Goal: Task Accomplishment & Management: Use online tool/utility

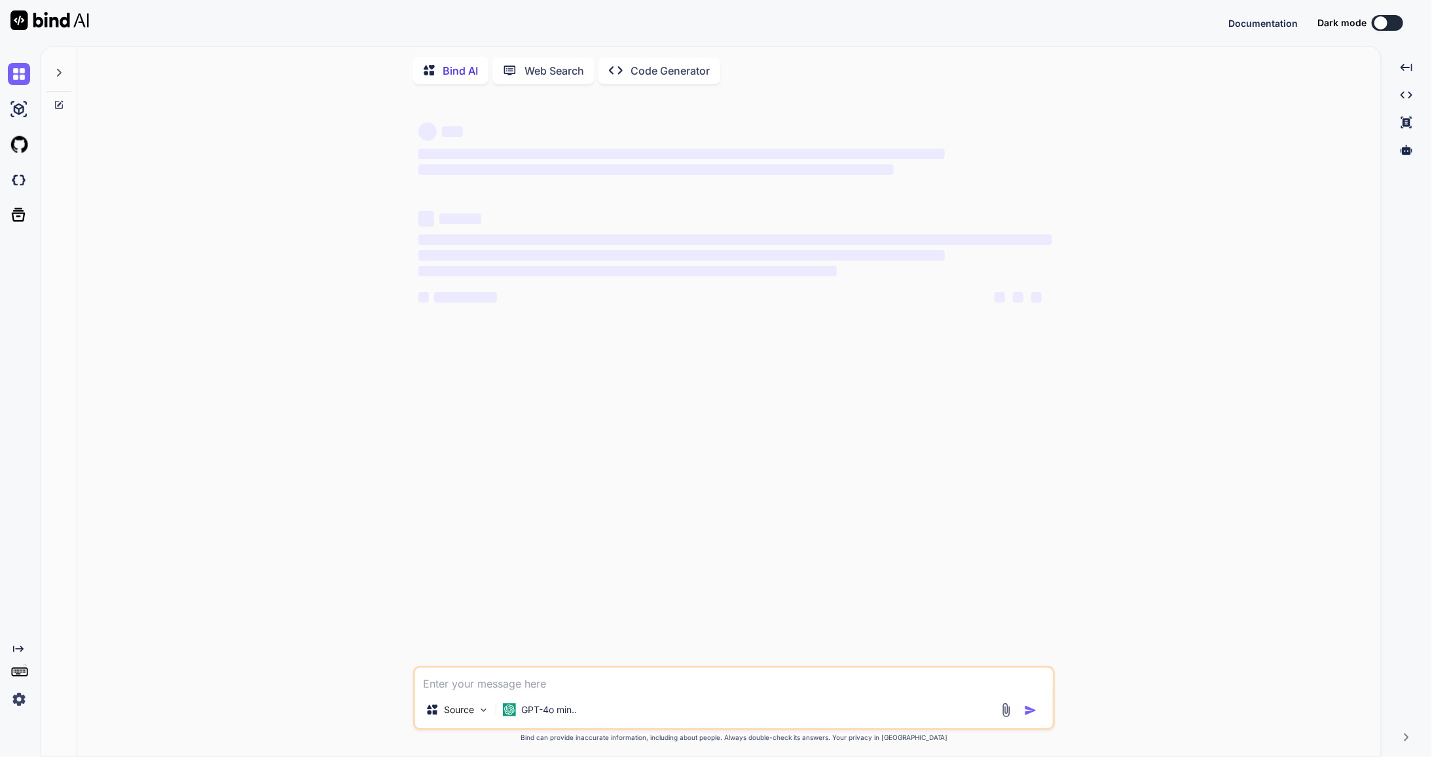
type textarea "x"
click at [14, 697] on img at bounding box center [19, 699] width 22 height 22
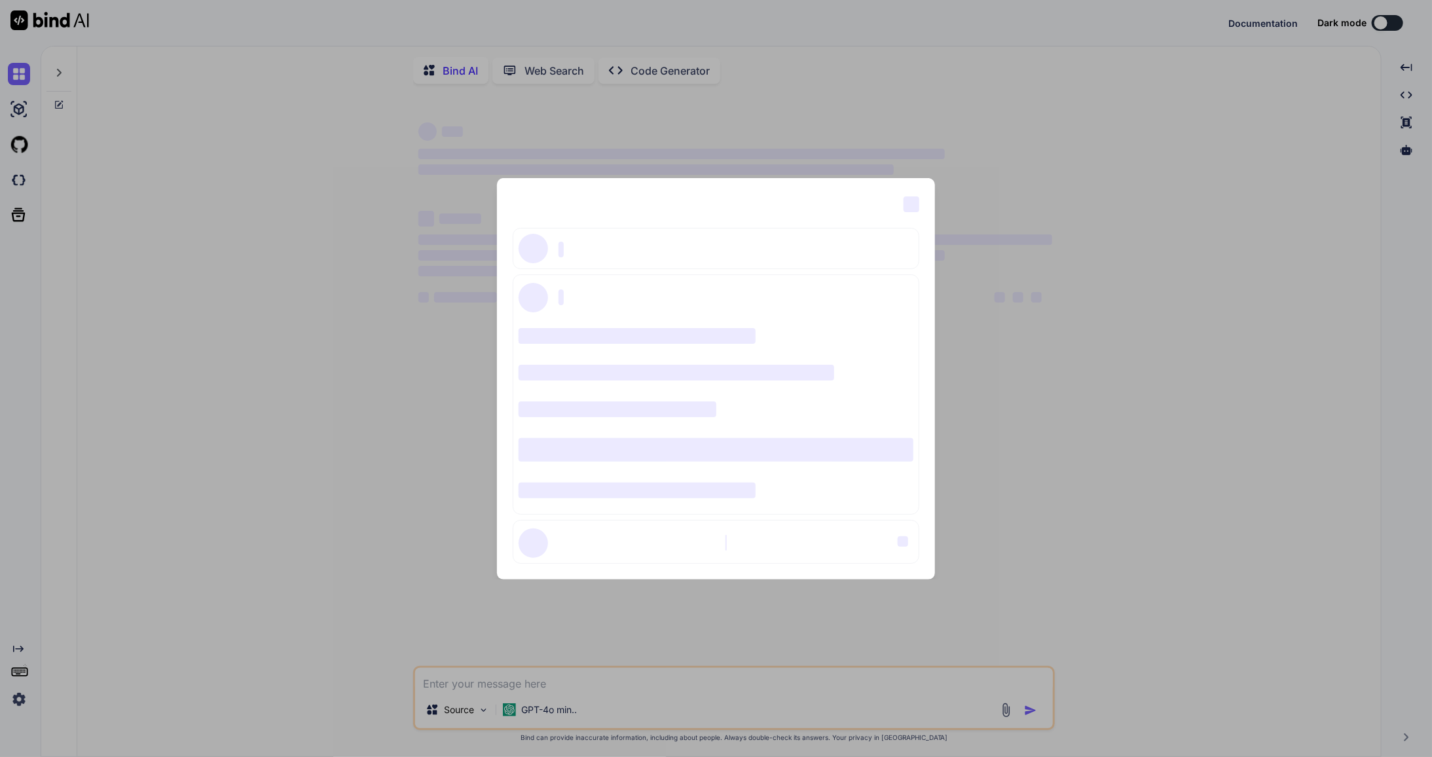
drag, startPoint x: 335, startPoint y: 332, endPoint x: 327, endPoint y: 322, distance: 13.5
click at [335, 332] on div "‌ ‌ ‌ ‌ ‌ ‌ ‌ ‌ ‌ ‌ ‌ ‌ ‌ ‌ ‌" at bounding box center [716, 378] width 1432 height 757
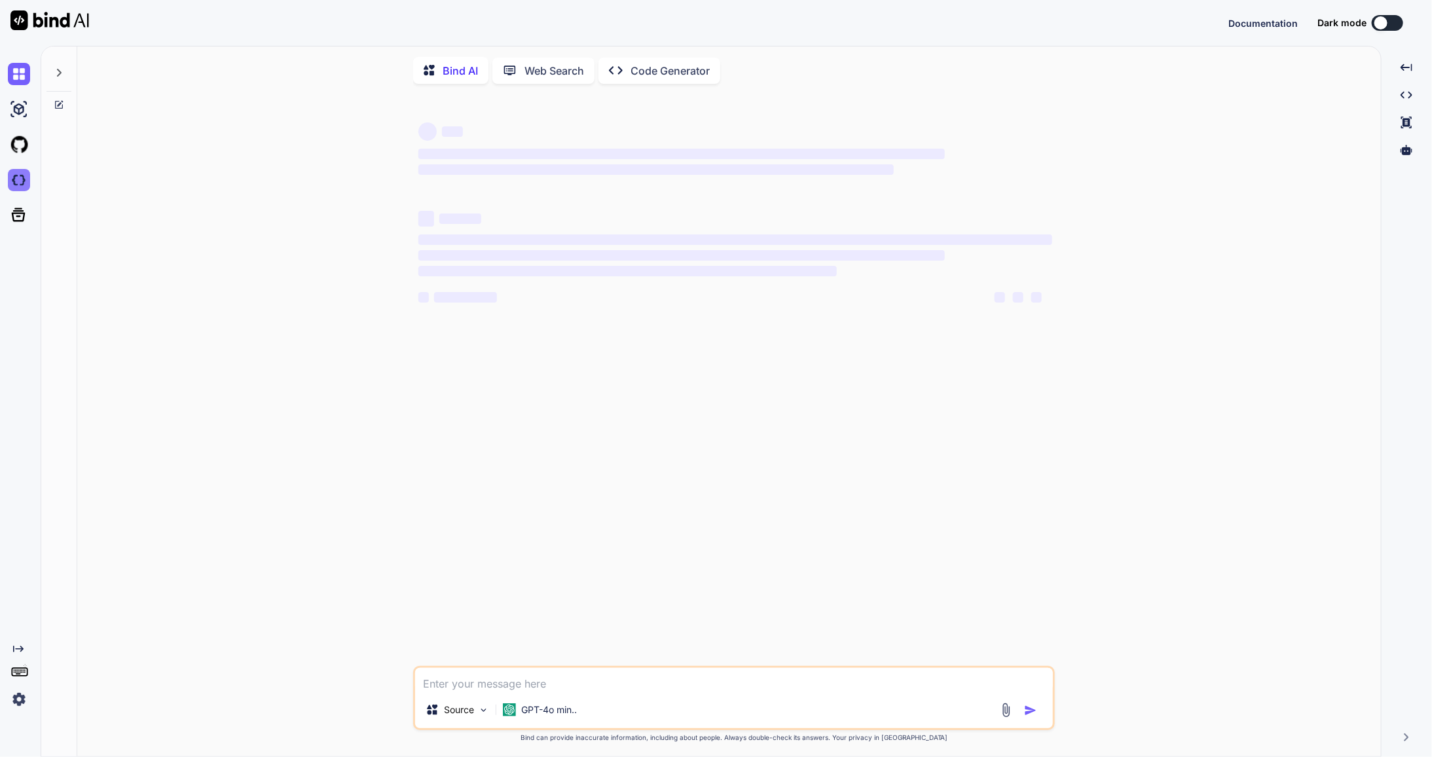
click at [24, 179] on img at bounding box center [19, 180] width 22 height 22
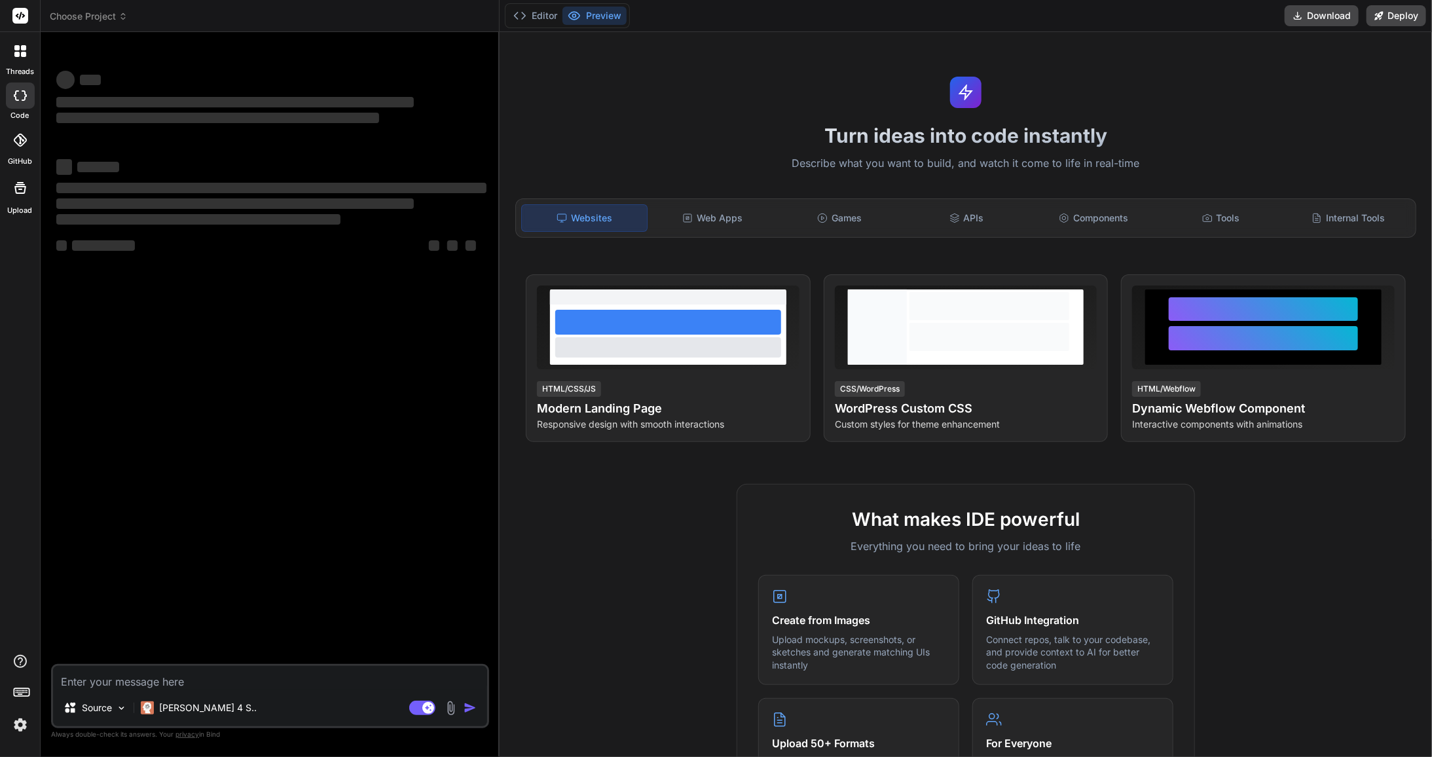
click at [22, 722] on img at bounding box center [20, 725] width 22 height 22
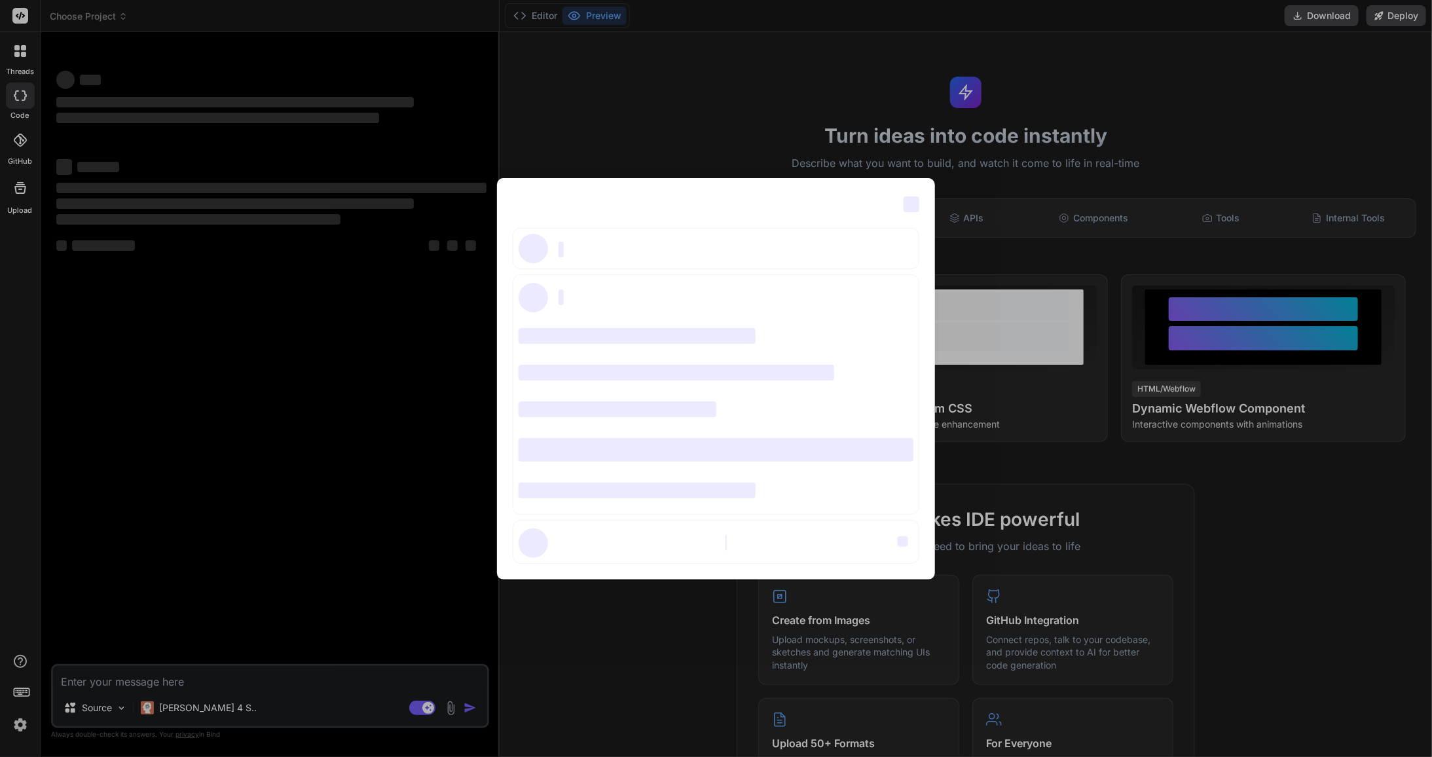
click at [1181, 86] on div "‌ ‌ ‌ ‌ ‌ ‌ ‌ ‌ ‌ ‌ ‌ ‌ ‌ ‌ ‌" at bounding box center [716, 378] width 1432 height 757
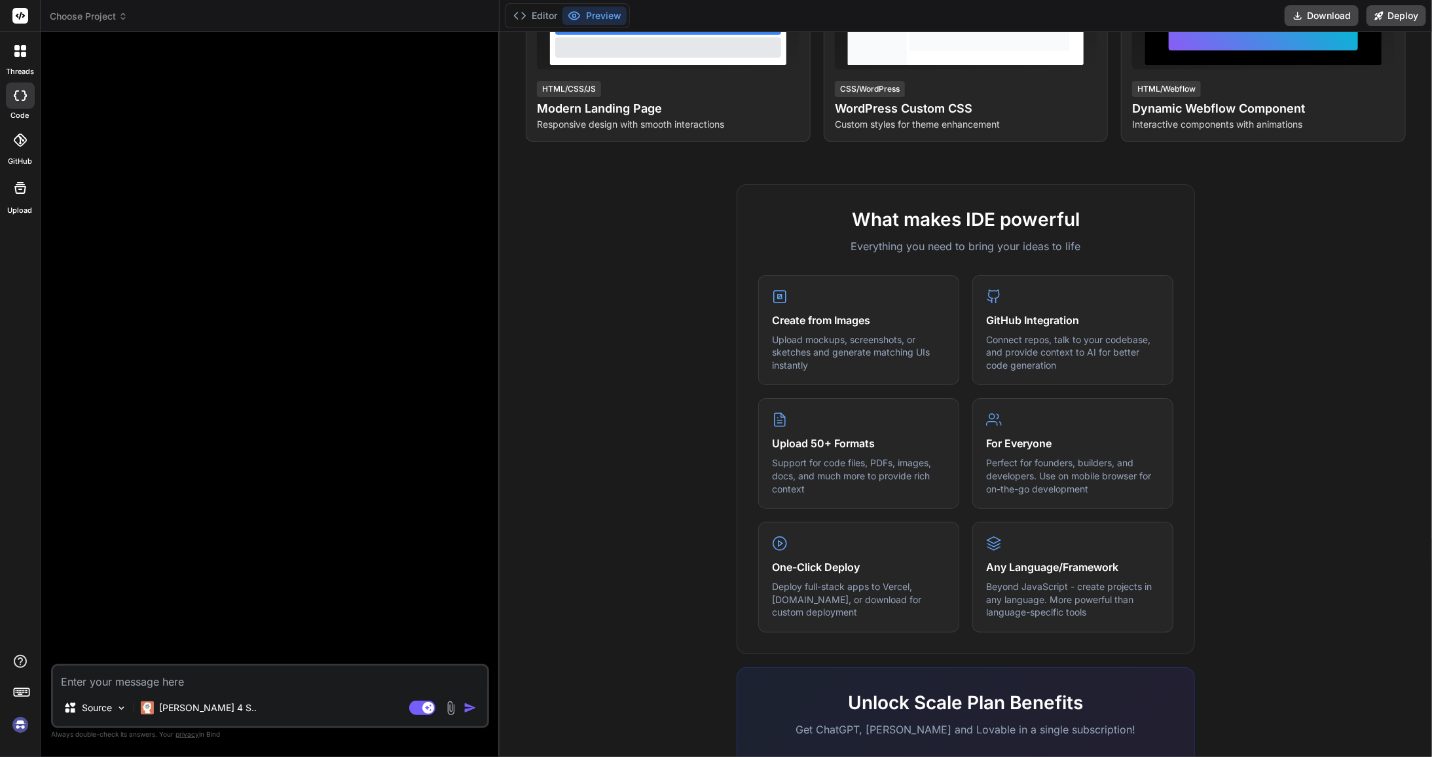
scroll to position [289, 0]
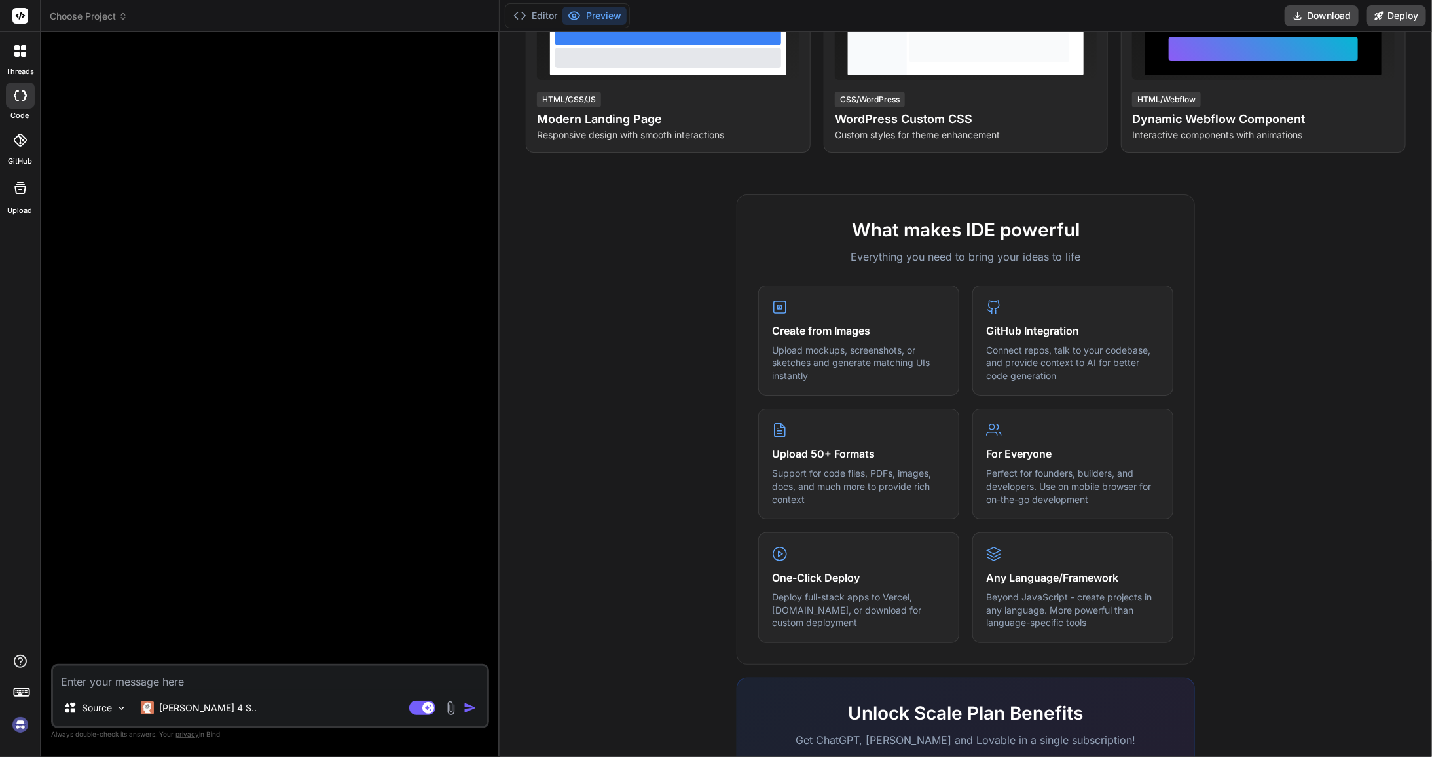
click at [16, 96] on icon at bounding box center [16, 95] width 5 height 10
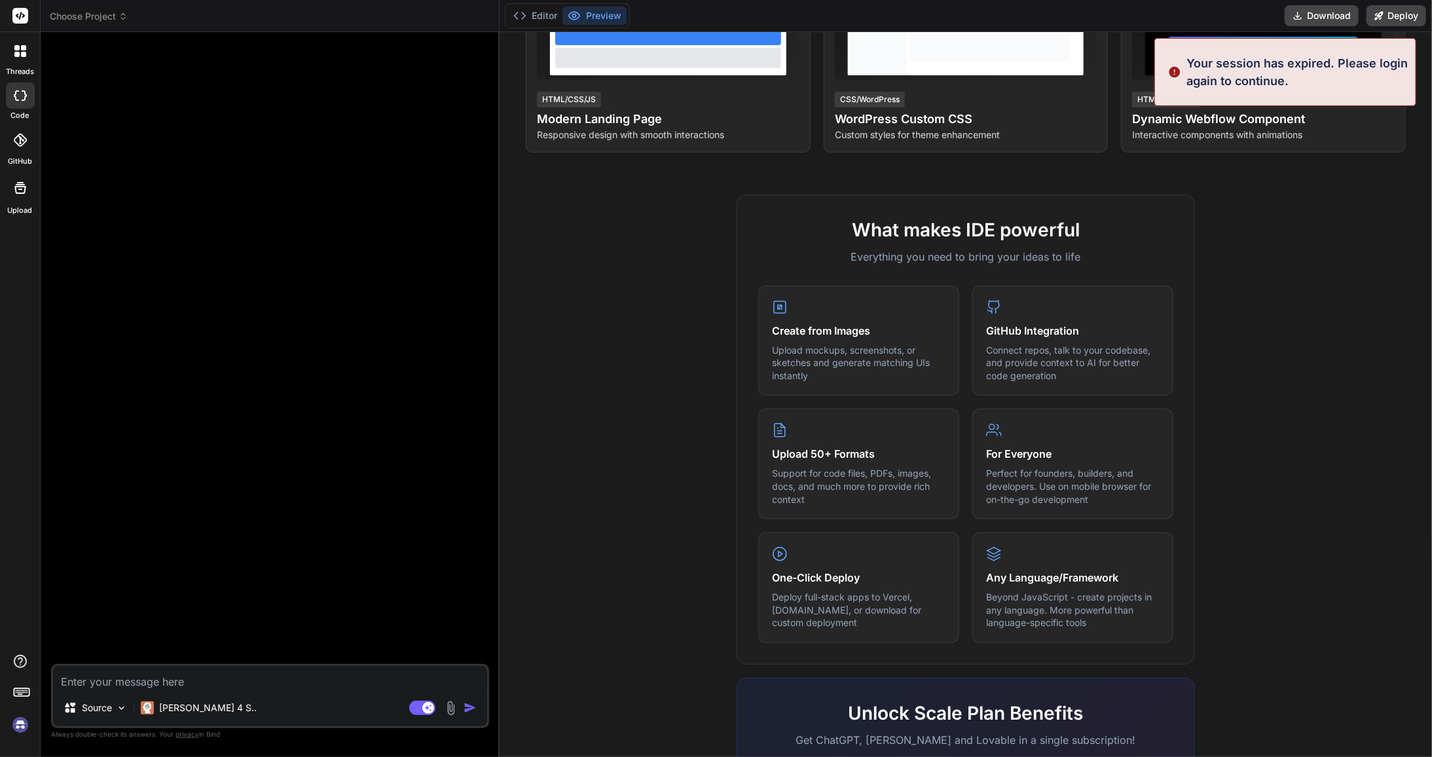
click at [22, 728] on img at bounding box center [20, 725] width 22 height 22
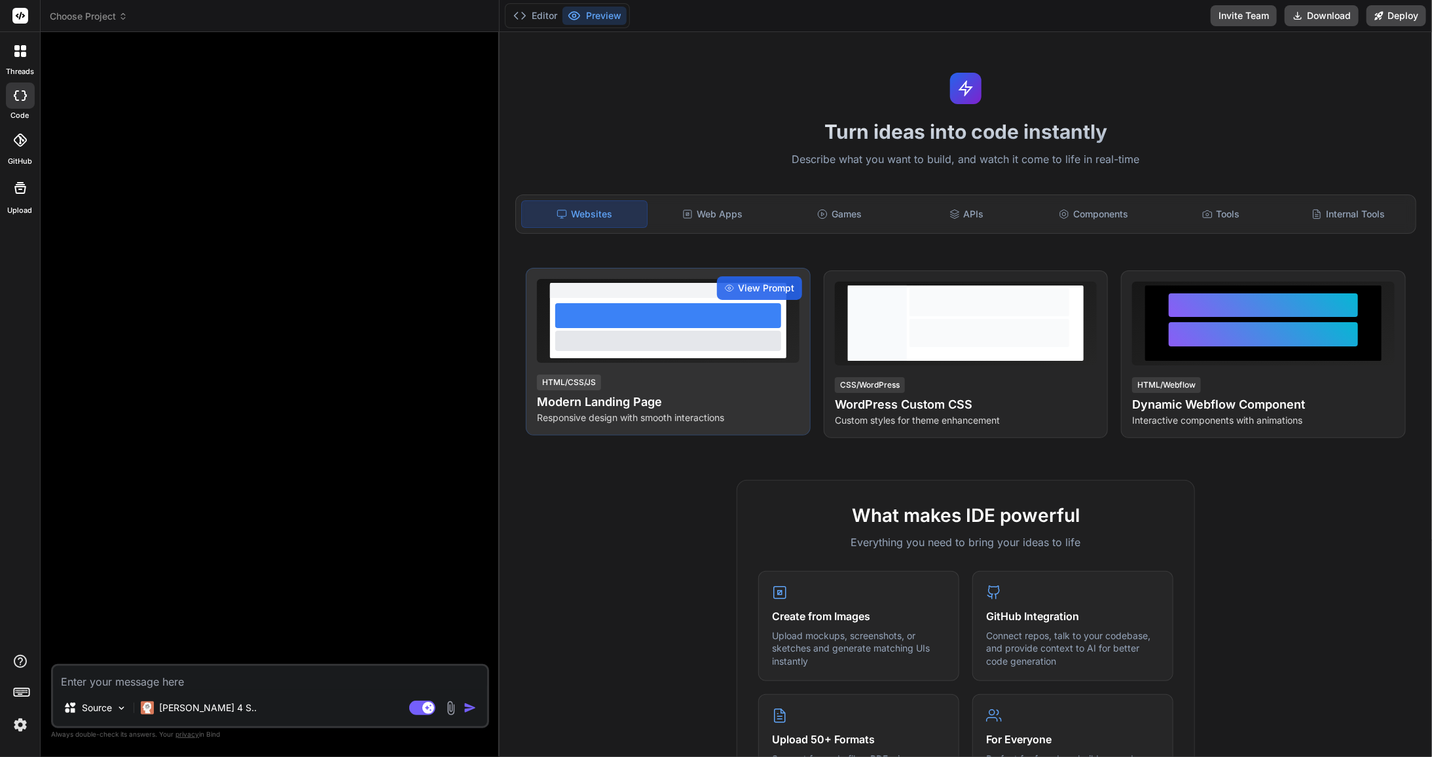
scroll to position [0, 0]
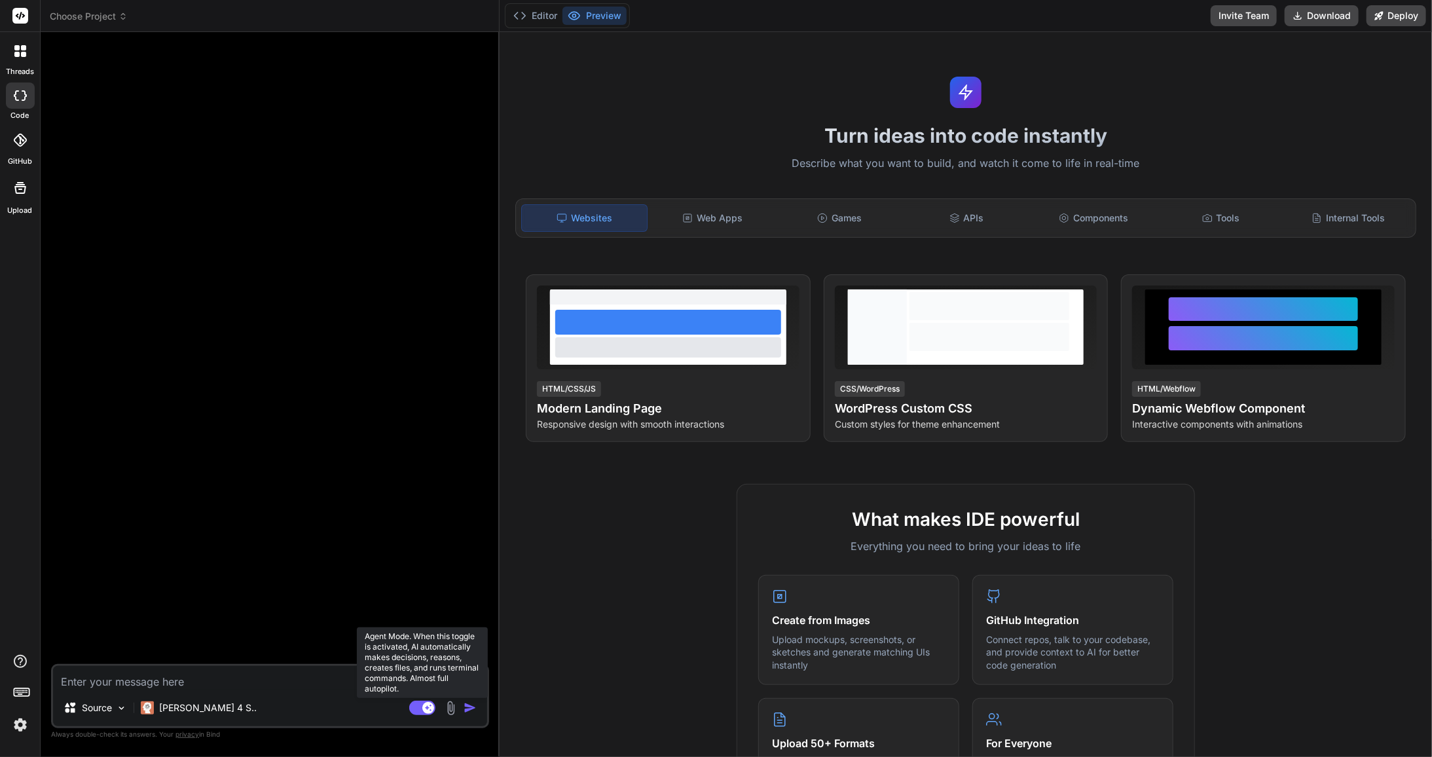
click at [420, 708] on rect at bounding box center [422, 708] width 26 height 14
click at [24, 143] on icon at bounding box center [19, 140] width 13 height 13
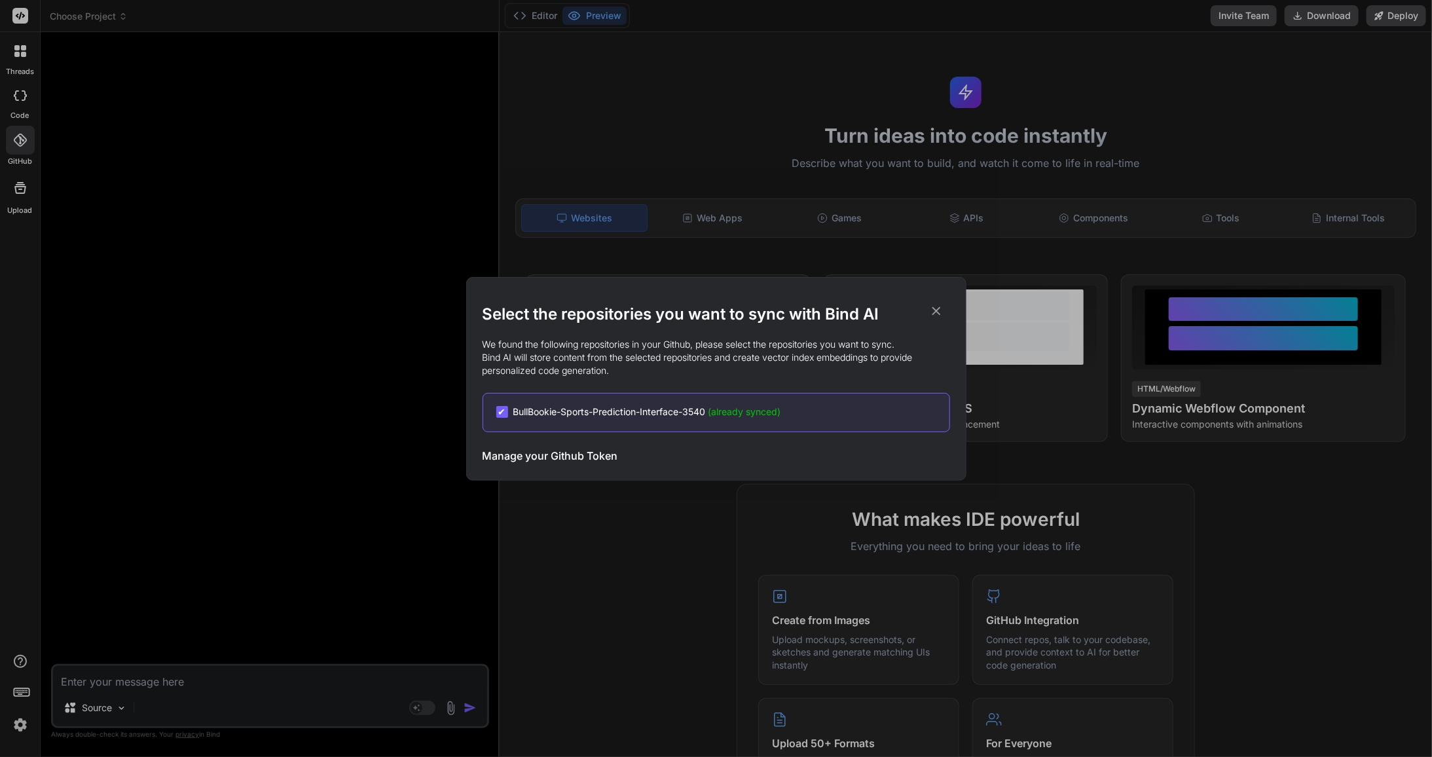
click at [195, 352] on div "Select the repositories you want to sync with Bind AI We found the following re…" at bounding box center [716, 378] width 1432 height 757
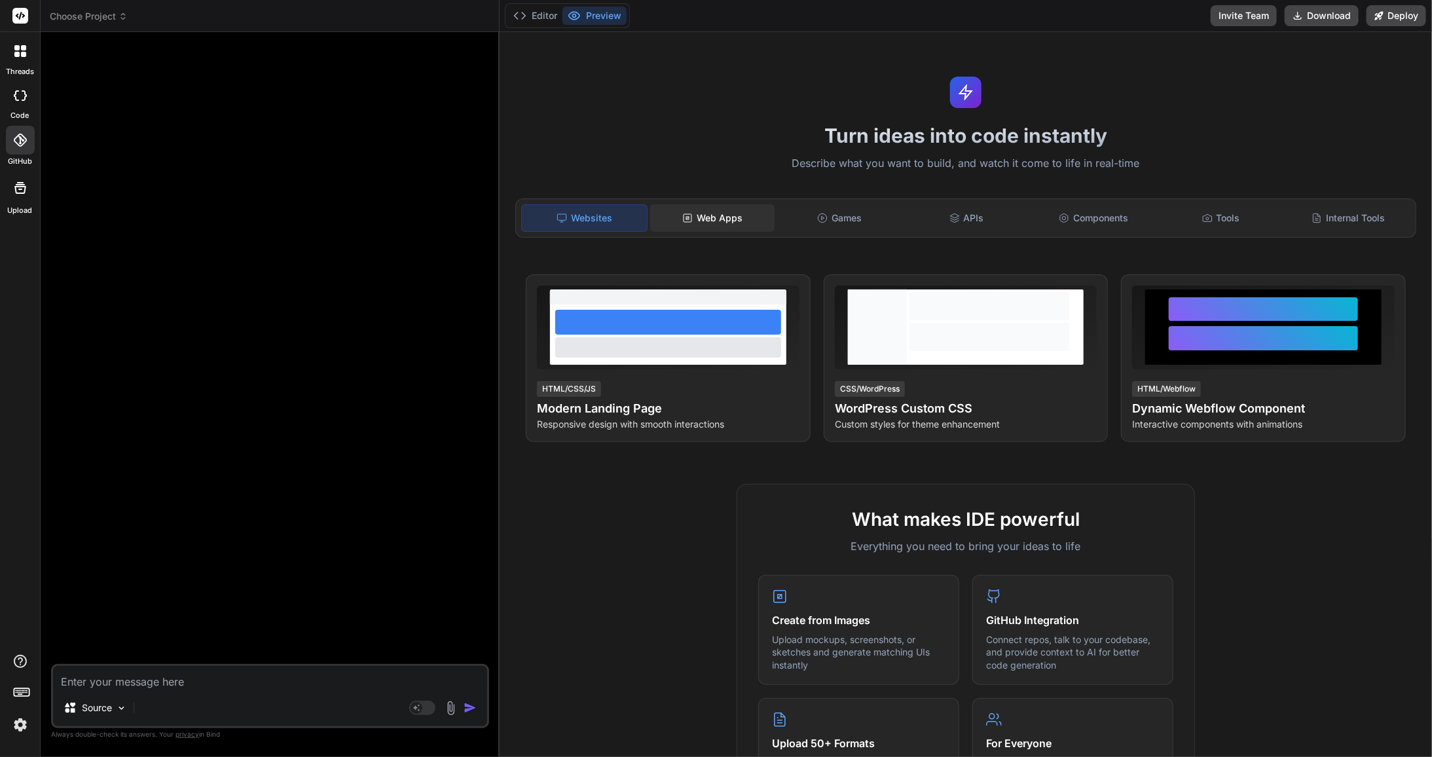
click at [692, 214] on div "Web Apps" at bounding box center [712, 218] width 124 height 28
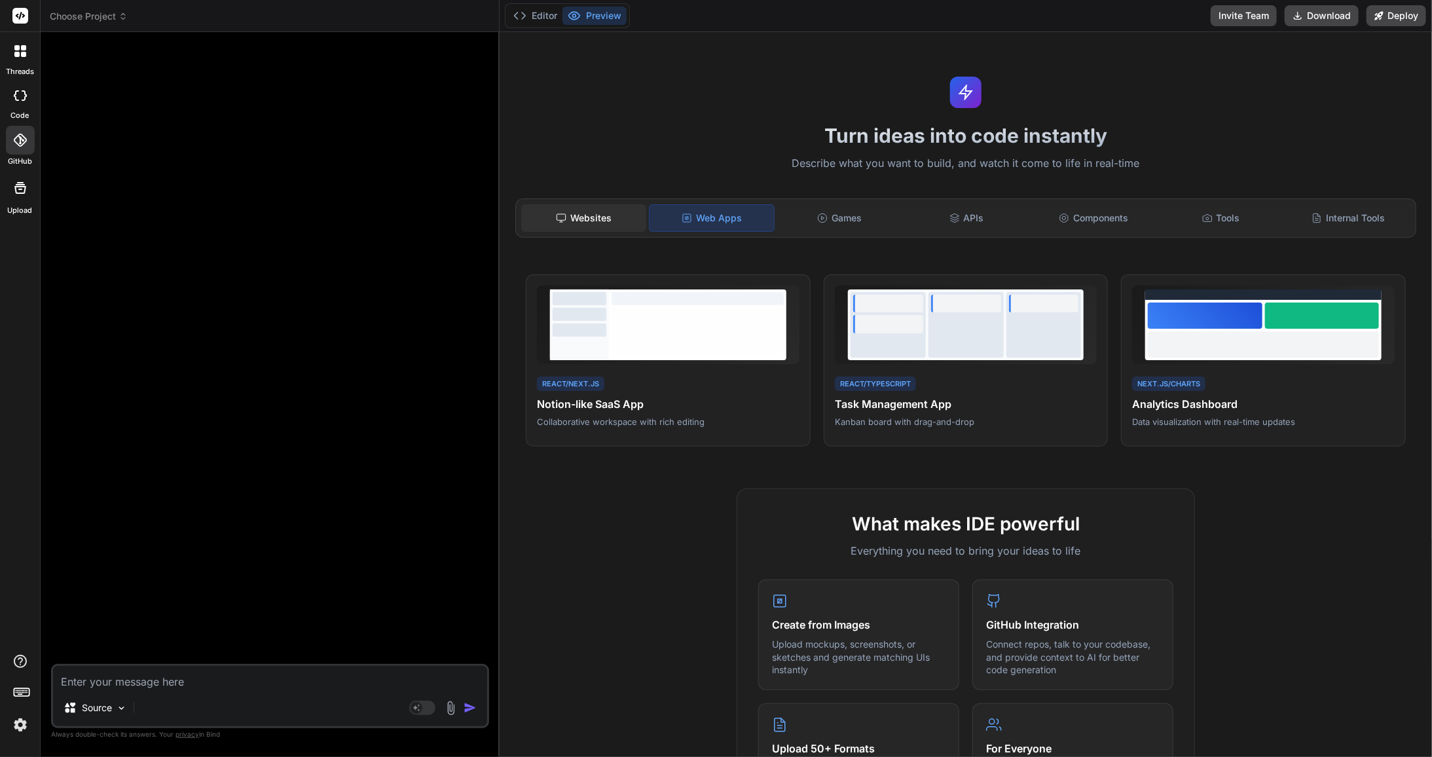
click at [582, 216] on div "Websites" at bounding box center [583, 218] width 124 height 28
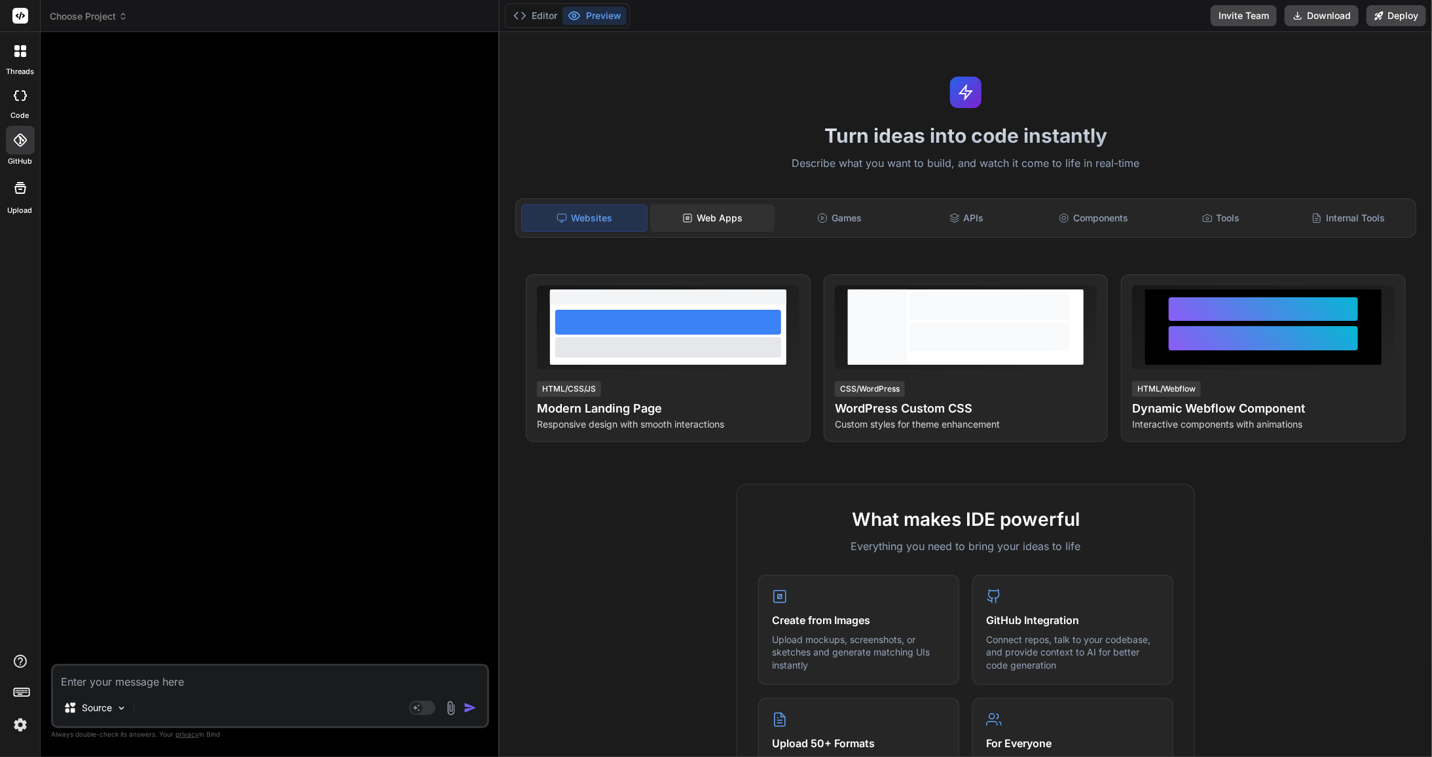
click at [682, 222] on icon at bounding box center [687, 218] width 10 height 10
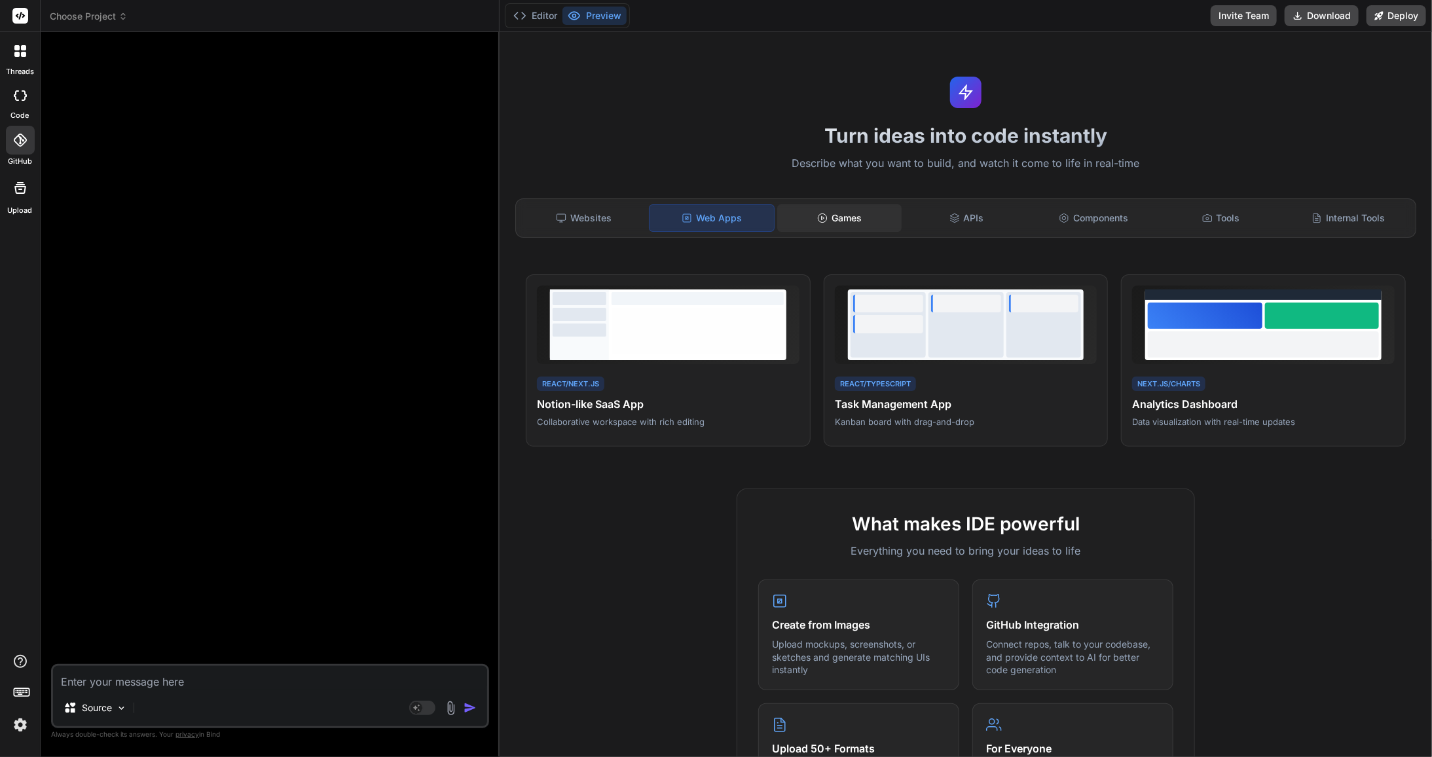
click at [835, 215] on div "Games" at bounding box center [839, 218] width 124 height 28
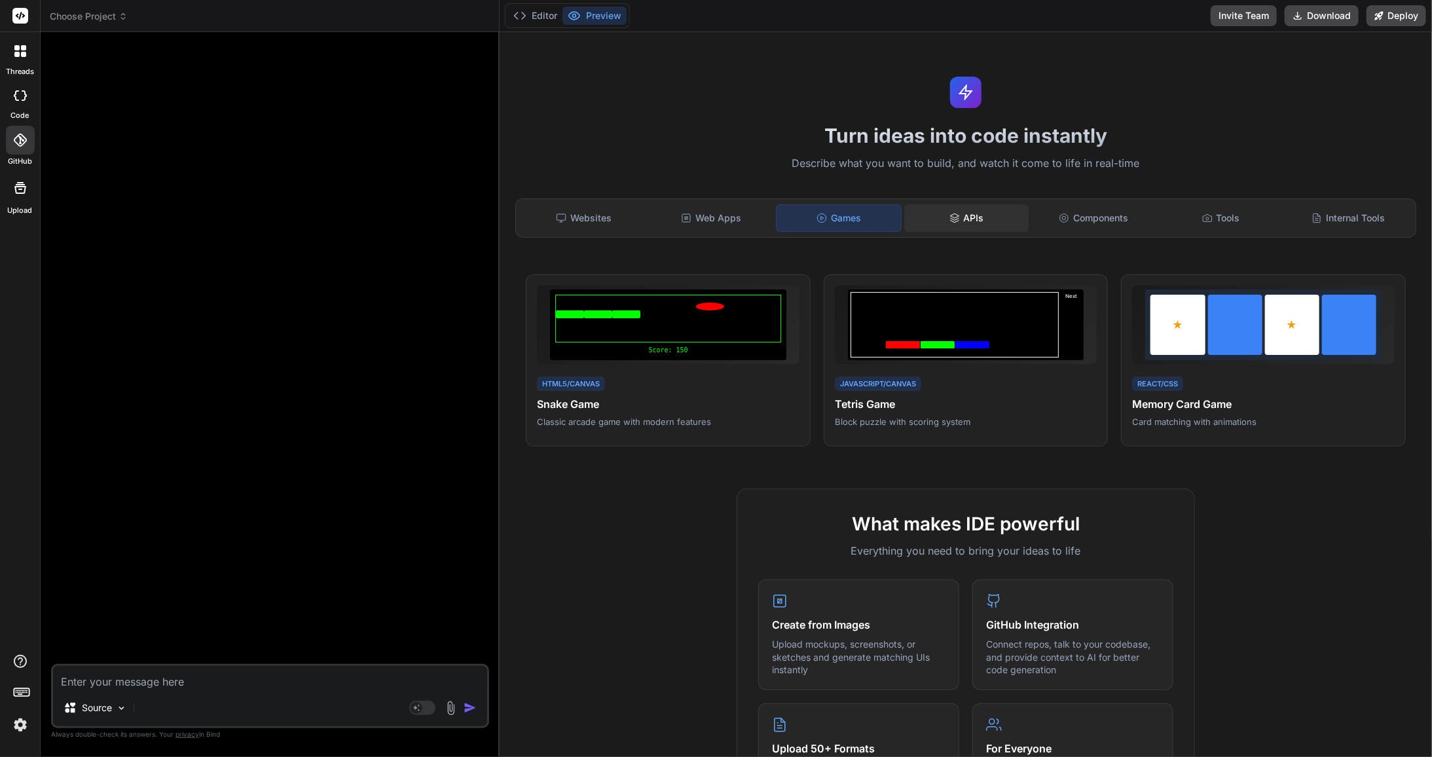
click at [955, 218] on icon at bounding box center [954, 218] width 10 height 10
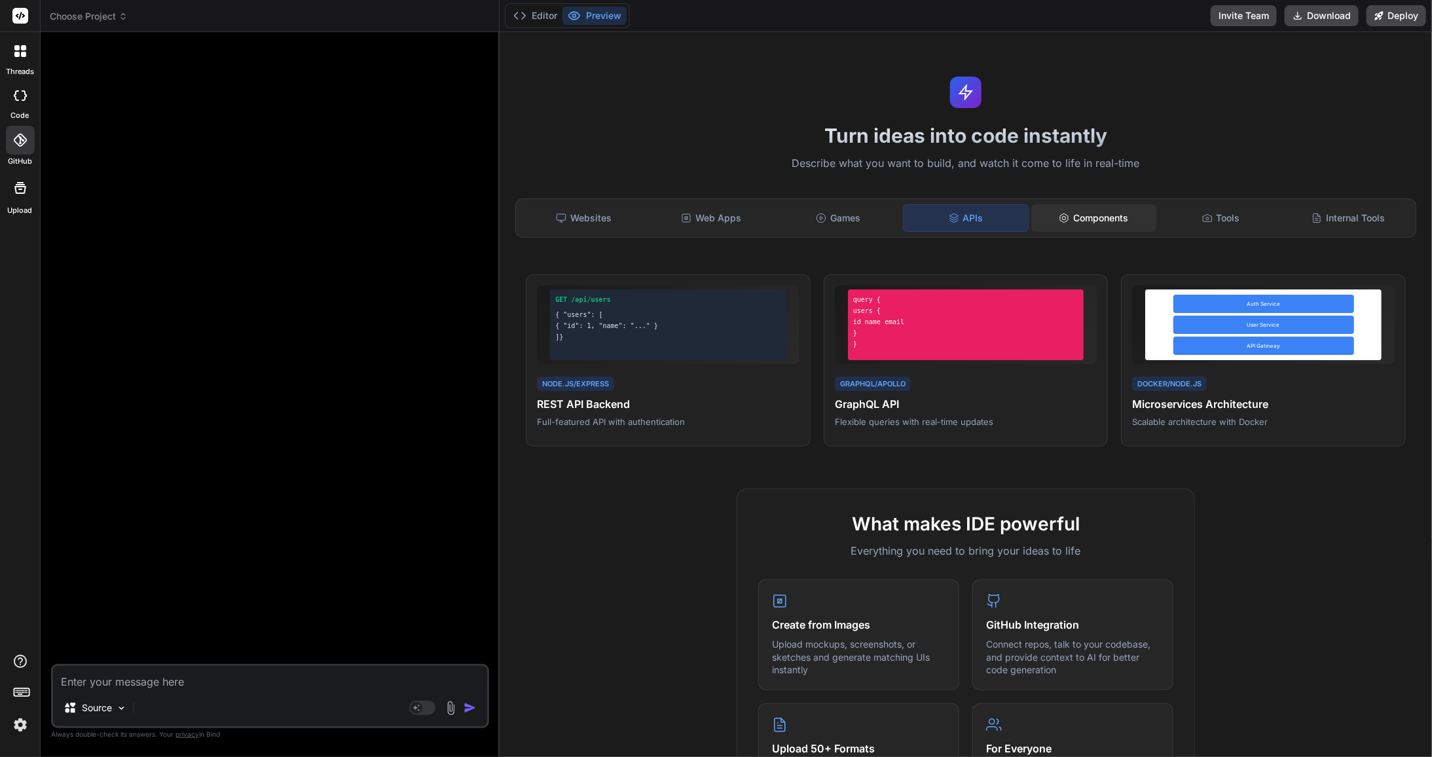
click at [1115, 213] on div "Components" at bounding box center [1093, 218] width 124 height 28
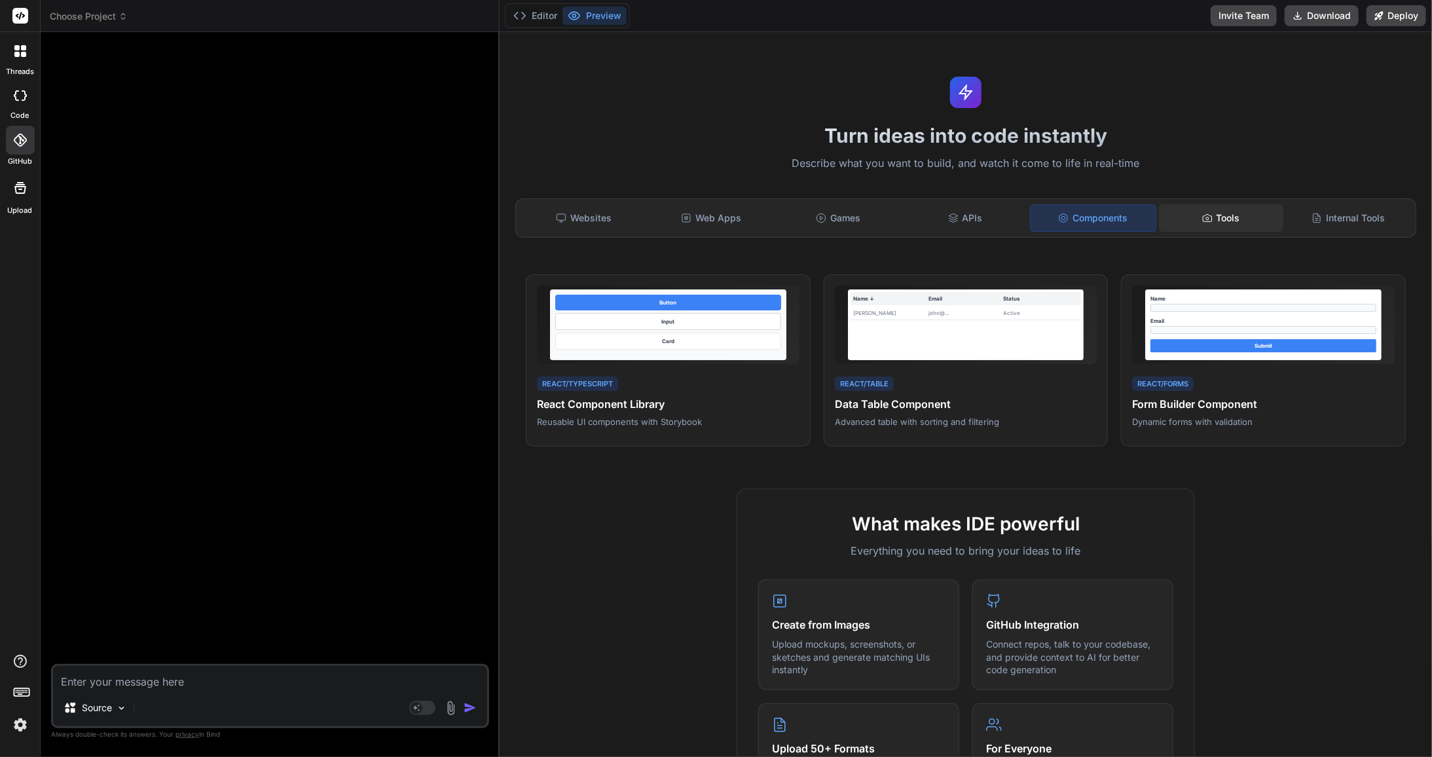
click at [1202, 214] on icon at bounding box center [1207, 218] width 10 height 10
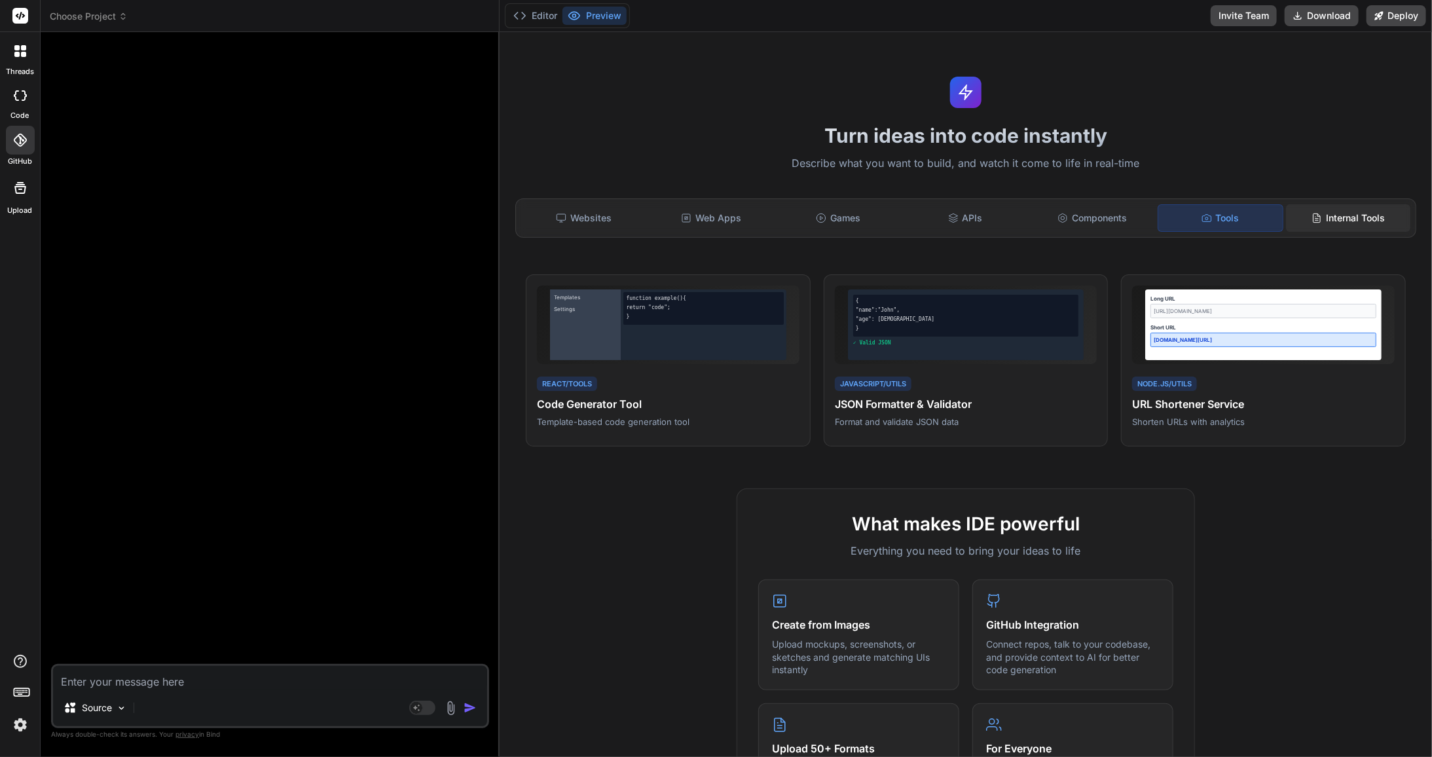
click at [1312, 220] on icon at bounding box center [1317, 218] width 10 height 10
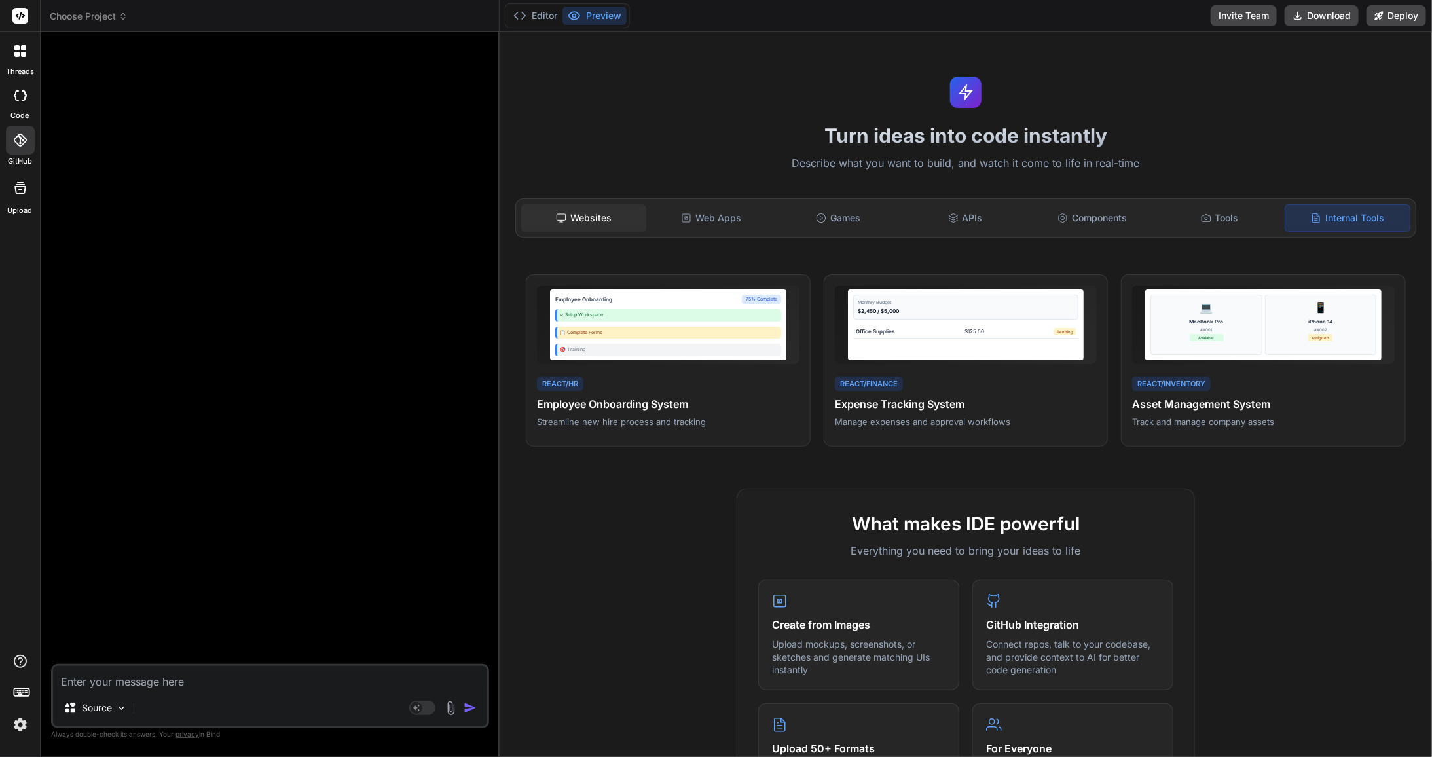
click at [608, 227] on div "Websites" at bounding box center [583, 218] width 124 height 28
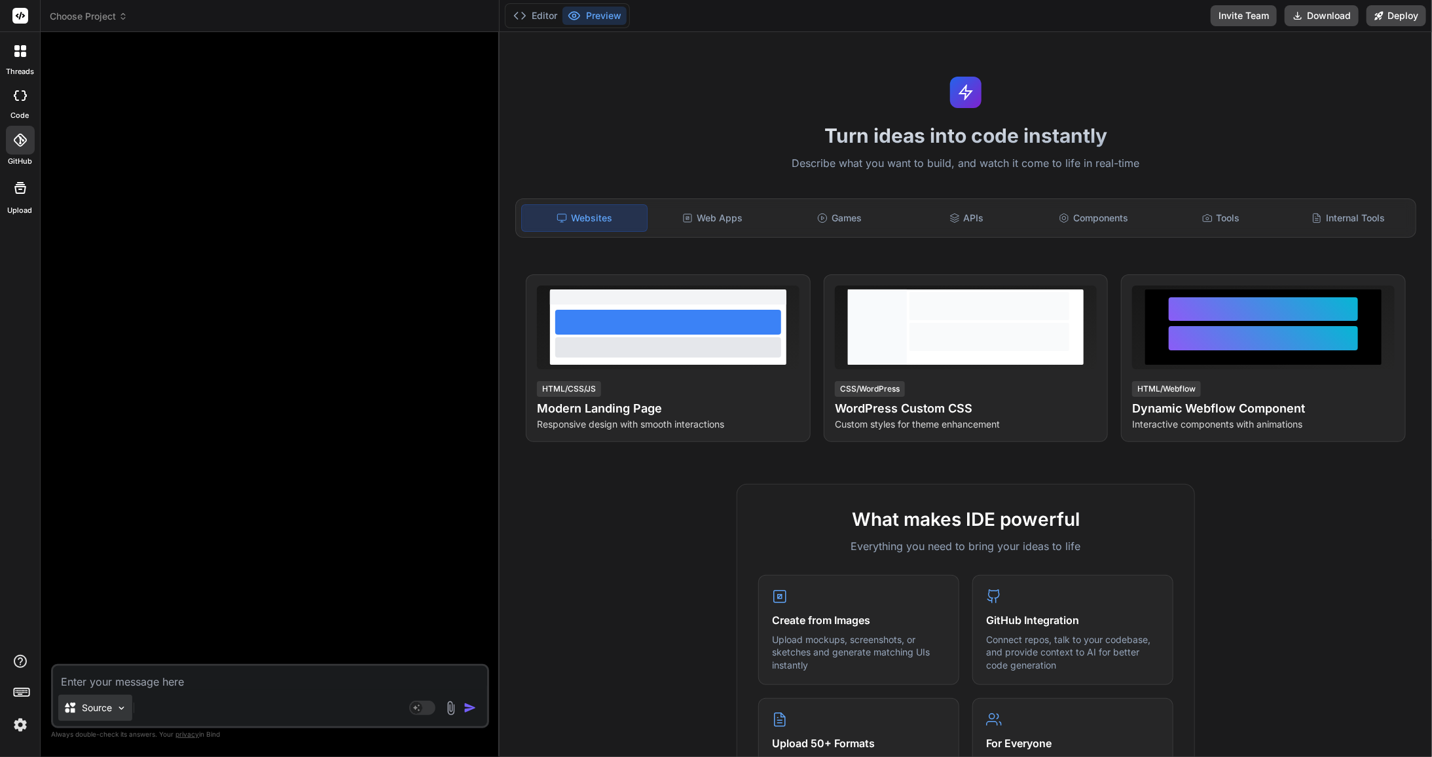
click at [92, 717] on div "Source" at bounding box center [95, 708] width 74 height 26
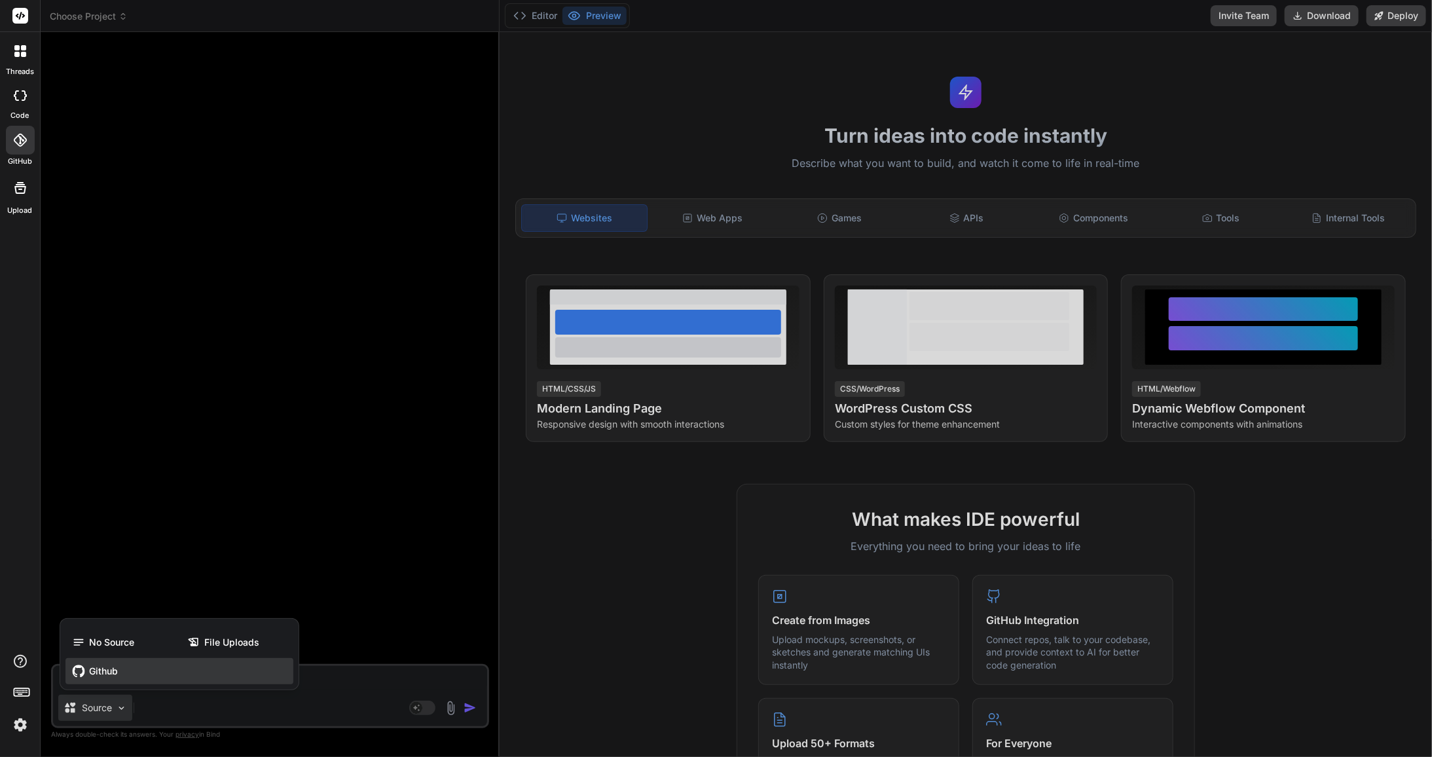
click at [115, 673] on span "Github" at bounding box center [103, 671] width 29 height 13
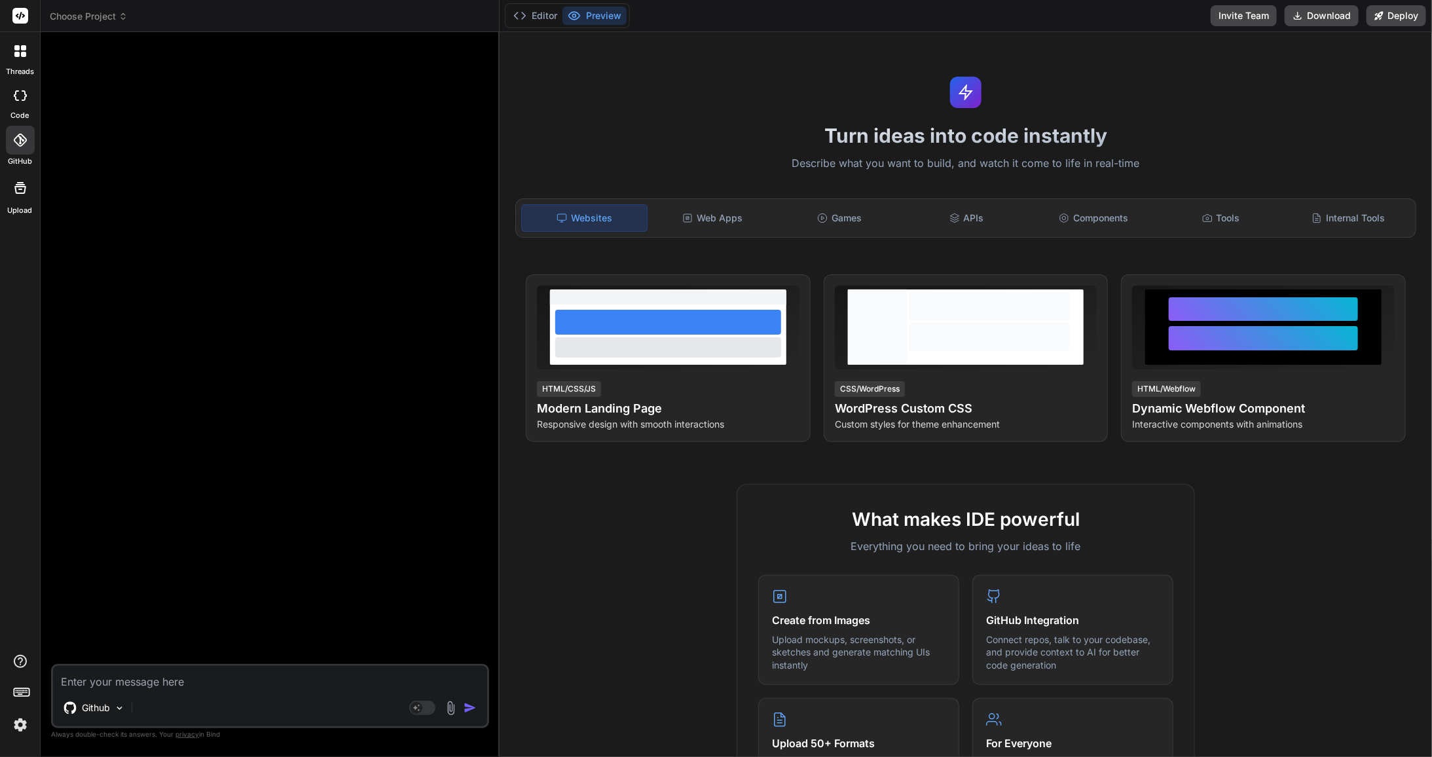
click at [143, 673] on textarea at bounding box center [270, 678] width 434 height 24
type textarea "x"
type textarea "p"
type textarea "x"
type textarea "pr"
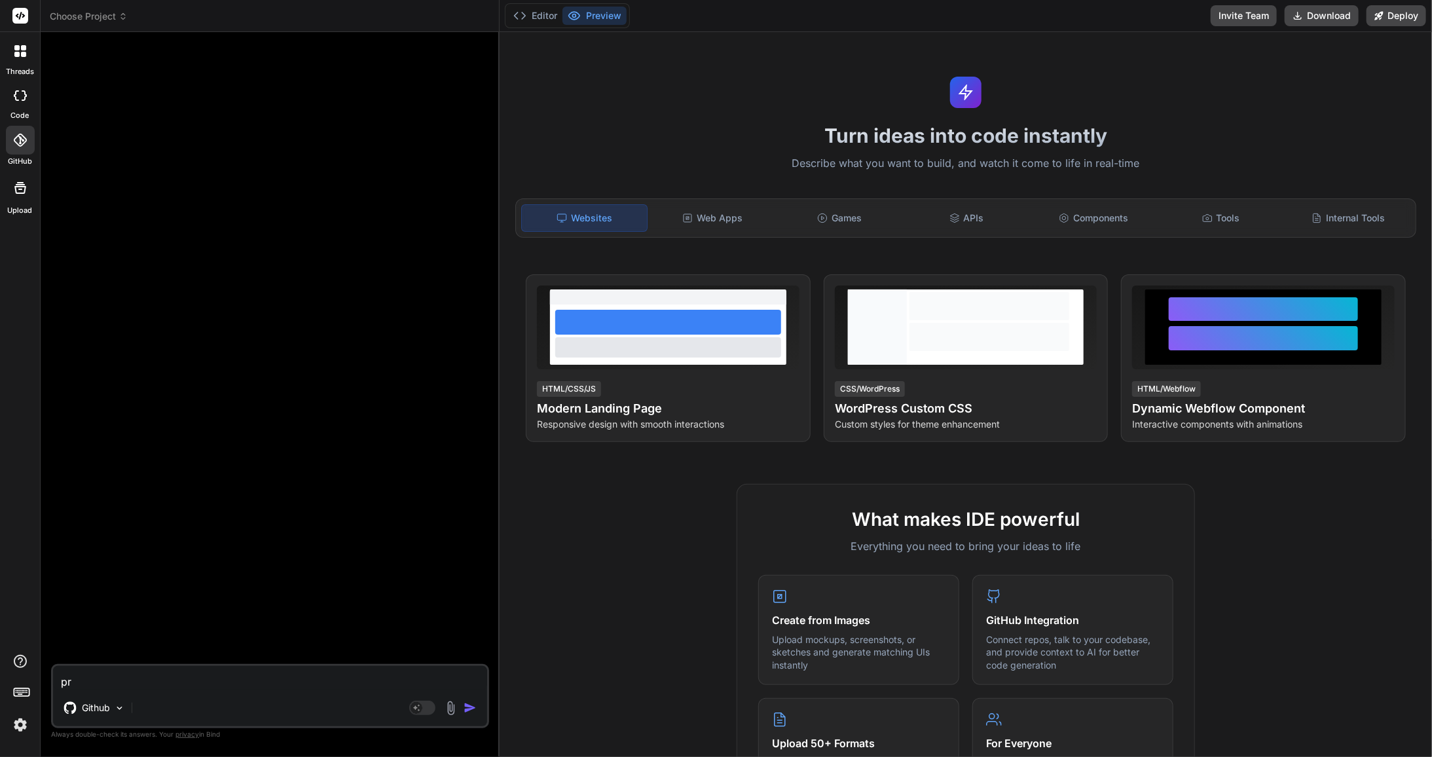
type textarea "x"
type textarea "pre"
type textarea "x"
type textarea "preo"
type textarea "x"
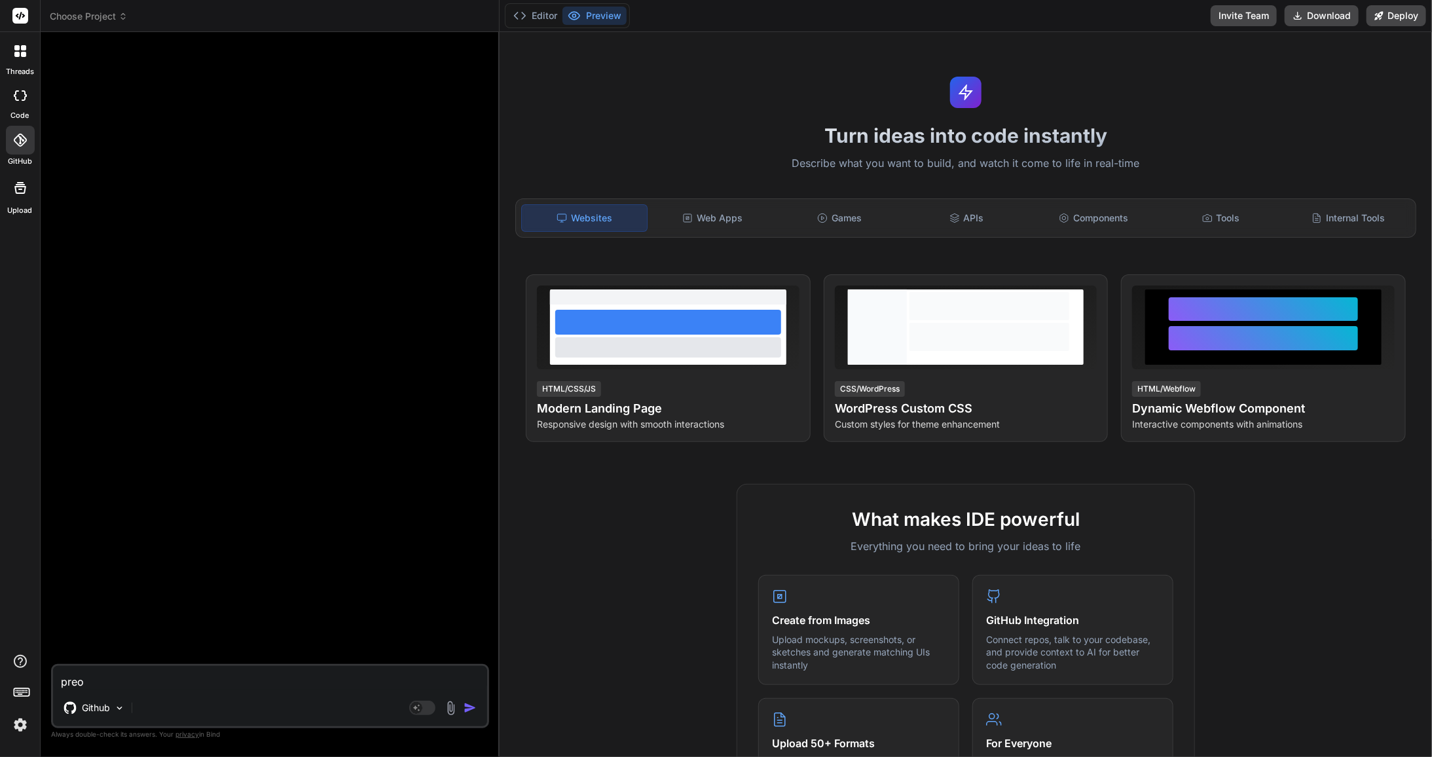
type textarea "preov"
type textarea "x"
type textarea "preovi"
type textarea "x"
type textarea "preov"
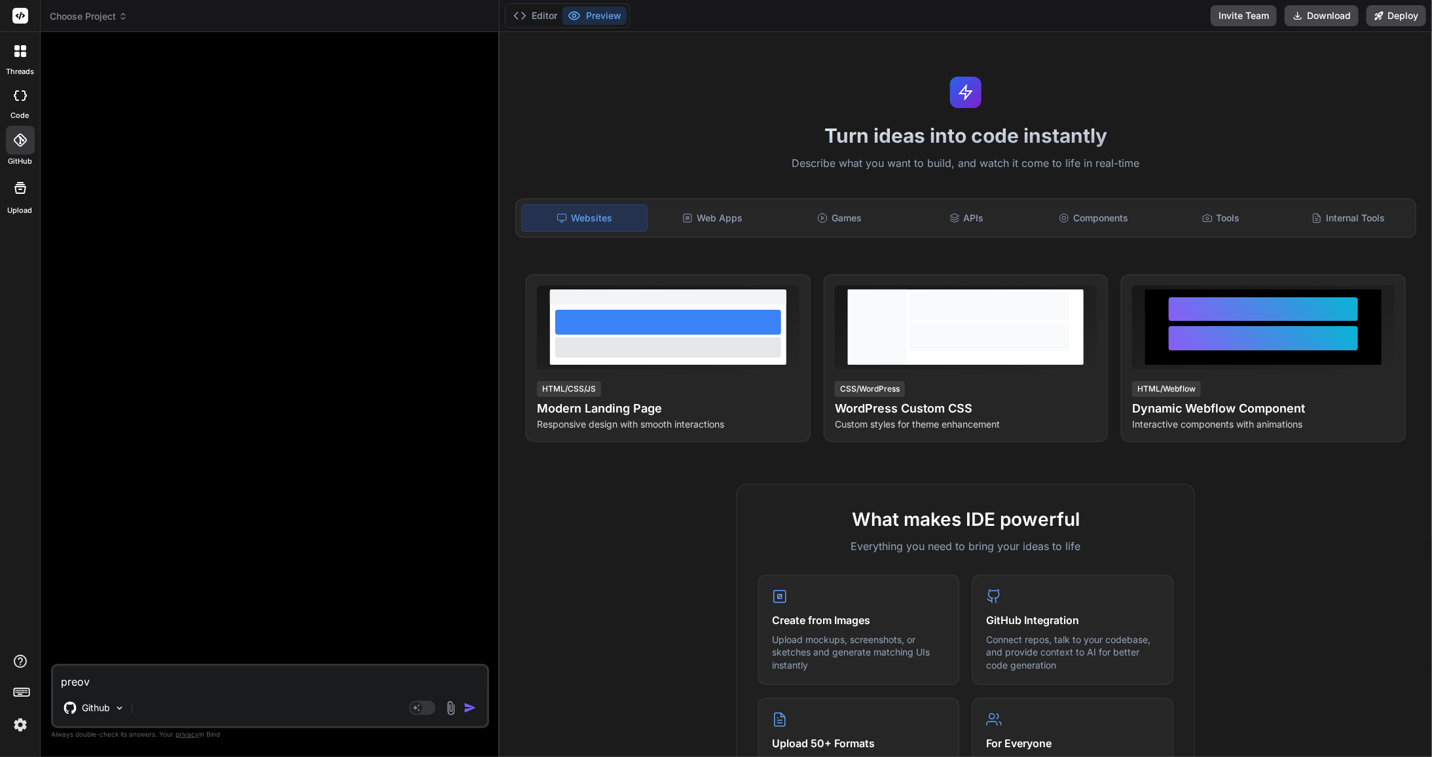
type textarea "x"
type textarea "preo"
type textarea "x"
type textarea "pre"
type textarea "x"
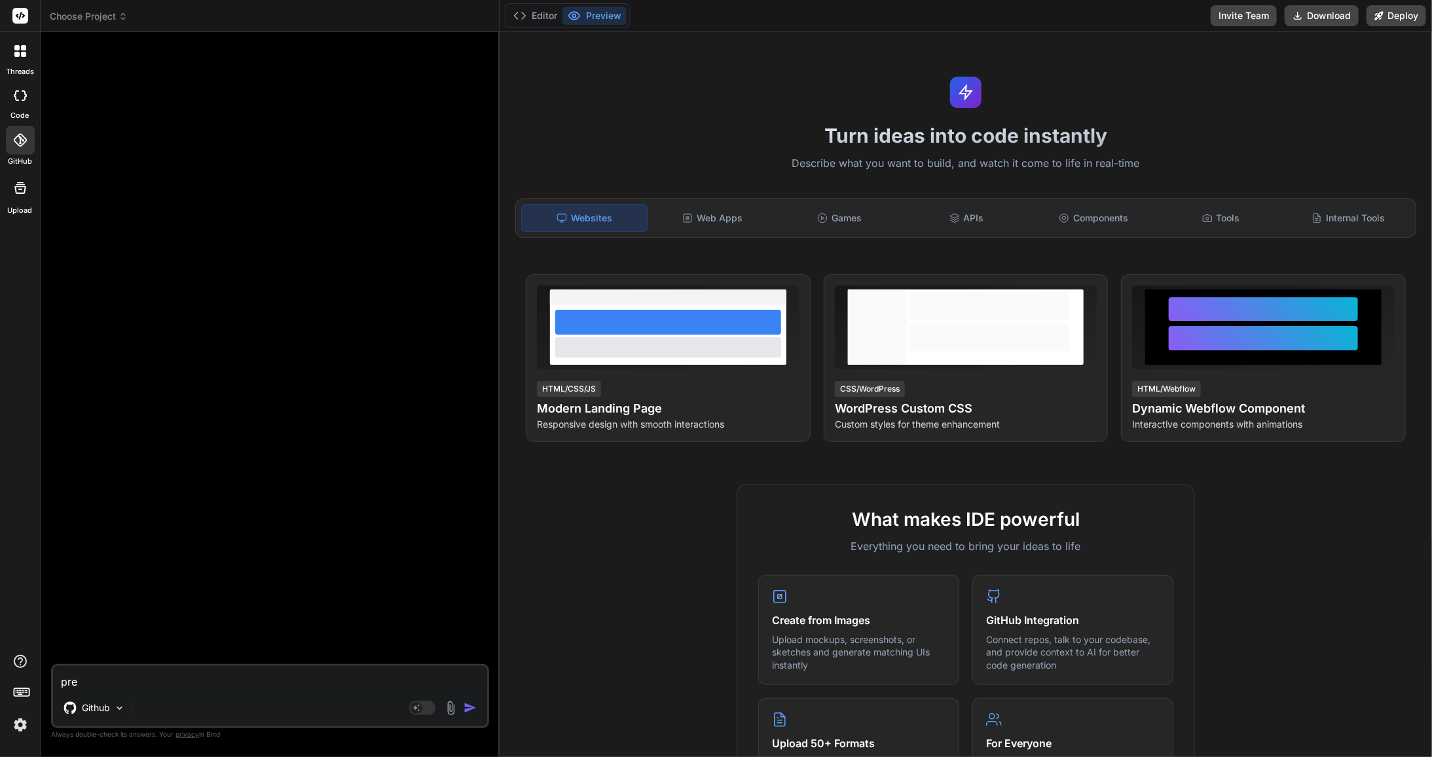
type textarea "prev"
type textarea "x"
type textarea "previ"
type textarea "x"
type textarea "previe"
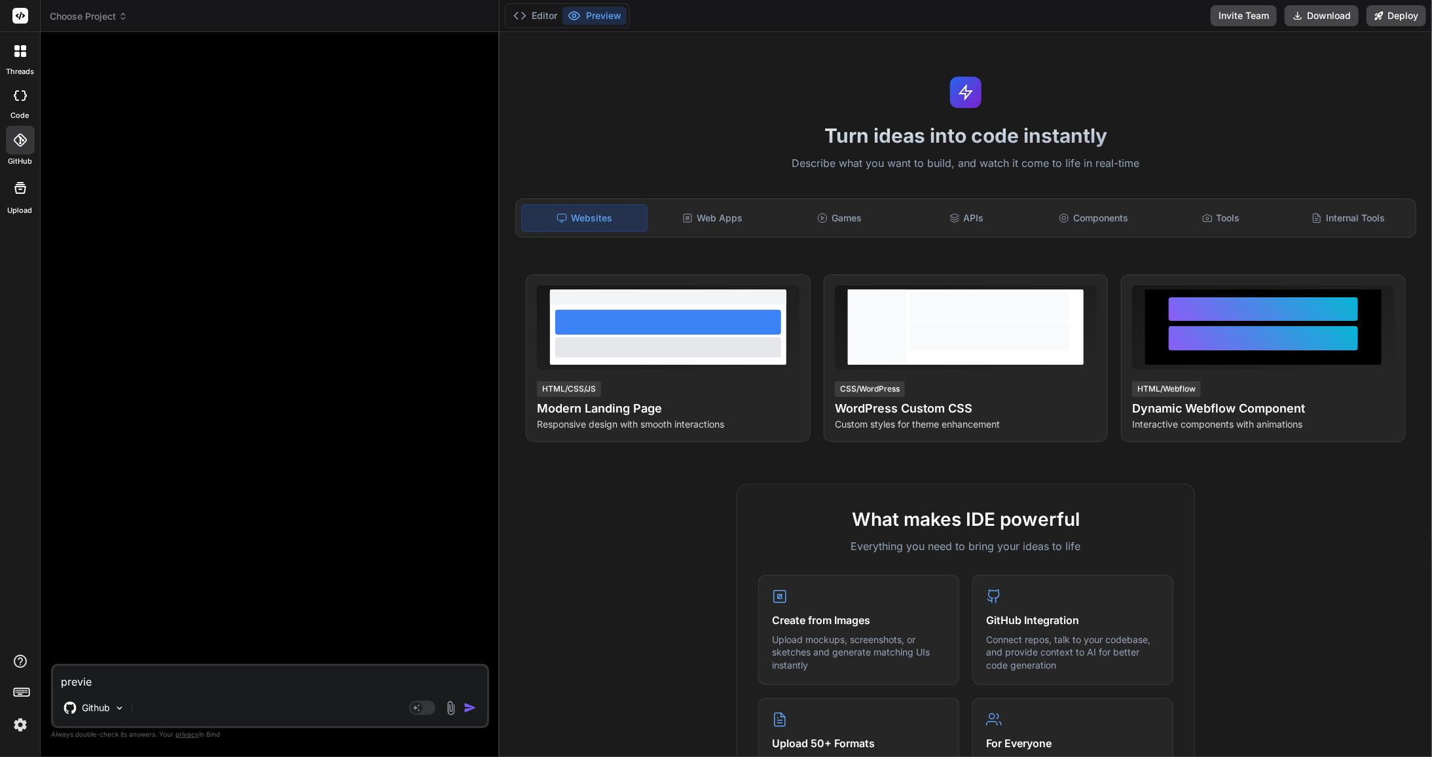
type textarea "x"
type textarea "preview"
type textarea "x"
type textarea "preview"
type textarea "x"
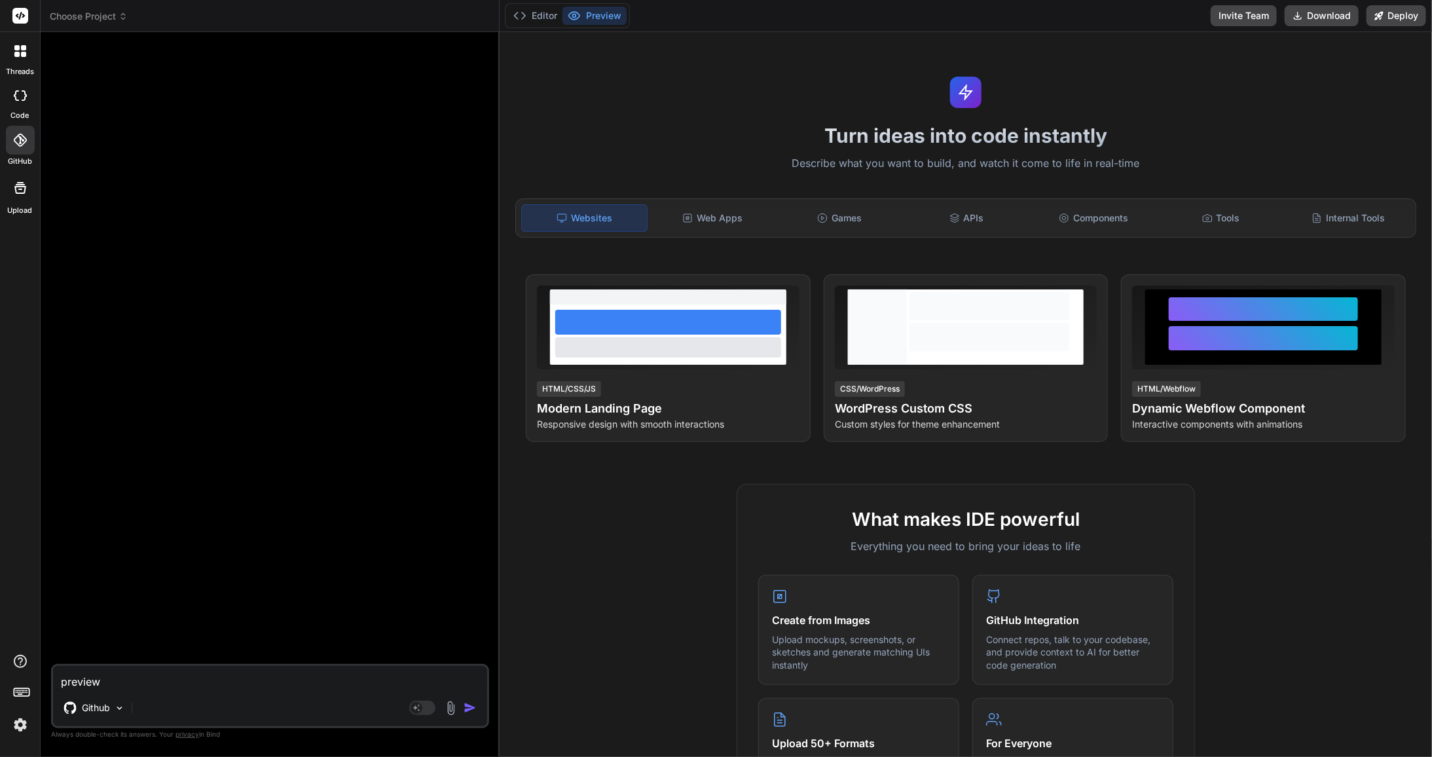
type textarea "preview p"
type textarea "x"
type textarea "preview pr"
type textarea "x"
type textarea "preview pro"
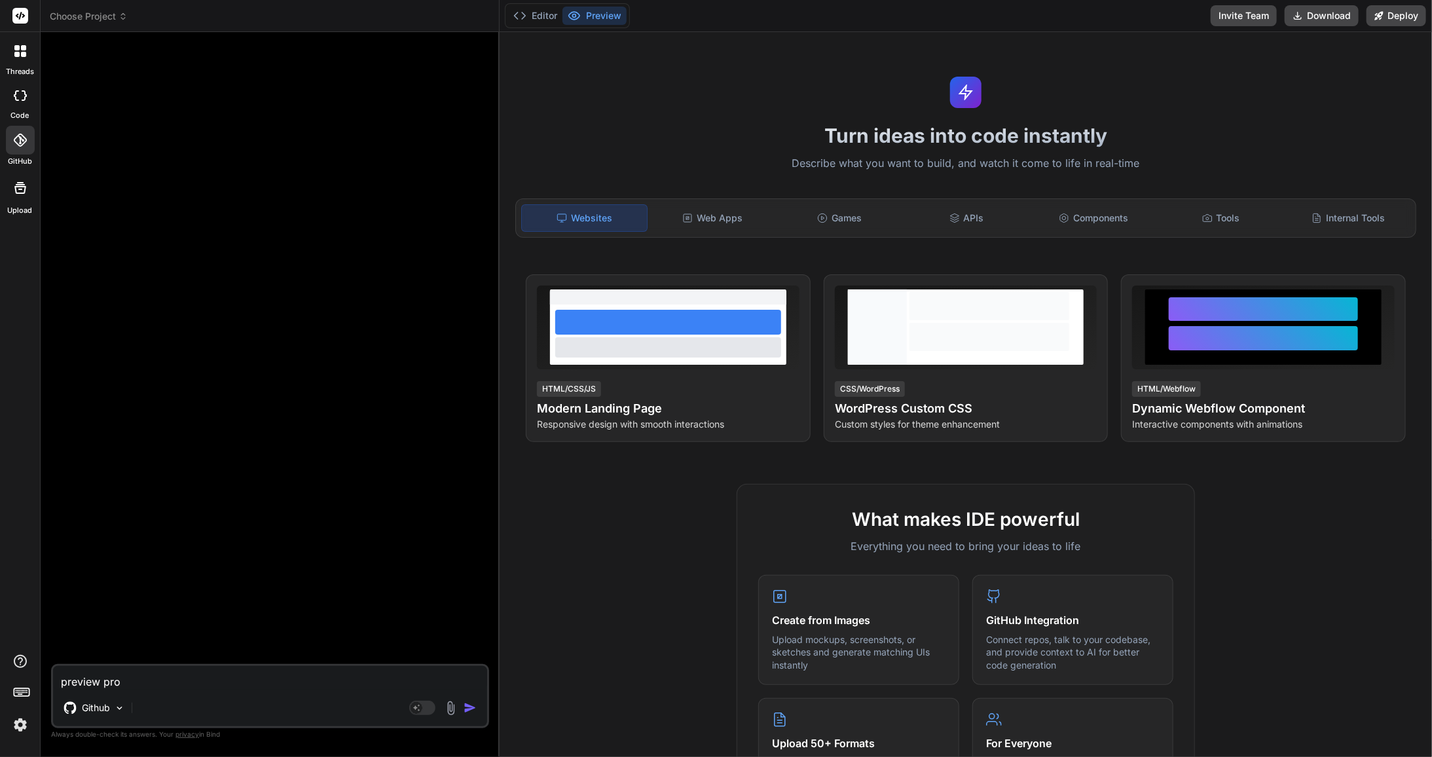
type textarea "x"
type textarea "preview proj"
type textarea "x"
type textarea "preview proje"
type textarea "x"
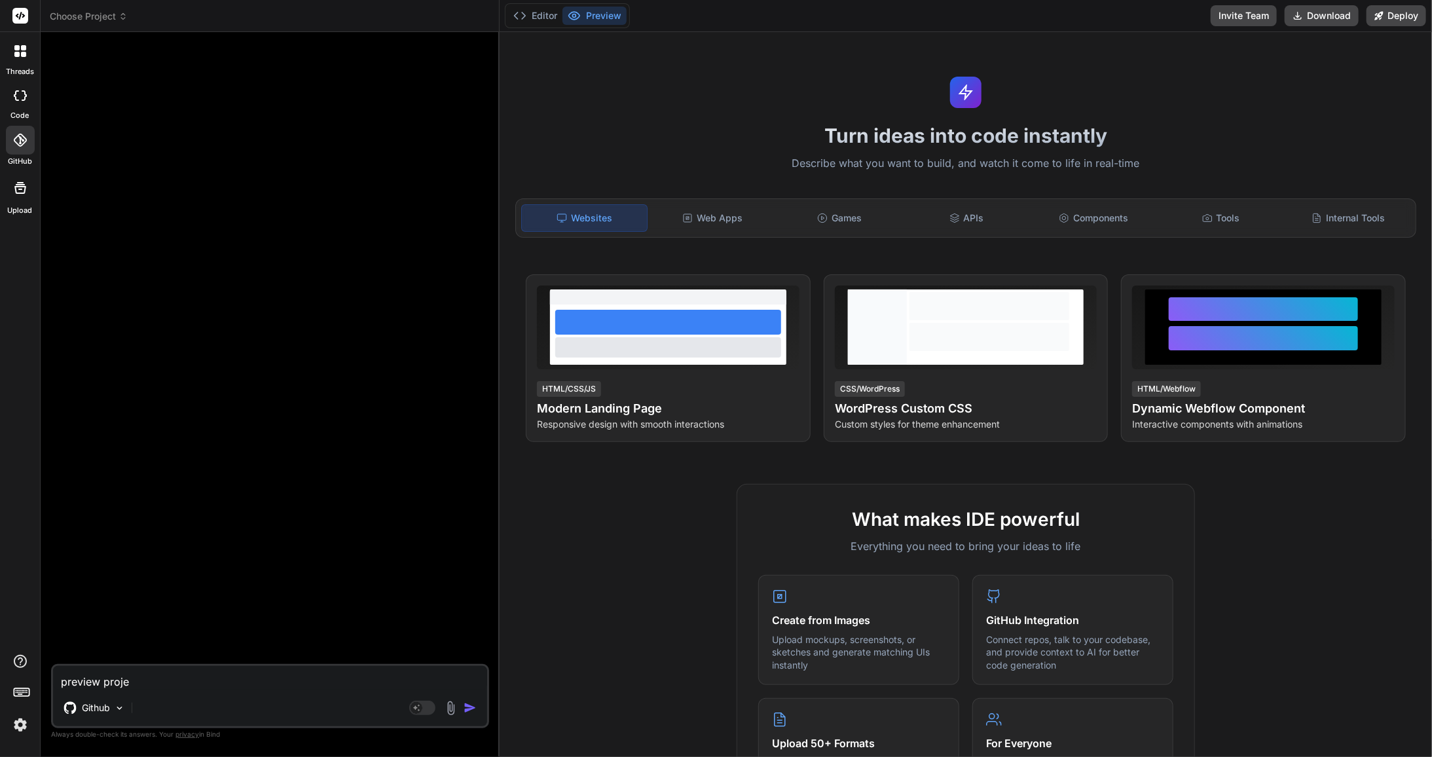
type textarea "preview projec"
type textarea "x"
type textarea "preview project"
type textarea "x"
type textarea "preview projec"
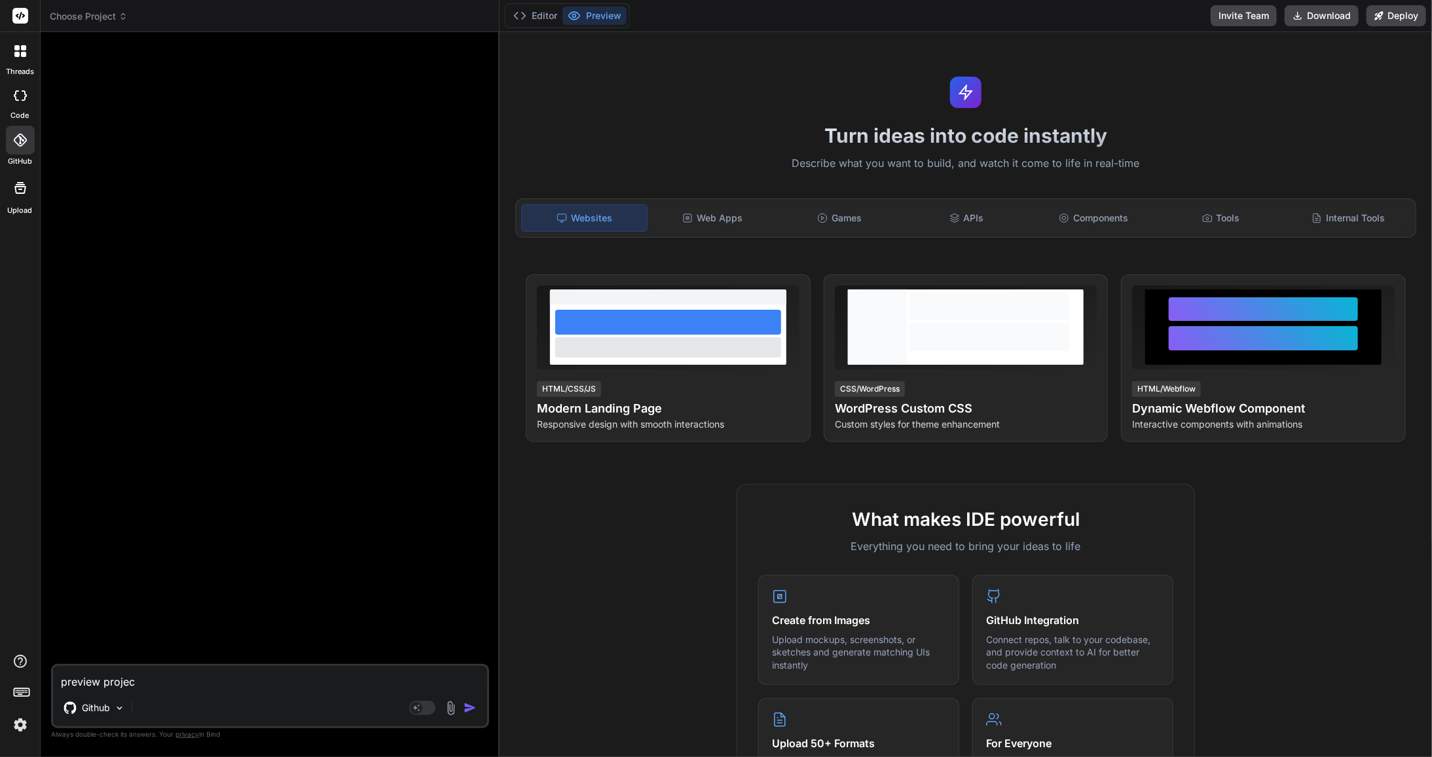
type textarea "x"
type textarea "preview proje"
type textarea "x"
type textarea "preview proj"
type textarea "x"
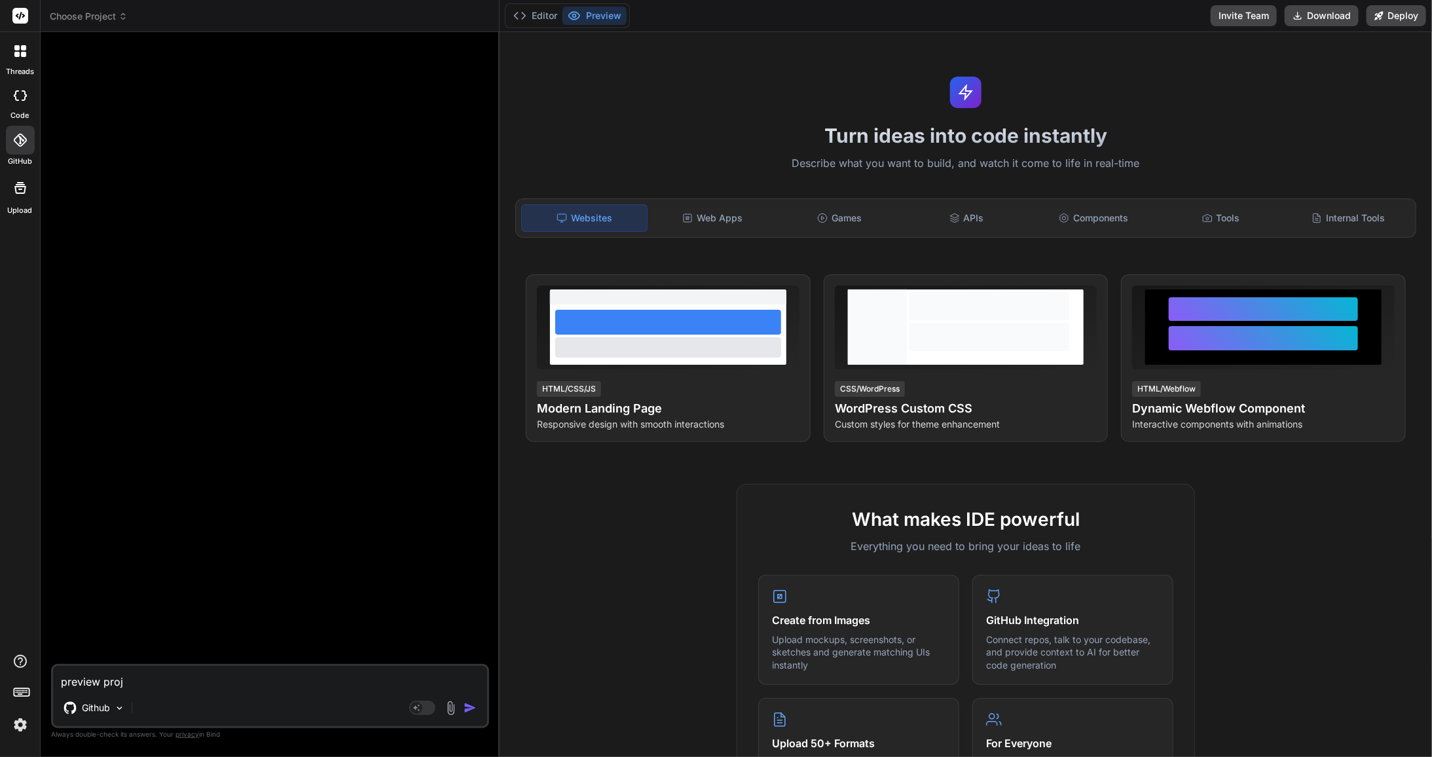
type textarea "preview pro"
type textarea "x"
type textarea "preview pr"
type textarea "x"
type textarea "preview p"
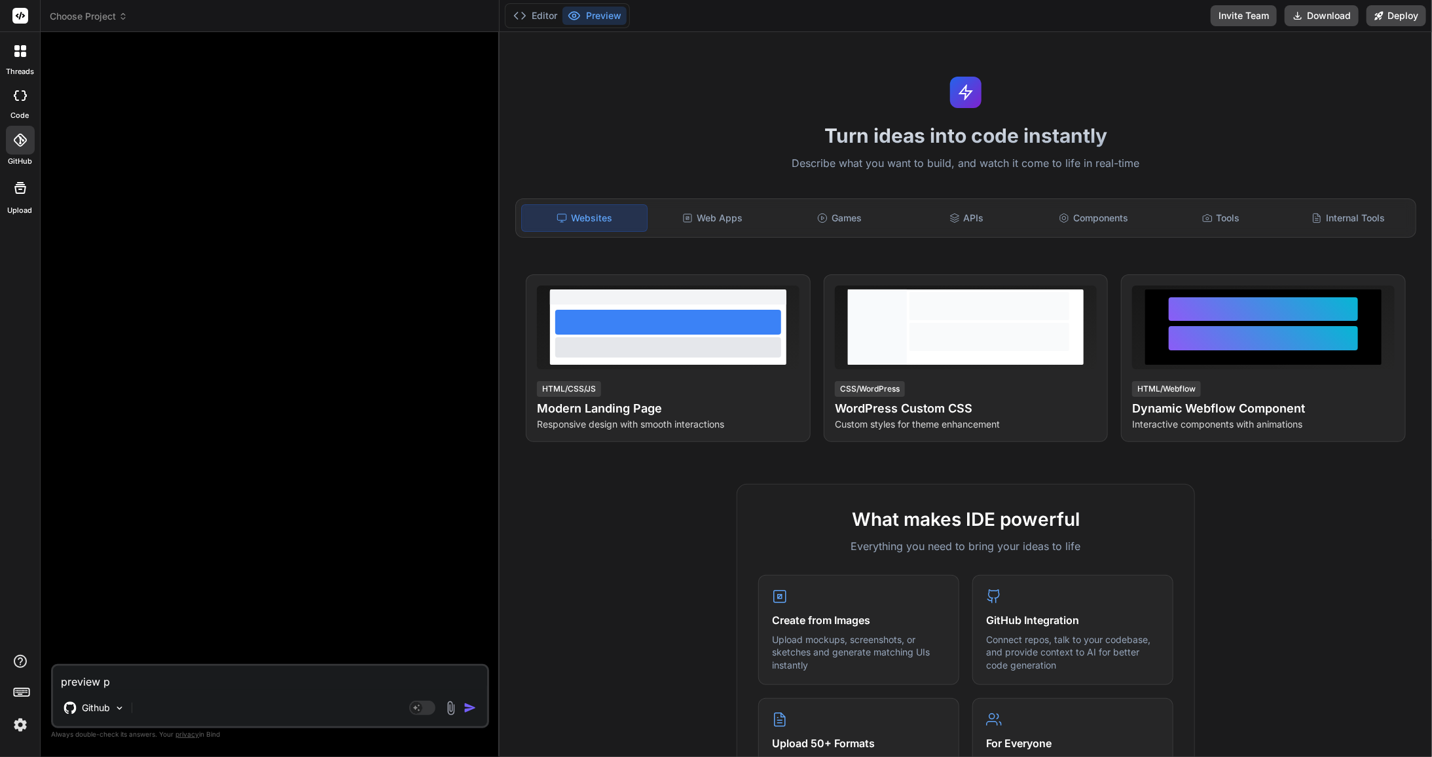
type textarea "x"
type textarea "preview"
type textarea "x"
type textarea "preview b"
type textarea "x"
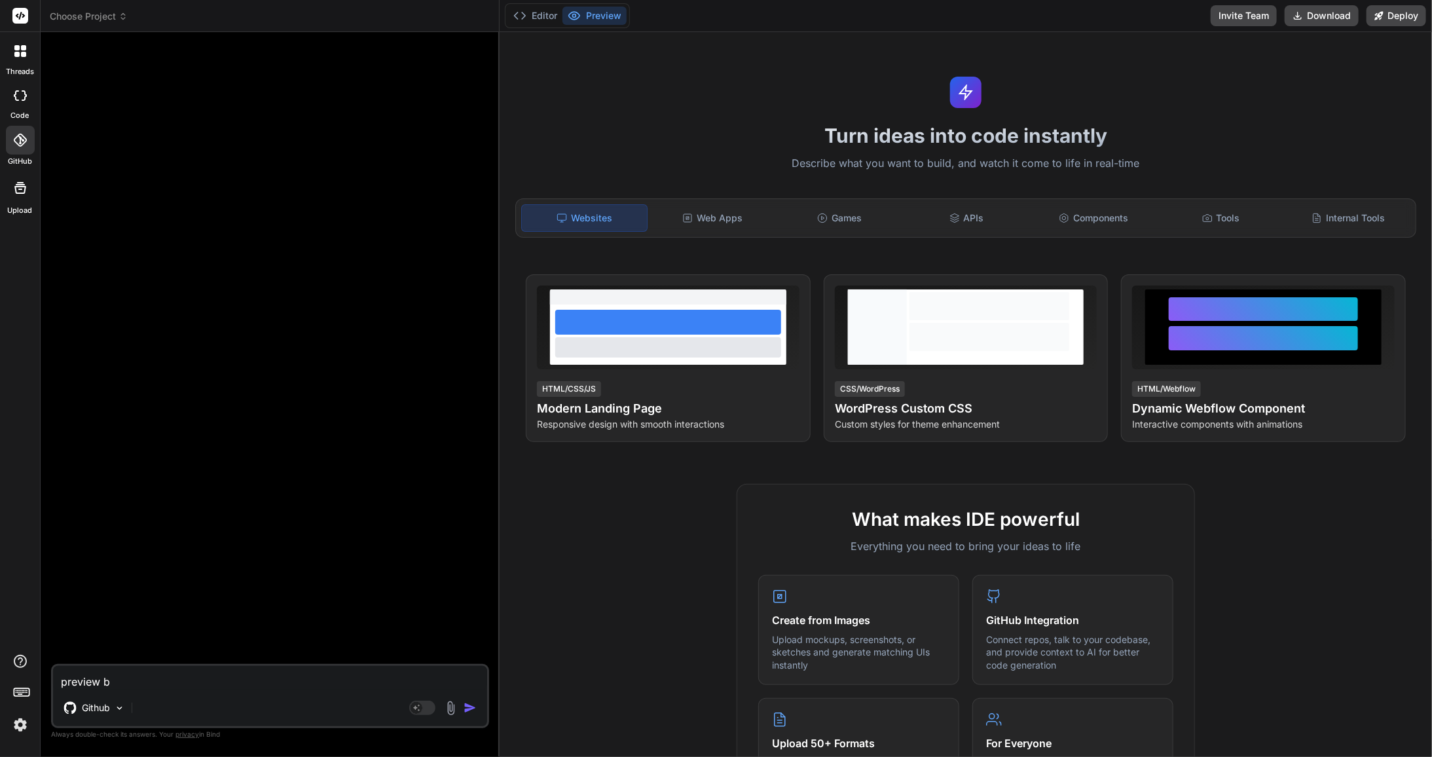
type textarea "preview bu"
type textarea "x"
type textarea "preview bul"
type textarea "x"
type textarea "preview bull"
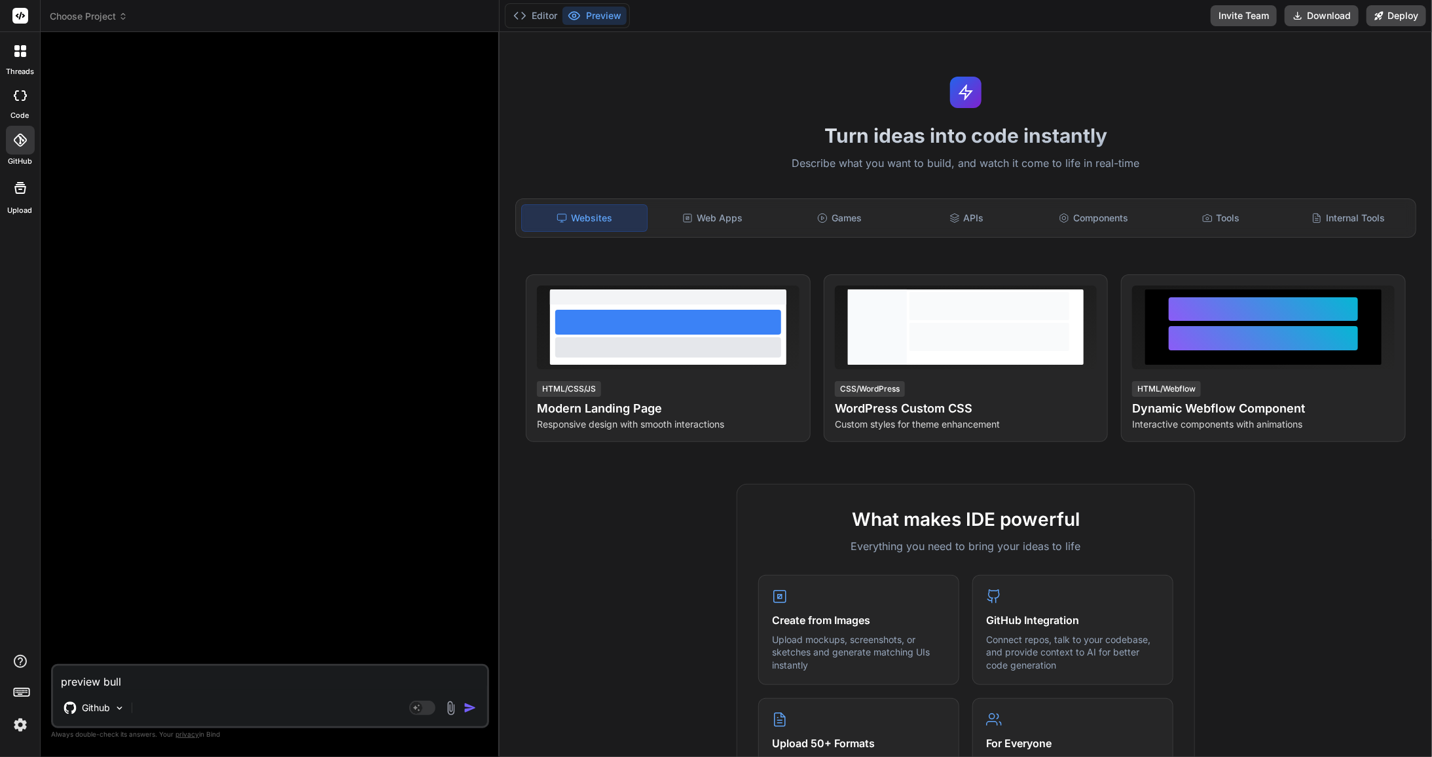
type textarea "x"
type textarea "preview bullb"
type textarea "x"
type textarea "preview bullbo"
type textarea "x"
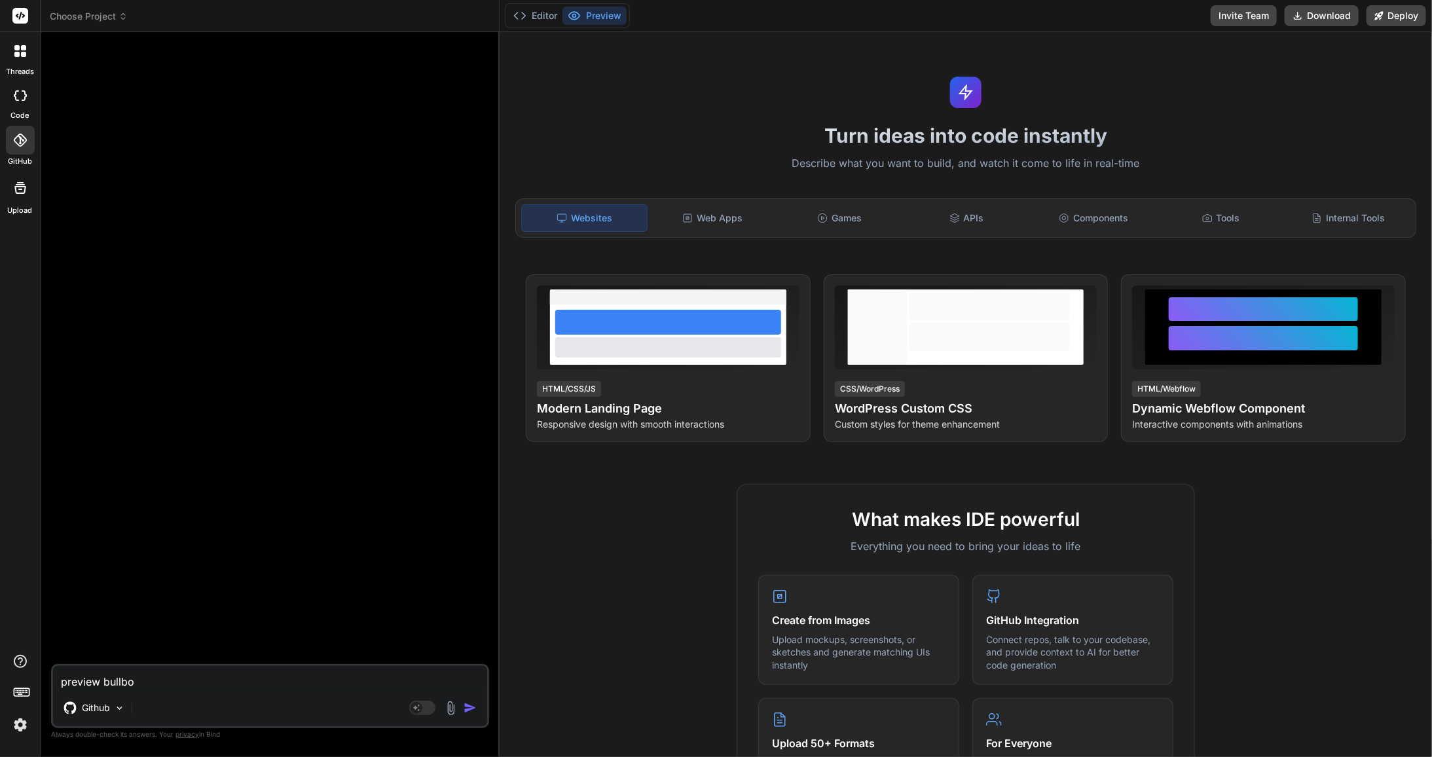
type textarea "preview bullboo"
type textarea "x"
type textarea "preview bullbook"
type textarea "x"
type textarea "preview bullbooki"
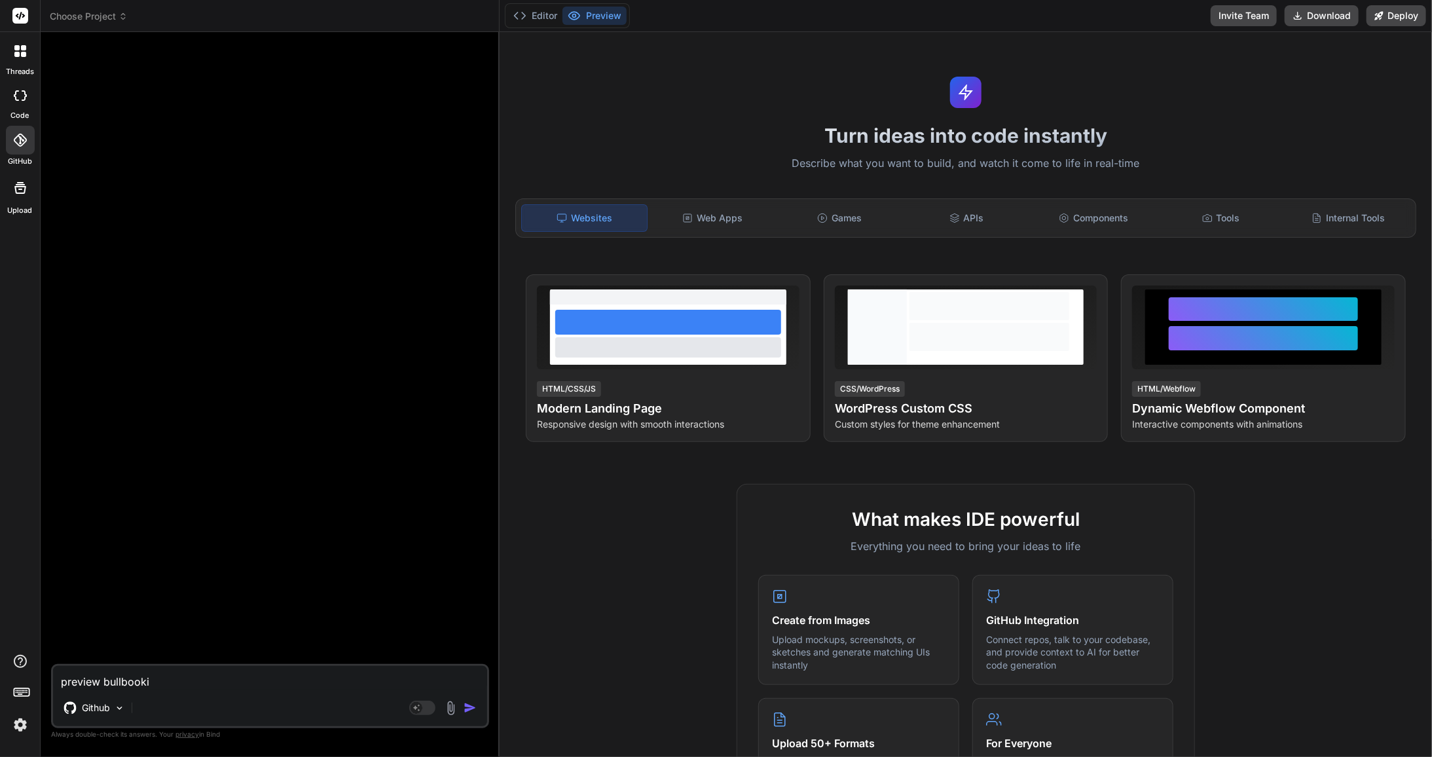
type textarea "x"
type textarea "preview bullbookie"
type textarea "x"
type textarea "preview bullbookie"
type textarea "x"
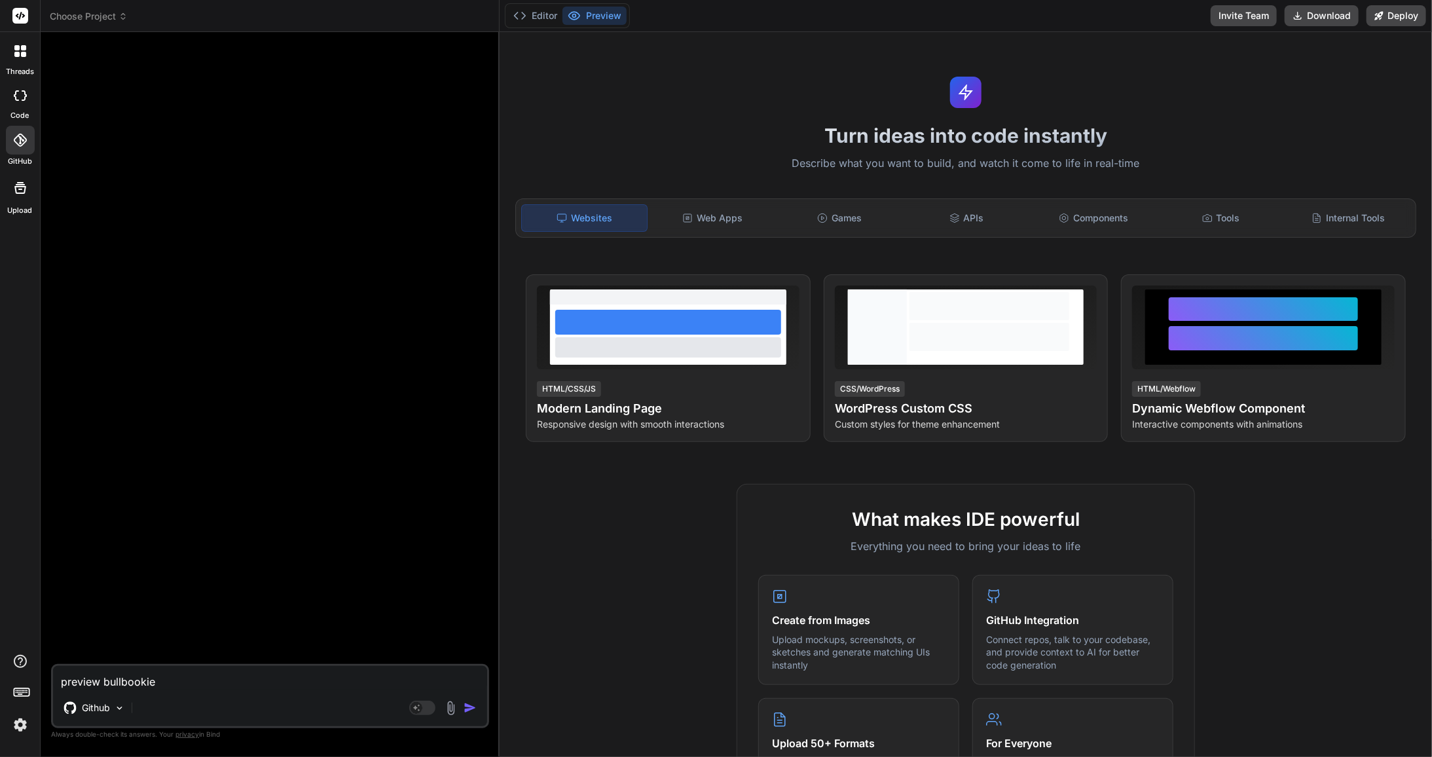
type textarea "preview bullbookie p"
type textarea "x"
type textarea "preview bullbookie pr"
type textarea "x"
type textarea "preview bullbookie pro"
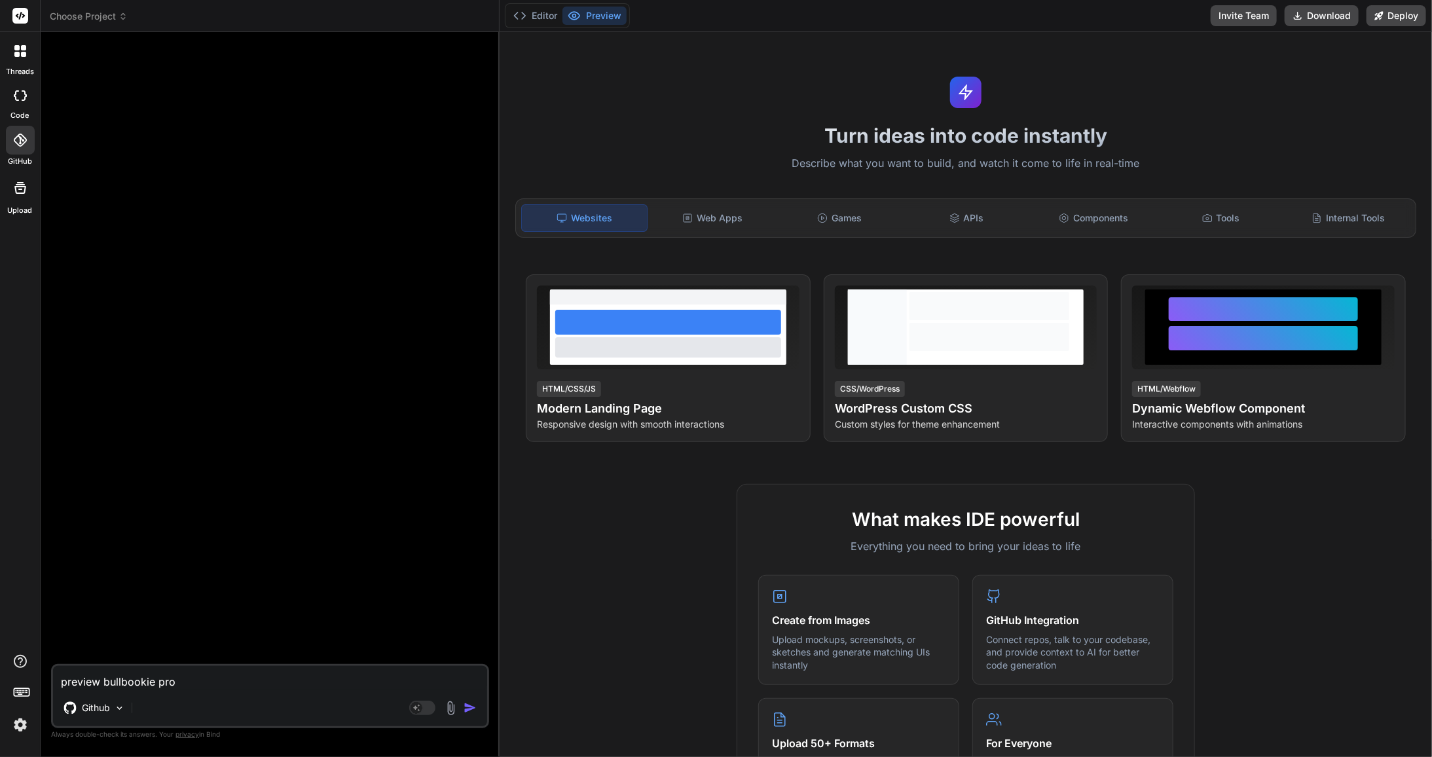
type textarea "x"
type textarea "preview bullbookie proj"
type textarea "x"
type textarea "preview bullbookie proje"
type textarea "x"
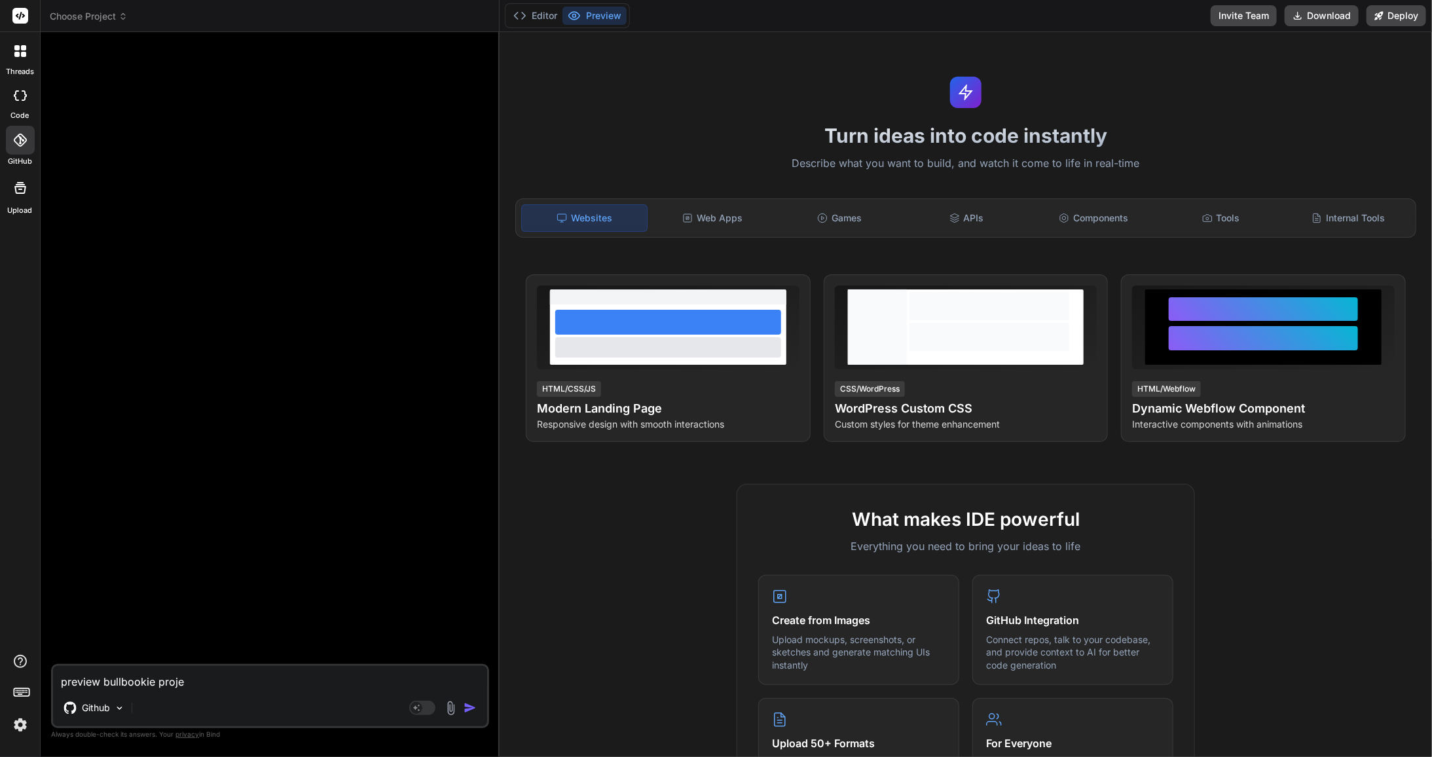
type textarea "preview bullbookie projec"
type textarea "x"
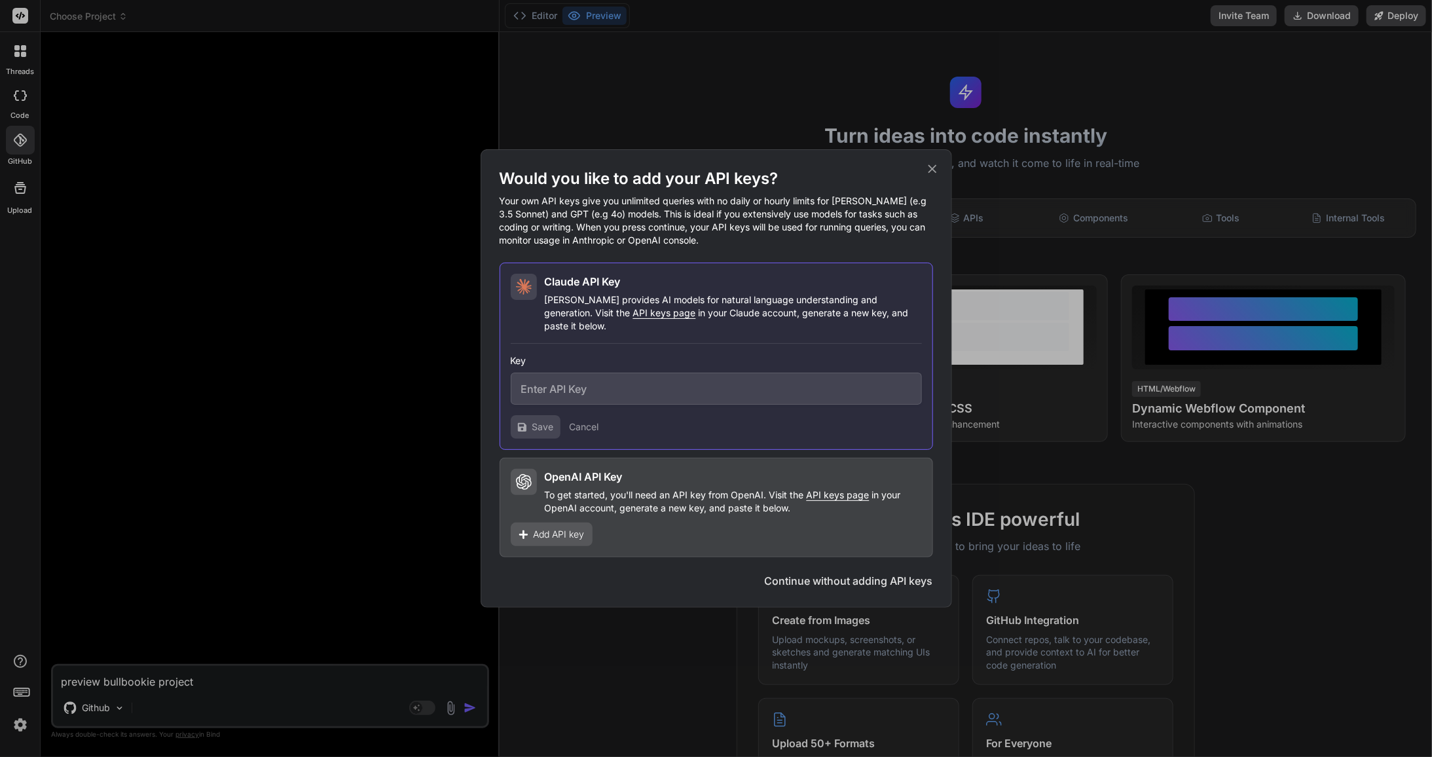
type textarea "preview bullbookie project"
click at [817, 579] on button "Continue without adding API keys" at bounding box center [849, 581] width 168 height 16
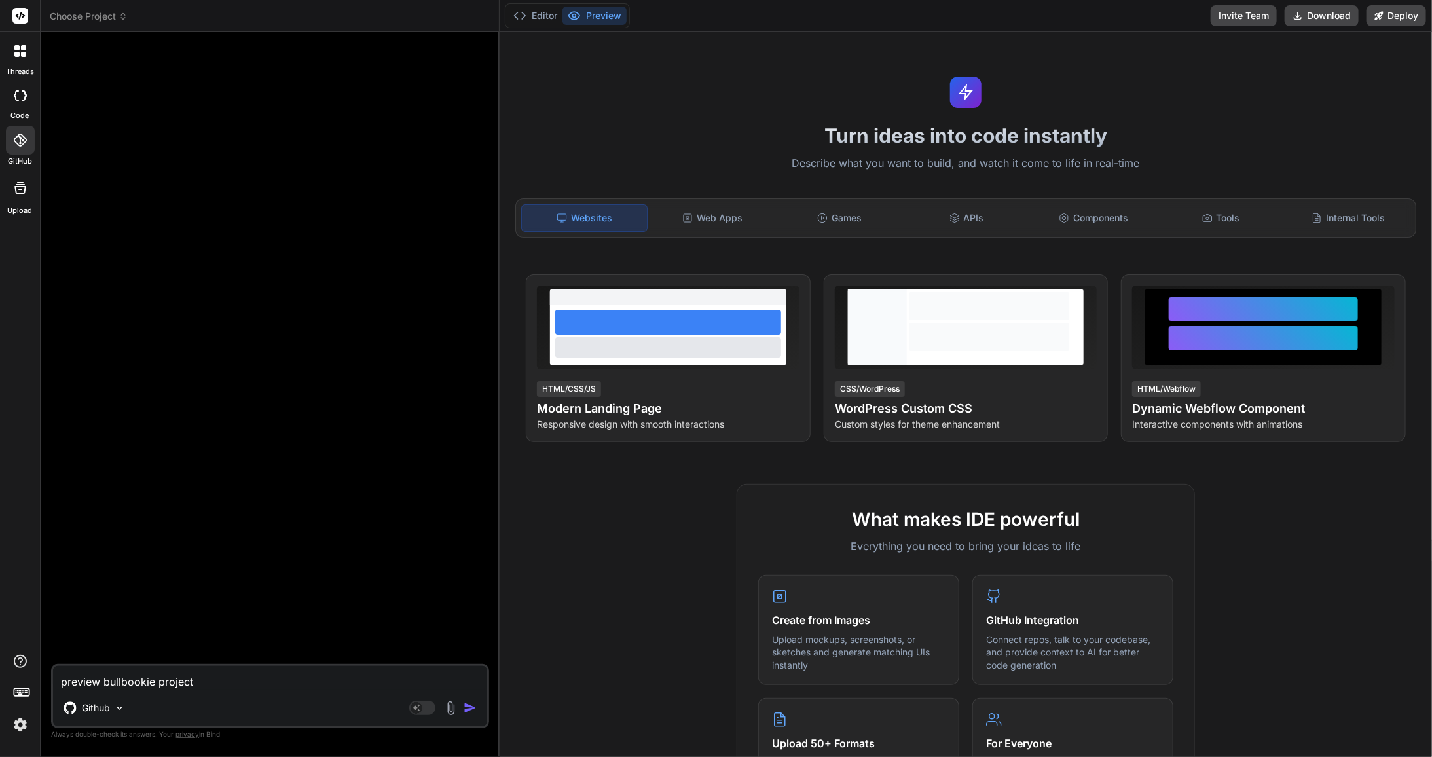
click at [475, 709] on img "button" at bounding box center [470, 707] width 13 height 13
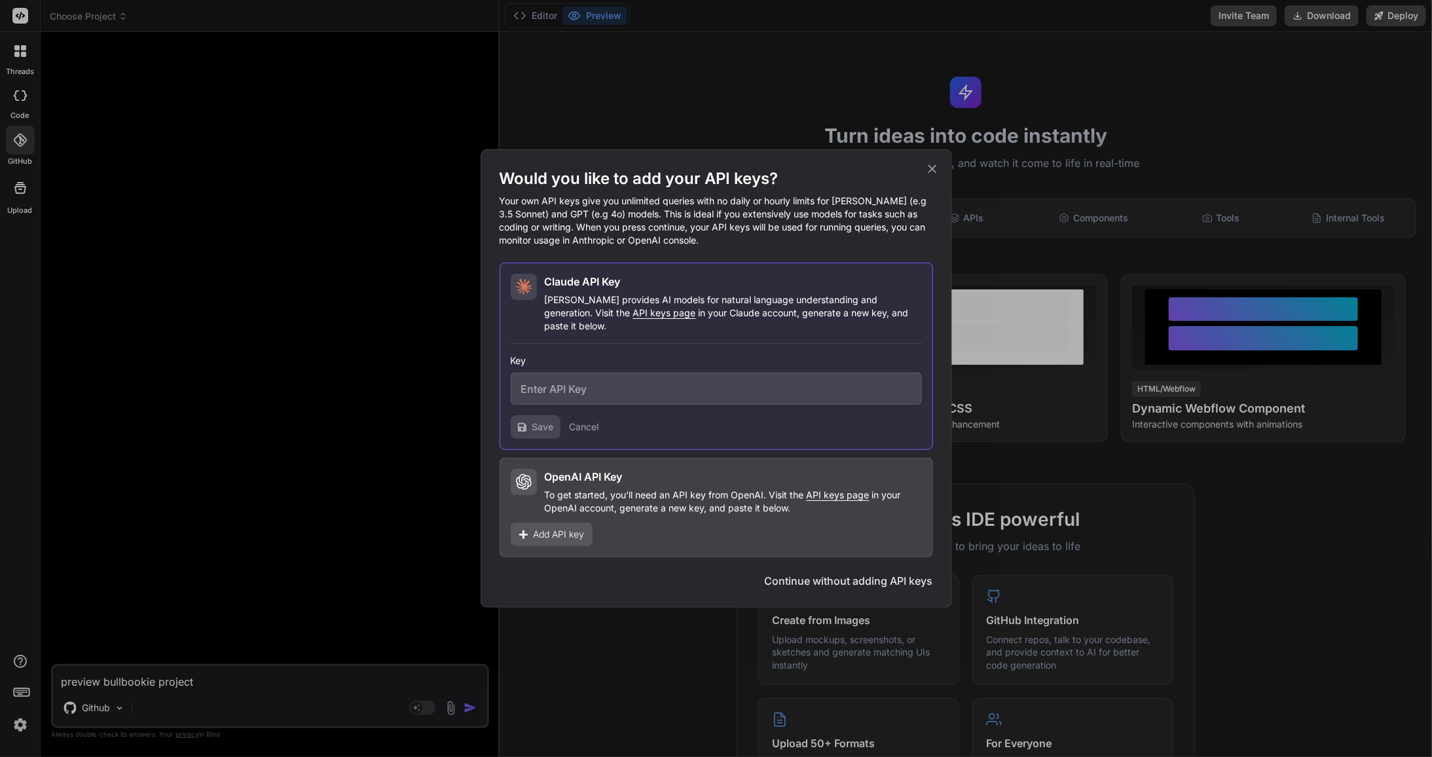
click at [778, 573] on button "Continue without adding API keys" at bounding box center [849, 581] width 168 height 16
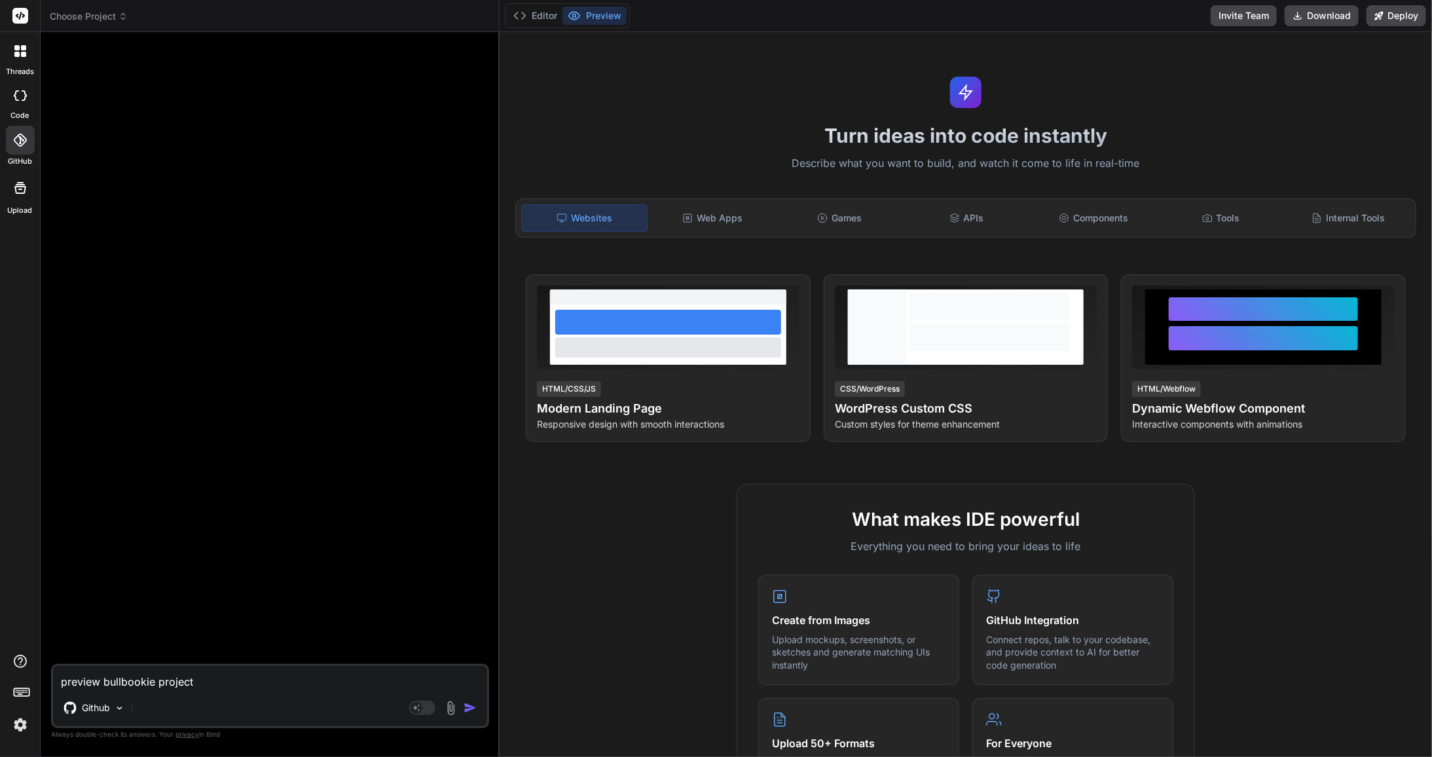
click at [268, 687] on textarea "preview bullbookie project" at bounding box center [270, 678] width 434 height 24
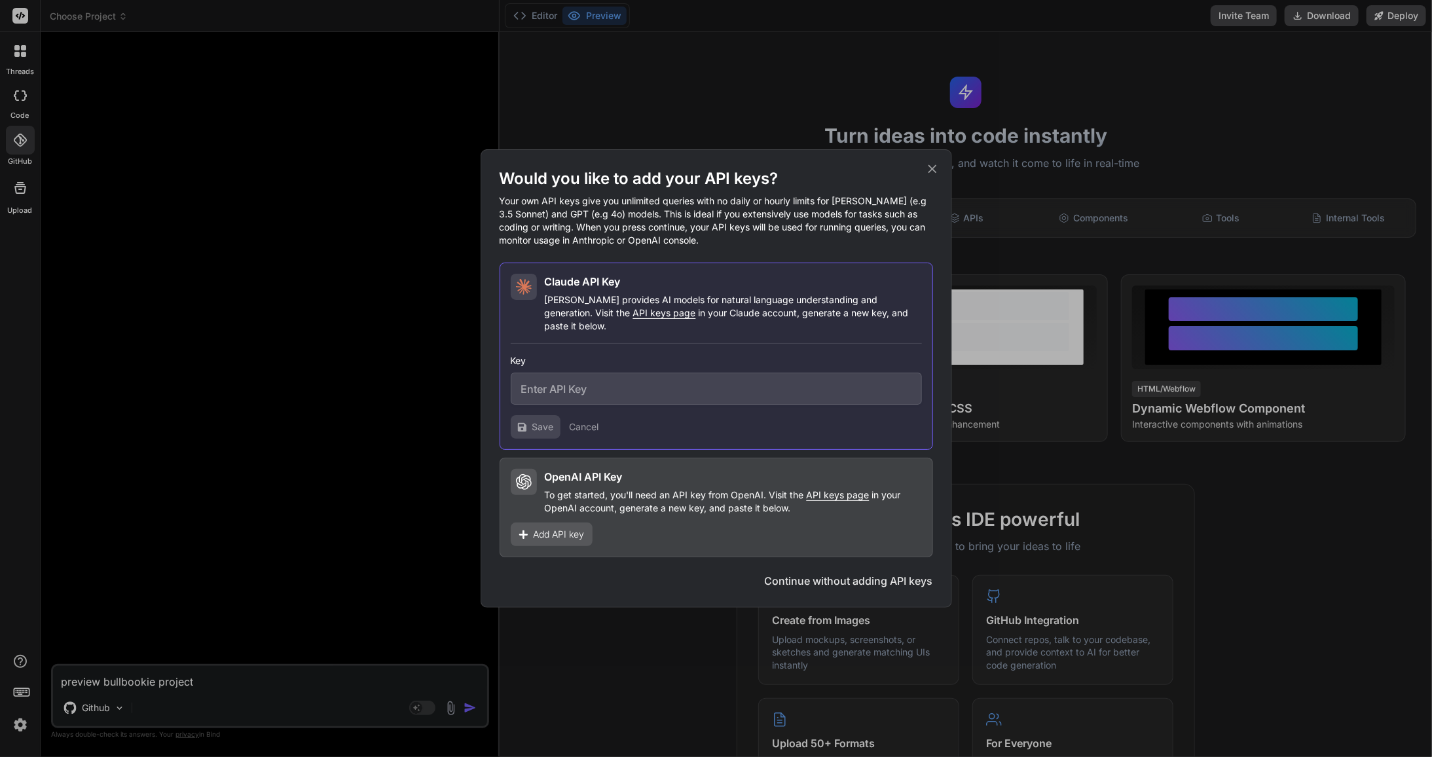
click at [794, 576] on button "Continue without adding API keys" at bounding box center [849, 581] width 168 height 16
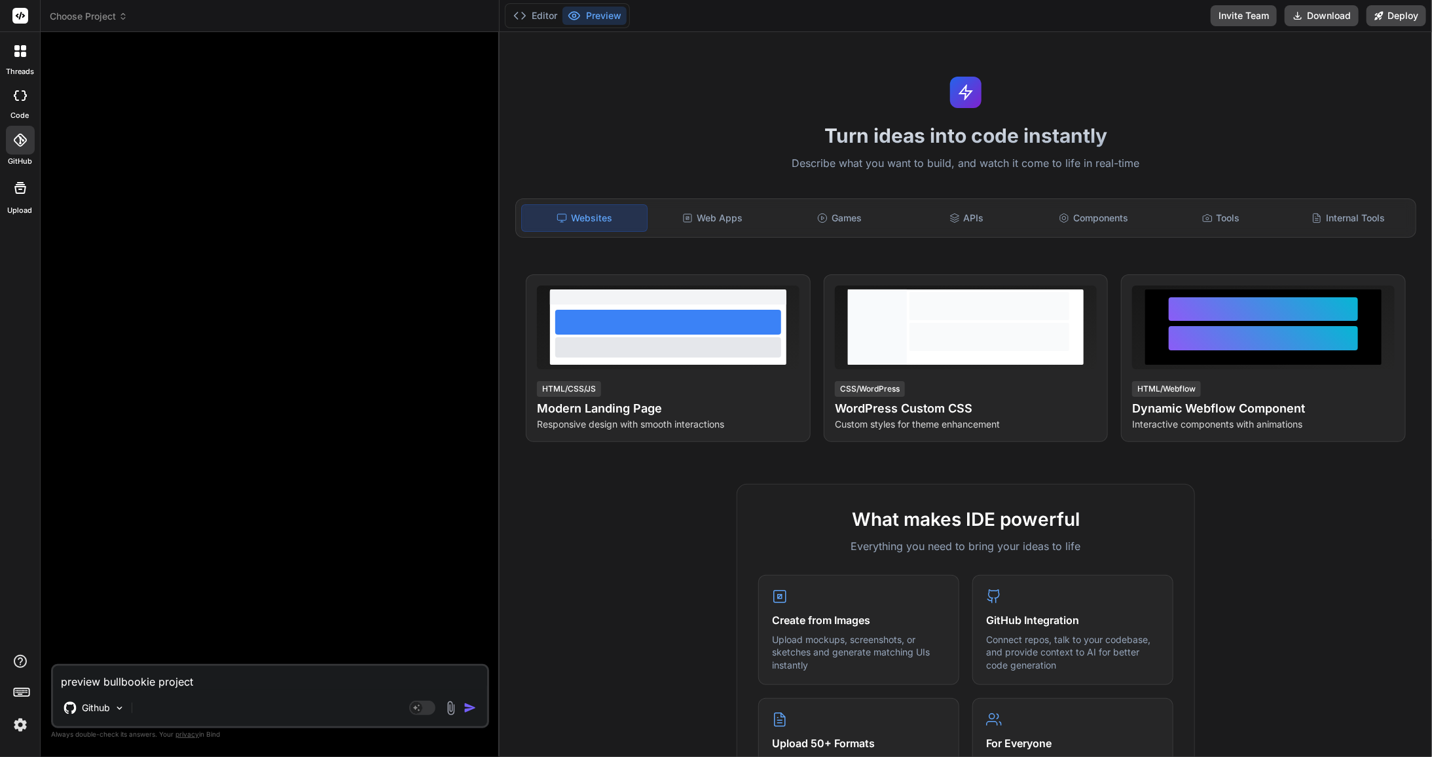
click at [226, 680] on textarea "preview bullbookie project" at bounding box center [270, 678] width 434 height 24
click at [475, 709] on img "button" at bounding box center [470, 707] width 13 height 13
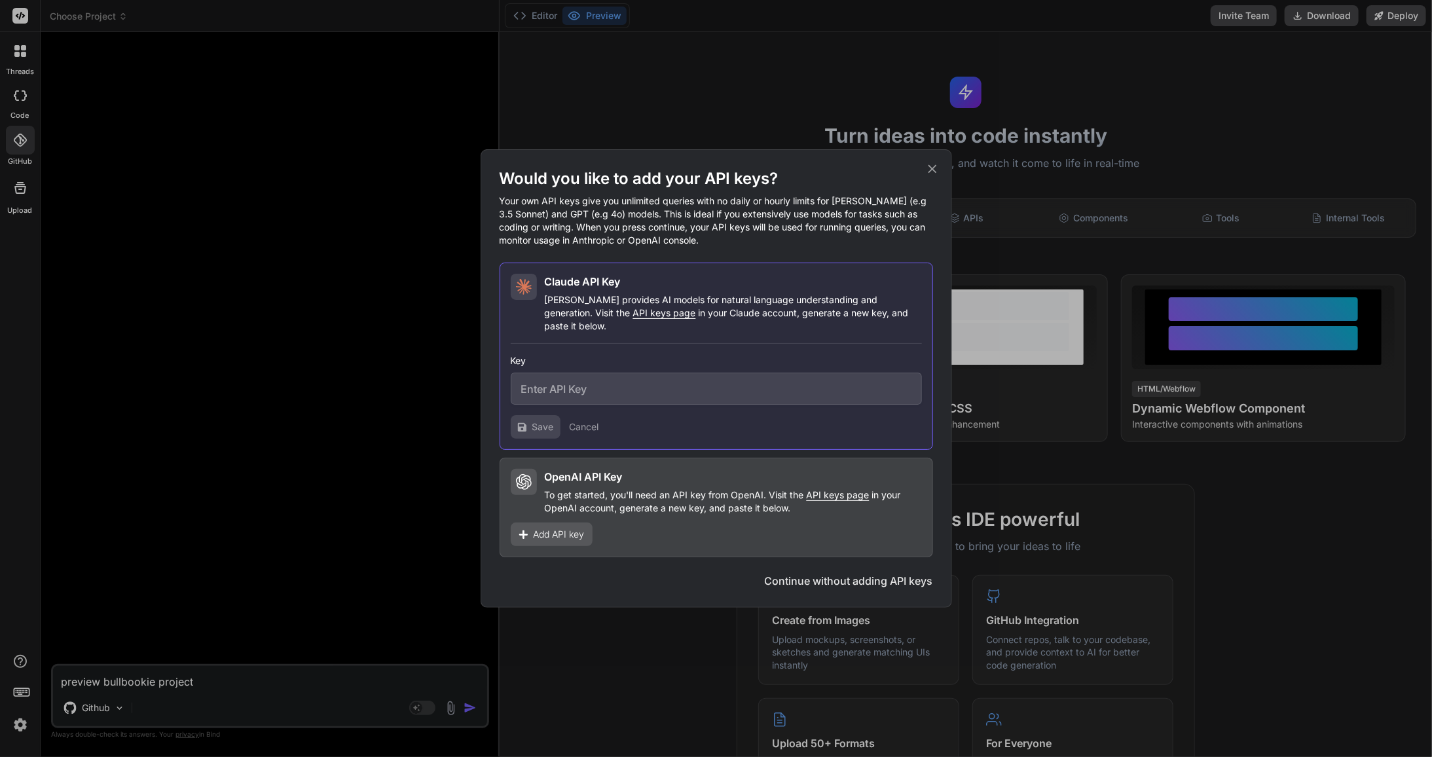
click at [575, 420] on button "Cancel" at bounding box center [584, 426] width 29 height 13
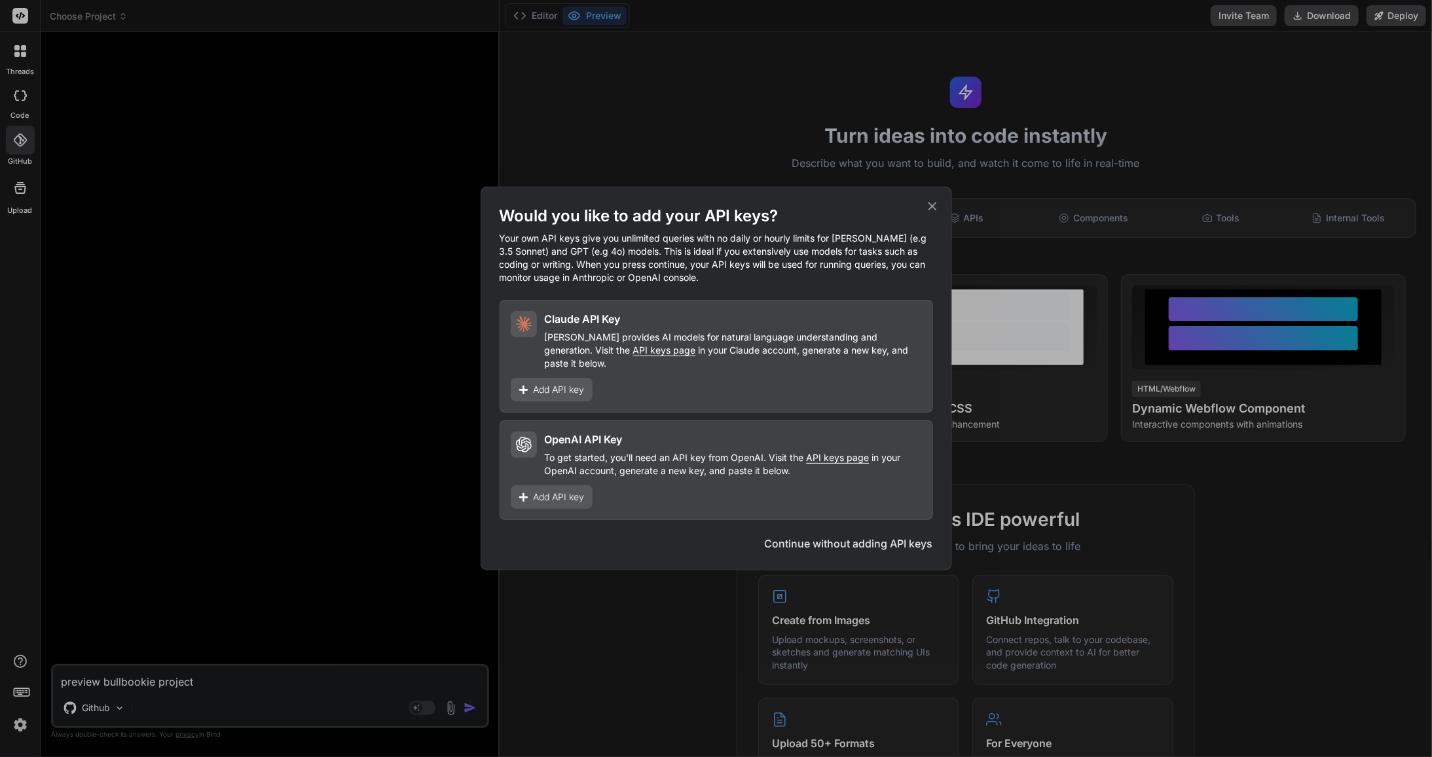
click at [825, 542] on button "Continue without adding API keys" at bounding box center [849, 544] width 168 height 16
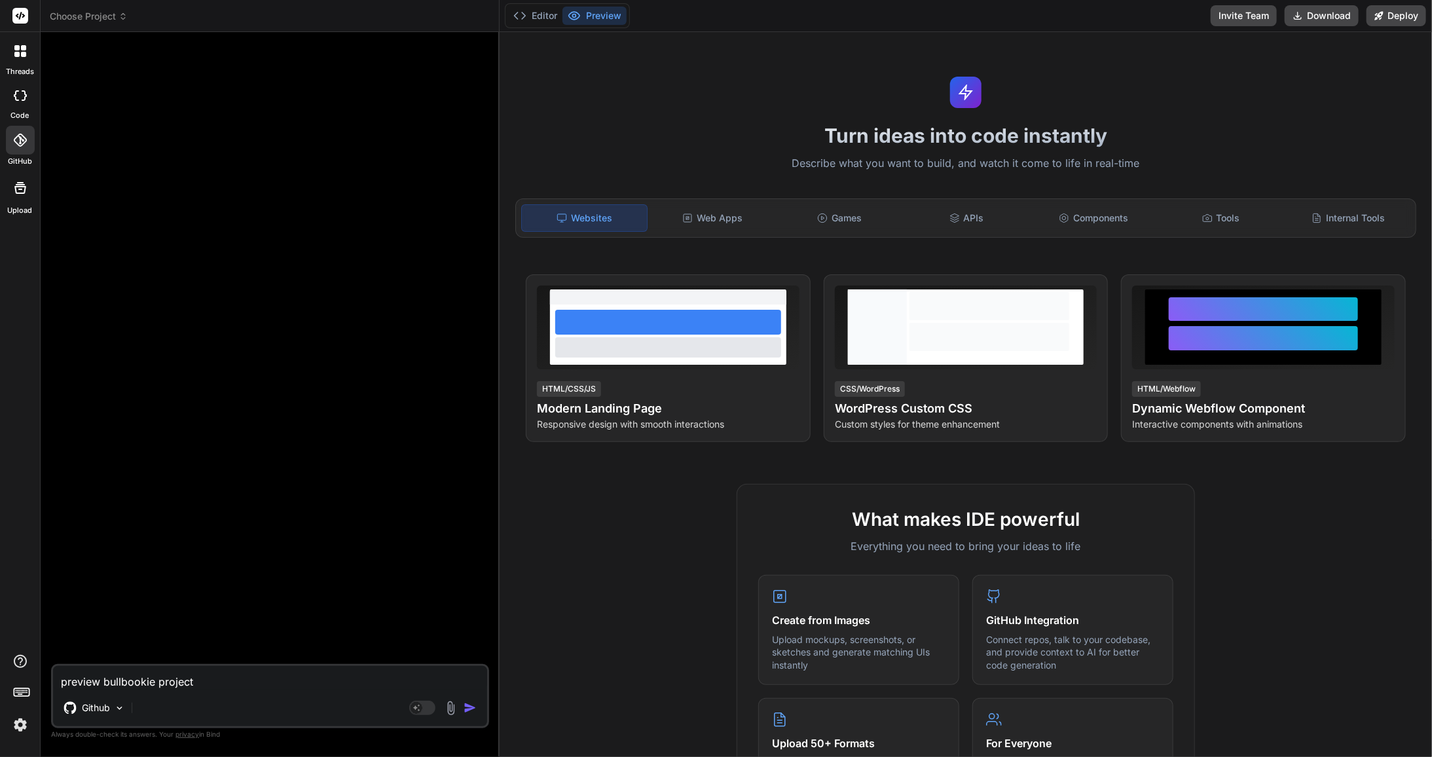
click at [473, 707] on img "button" at bounding box center [470, 707] width 13 height 13
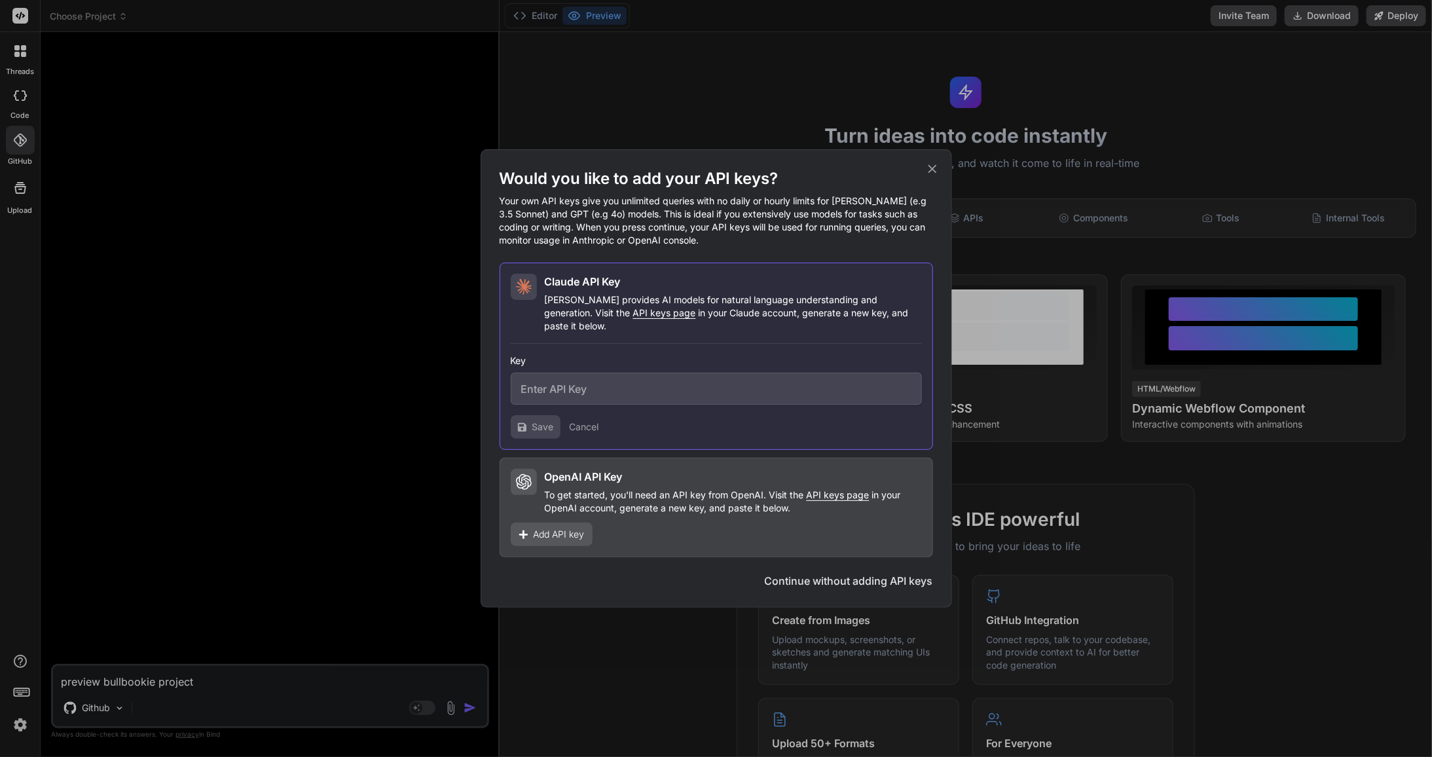
click at [935, 173] on icon at bounding box center [932, 169] width 9 height 9
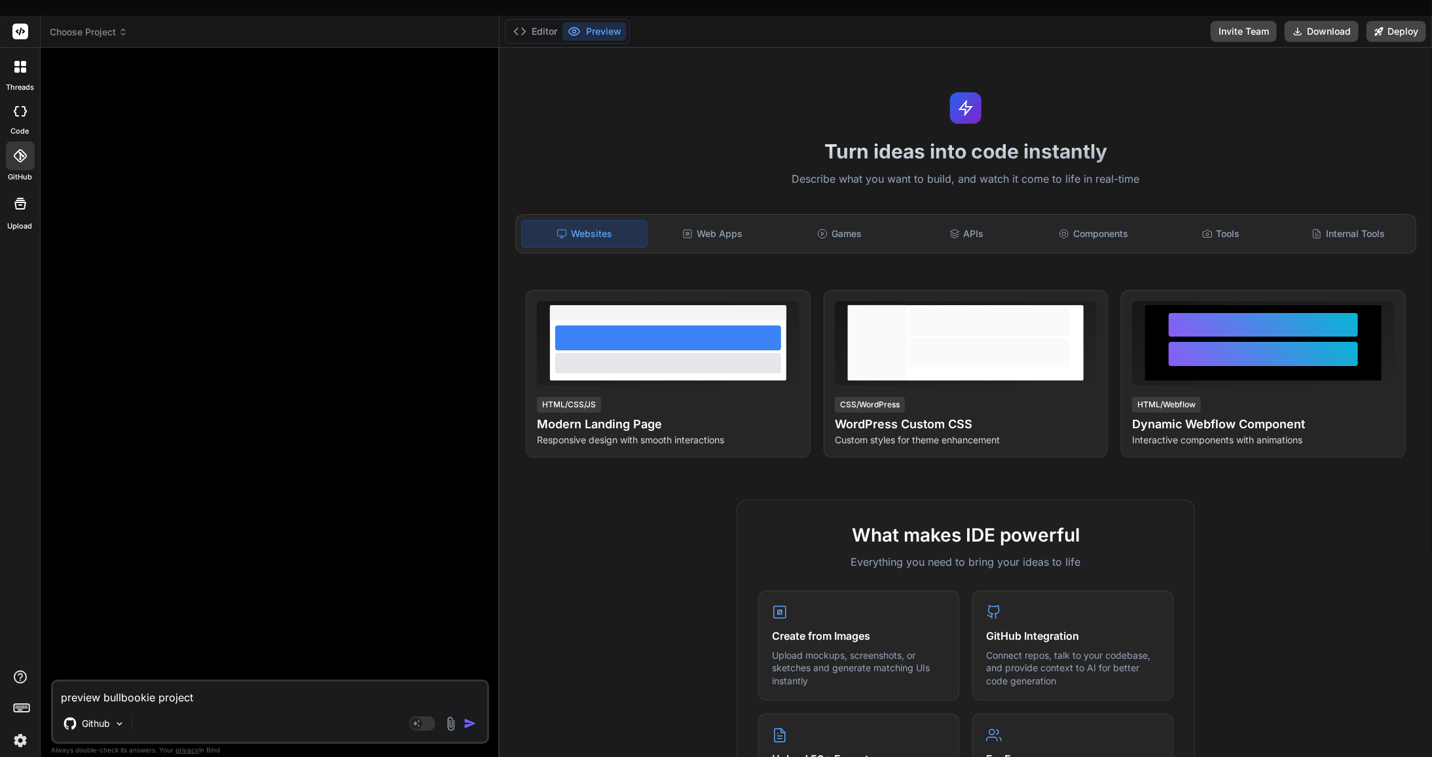
drag, startPoint x: 273, startPoint y: 676, endPoint x: -13, endPoint y: 709, distance: 288.0
click at [0, 709] on html "threads code GitHub Upload Choose Project Created with Pixso. Bind AI Web Searc…" at bounding box center [716, 386] width 1432 height 773
click at [74, 26] on span "Choose Project" at bounding box center [89, 32] width 78 height 13
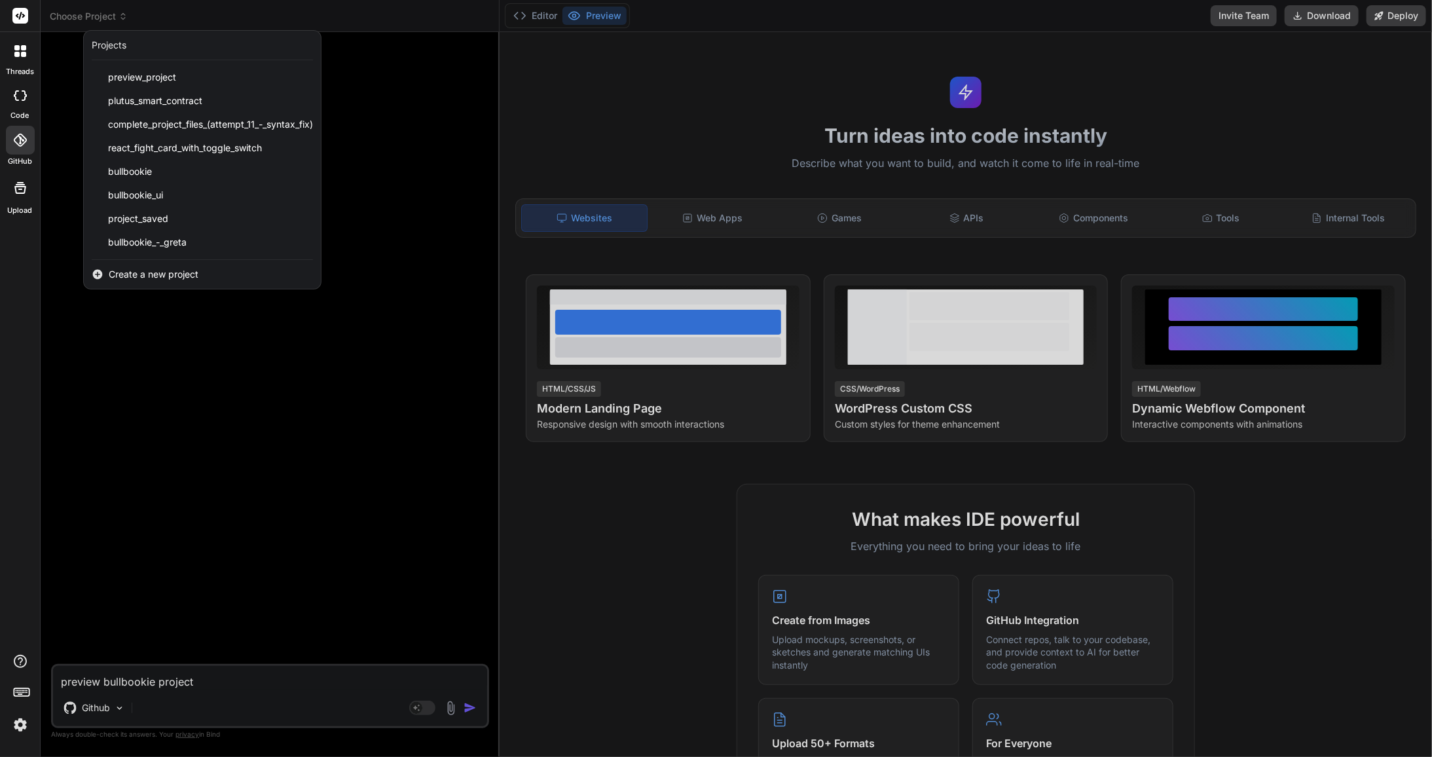
click at [542, 97] on div at bounding box center [716, 378] width 1432 height 757
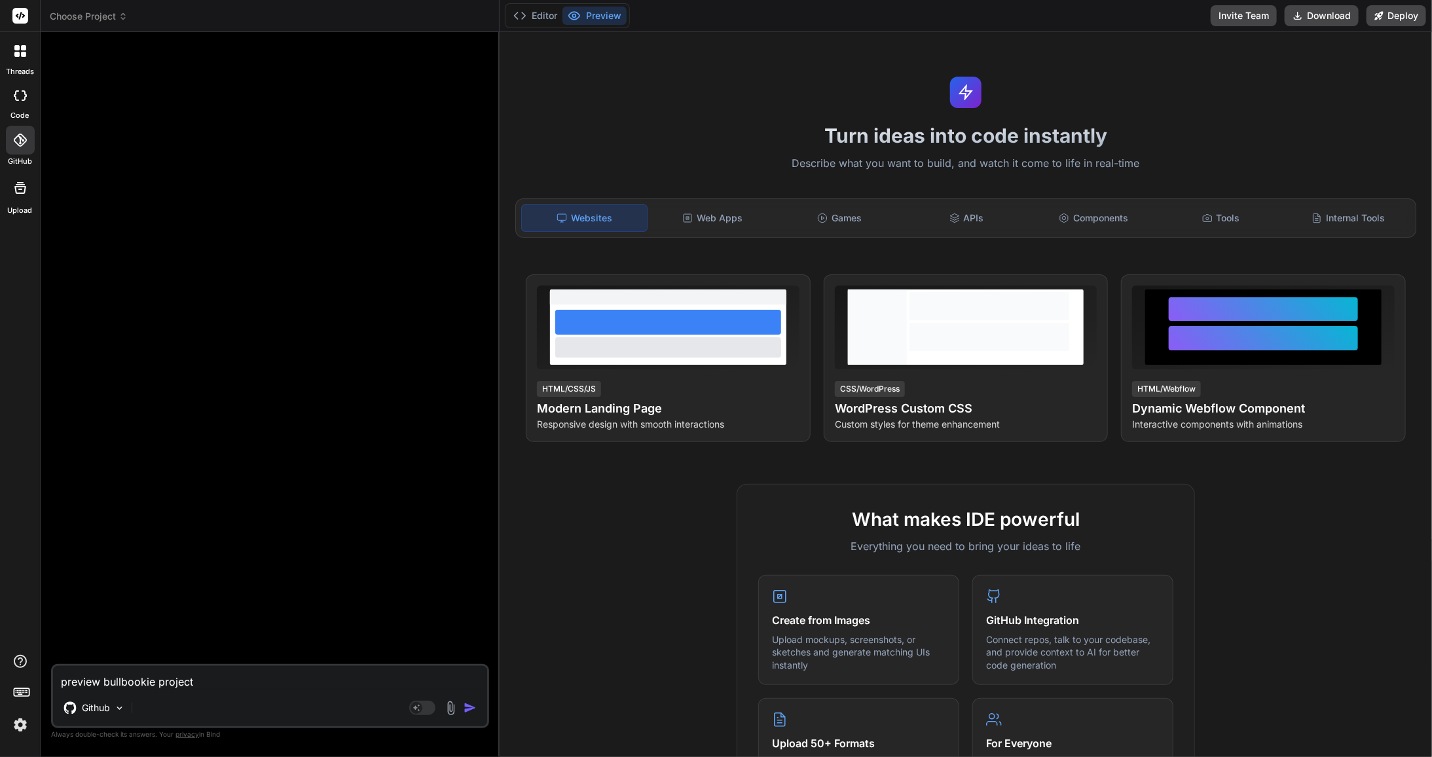
click at [24, 16] on icon at bounding box center [21, 16] width 10 height 8
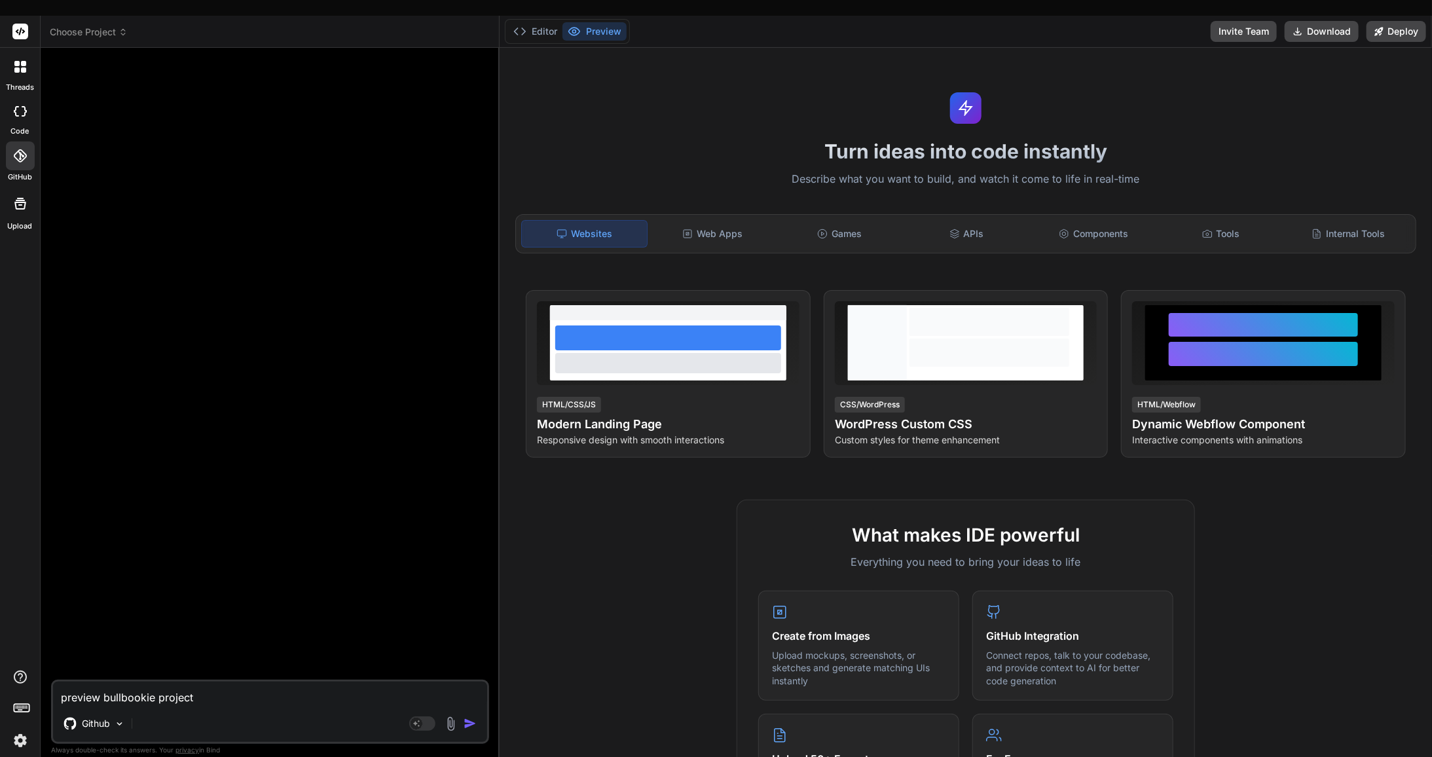
drag, startPoint x: 33, startPoint y: 667, endPoint x: 51, endPoint y: 675, distance: 19.6
click at [51, 675] on div "threads code GitHub Upload Choose Project Created with Pixso. Bind AI Web Searc…" at bounding box center [716, 394] width 1432 height 757
drag, startPoint x: 51, startPoint y: 675, endPoint x: 25, endPoint y: 722, distance: 53.9
click at [25, 729] on img at bounding box center [20, 740] width 22 height 22
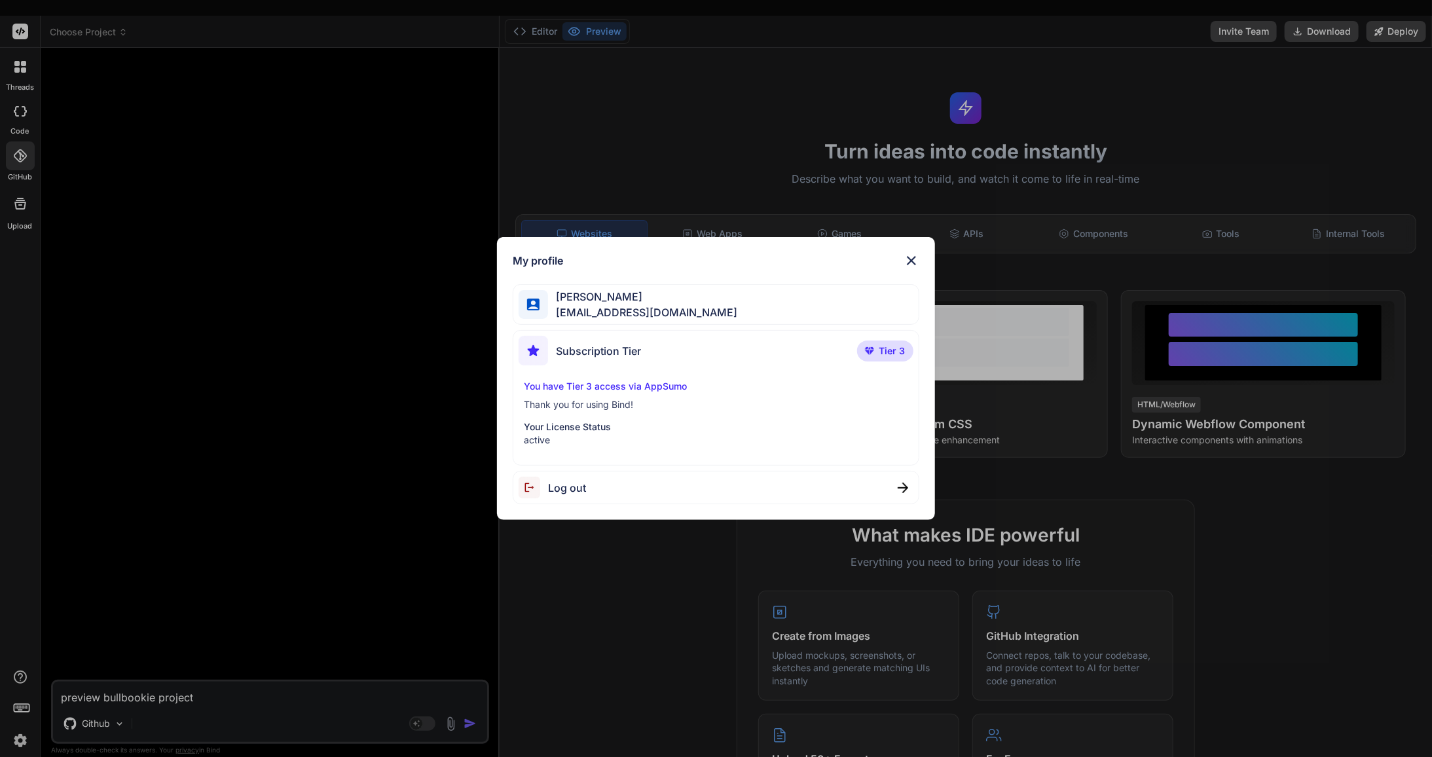
drag, startPoint x: 396, startPoint y: 361, endPoint x: 228, endPoint y: 335, distance: 170.2
click at [396, 361] on div "My profile Santiago Blasco sblasco@bazaar10x.com Subscription Tier Tier 3 You h…" at bounding box center [716, 378] width 1432 height 757
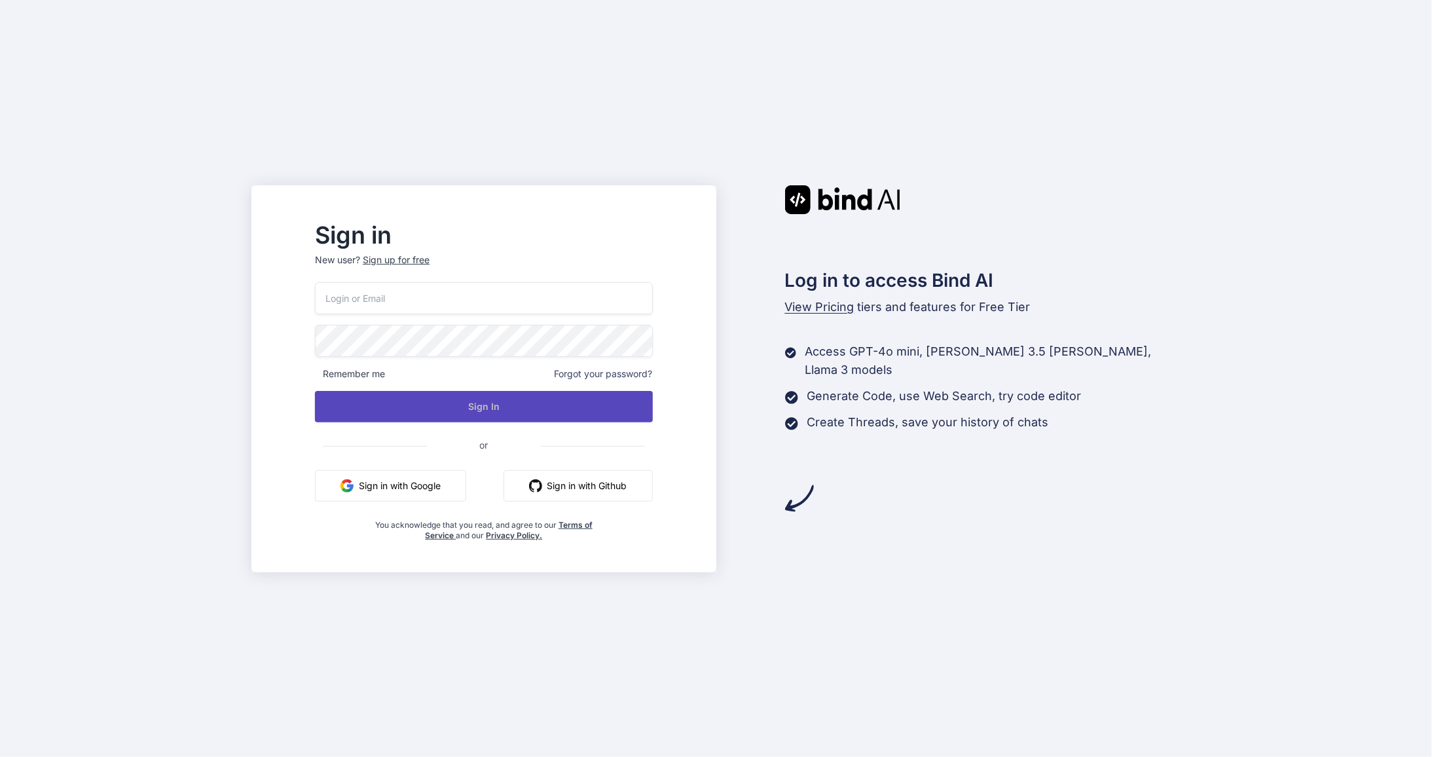
type input "[EMAIL_ADDRESS][DOMAIN_NAME]"
click at [445, 412] on button "Sign In" at bounding box center [483, 406] width 337 height 31
click at [494, 408] on button "Sign In" at bounding box center [483, 406] width 337 height 31
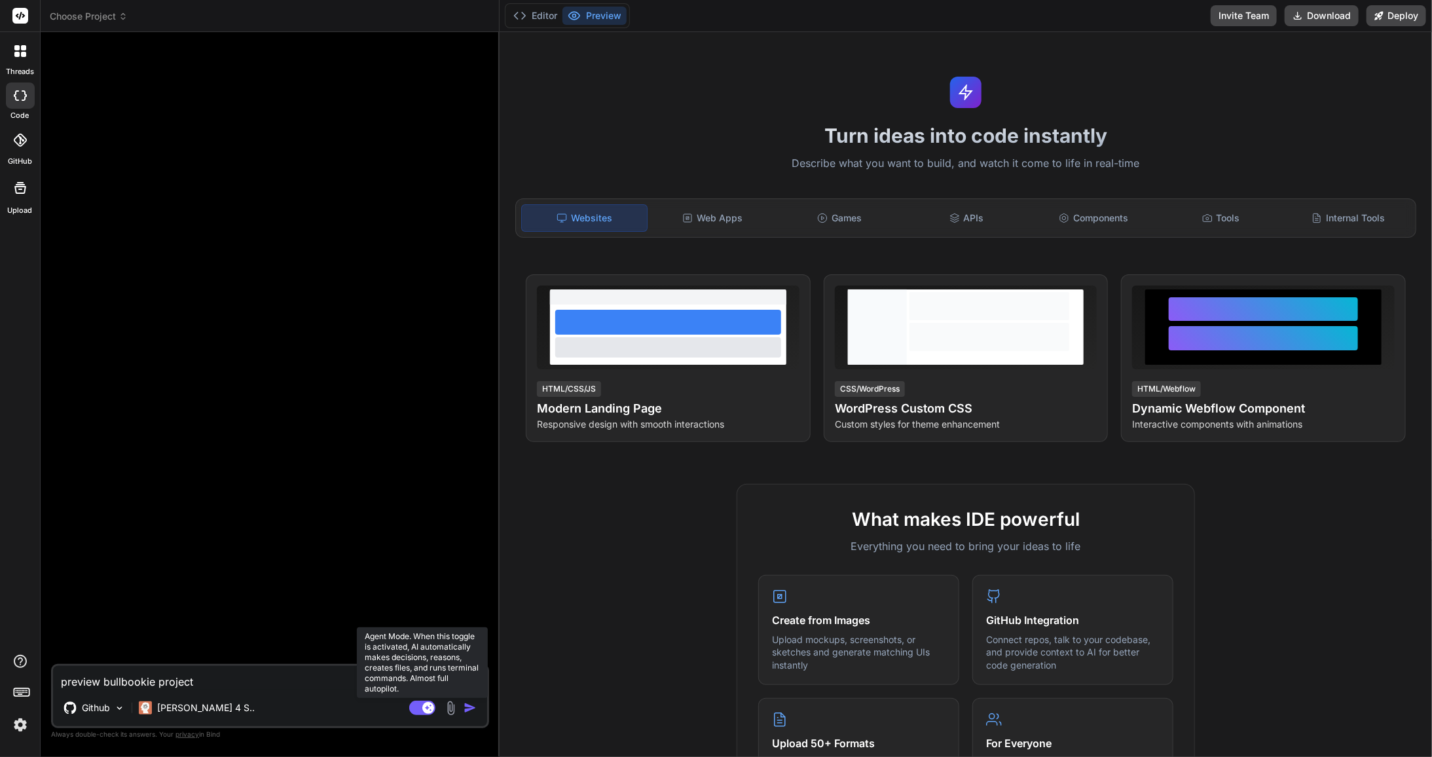
click at [427, 708] on icon at bounding box center [428, 707] width 7 height 7
click at [469, 708] on img "button" at bounding box center [470, 707] width 13 height 13
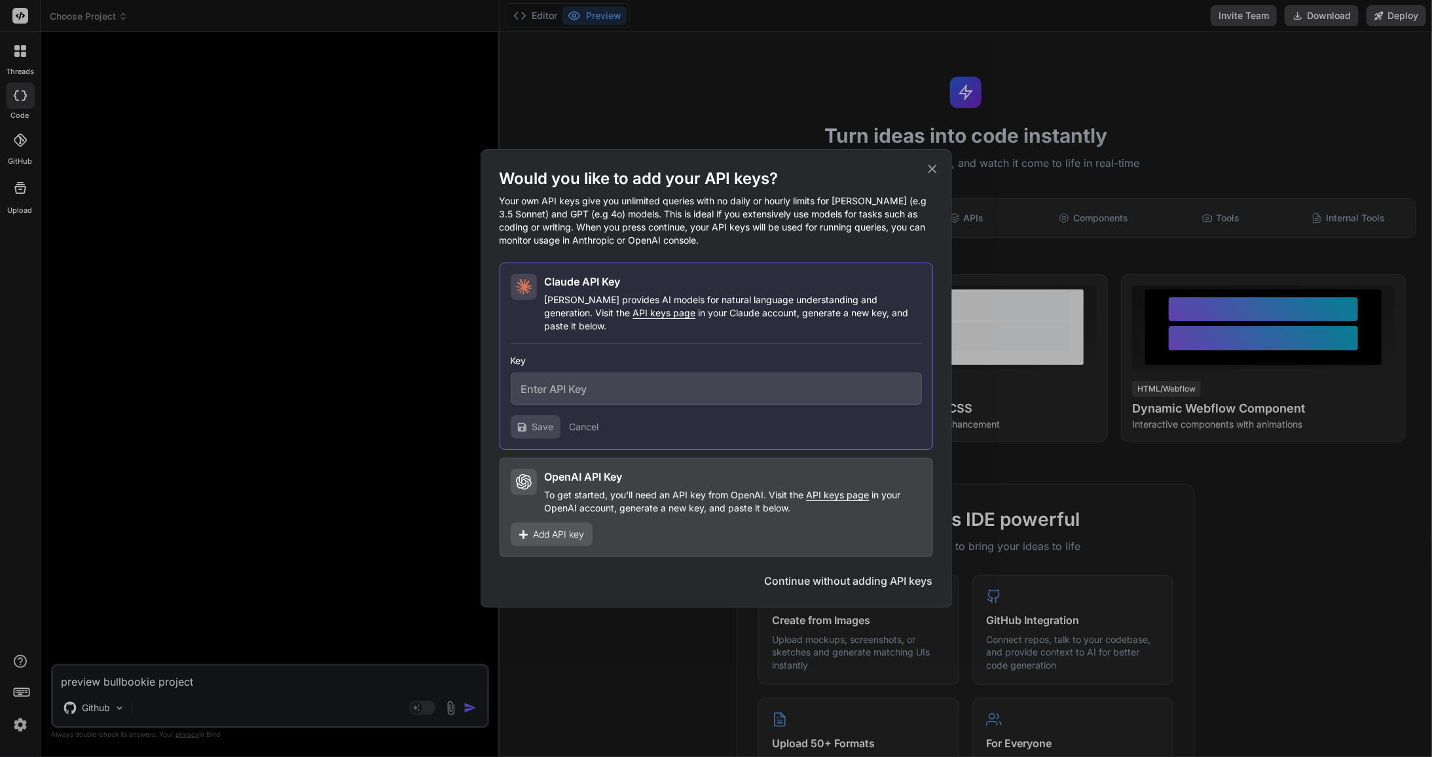
click at [794, 573] on button "Continue without adding API keys" at bounding box center [849, 581] width 168 height 16
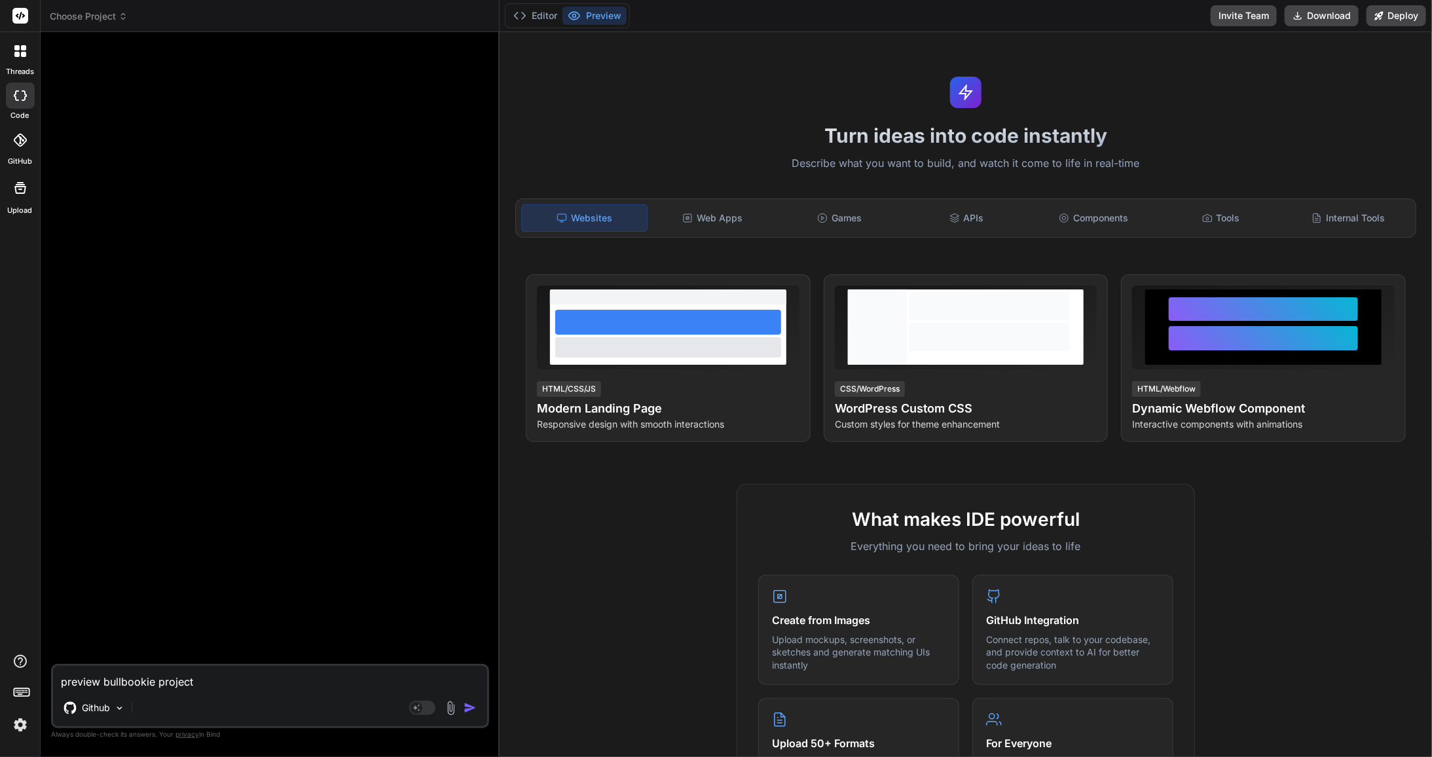
click at [589, 18] on button "Preview" at bounding box center [594, 16] width 64 height 18
click at [232, 680] on textarea "preview bullbookie project" at bounding box center [270, 678] width 434 height 24
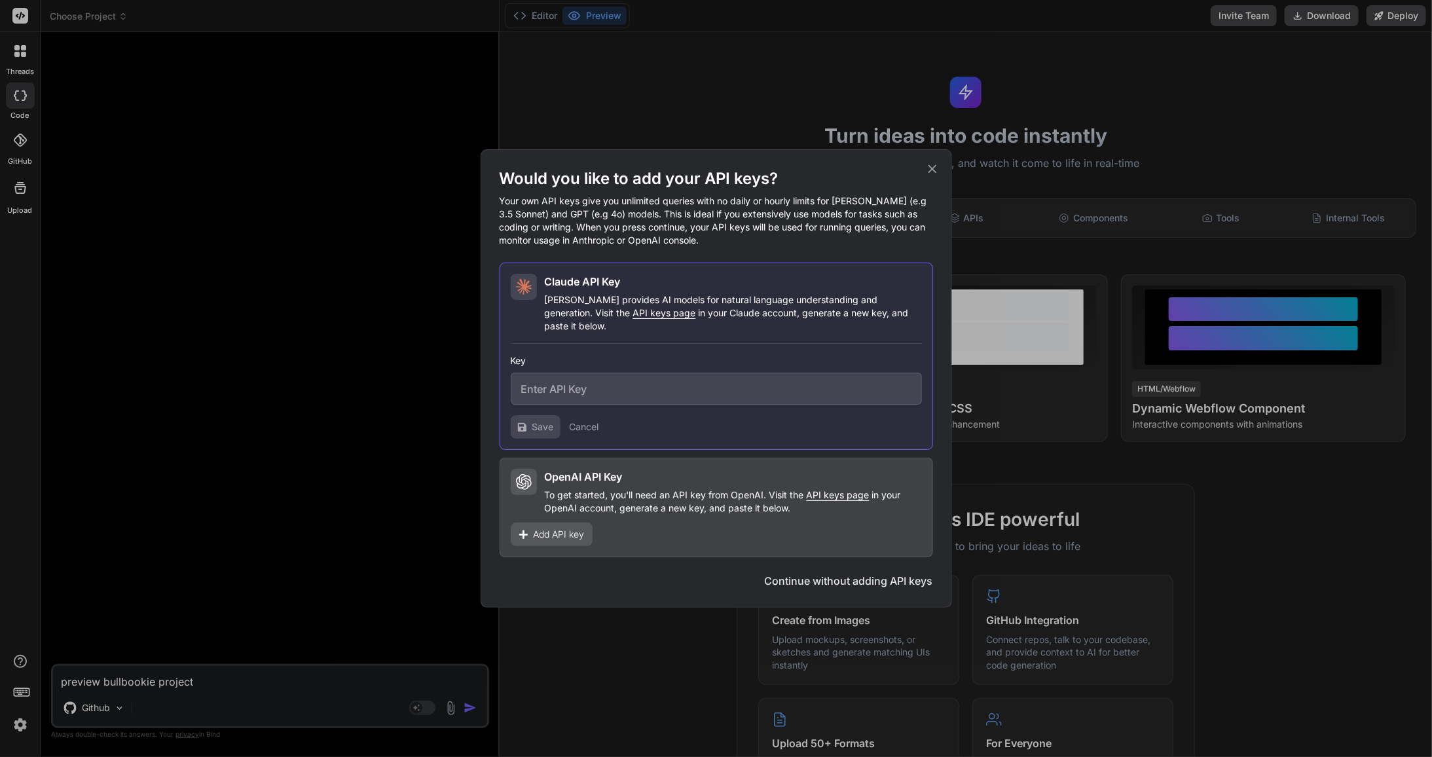
click at [593, 426] on button "Cancel" at bounding box center [584, 426] width 29 height 13
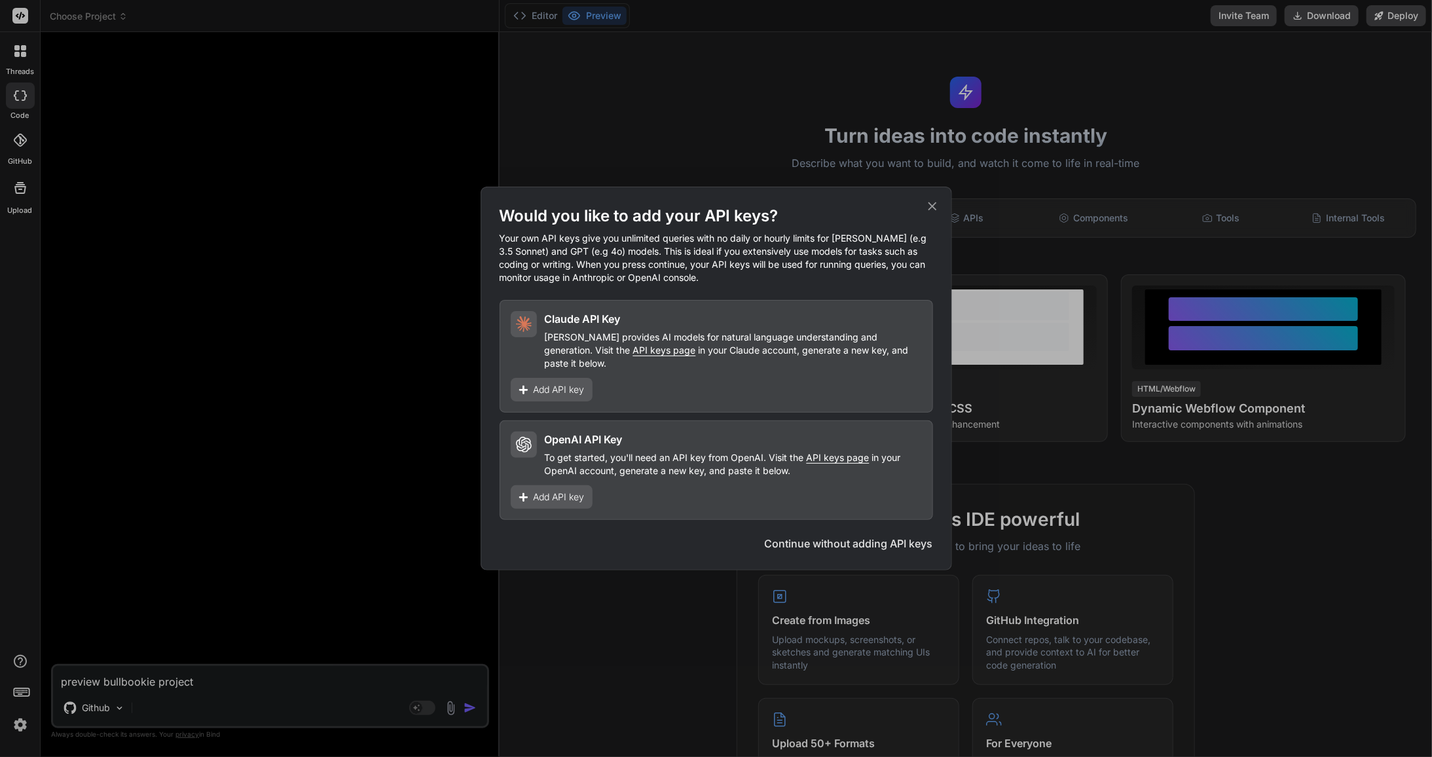
click at [821, 540] on button "Continue without adding API keys" at bounding box center [849, 544] width 168 height 16
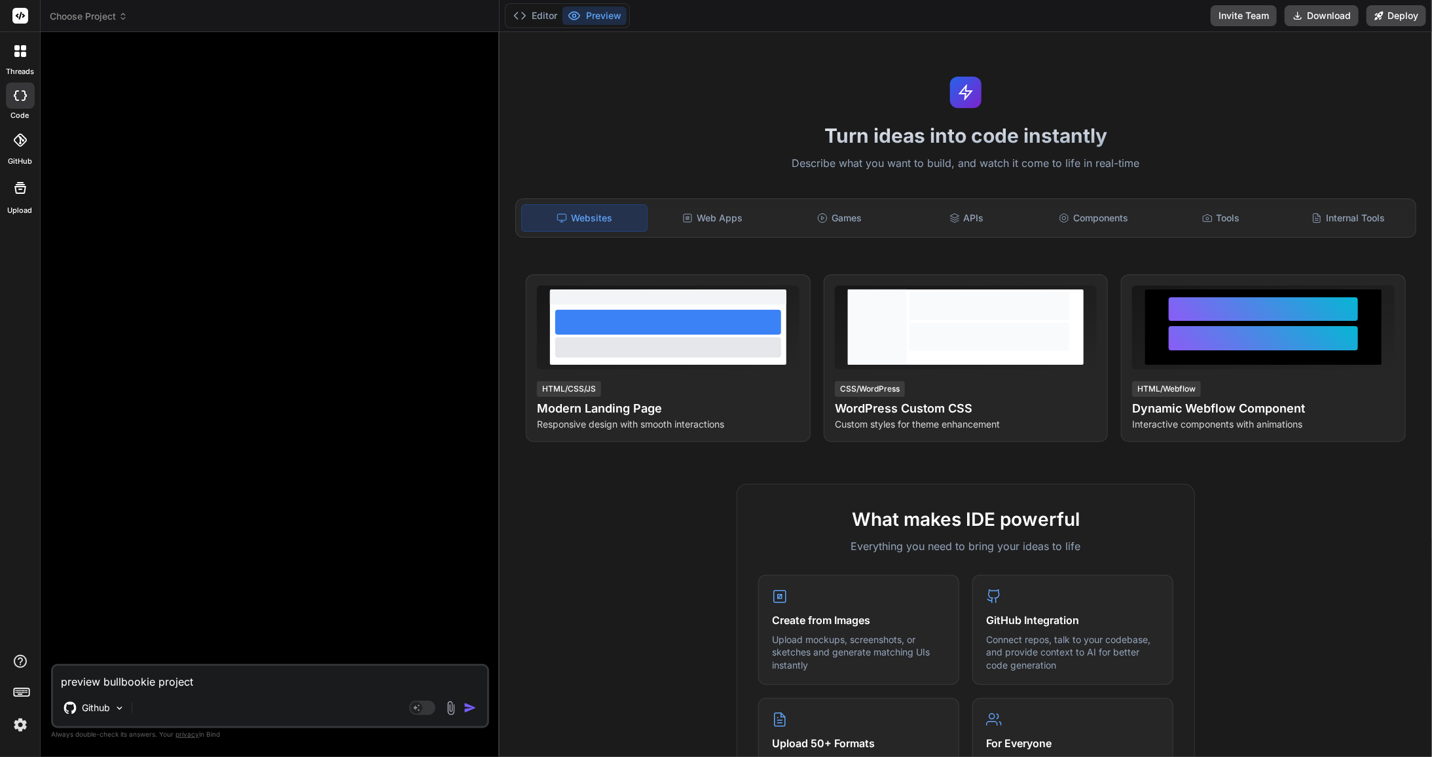
click at [473, 712] on img "button" at bounding box center [470, 707] width 13 height 13
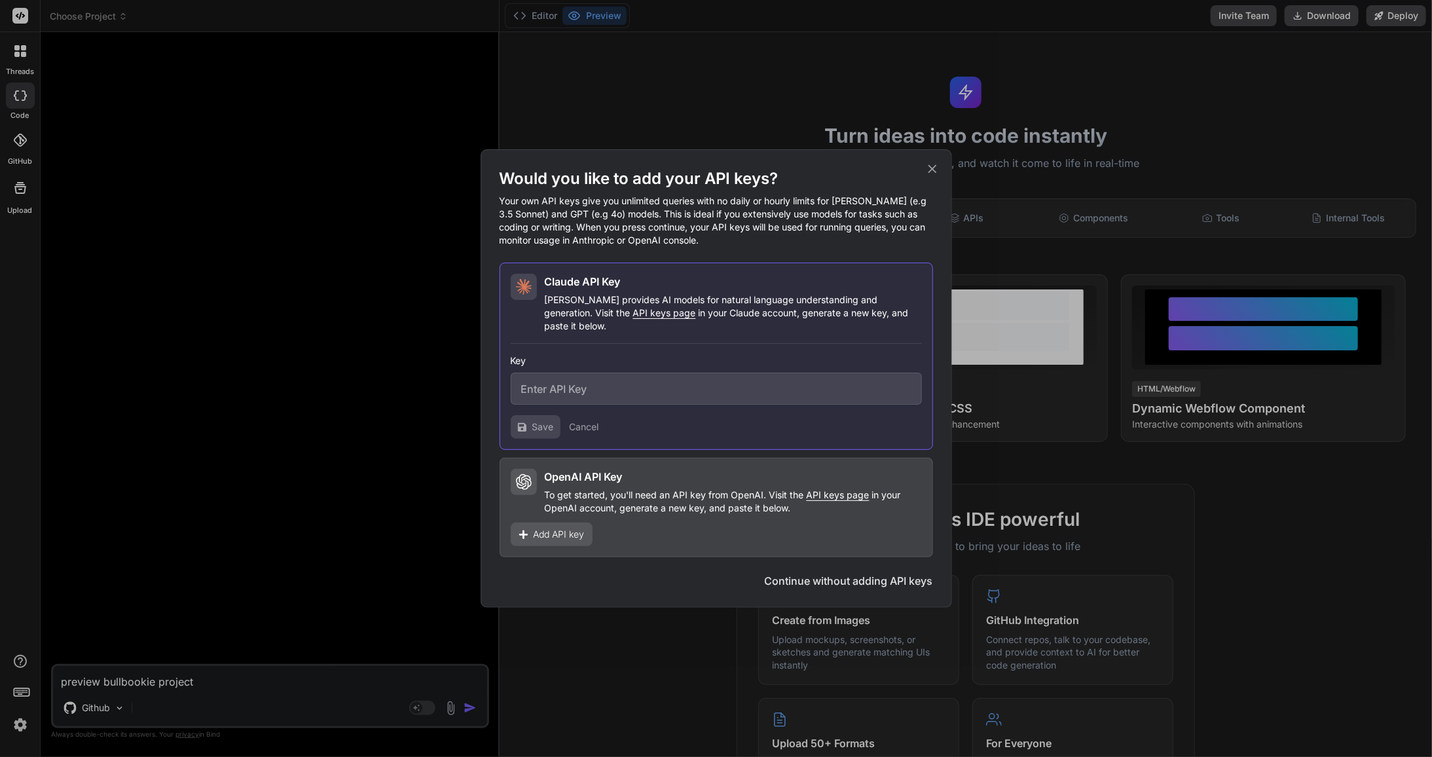
click at [570, 424] on button "Cancel" at bounding box center [584, 426] width 29 height 13
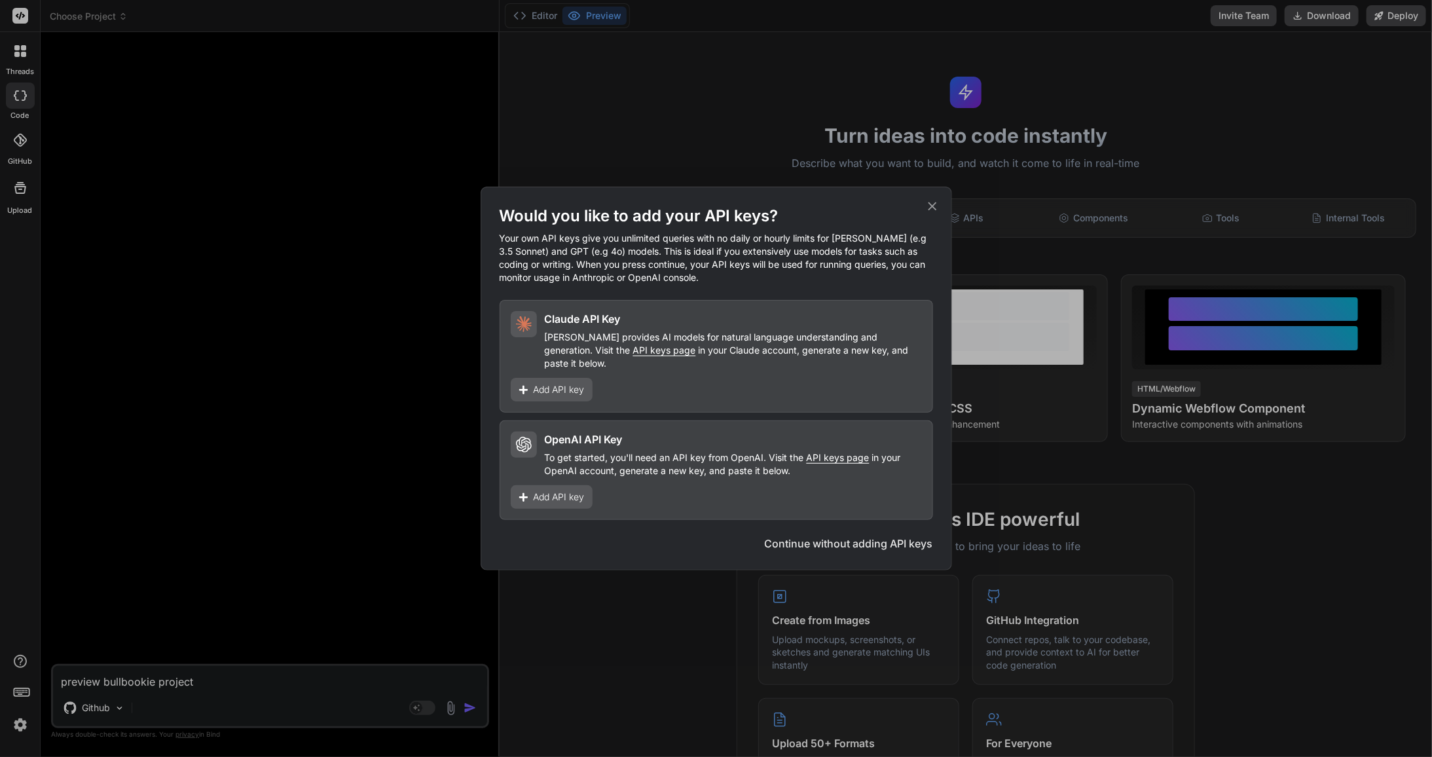
click at [569, 364] on div "[PERSON_NAME] API Key [PERSON_NAME] provides AI models for natural language und…" at bounding box center [716, 356] width 433 height 113
click at [564, 384] on span "Add API key" at bounding box center [559, 389] width 51 height 13
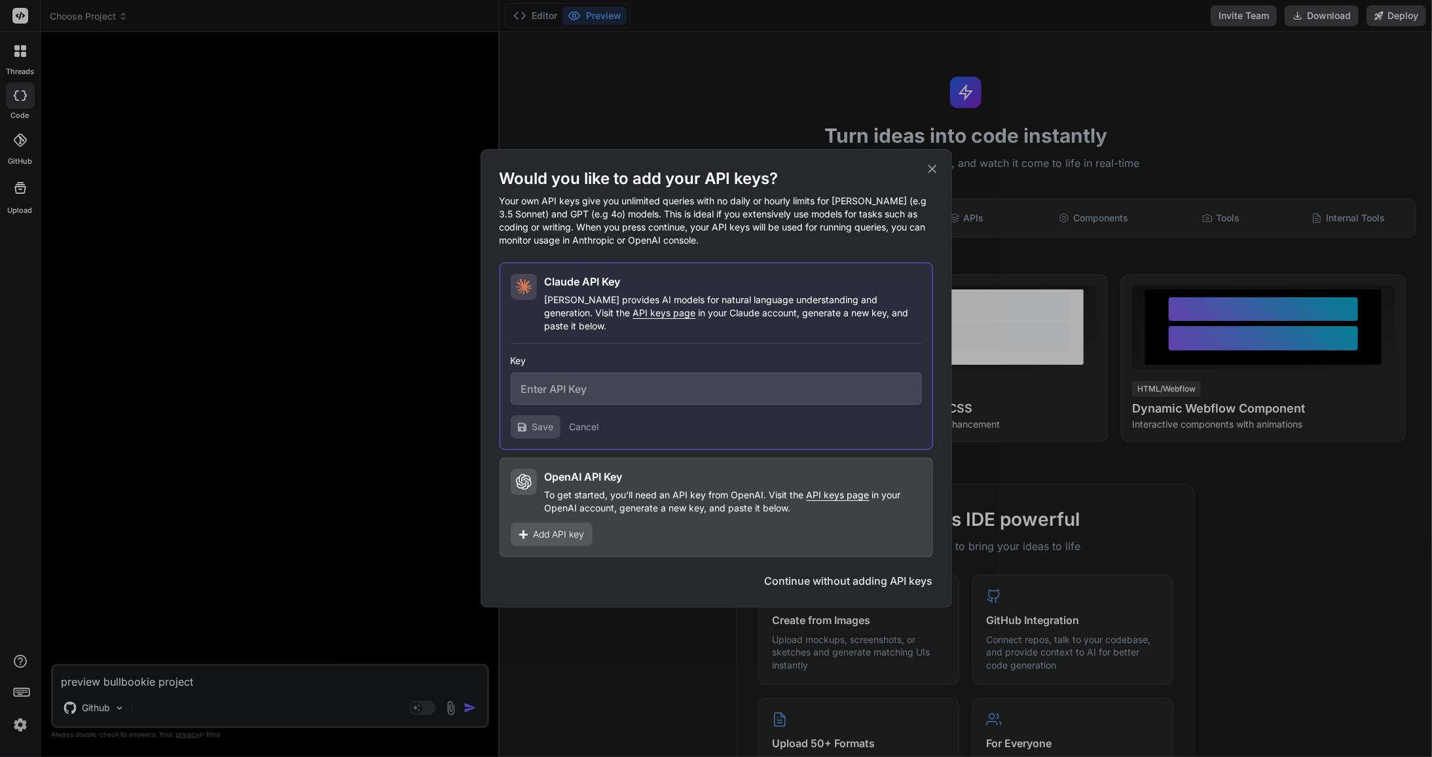
click at [585, 426] on button "Cancel" at bounding box center [584, 426] width 29 height 13
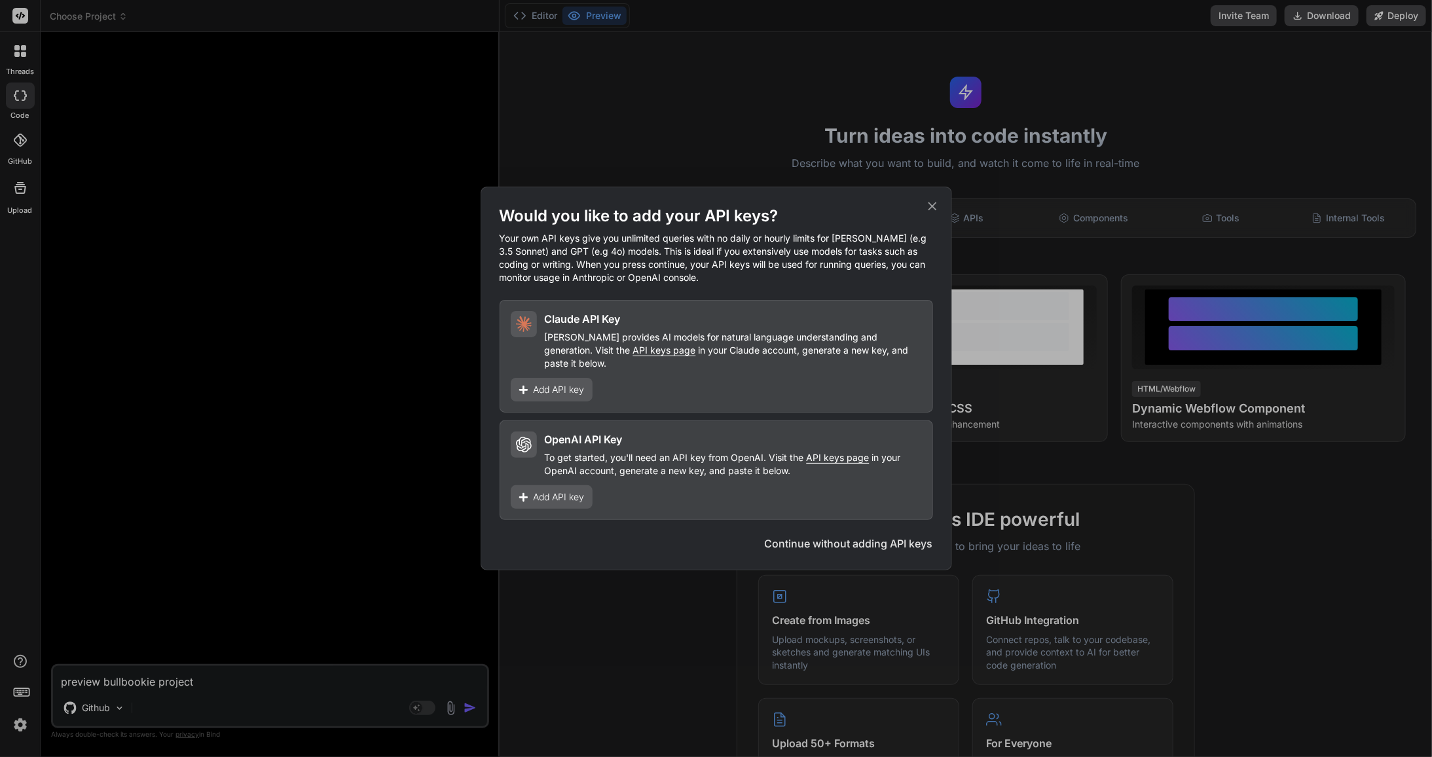
click at [561, 490] on span "Add API key" at bounding box center [559, 496] width 51 height 13
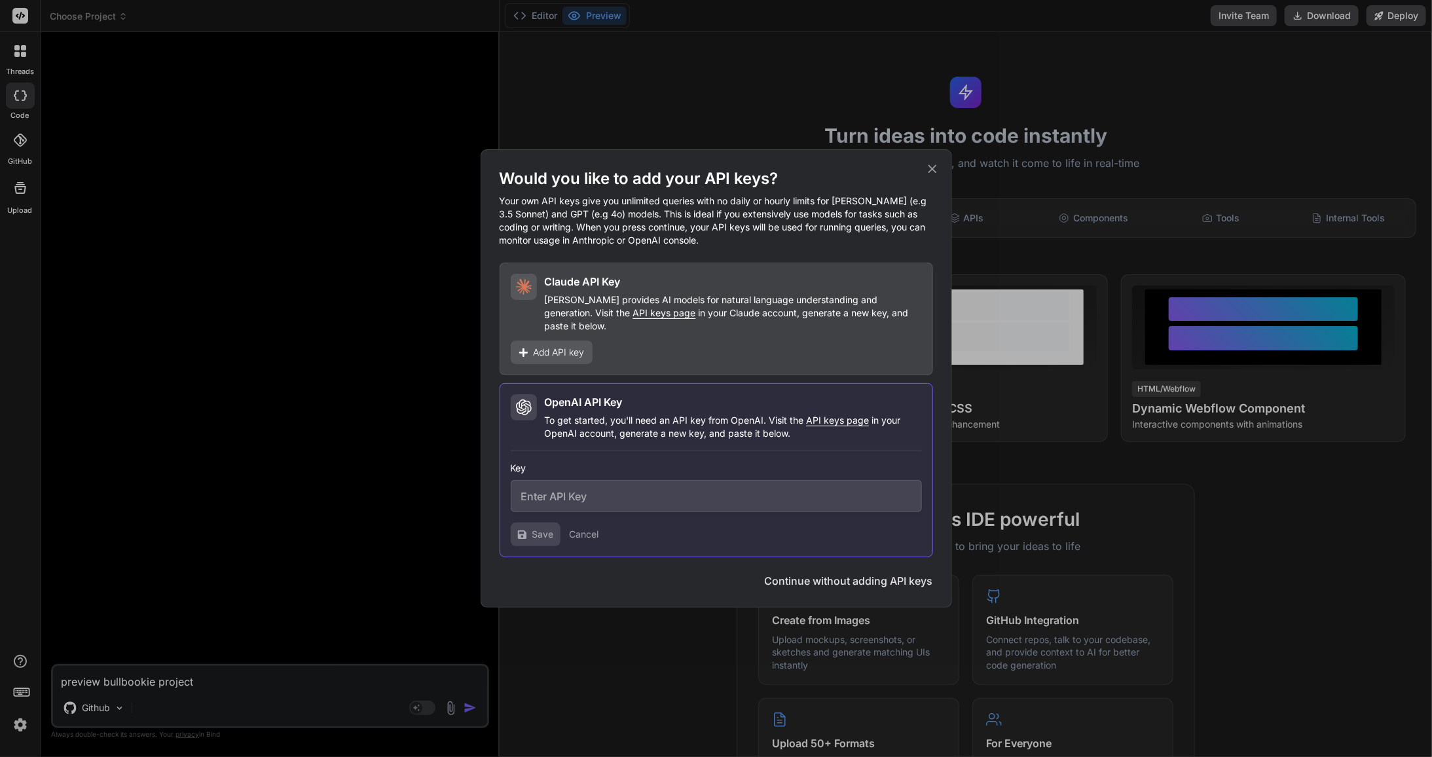
click at [593, 534] on button "Cancel" at bounding box center [584, 534] width 29 height 13
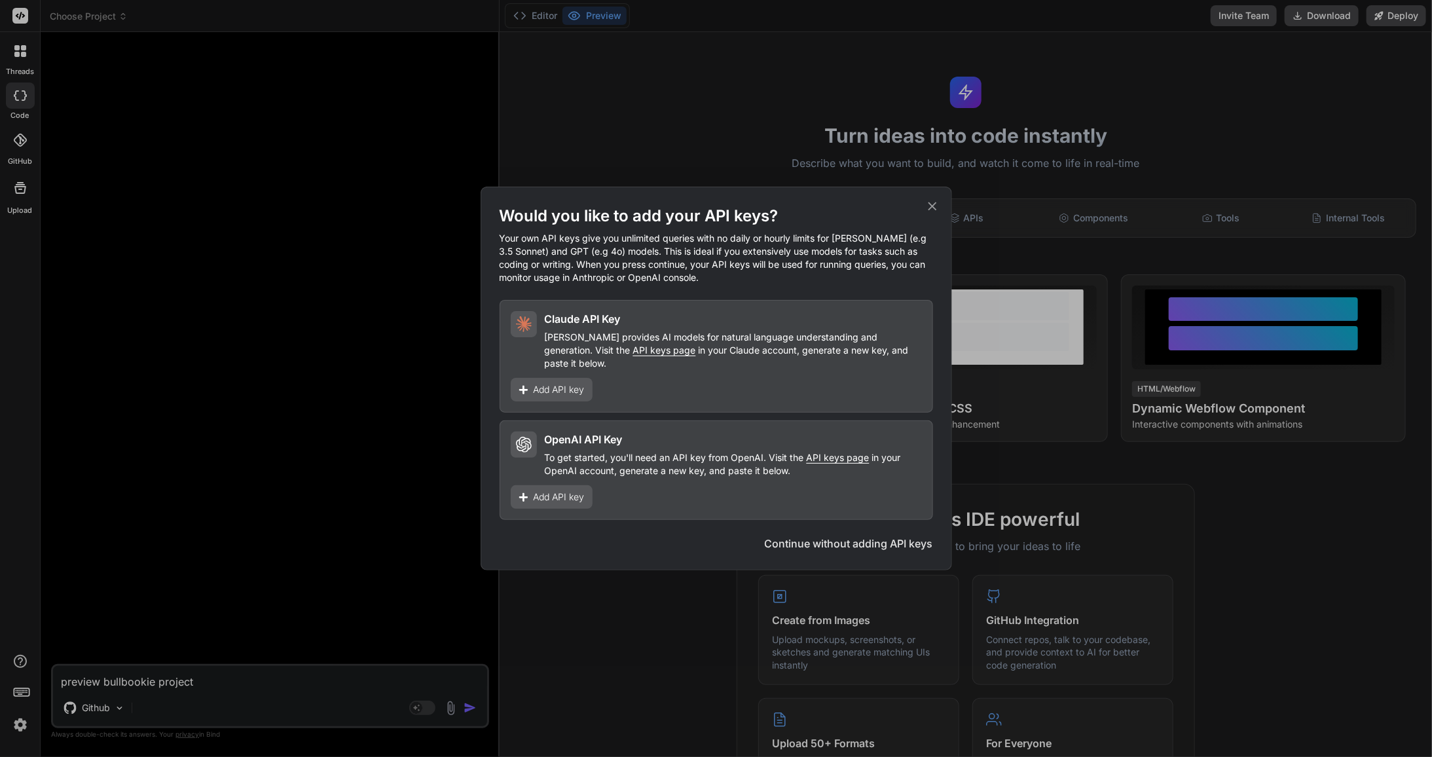
click at [884, 536] on button "Continue without adding API keys" at bounding box center [849, 544] width 168 height 16
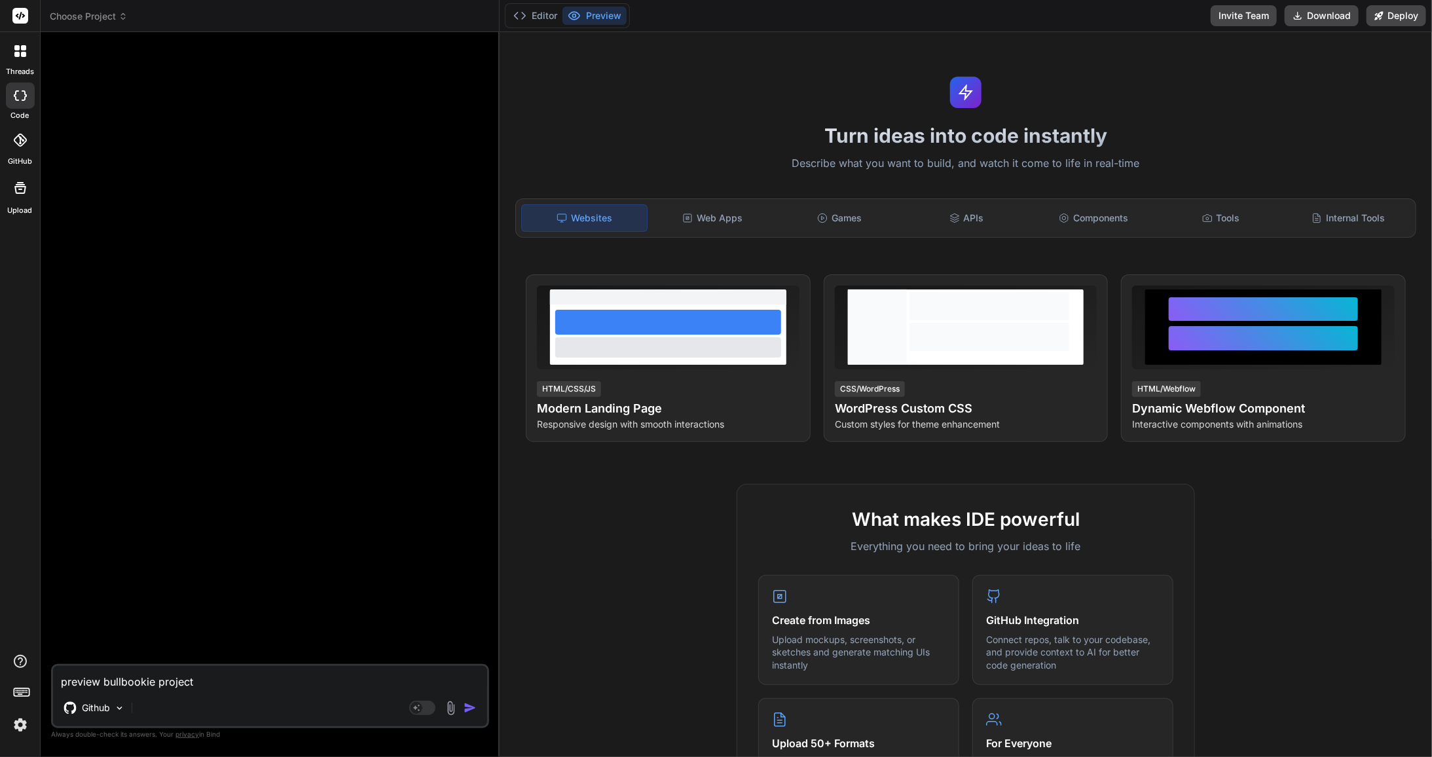
click at [96, 28] on header "Choose Project Created with Pixso." at bounding box center [270, 16] width 459 height 32
click at [102, 20] on span "Choose Project" at bounding box center [89, 16] width 78 height 13
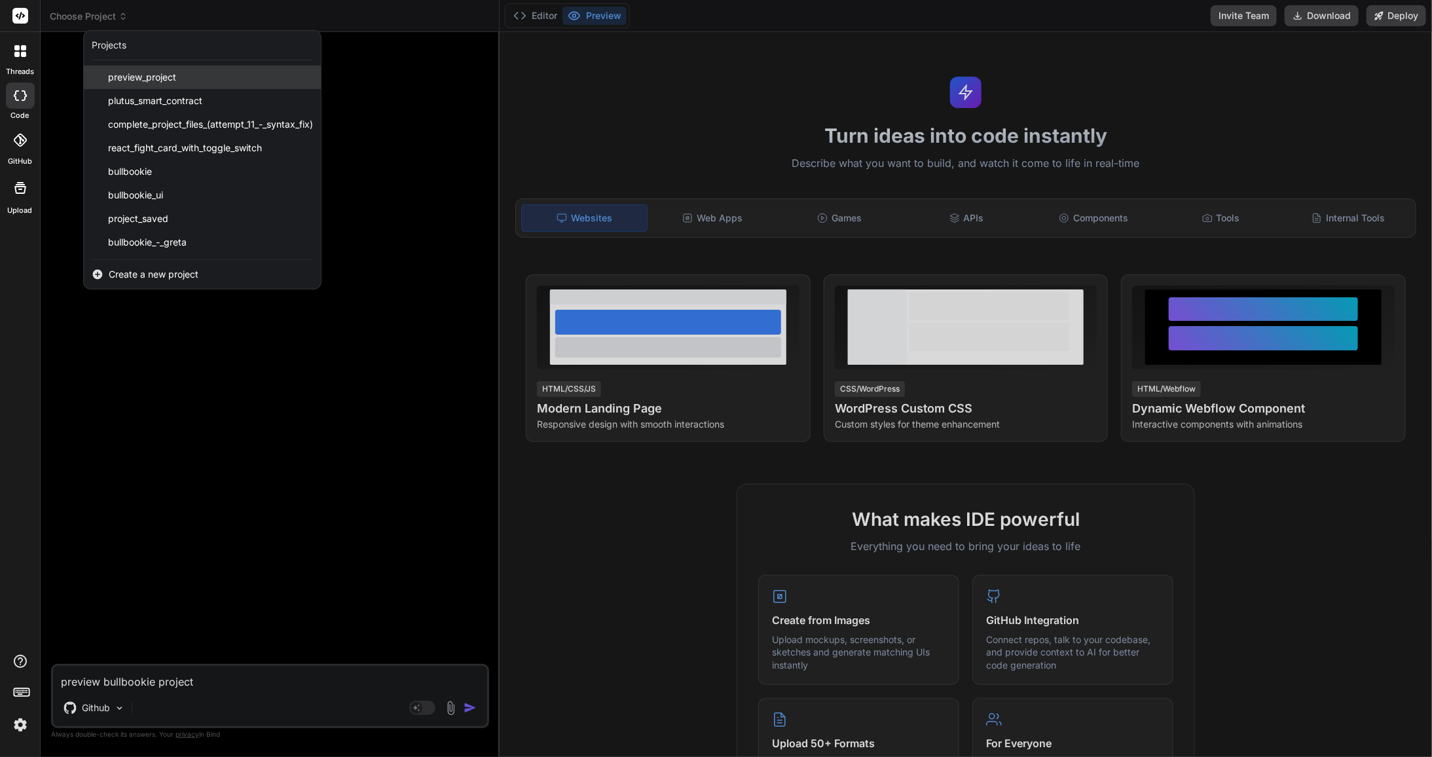
click at [110, 79] on span "preview_project" at bounding box center [142, 77] width 68 height 13
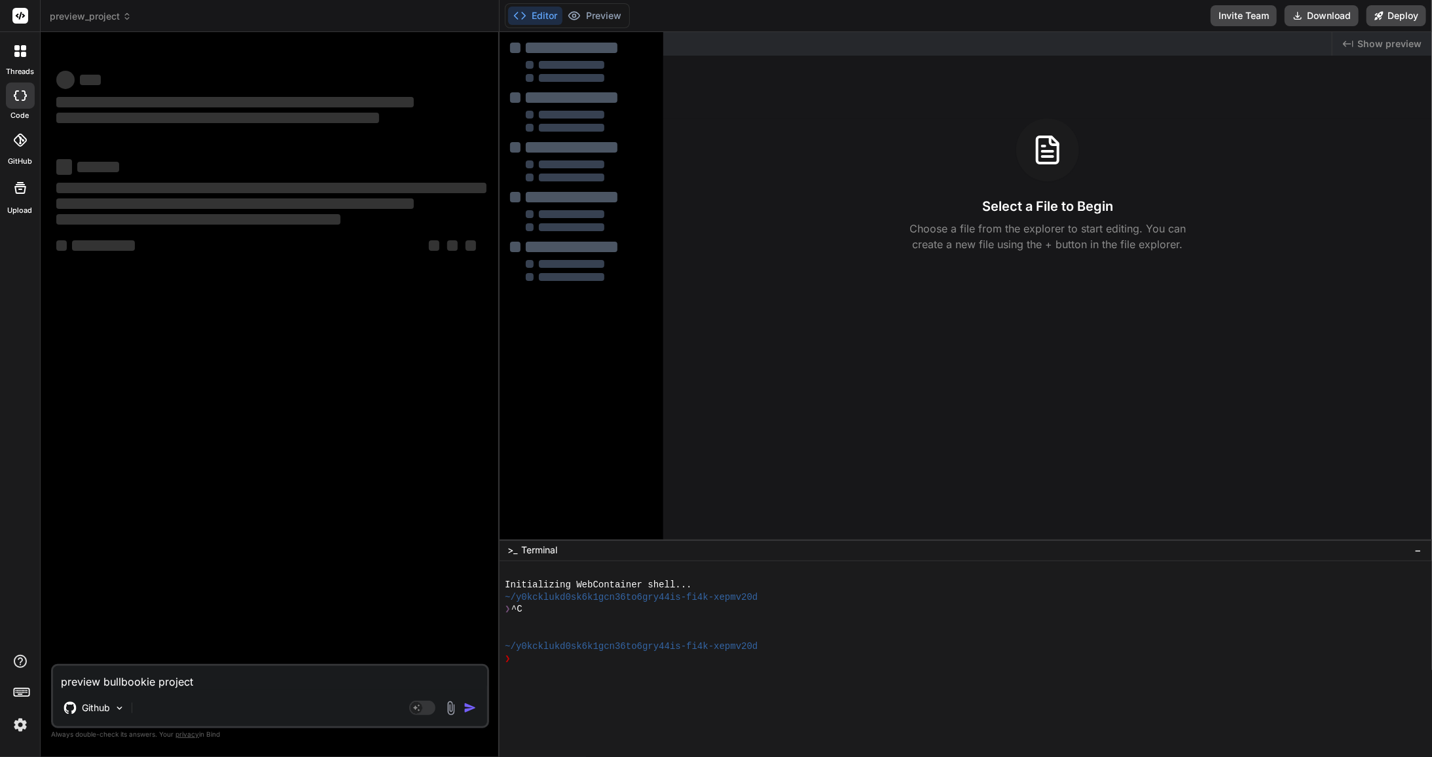
click at [111, 81] on div "‌ ‌" at bounding box center [271, 79] width 430 height 20
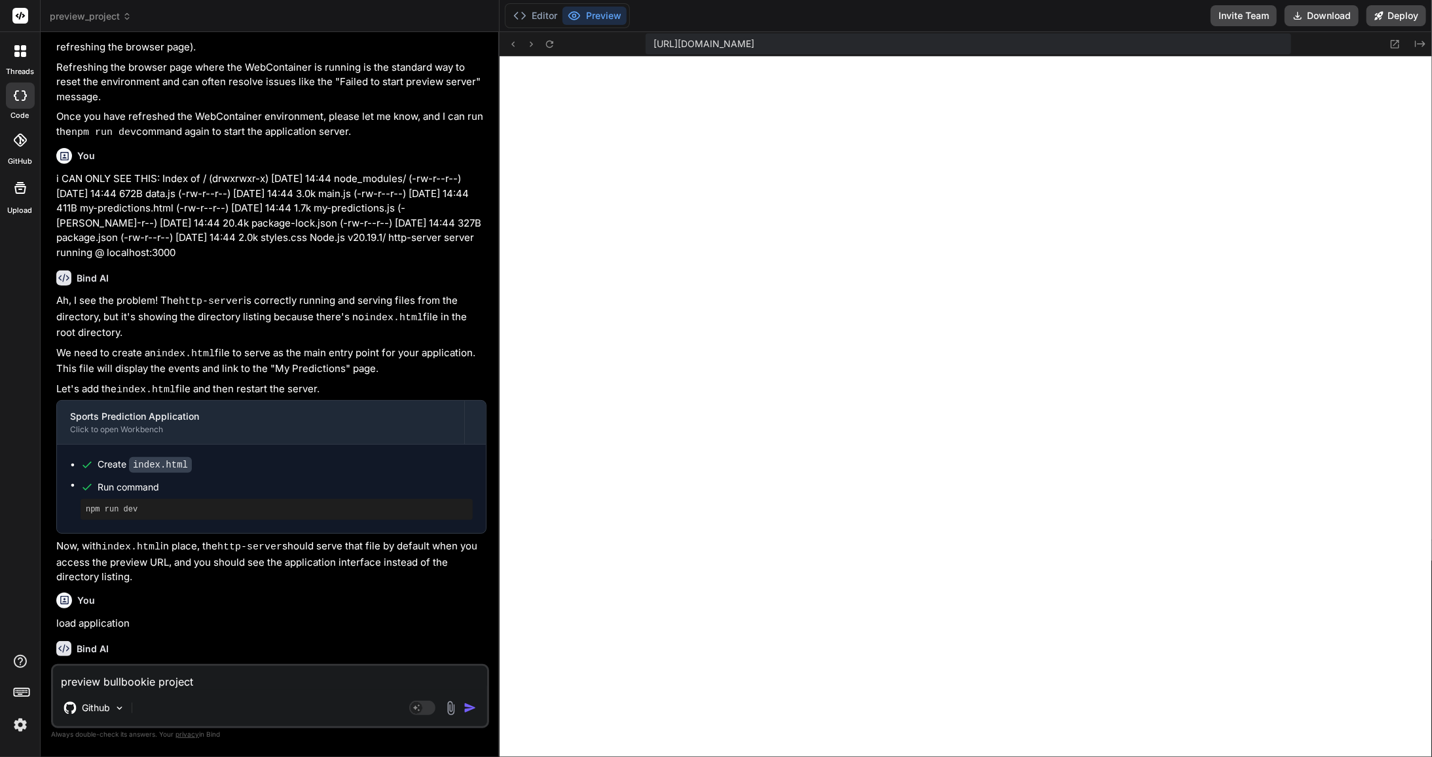
scroll to position [131, 0]
click at [210, 686] on textarea "preview bullbookie project" at bounding box center [270, 678] width 434 height 24
type textarea "x"
type textarea "preview bullbookie project"
type textarea "x"
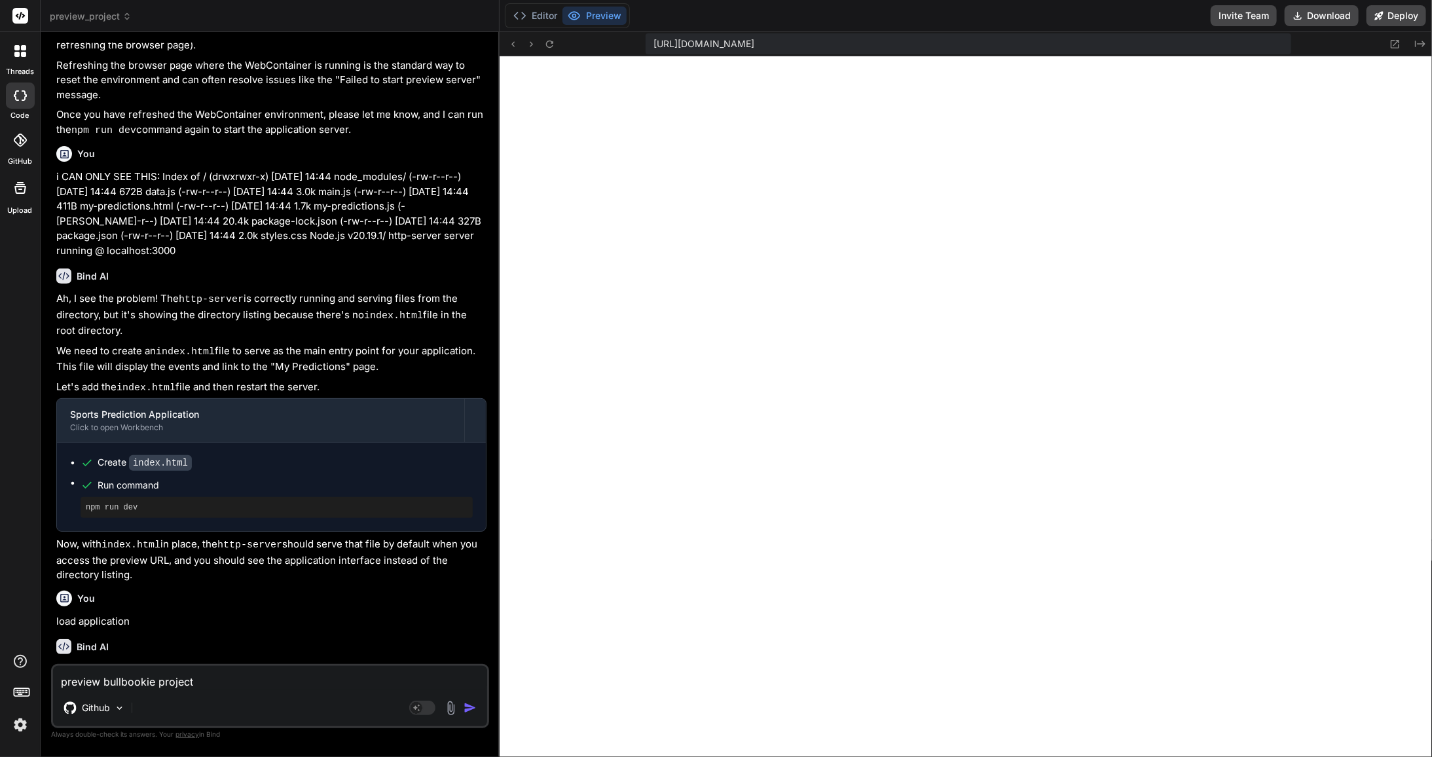
type textarea "preview bullbookie project o"
type textarea "x"
type textarea "preview bullbookie project on"
type textarea "x"
type textarea "preview bullbookie project on"
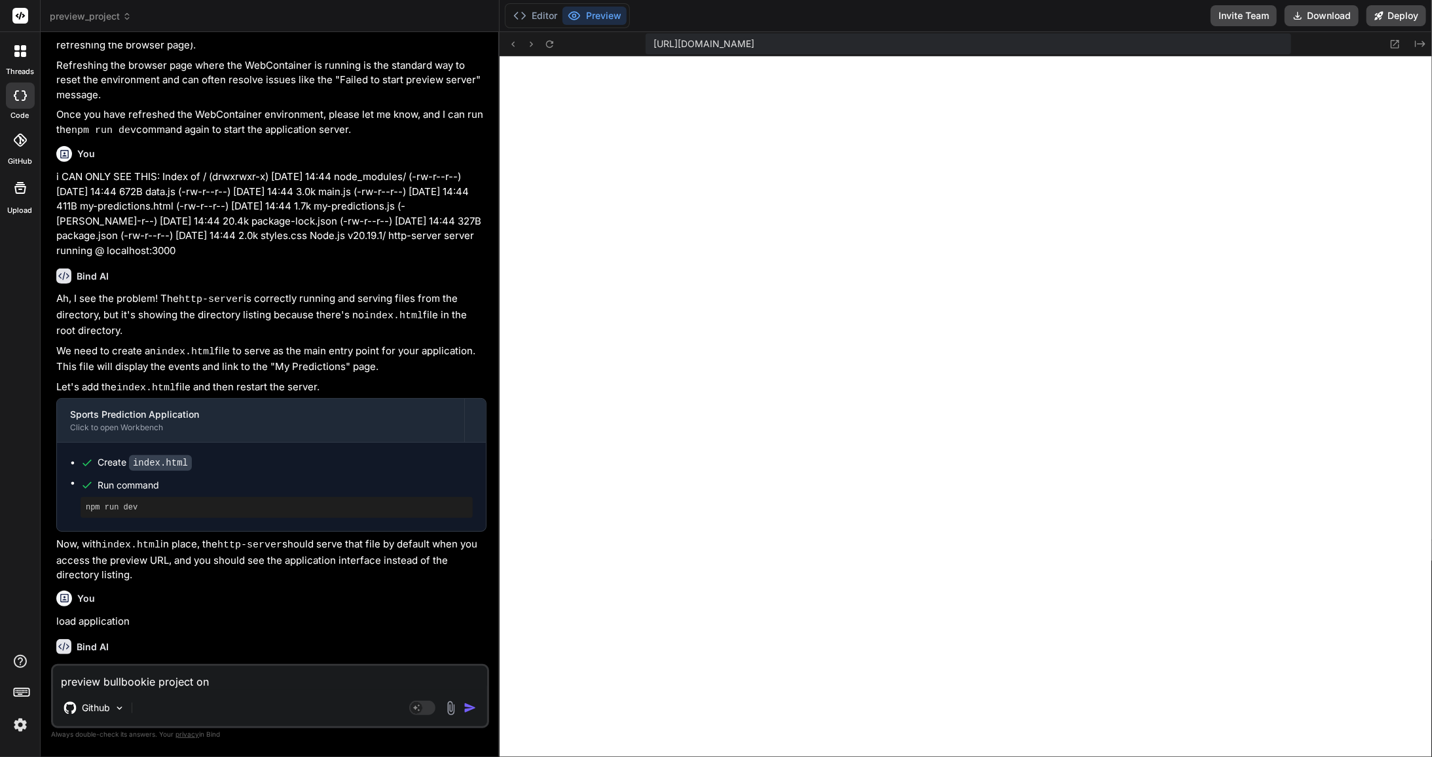
type textarea "x"
type textarea "preview bullbookie project on g"
type textarea "x"
type textarea "preview bullbookie project on gi"
type textarea "x"
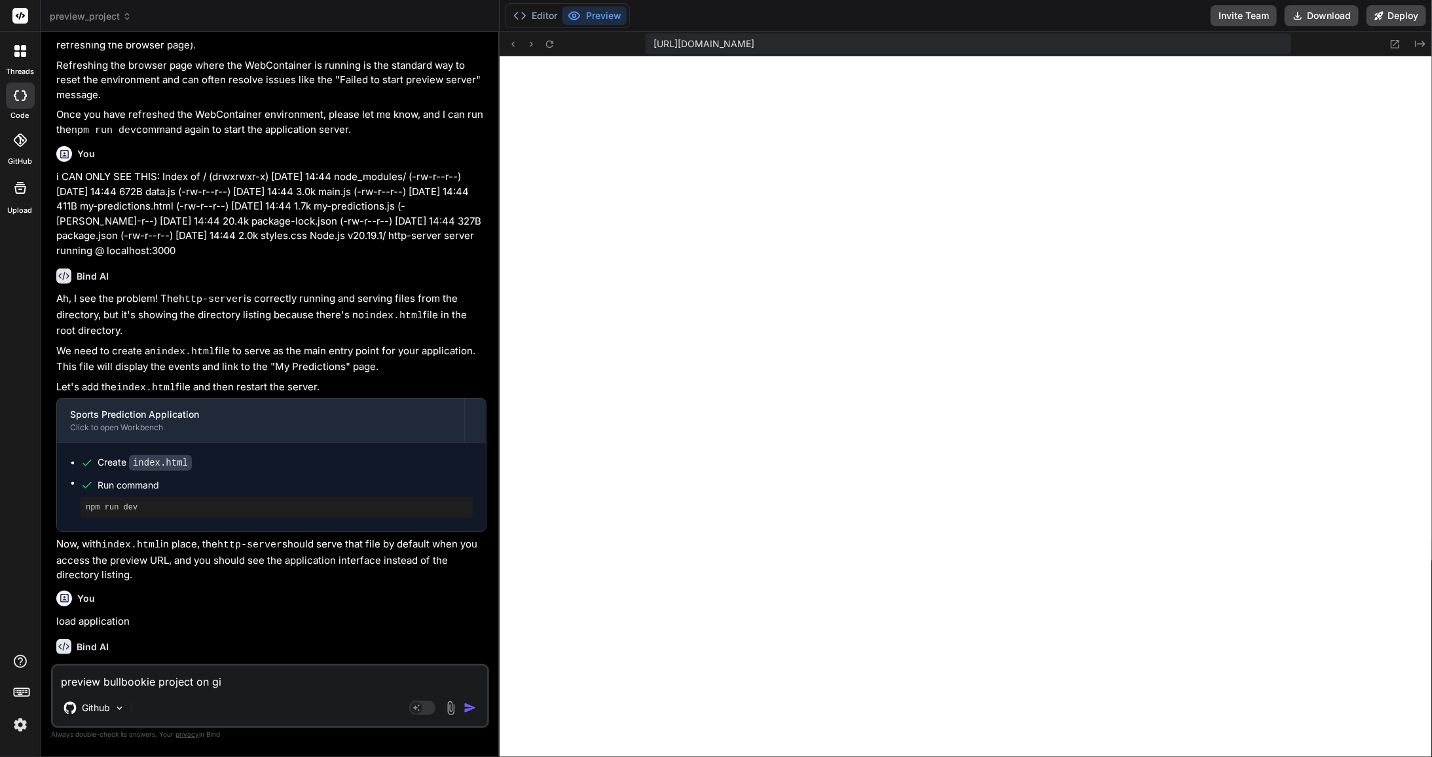
type textarea "preview bullbookie project on git"
type textarea "x"
type textarea "preview bullbookie project on gith"
type textarea "x"
type textarea "preview bullbookie project on githu"
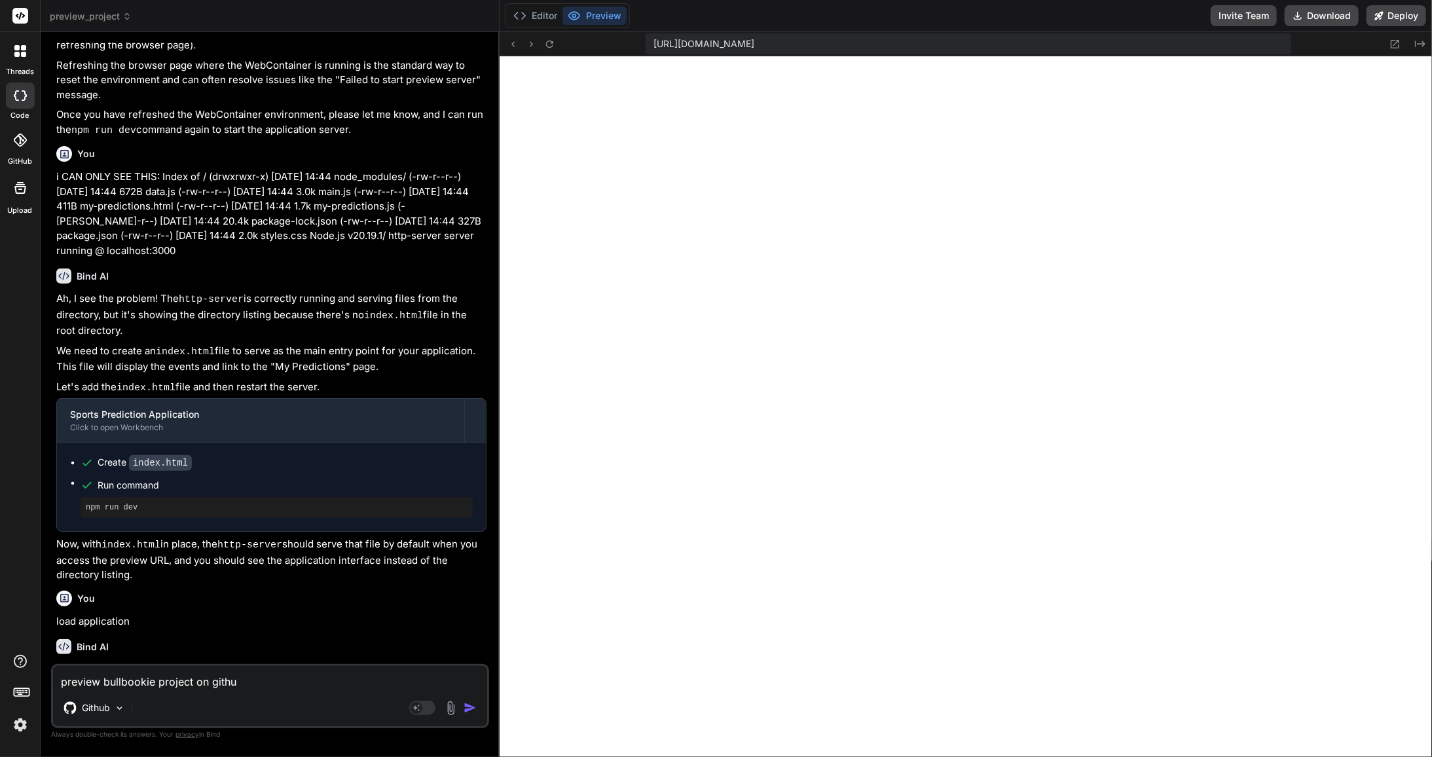
type textarea "x"
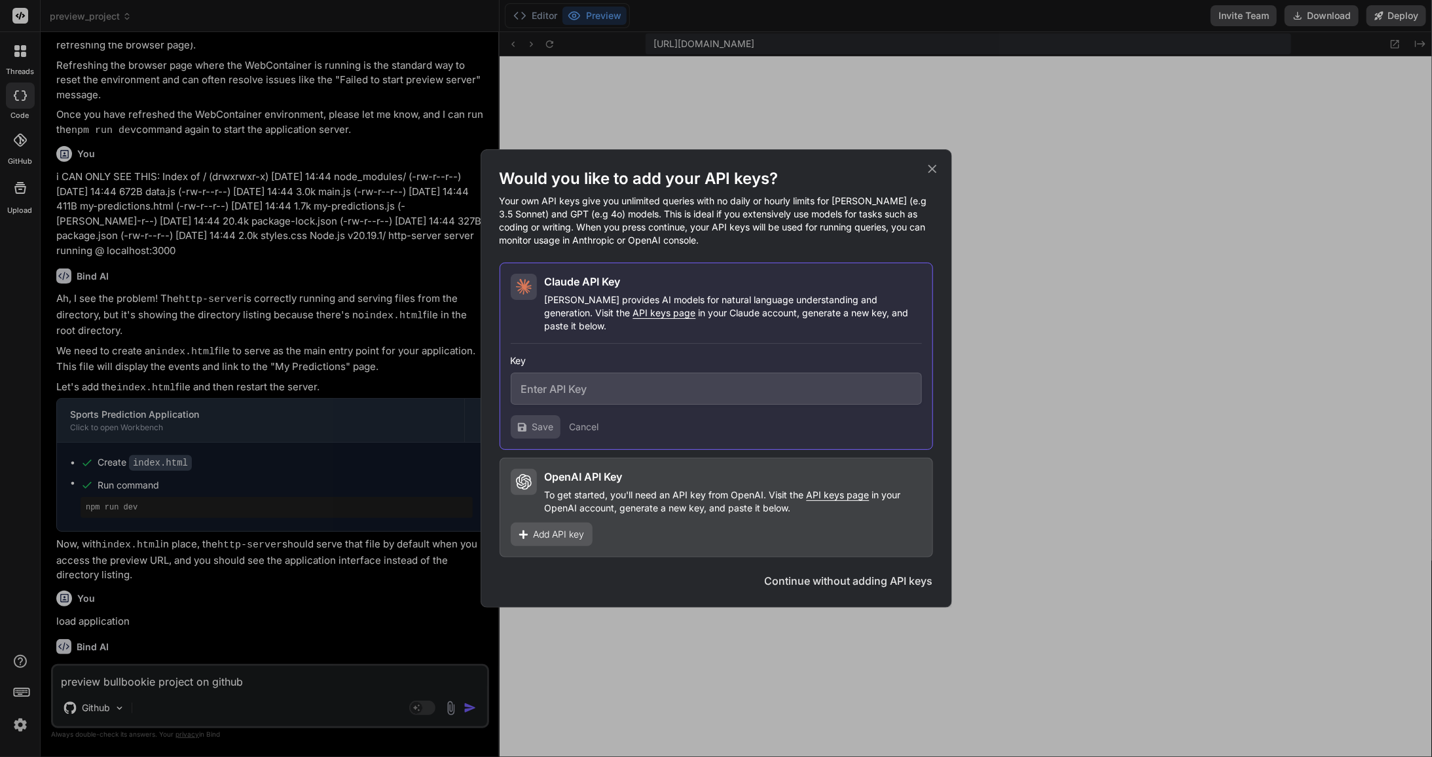
type textarea "preview bullbookie project on github"
click at [581, 422] on button "Cancel" at bounding box center [584, 426] width 29 height 13
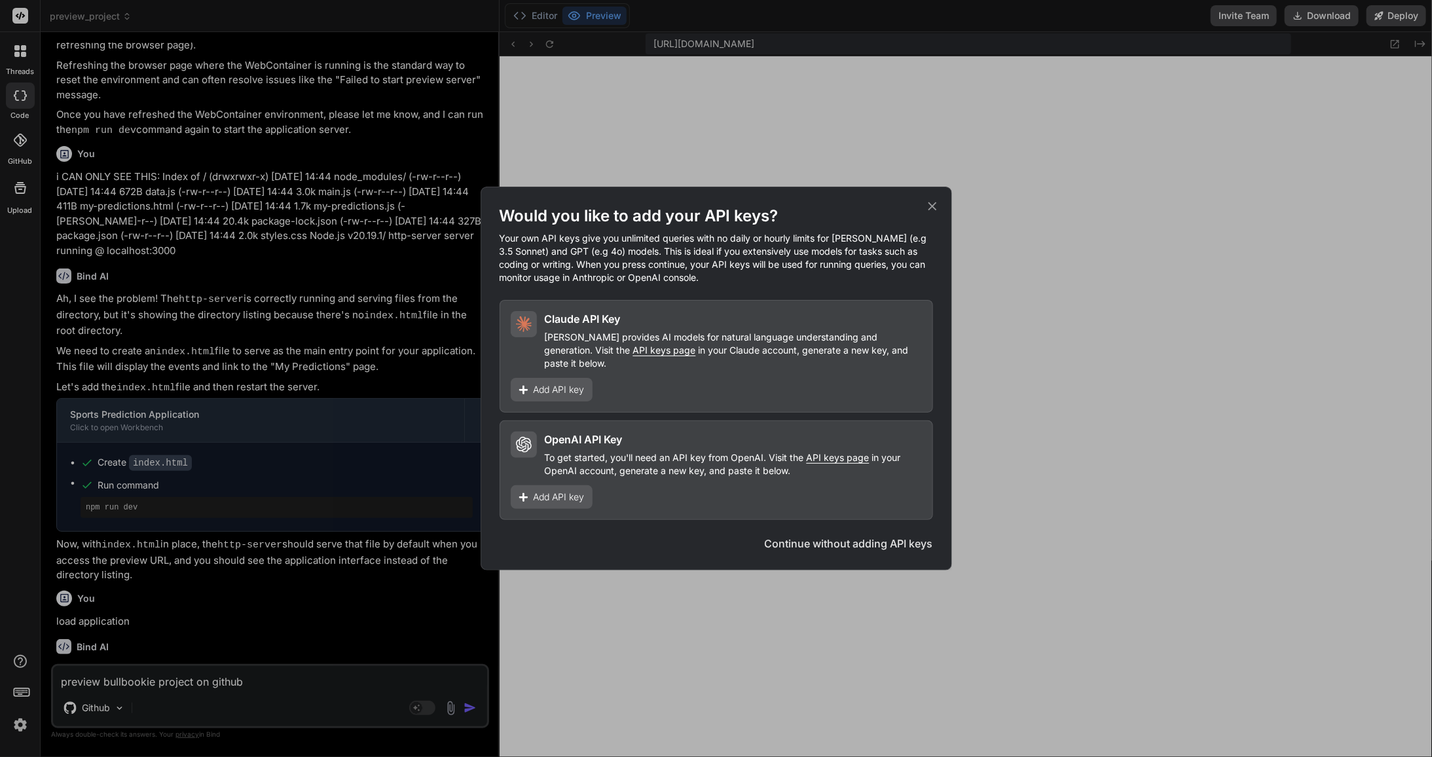
click at [927, 209] on icon at bounding box center [932, 206] width 14 height 14
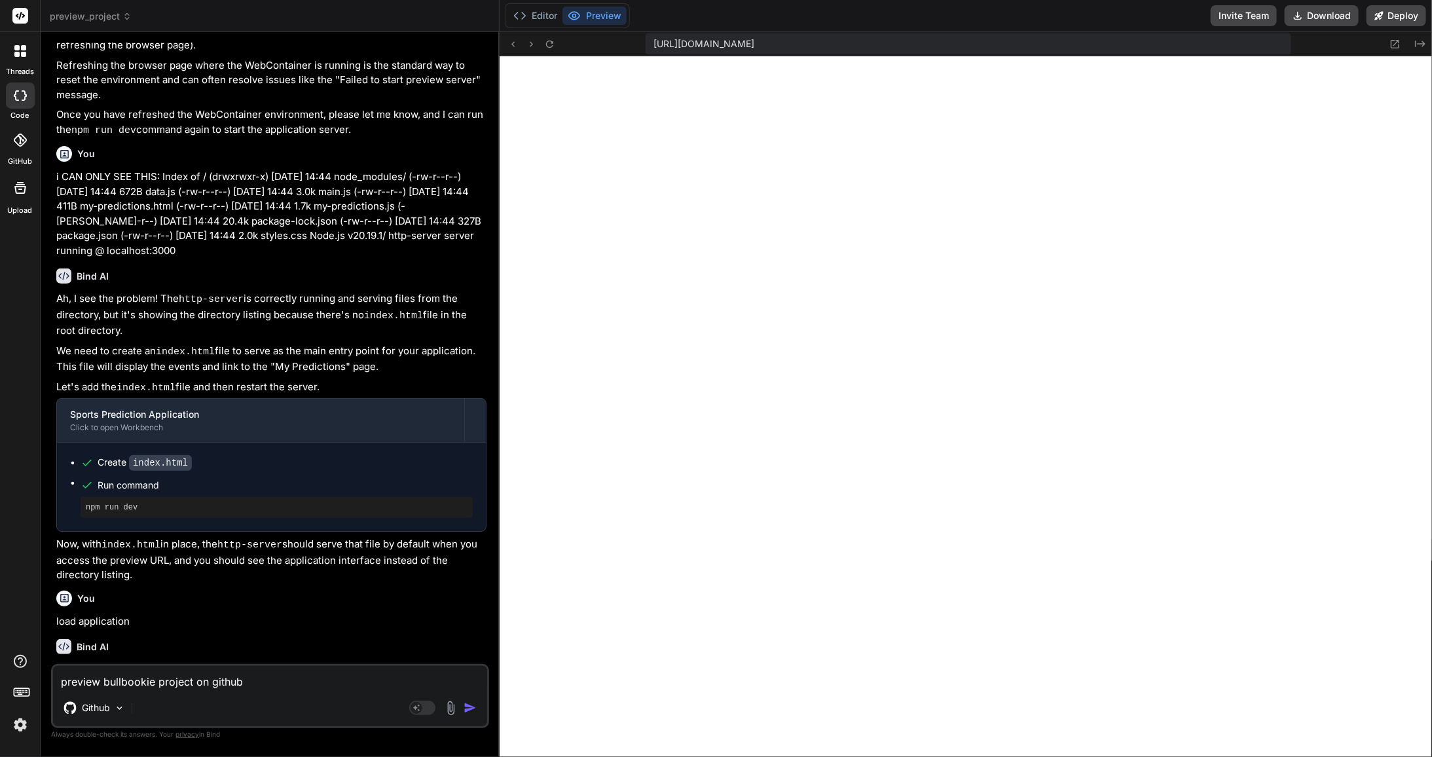
click at [469, 709] on img "button" at bounding box center [470, 707] width 13 height 13
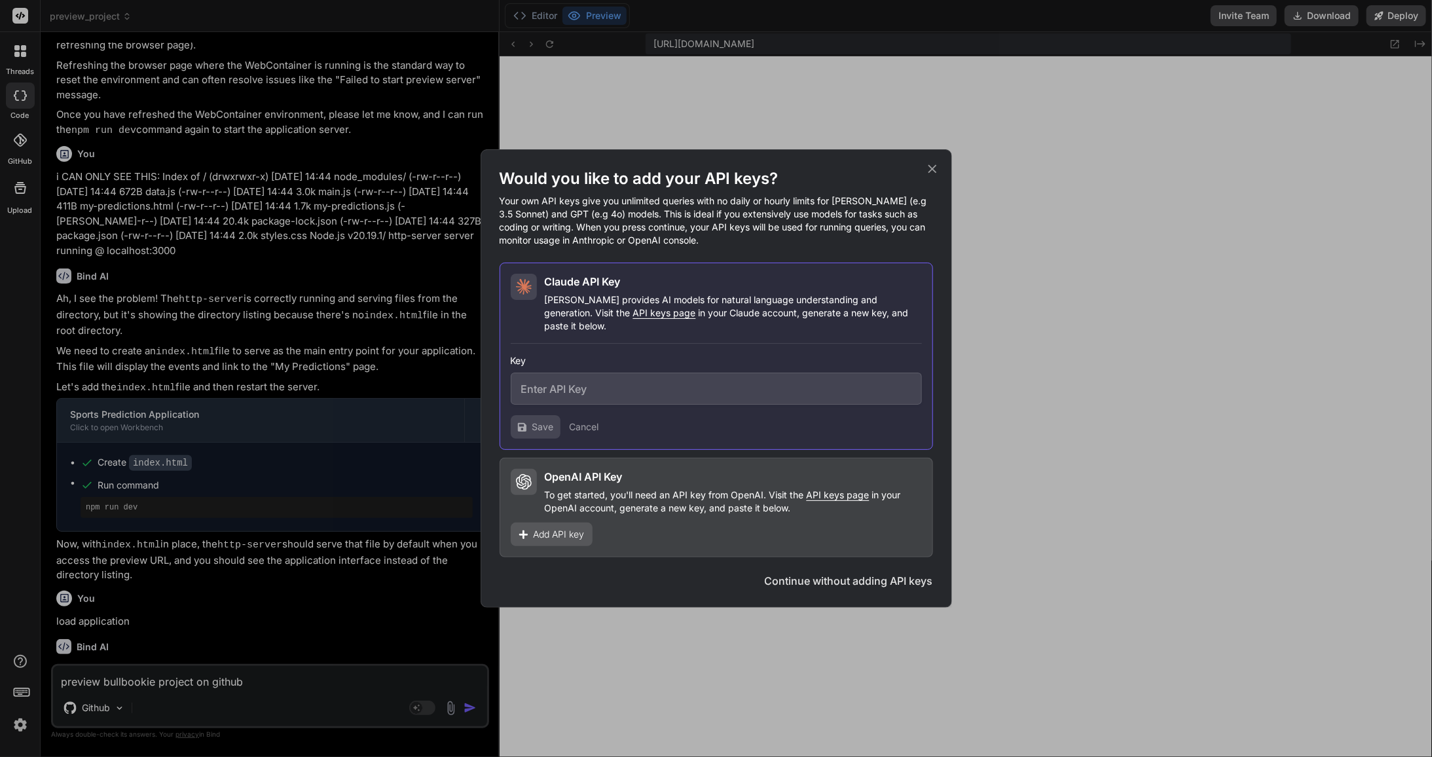
drag, startPoint x: 593, startPoint y: 424, endPoint x: 610, endPoint y: 435, distance: 20.3
click at [593, 424] on button "Cancel" at bounding box center [584, 426] width 29 height 13
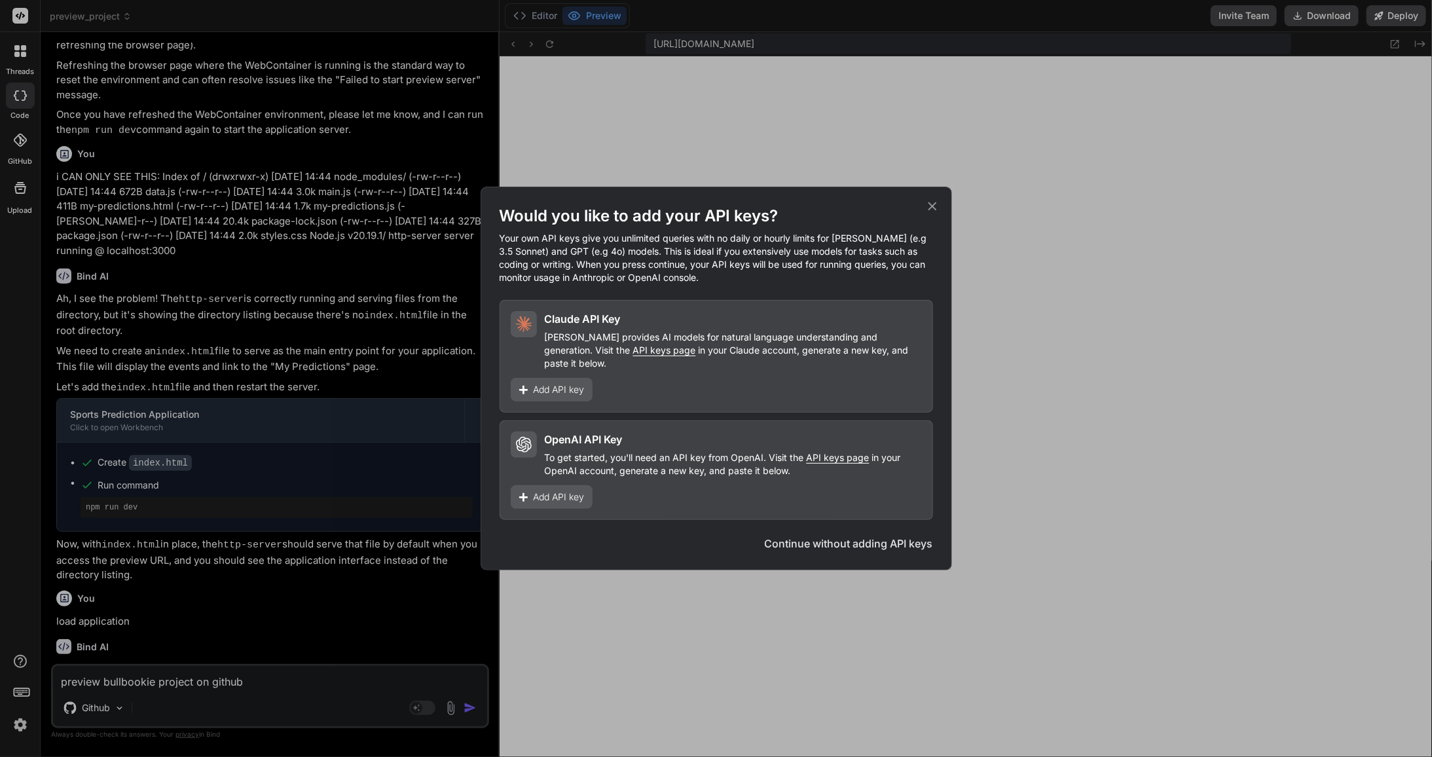
click at [904, 540] on button "Continue without adding API keys" at bounding box center [849, 544] width 168 height 16
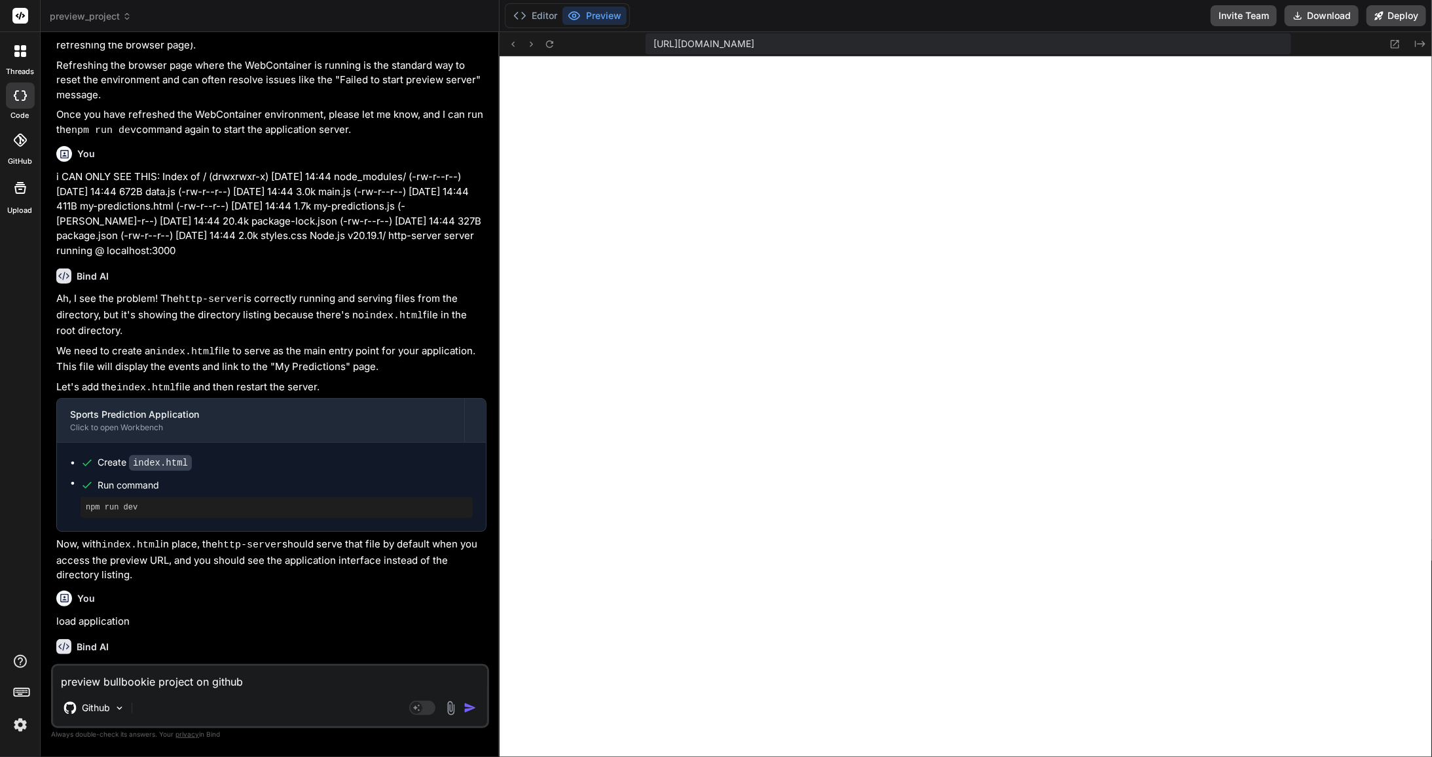
click at [30, 730] on img at bounding box center [20, 725] width 22 height 22
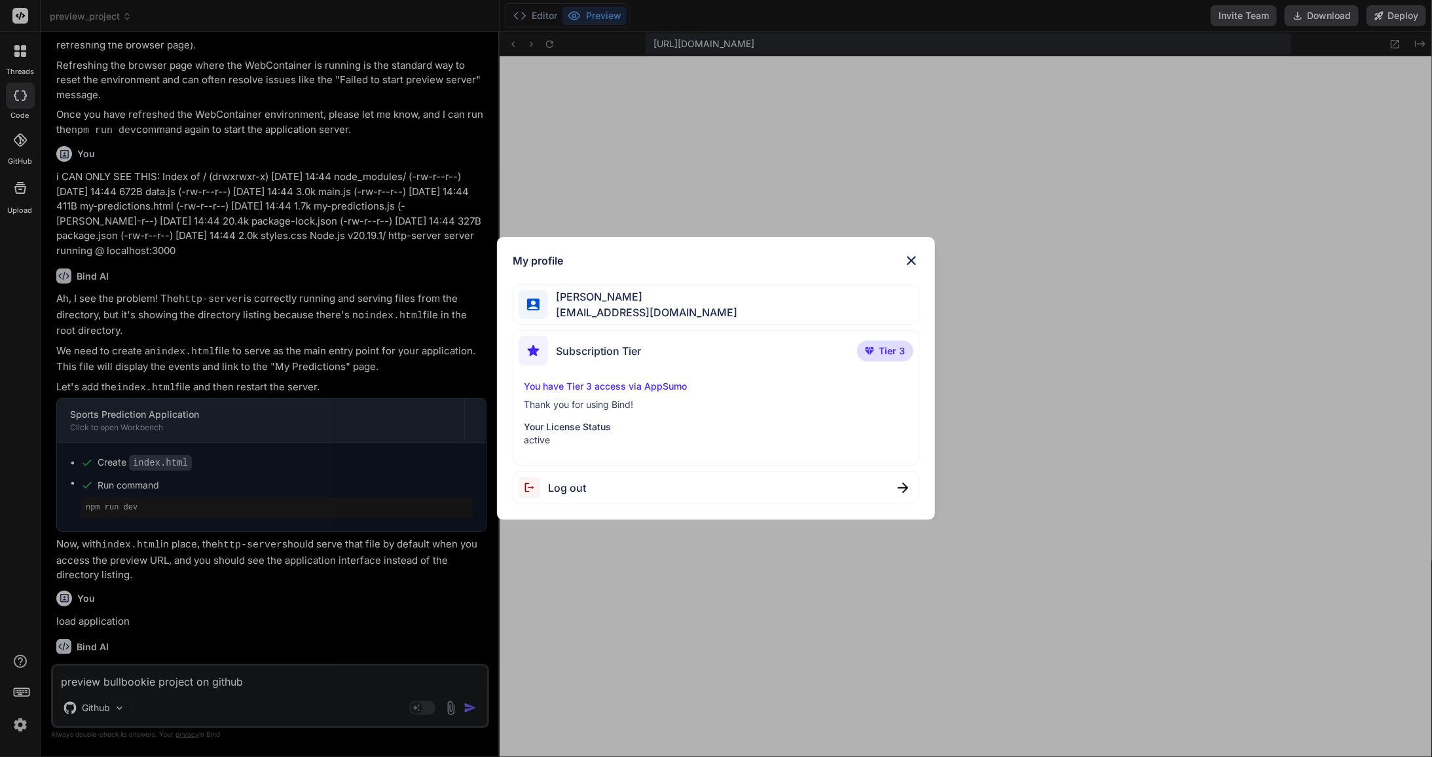
click at [915, 261] on img at bounding box center [912, 261] width 16 height 16
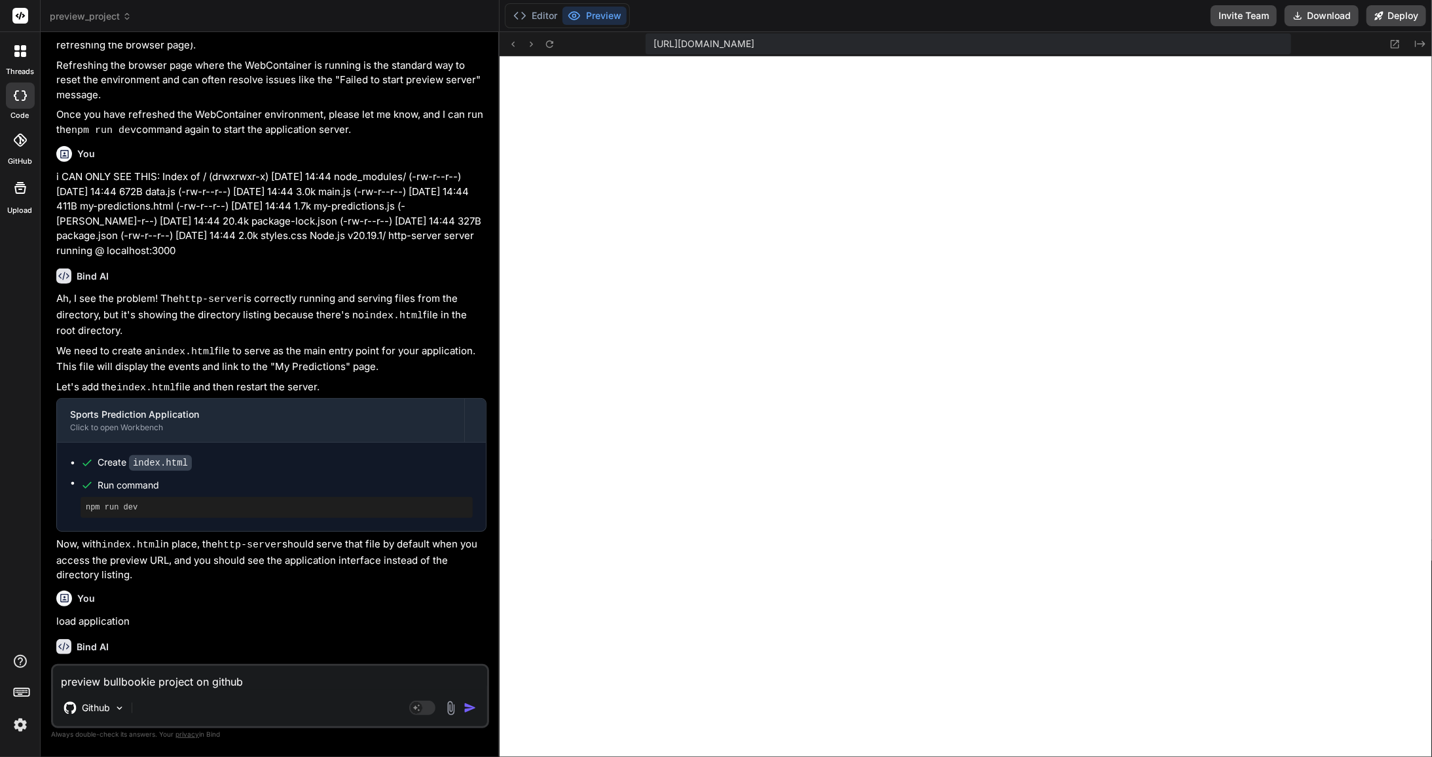
click at [255, 675] on textarea "preview bullbookie project on github" at bounding box center [270, 678] width 434 height 24
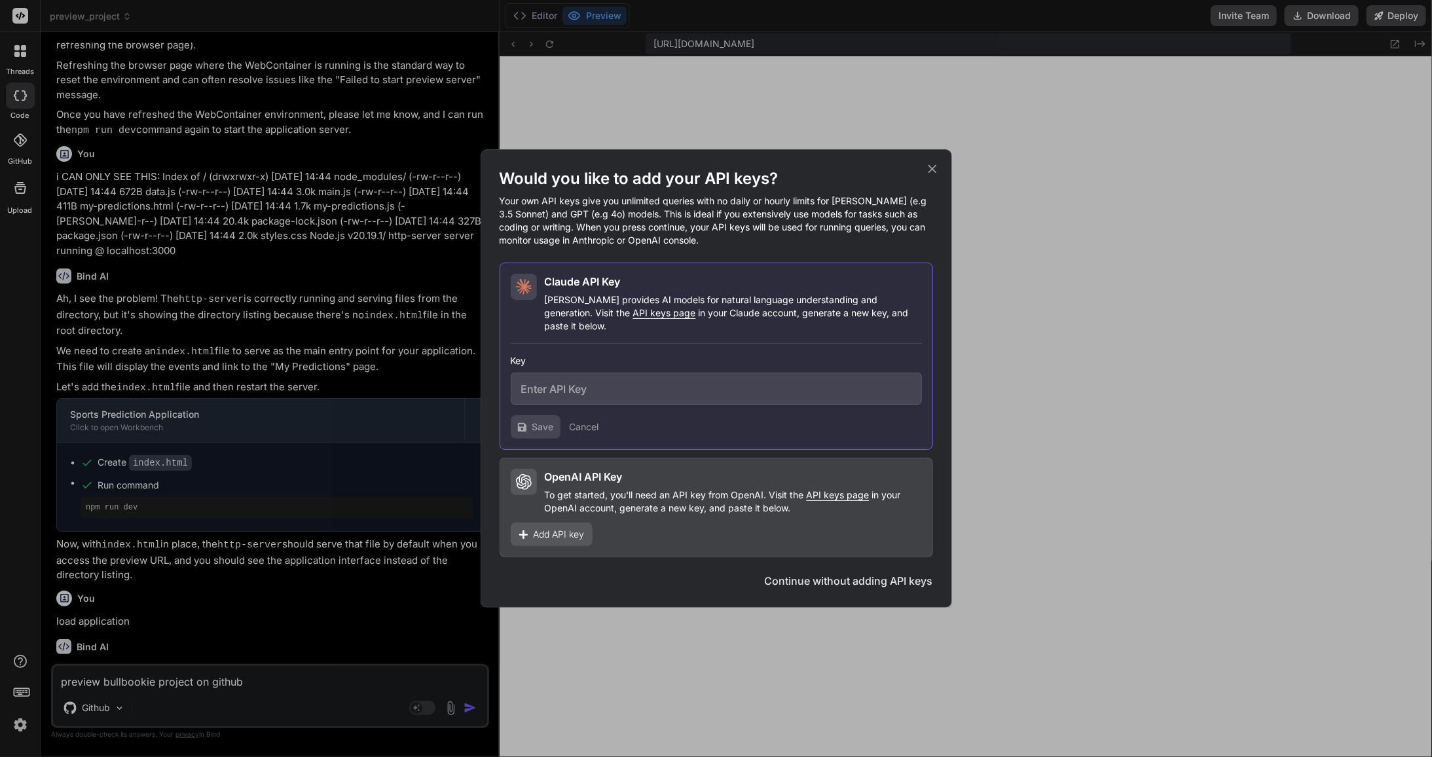
click at [553, 376] on input "text" at bounding box center [716, 389] width 411 height 32
type input "afd"
click at [554, 424] on button "Save" at bounding box center [536, 427] width 50 height 24
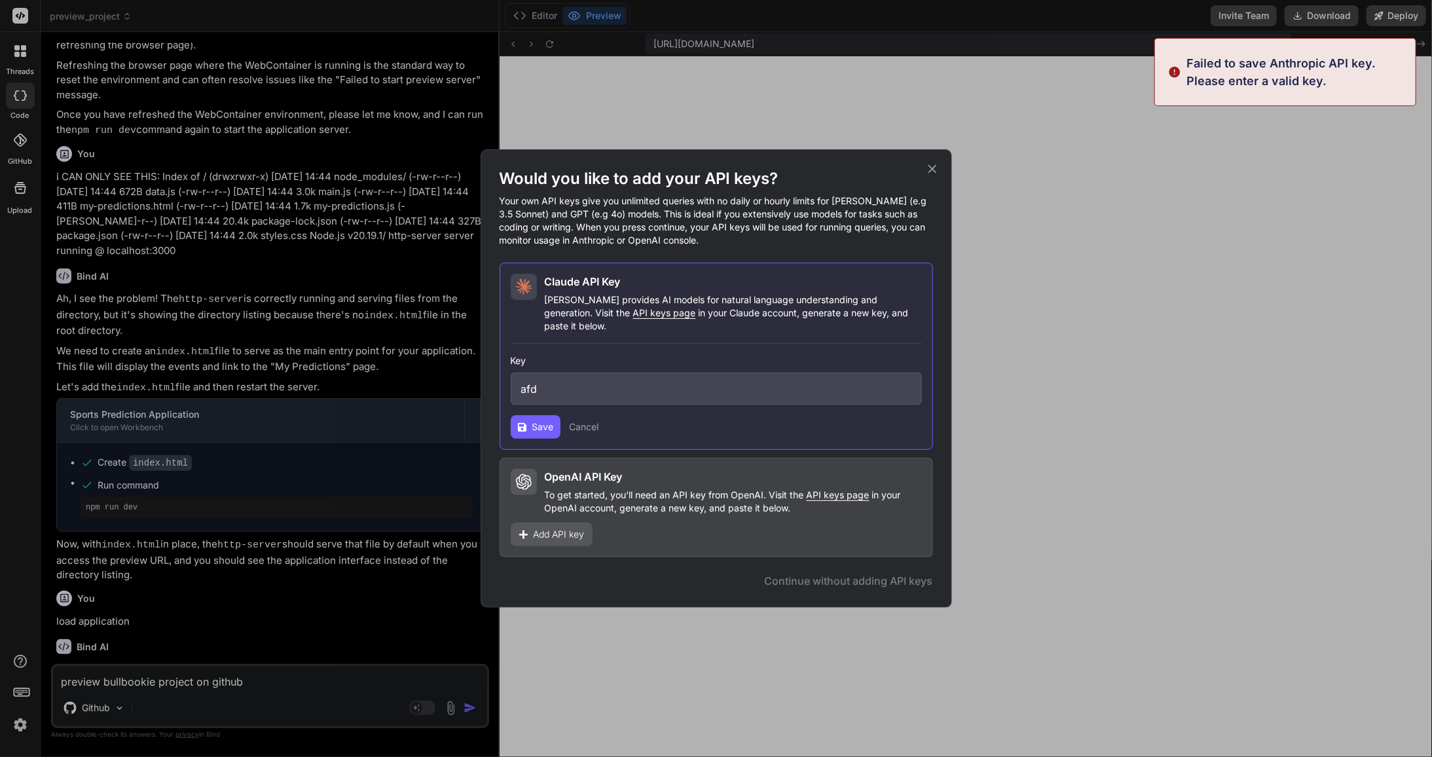
click at [551, 528] on span "Add API key" at bounding box center [559, 534] width 51 height 13
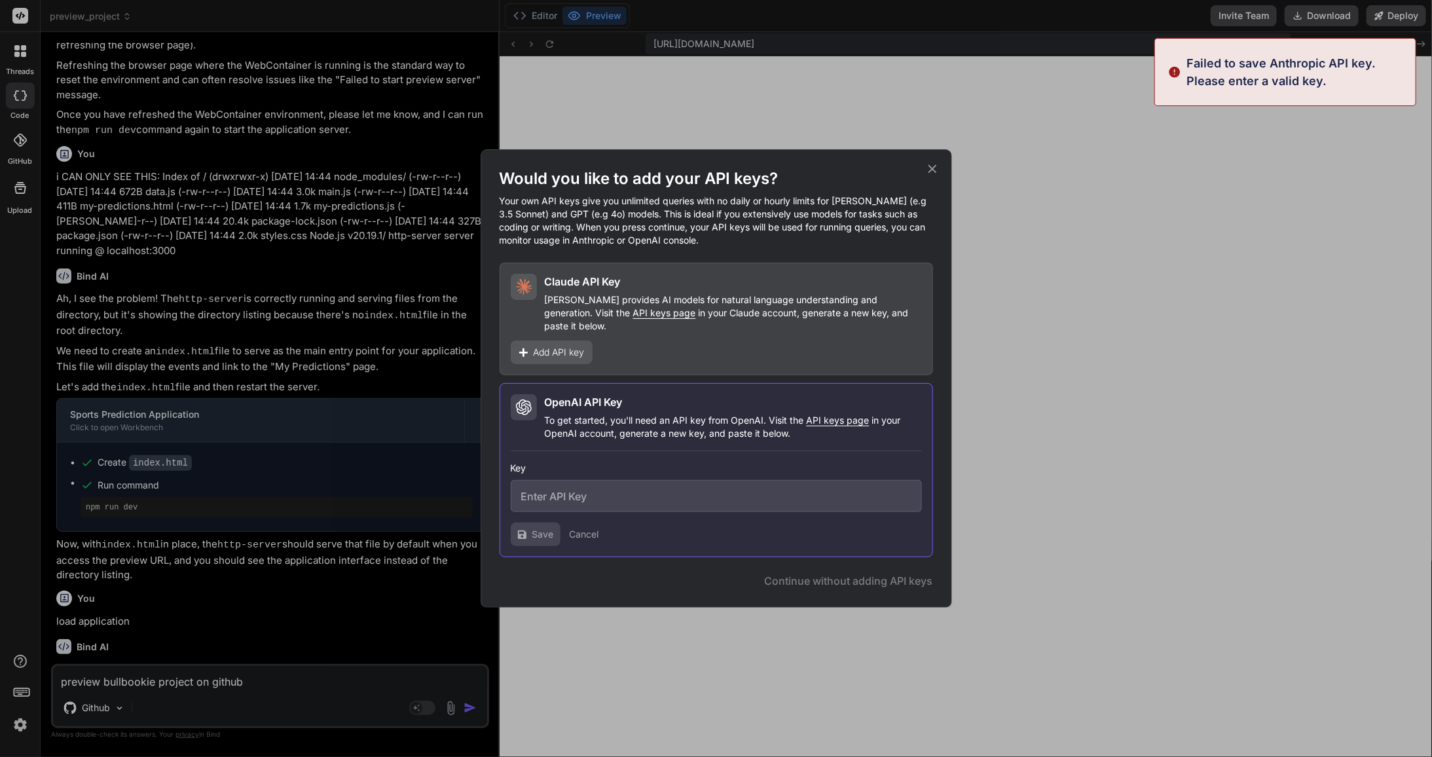
click at [564, 492] on input "text" at bounding box center [716, 496] width 411 height 32
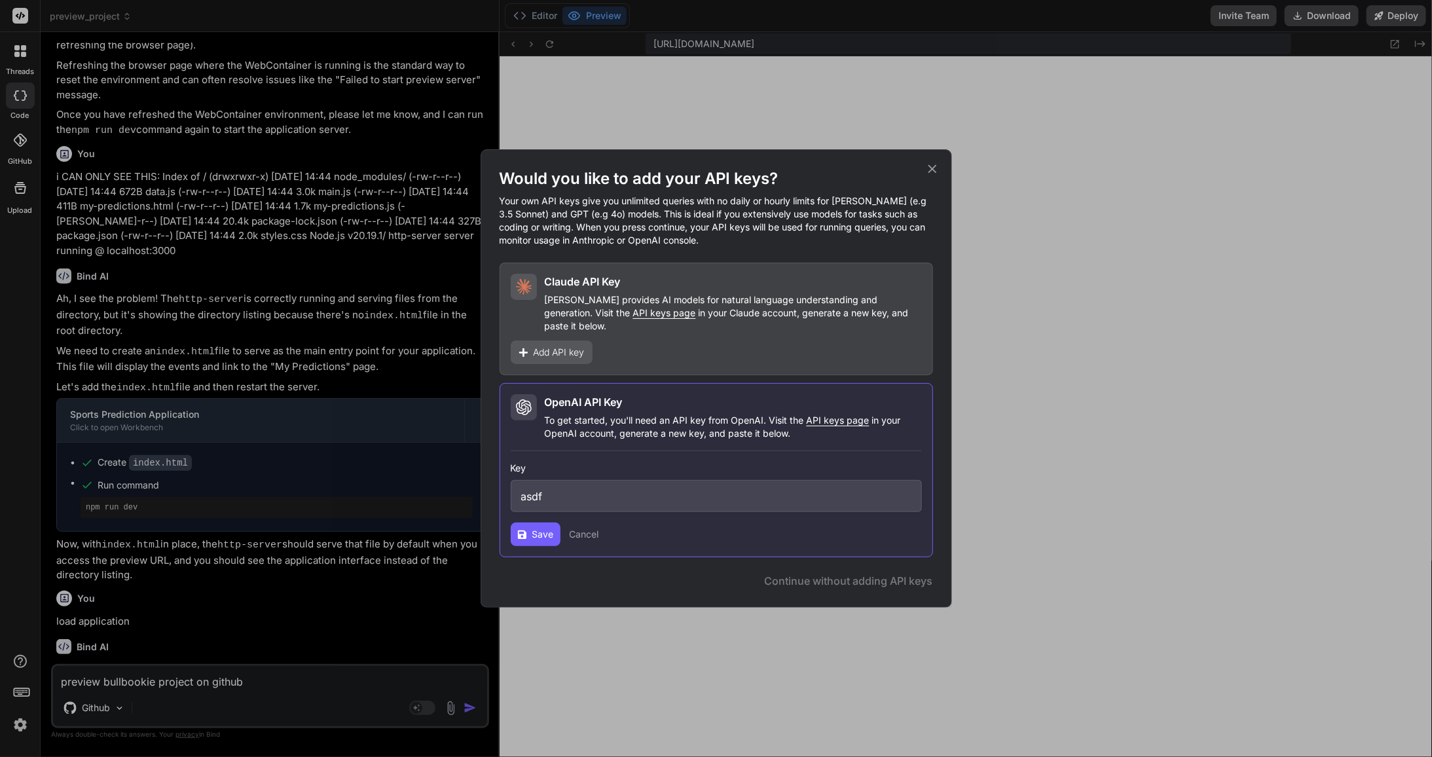
type input "asdf"
click at [545, 530] on span "Save" at bounding box center [543, 534] width 22 height 13
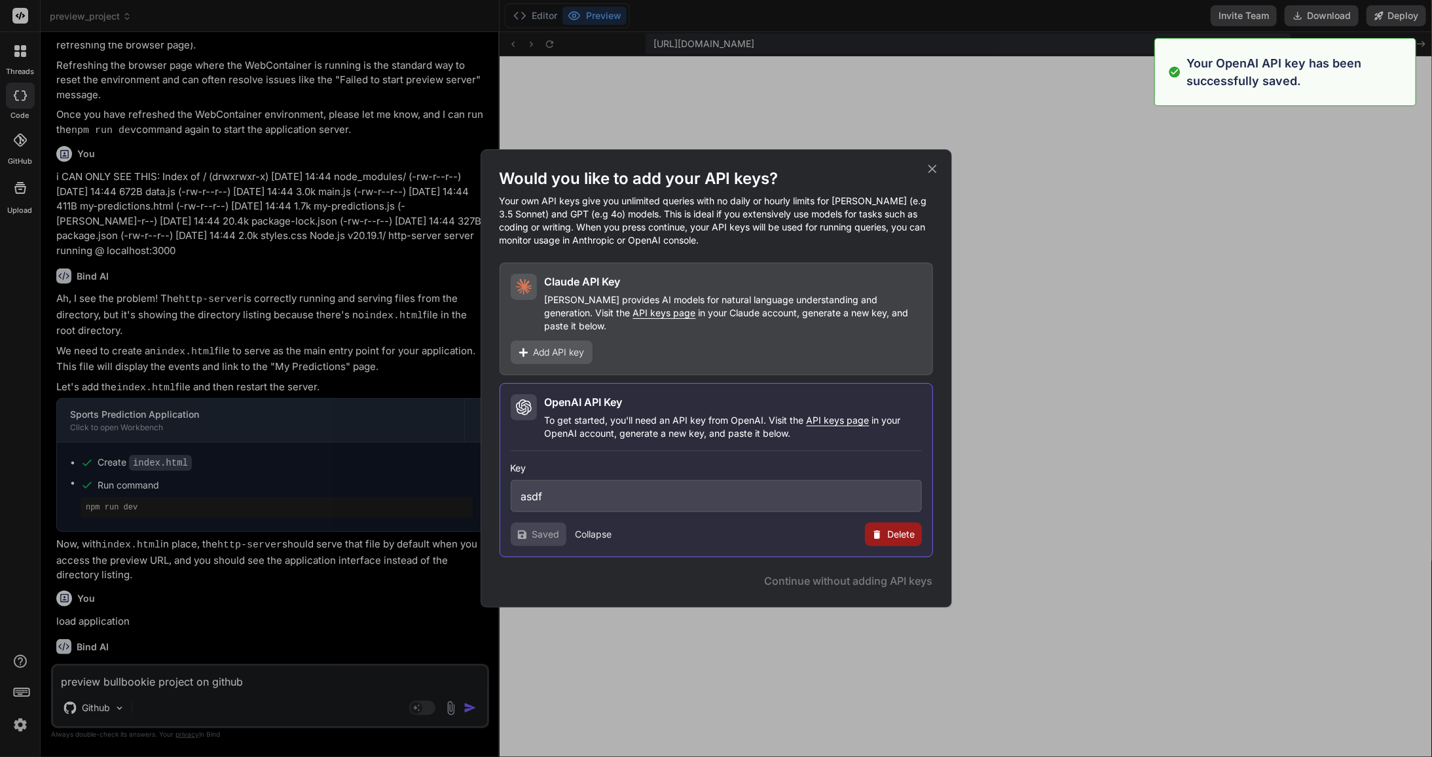
type textarea "x"
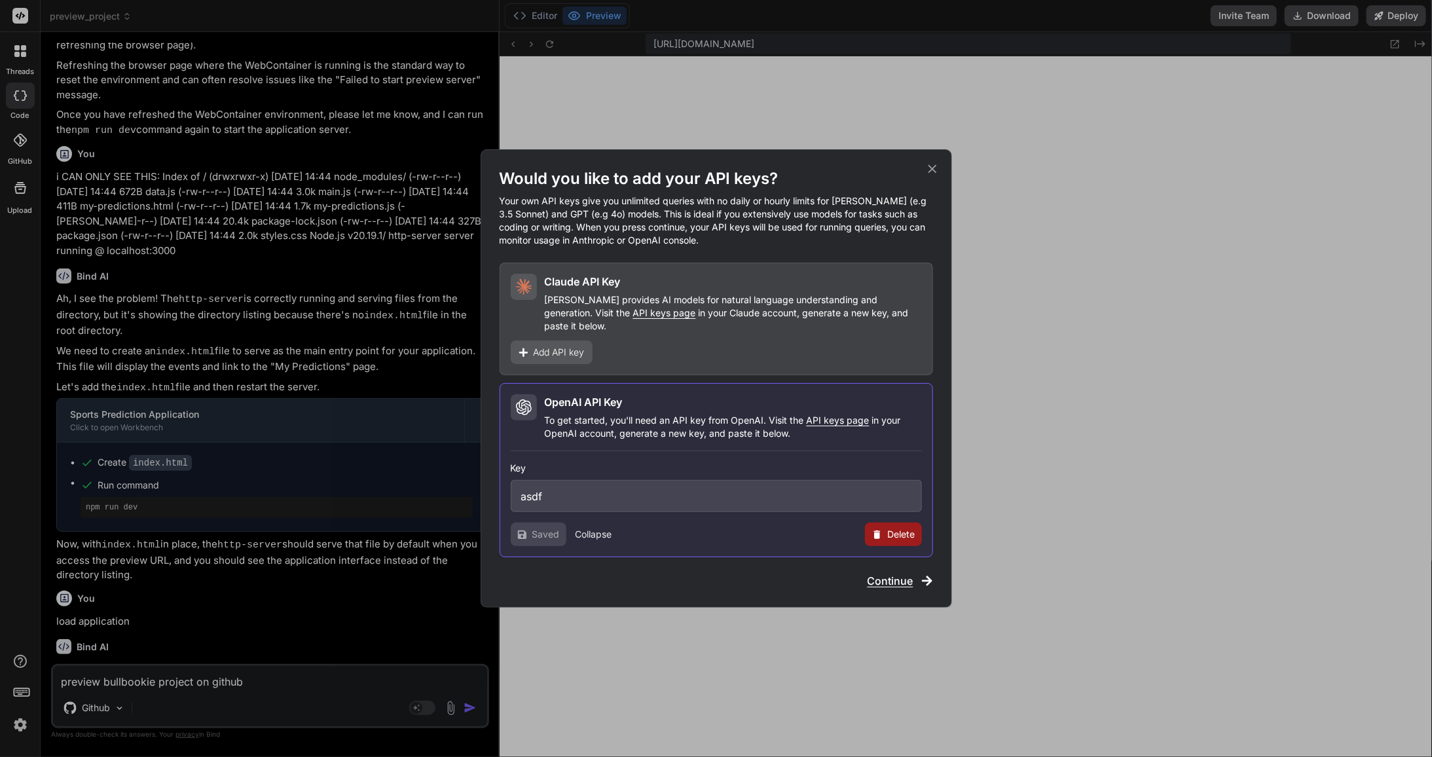
click at [294, 631] on div "Would you like to add your API keys? Your own API keys give you unlimited queri…" at bounding box center [716, 378] width 1432 height 757
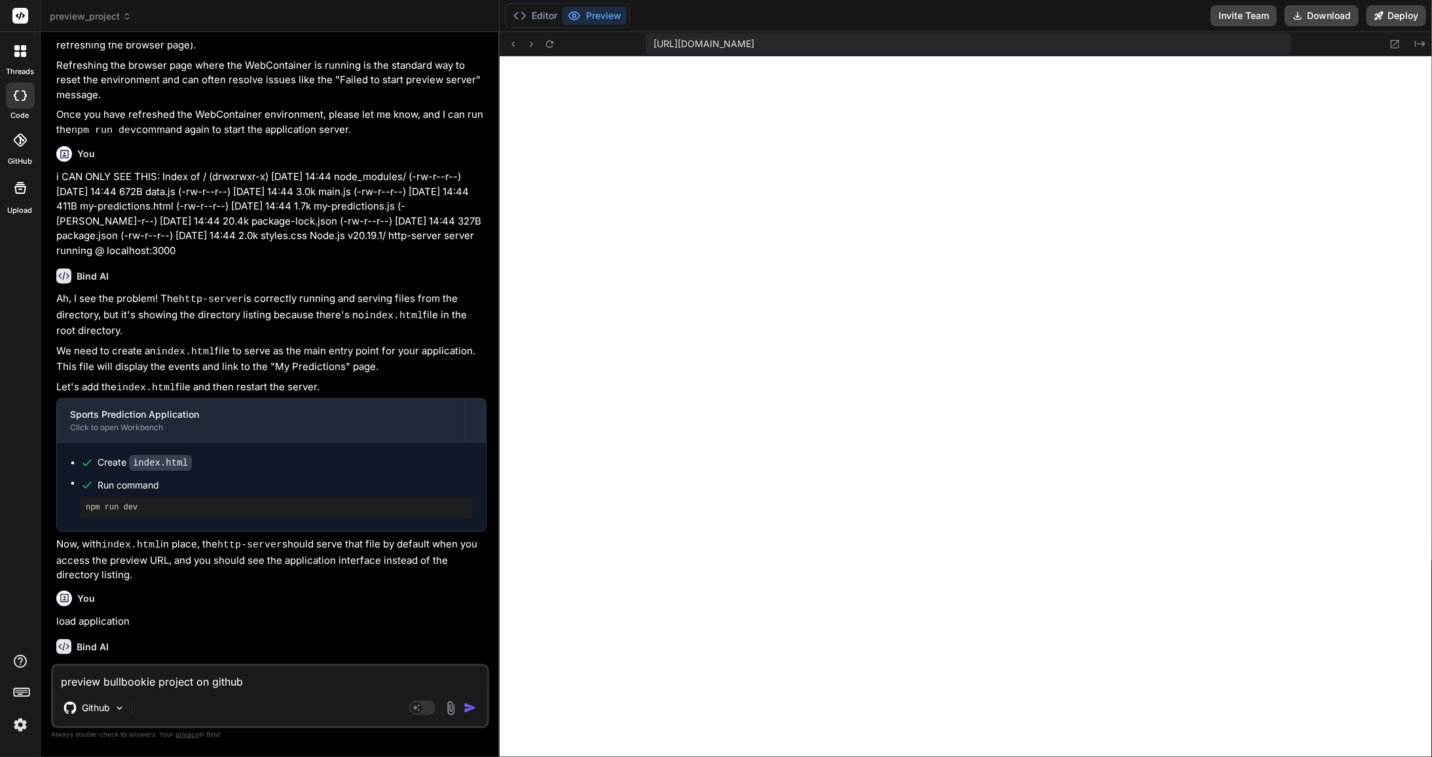
drag, startPoint x: 268, startPoint y: 674, endPoint x: 326, endPoint y: 699, distance: 63.1
click at [268, 674] on textarea "preview bullbookie project on github" at bounding box center [270, 678] width 434 height 24
click at [474, 706] on img "button" at bounding box center [470, 707] width 13 height 13
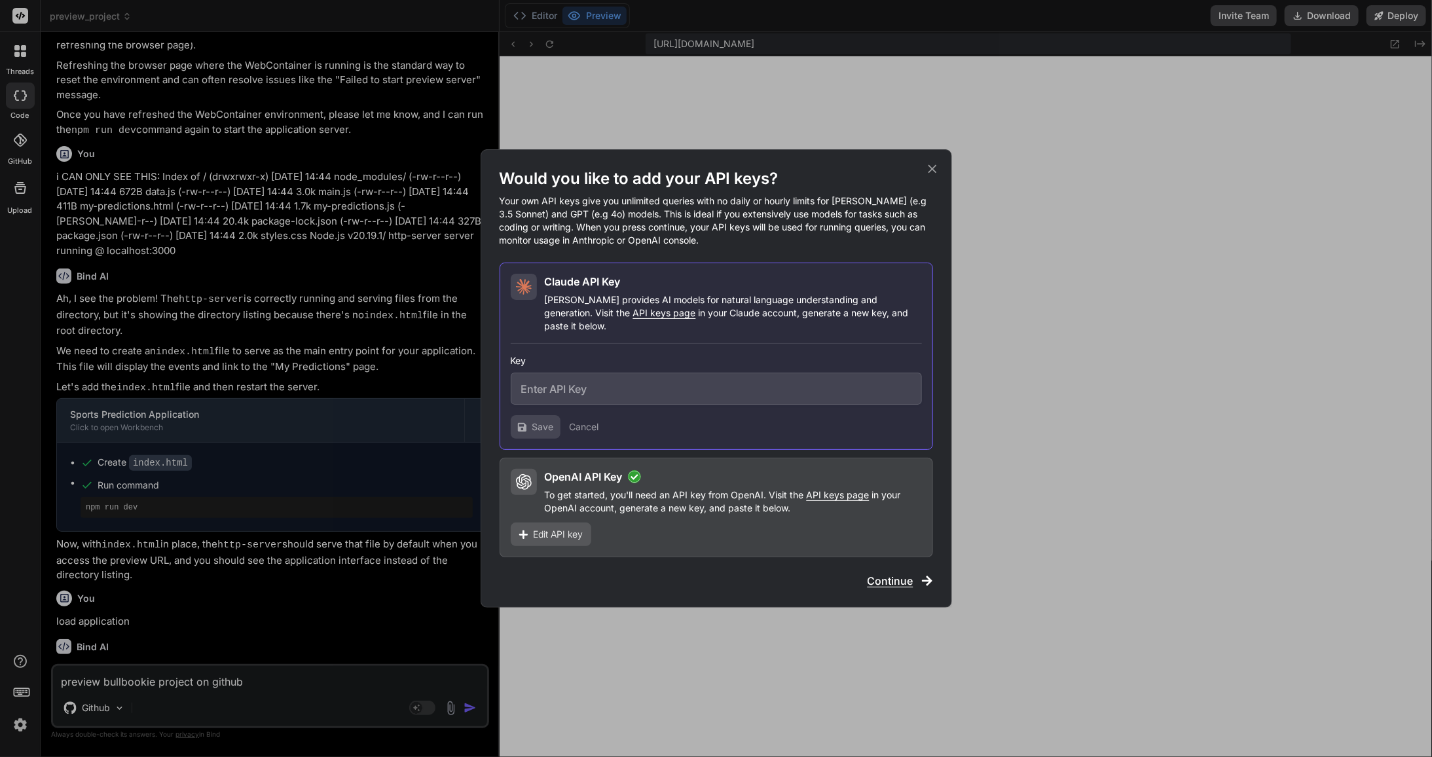
click at [575, 421] on button "Cancel" at bounding box center [584, 426] width 29 height 13
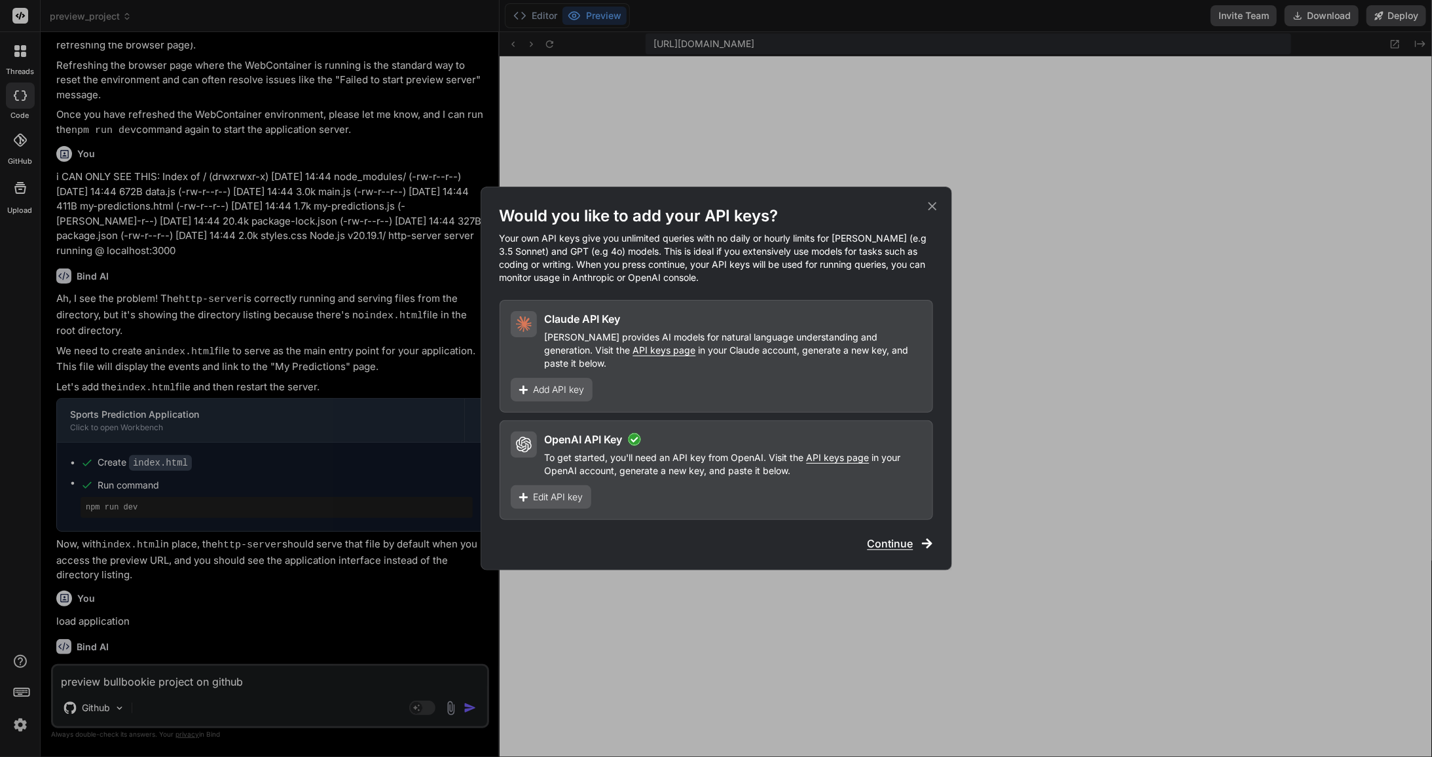
click at [558, 494] on span "Edit API key" at bounding box center [559, 496] width 50 height 13
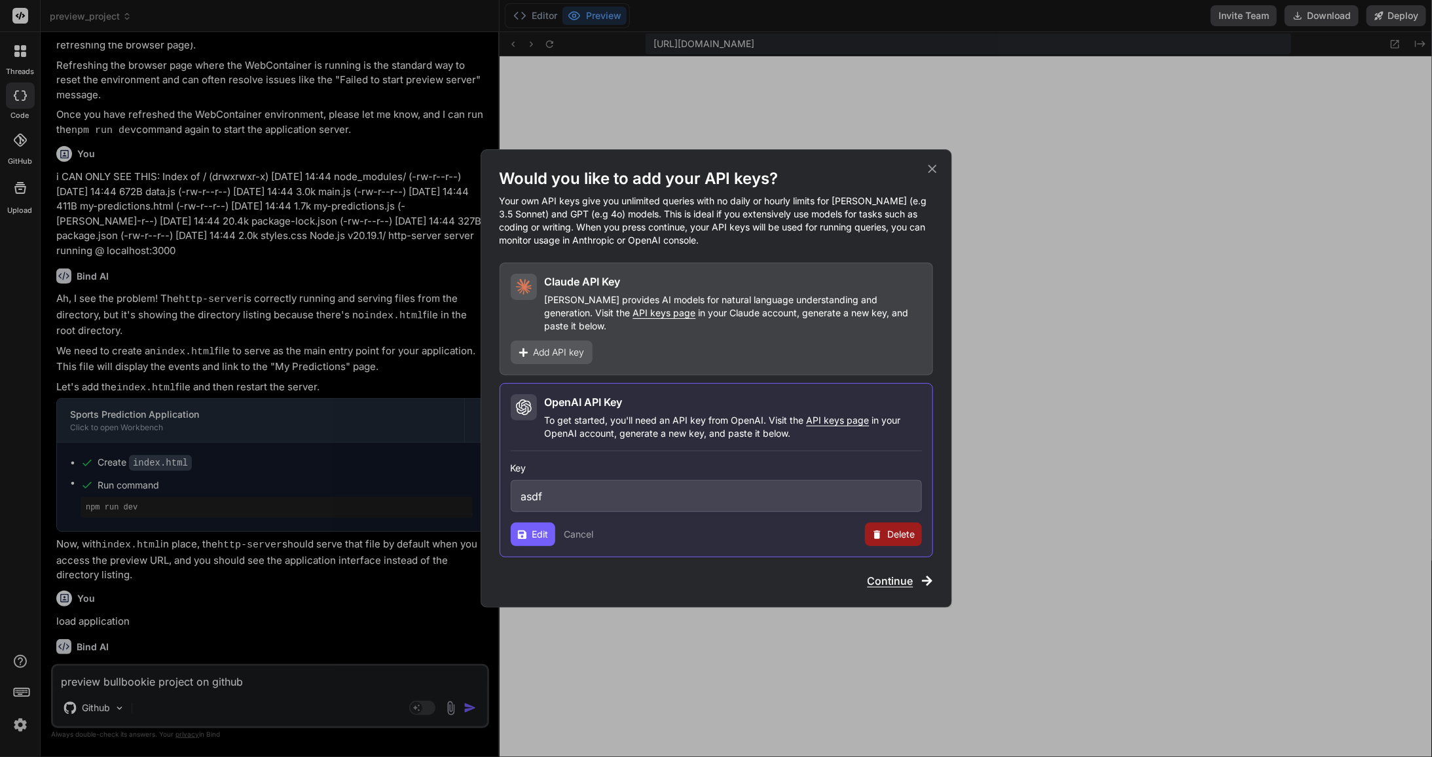
click at [874, 529] on icon at bounding box center [877, 534] width 11 height 11
click at [900, 532] on button "Cancel" at bounding box center [907, 534] width 29 height 13
click at [562, 346] on span "Add API key" at bounding box center [559, 352] width 51 height 13
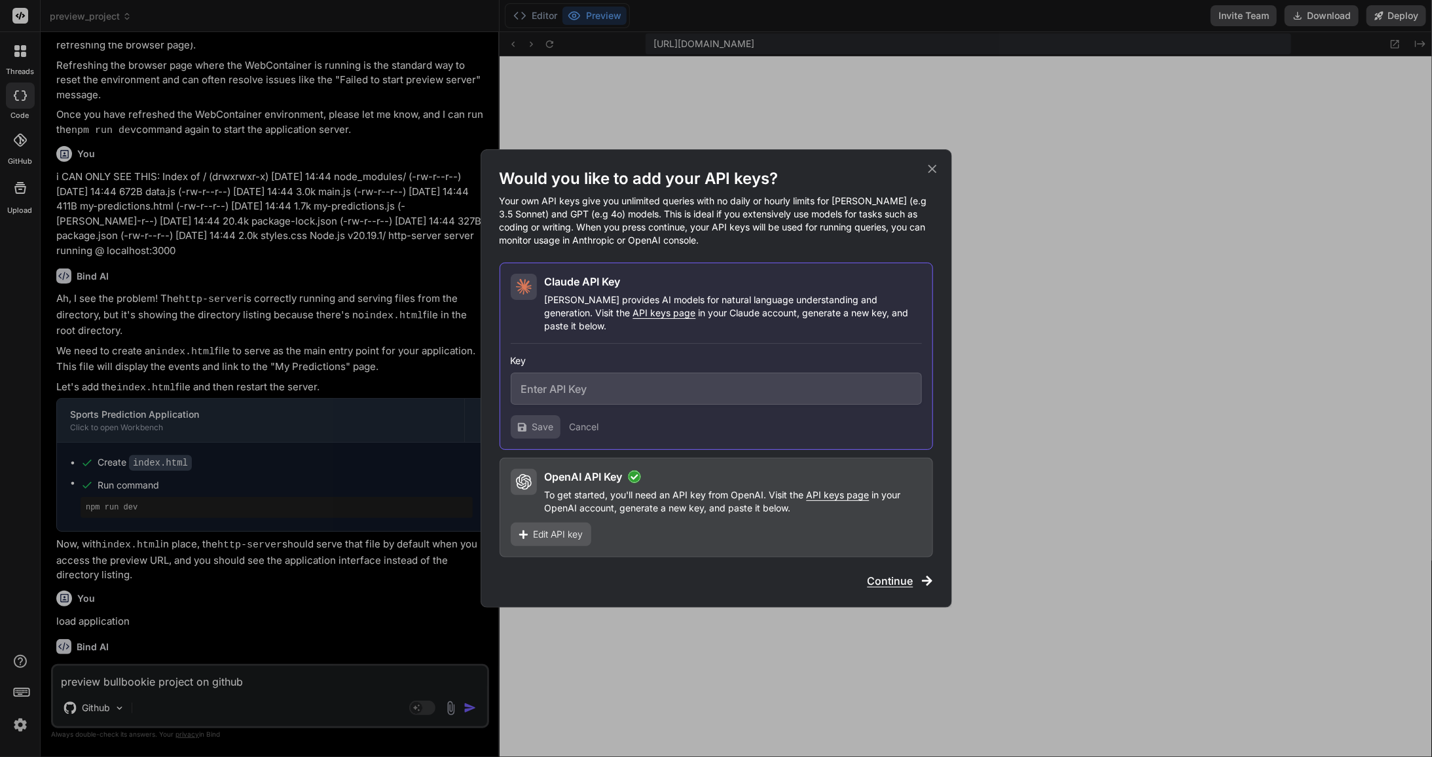
click at [585, 385] on input "text" at bounding box center [716, 389] width 411 height 32
type input "asdf"
click at [553, 429] on button "Save" at bounding box center [536, 427] width 50 height 24
click at [581, 528] on span "Edit API key" at bounding box center [559, 534] width 50 height 13
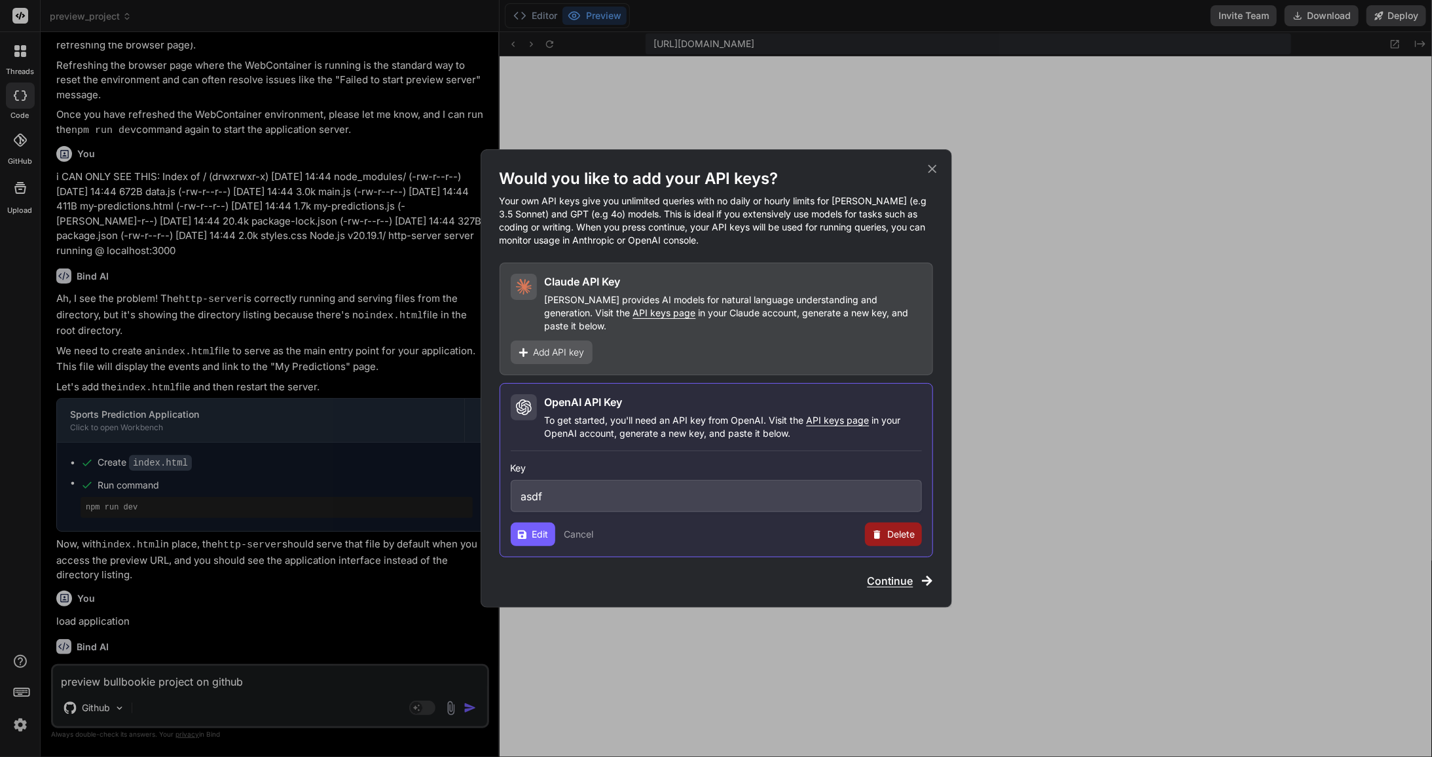
click at [864, 526] on div "Edit Cancel Delete" at bounding box center [716, 535] width 411 height 24
click at [908, 536] on button "Delete" at bounding box center [893, 535] width 57 height 24
click at [879, 573] on span "Continue" at bounding box center [891, 581] width 46 height 16
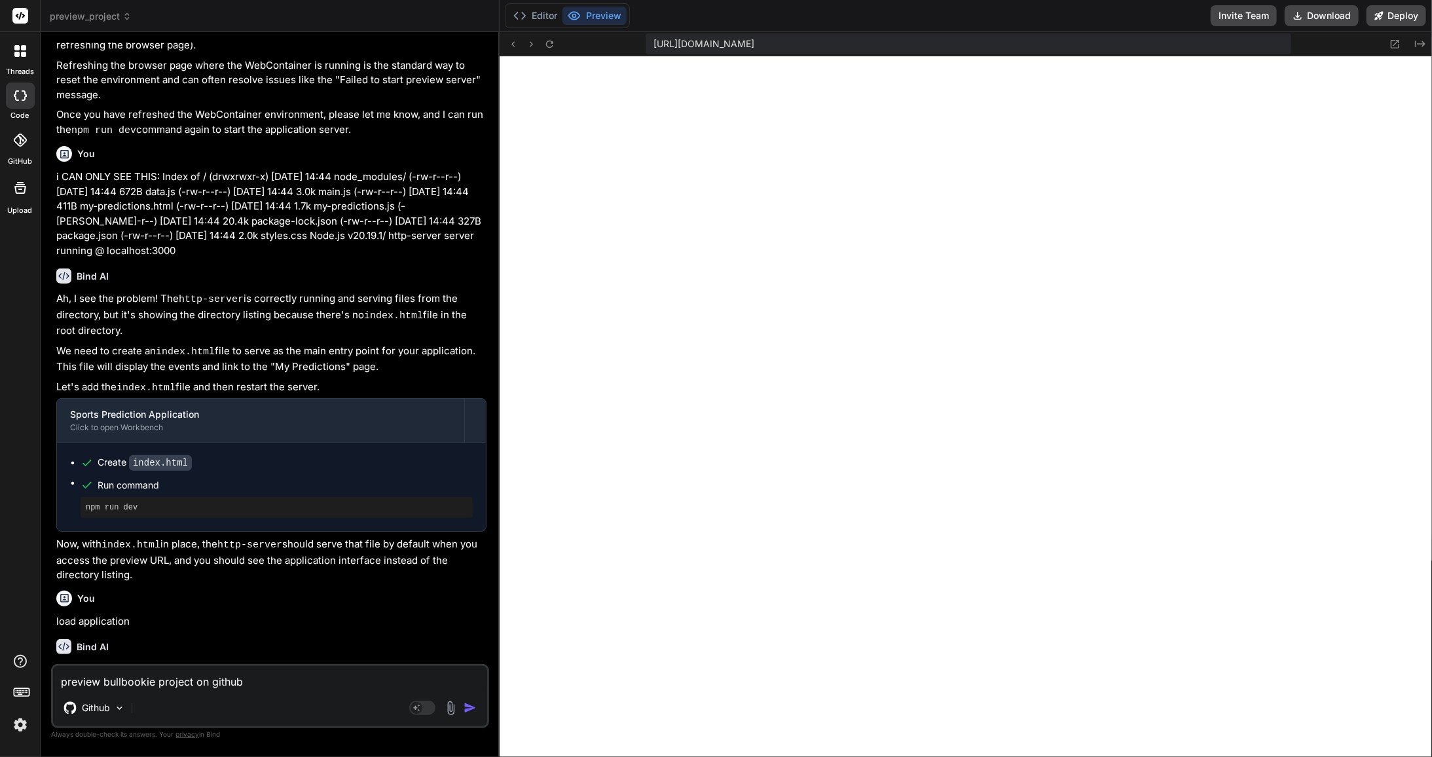
click at [475, 705] on img "button" at bounding box center [470, 707] width 13 height 13
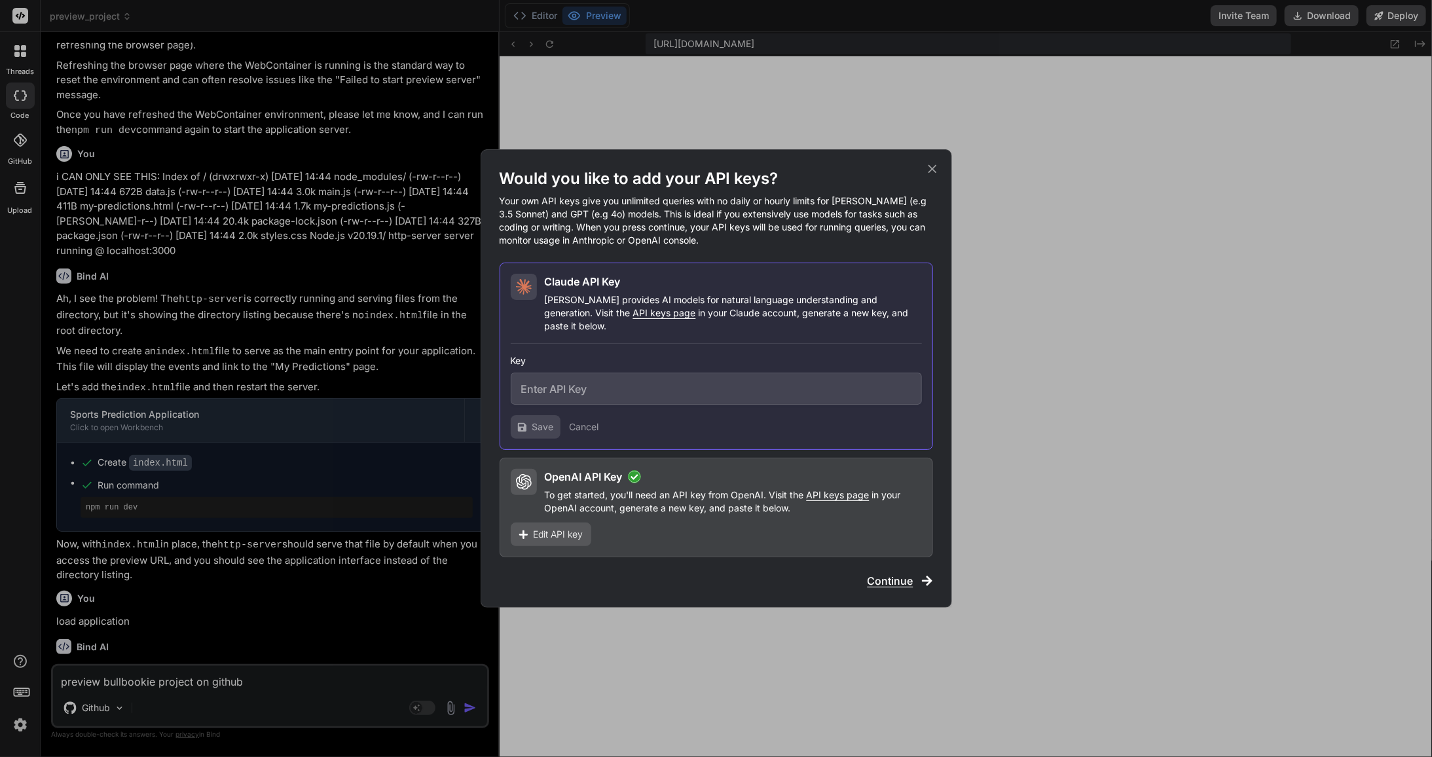
click at [544, 528] on span "Edit API key" at bounding box center [559, 534] width 50 height 13
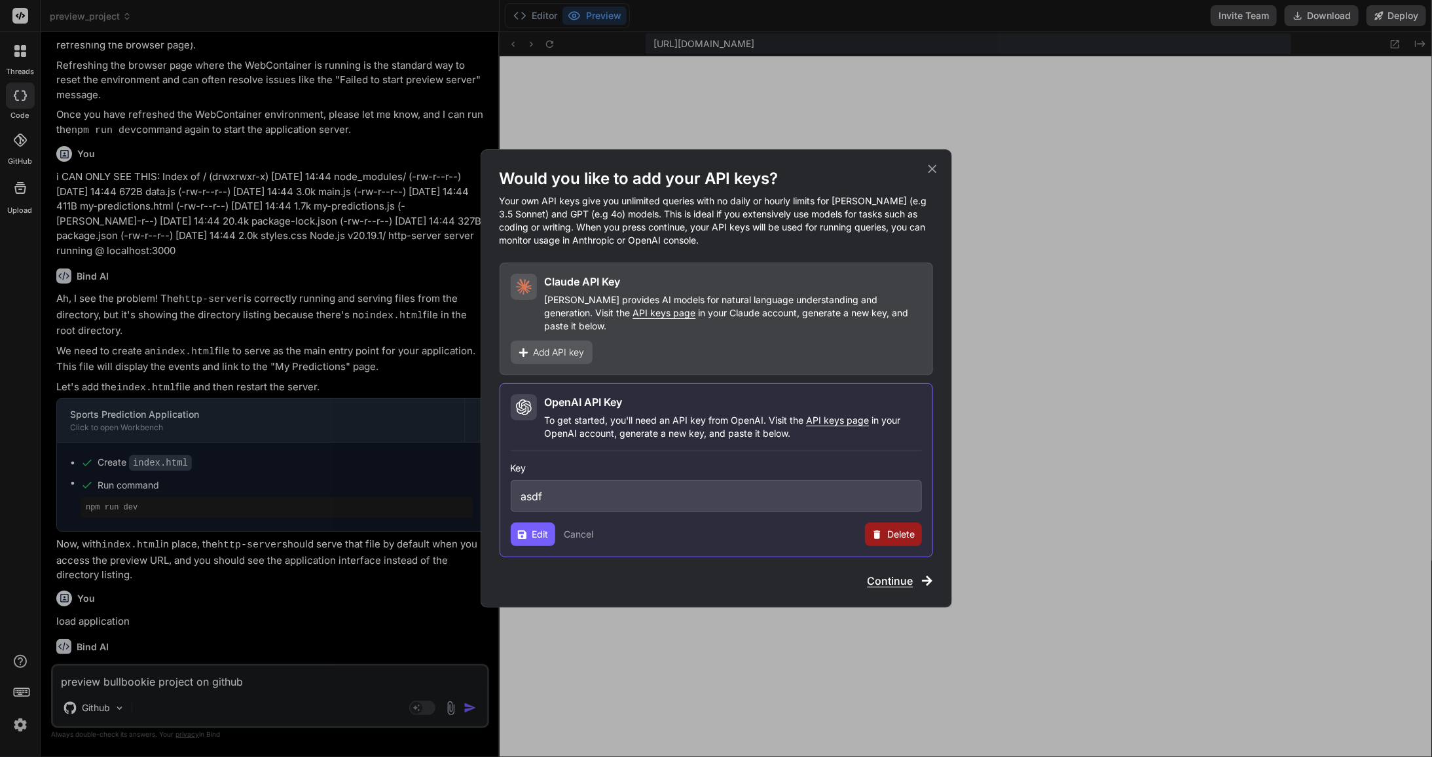
click at [875, 530] on icon at bounding box center [877, 534] width 7 height 9
click at [877, 528] on button "Delete" at bounding box center [867, 534] width 28 height 13
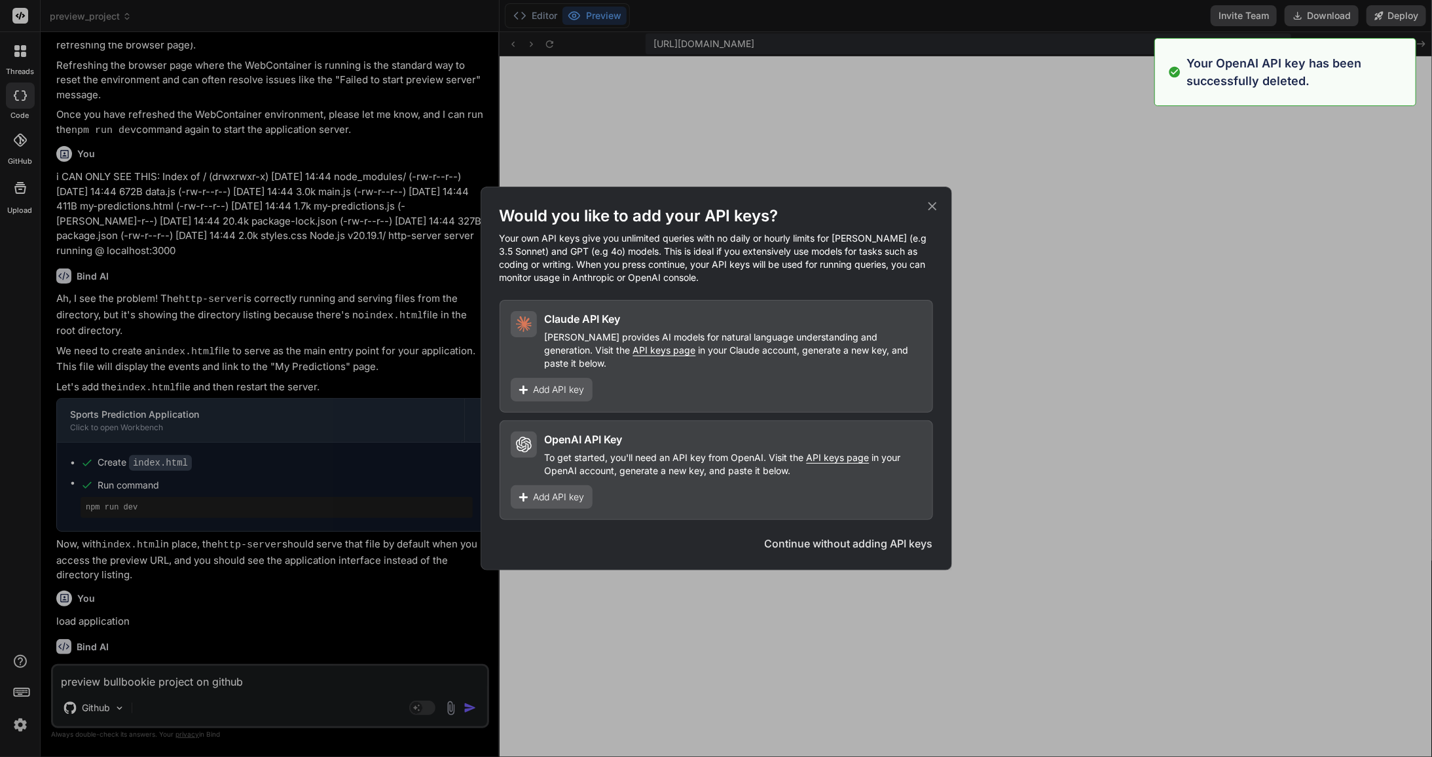
click at [886, 536] on button "Continue without adding API keys" at bounding box center [849, 544] width 168 height 16
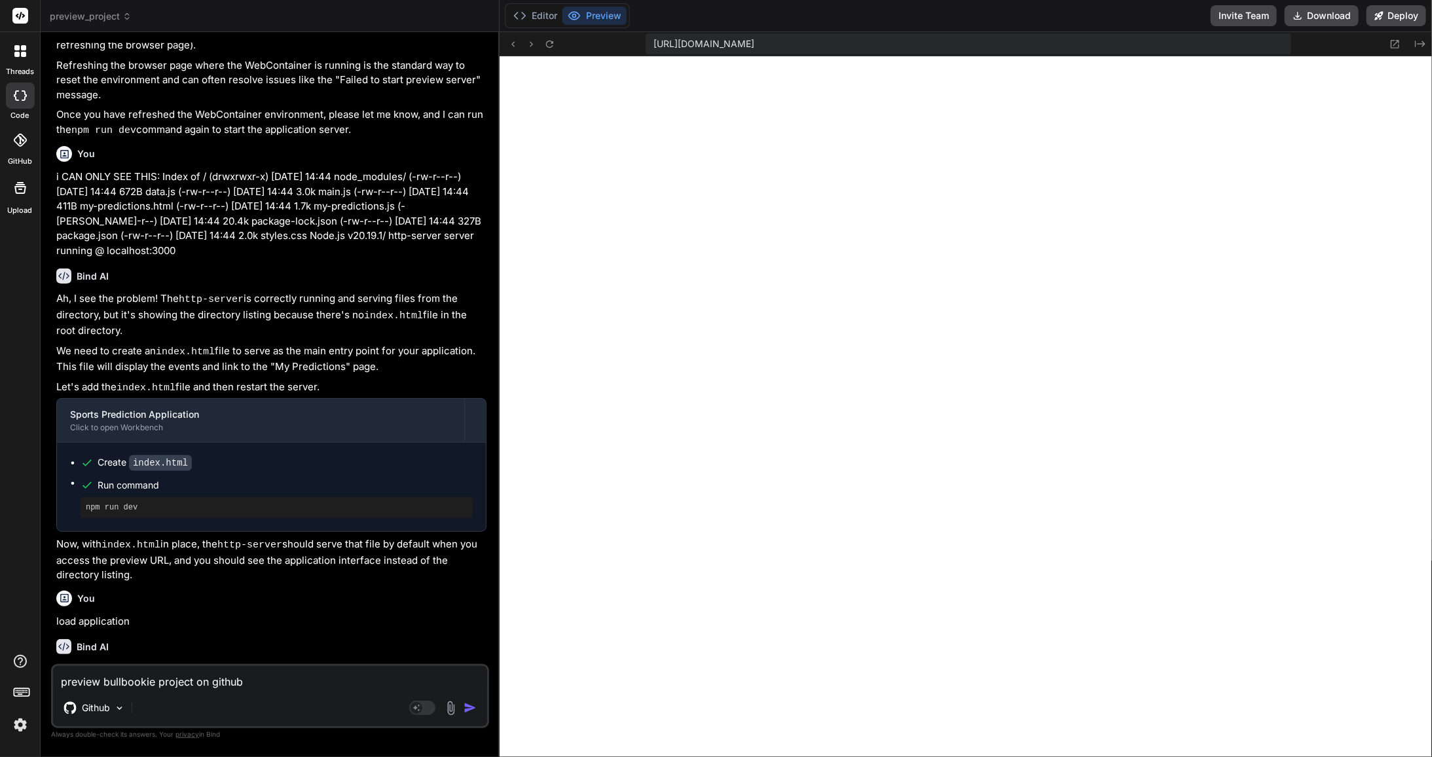
click at [470, 701] on img "button" at bounding box center [470, 707] width 13 height 13
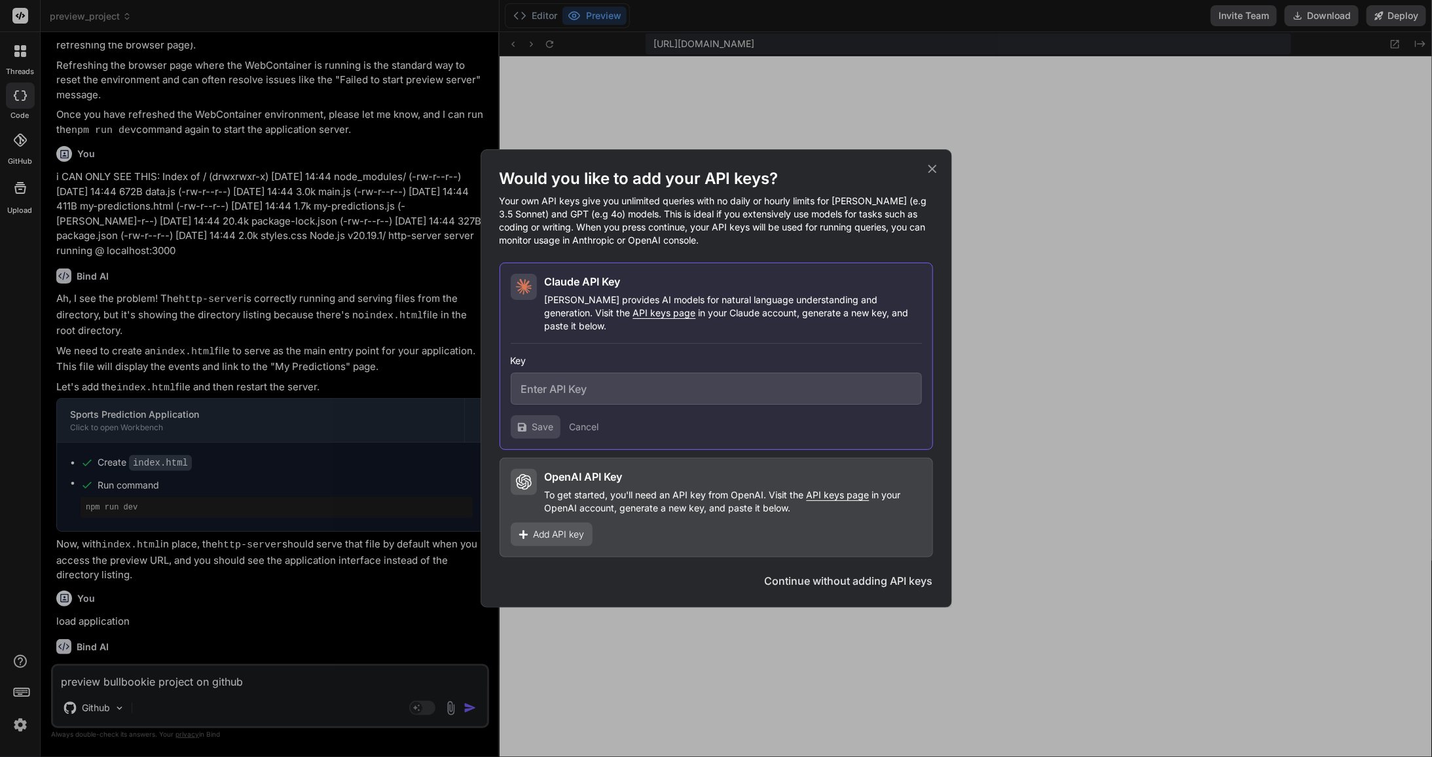
click at [614, 649] on div "Would you like to add your API keys? Your own API keys give you unlimited queri…" at bounding box center [716, 378] width 1432 height 757
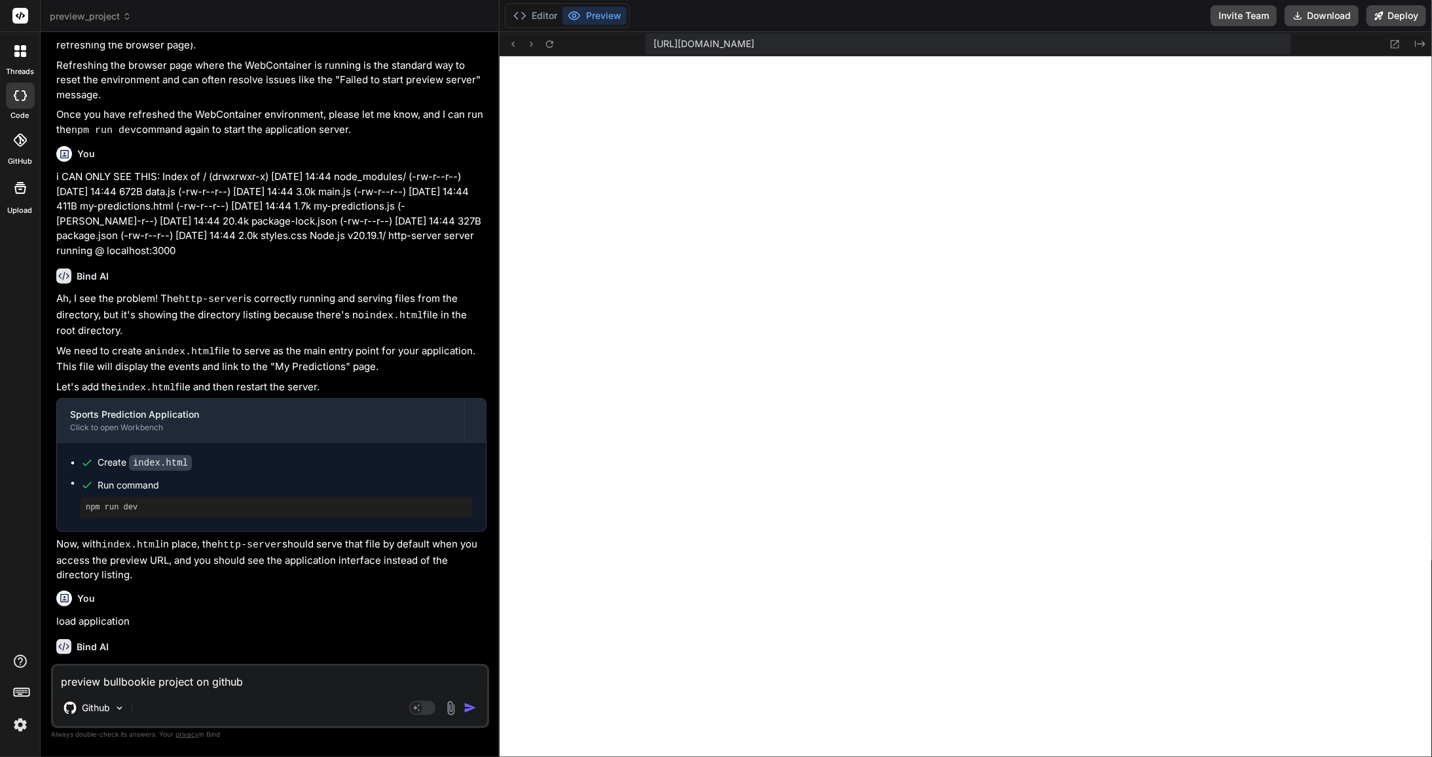
click at [253, 676] on textarea "preview bullbookie project on github" at bounding box center [270, 678] width 434 height 24
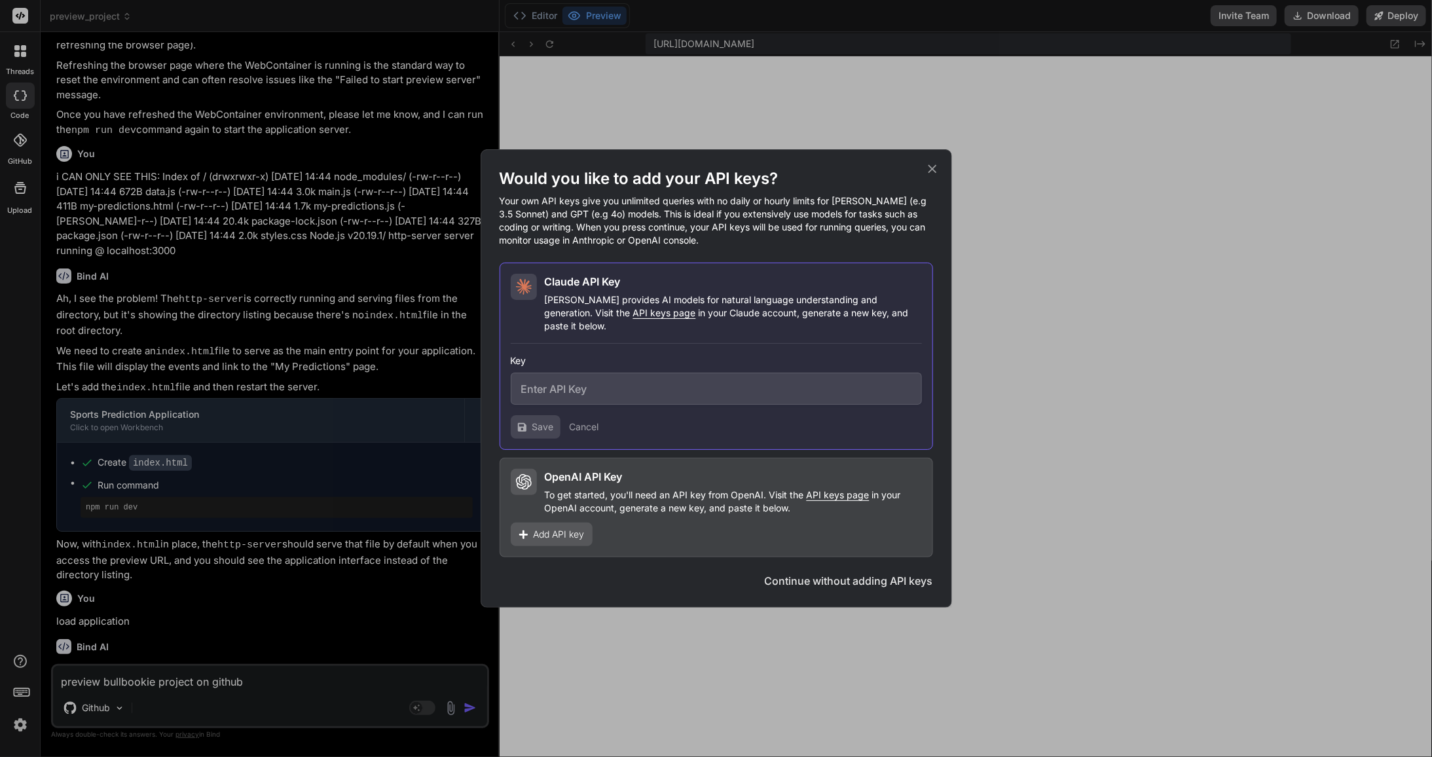
click at [942, 181] on div "Would you like to add your API keys? Your own API keys give you unlimited queri…" at bounding box center [716, 378] width 471 height 458
click at [937, 172] on icon at bounding box center [932, 169] width 14 height 14
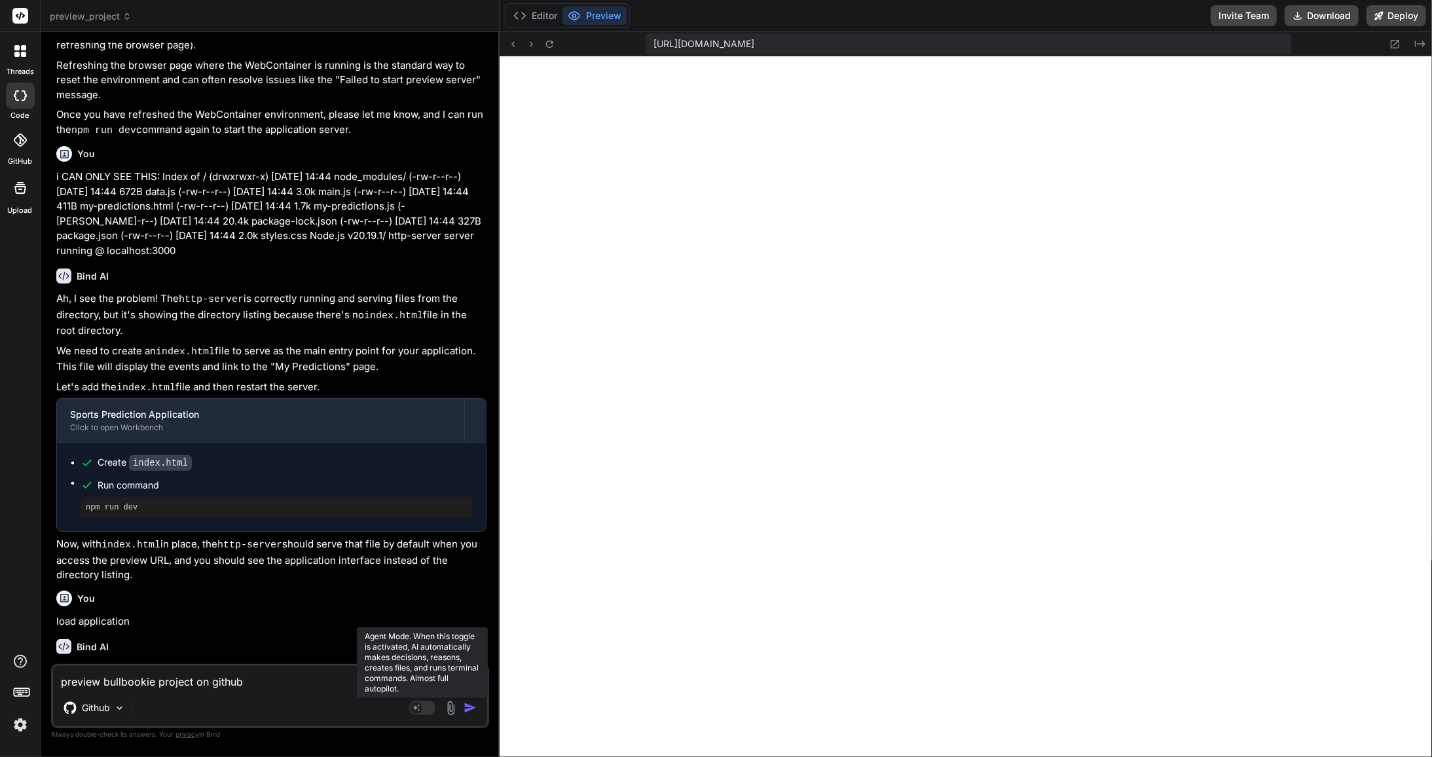
click at [419, 711] on rect at bounding box center [417, 708] width 12 height 12
click at [337, 682] on textarea "preview bullbookie project on github" at bounding box center [270, 678] width 434 height 24
click at [475, 709] on img "button" at bounding box center [470, 707] width 13 height 13
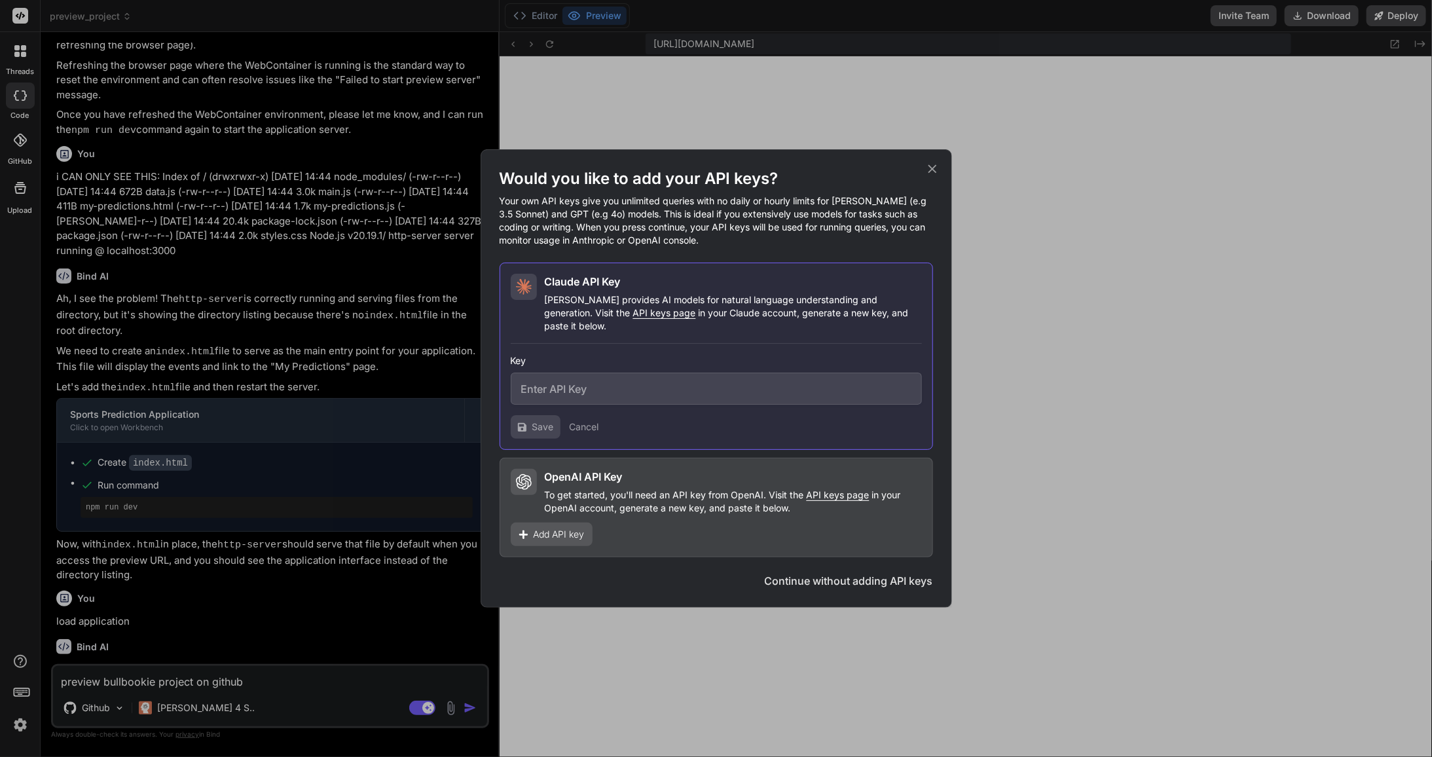
click at [898, 576] on button "Continue without adding API keys" at bounding box center [849, 581] width 168 height 16
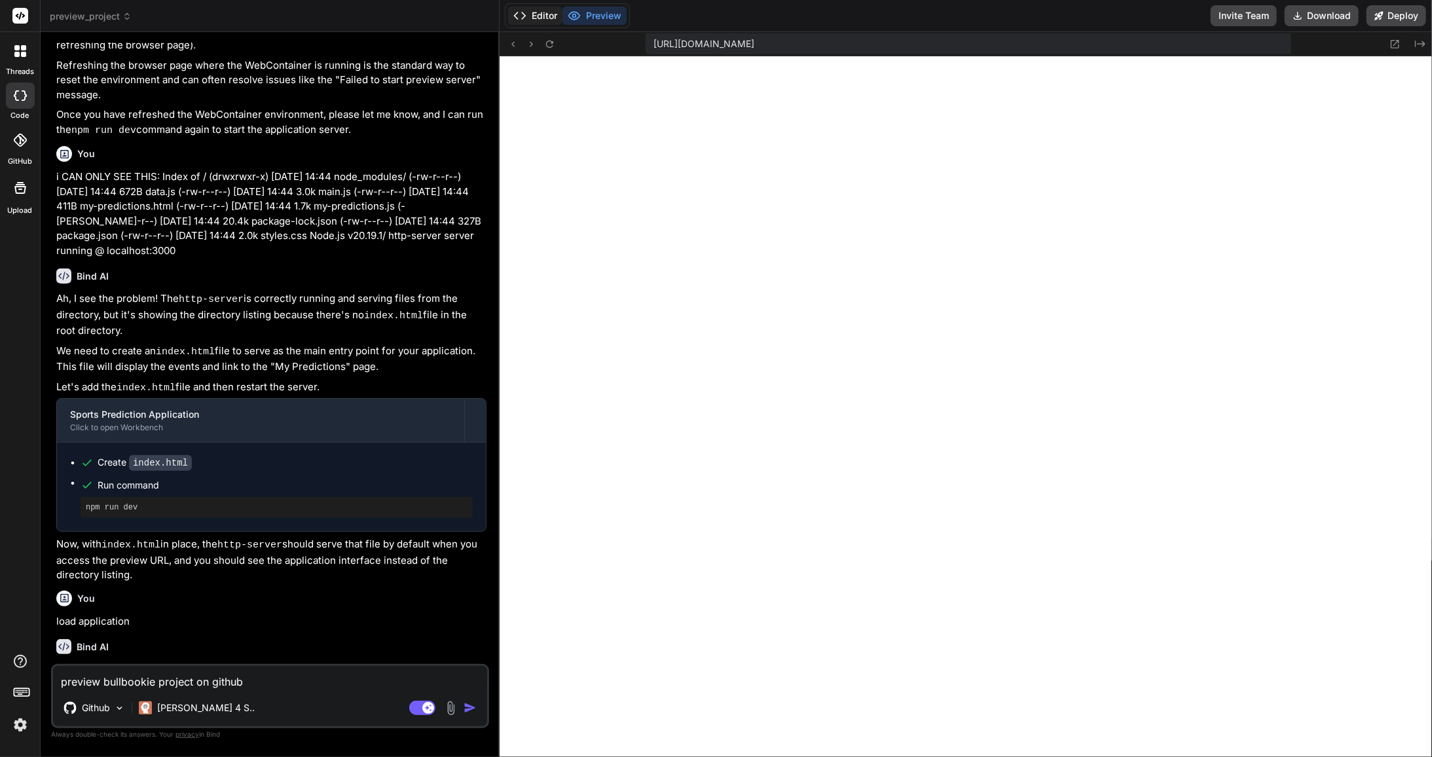
click at [527, 11] on button "Editor" at bounding box center [535, 16] width 54 height 18
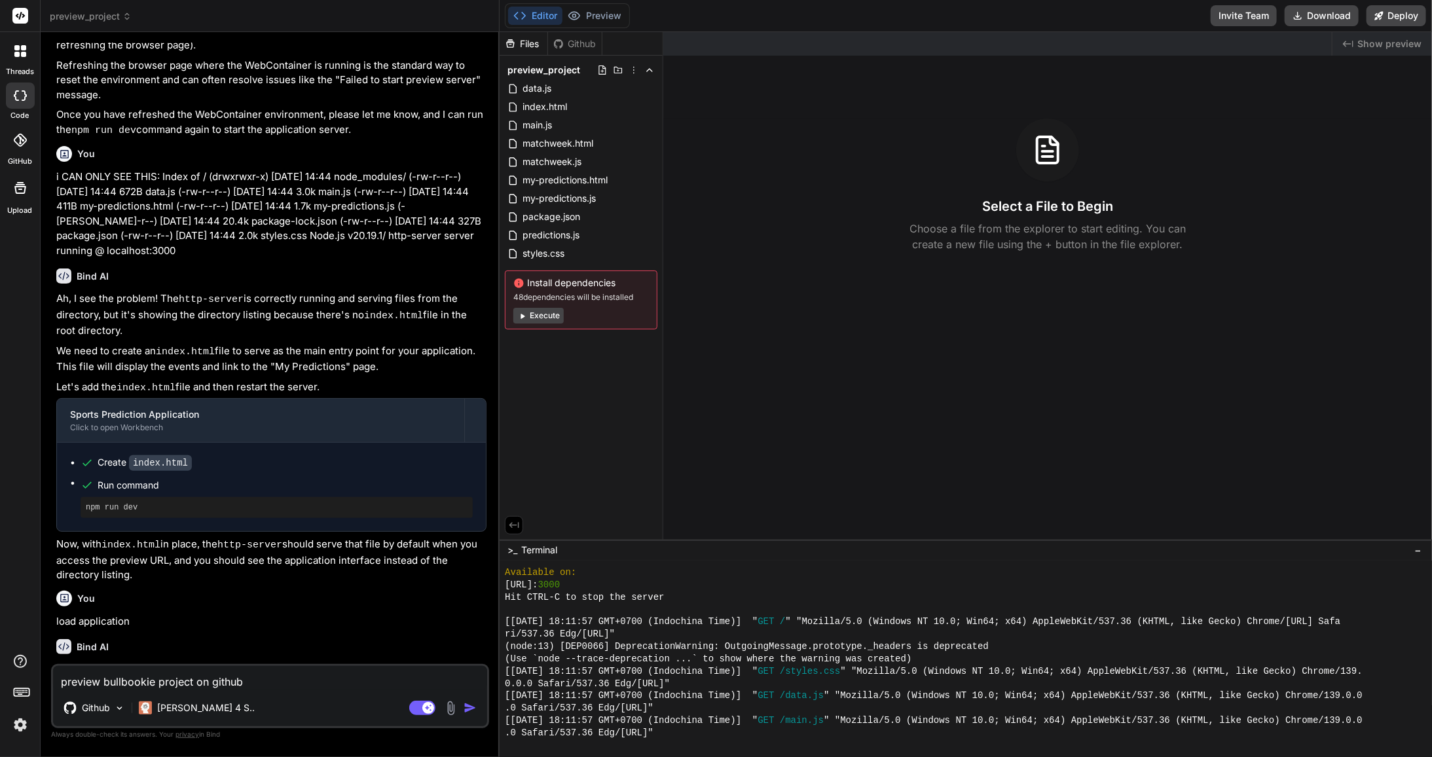
drag, startPoint x: 456, startPoint y: 716, endPoint x: 479, endPoint y: 710, distance: 23.8
click at [458, 716] on div "Github [PERSON_NAME] 4 S.." at bounding box center [270, 710] width 434 height 31
click at [468, 712] on img "button" at bounding box center [470, 707] width 13 height 13
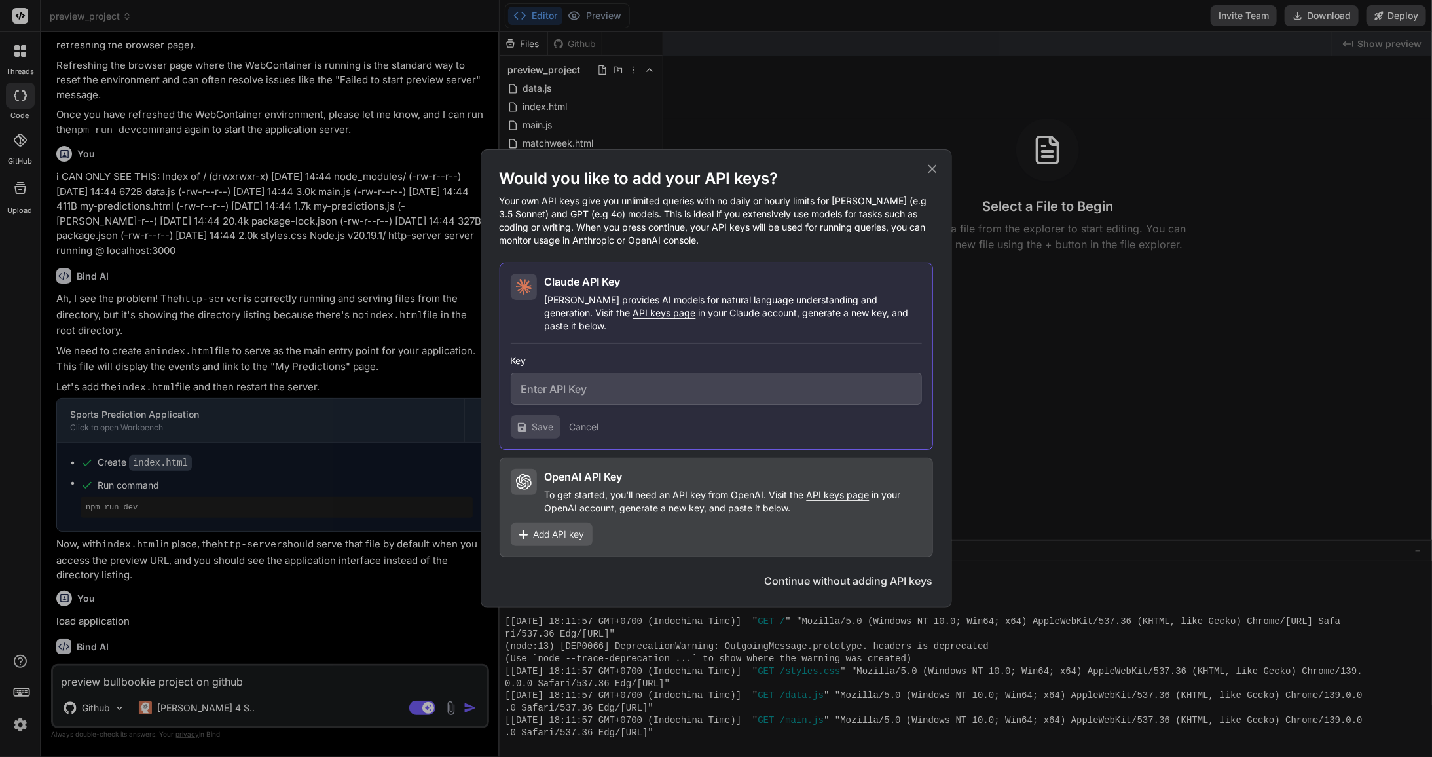
click at [427, 704] on div "Would you like to add your API keys? Your own API keys give you unlimited queri…" at bounding box center [716, 378] width 1432 height 757
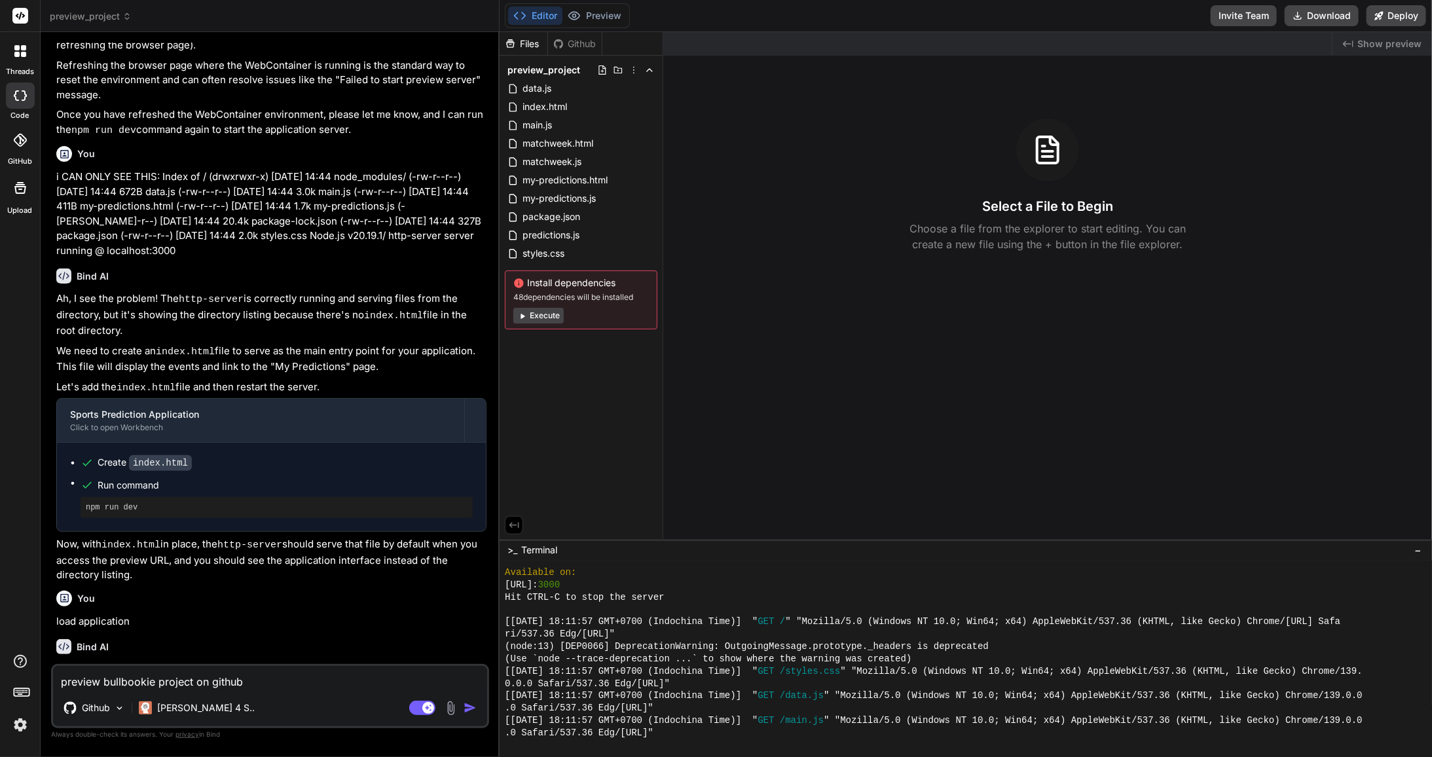
click at [427, 704] on rect at bounding box center [428, 708] width 12 height 12
click at [20, 44] on div at bounding box center [21, 51] width 28 height 28
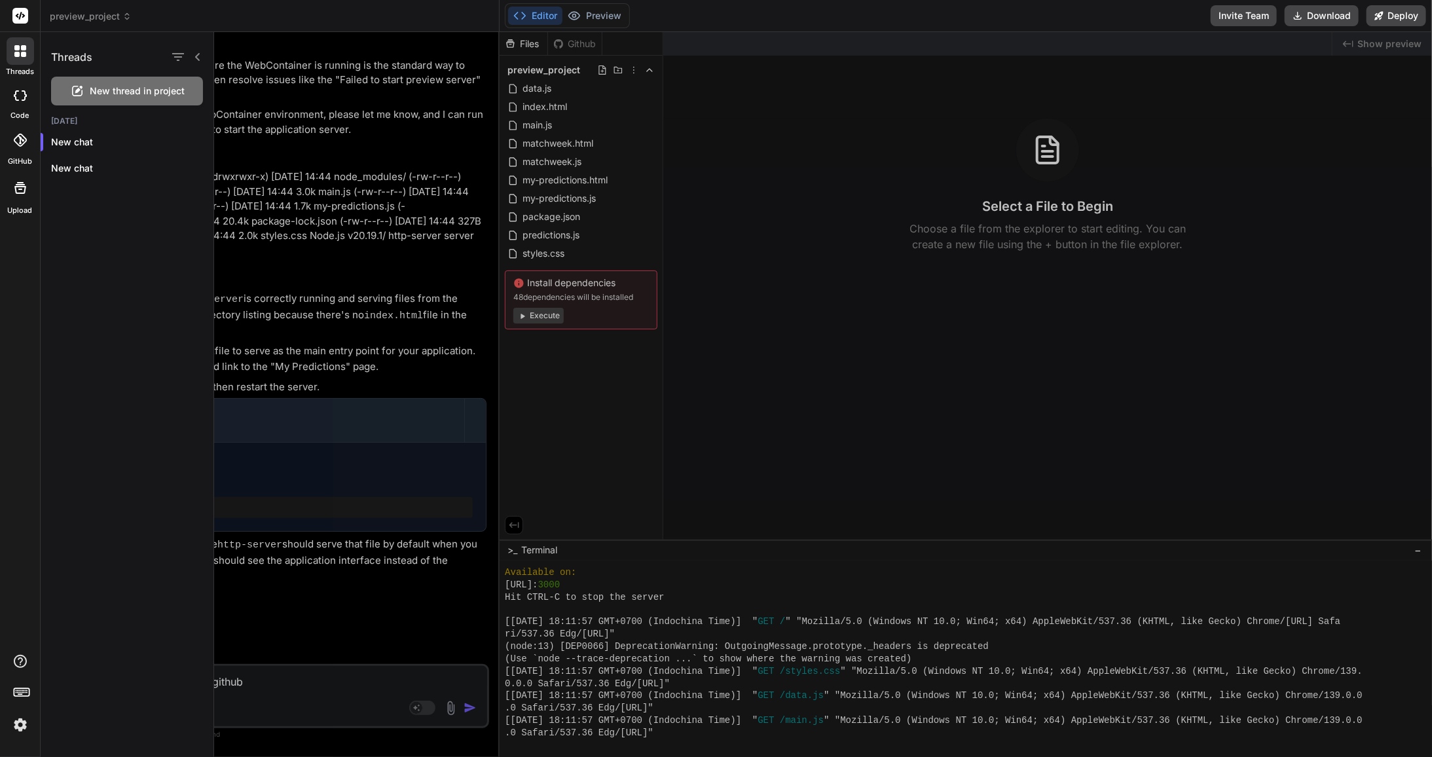
click at [189, 92] on div "New thread in project" at bounding box center [127, 91] width 152 height 29
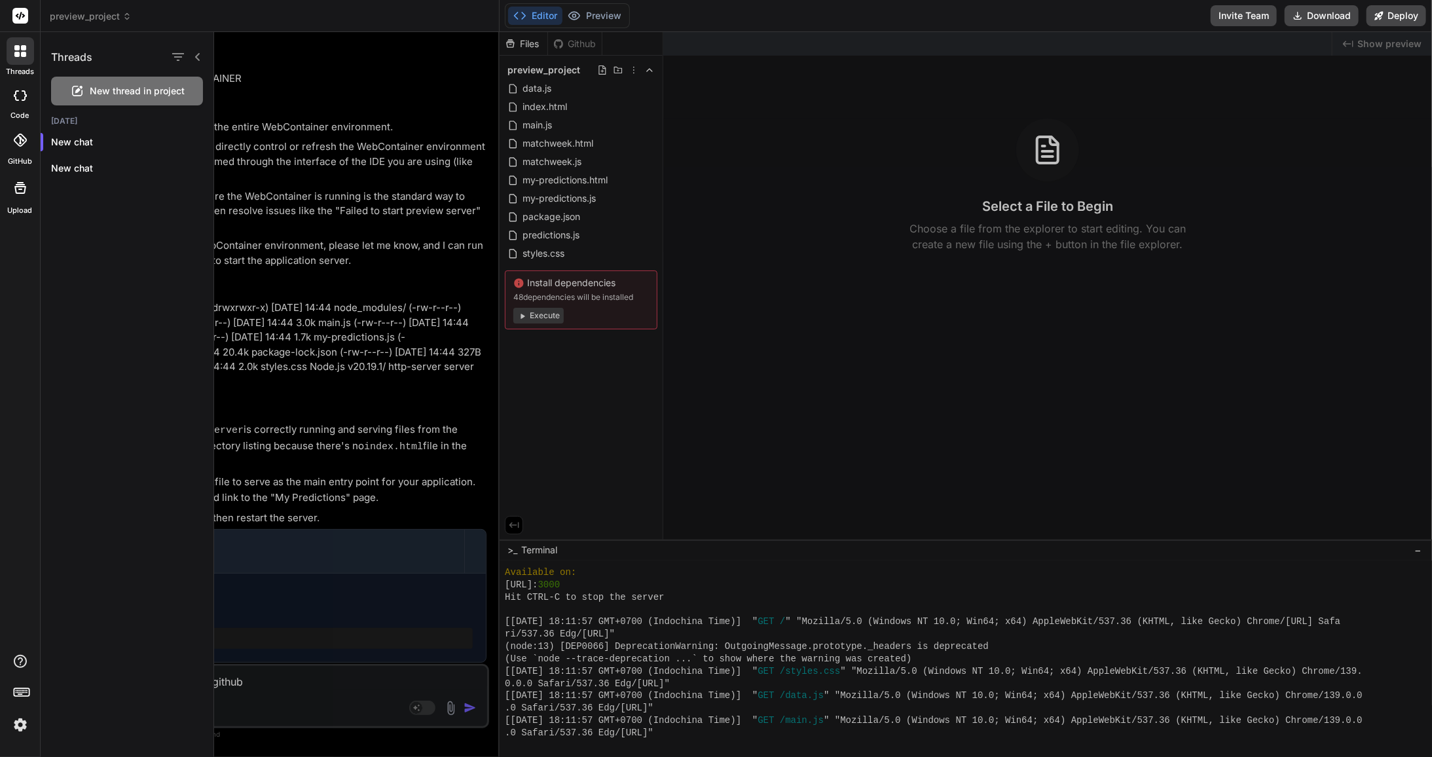
scroll to position [530, 0]
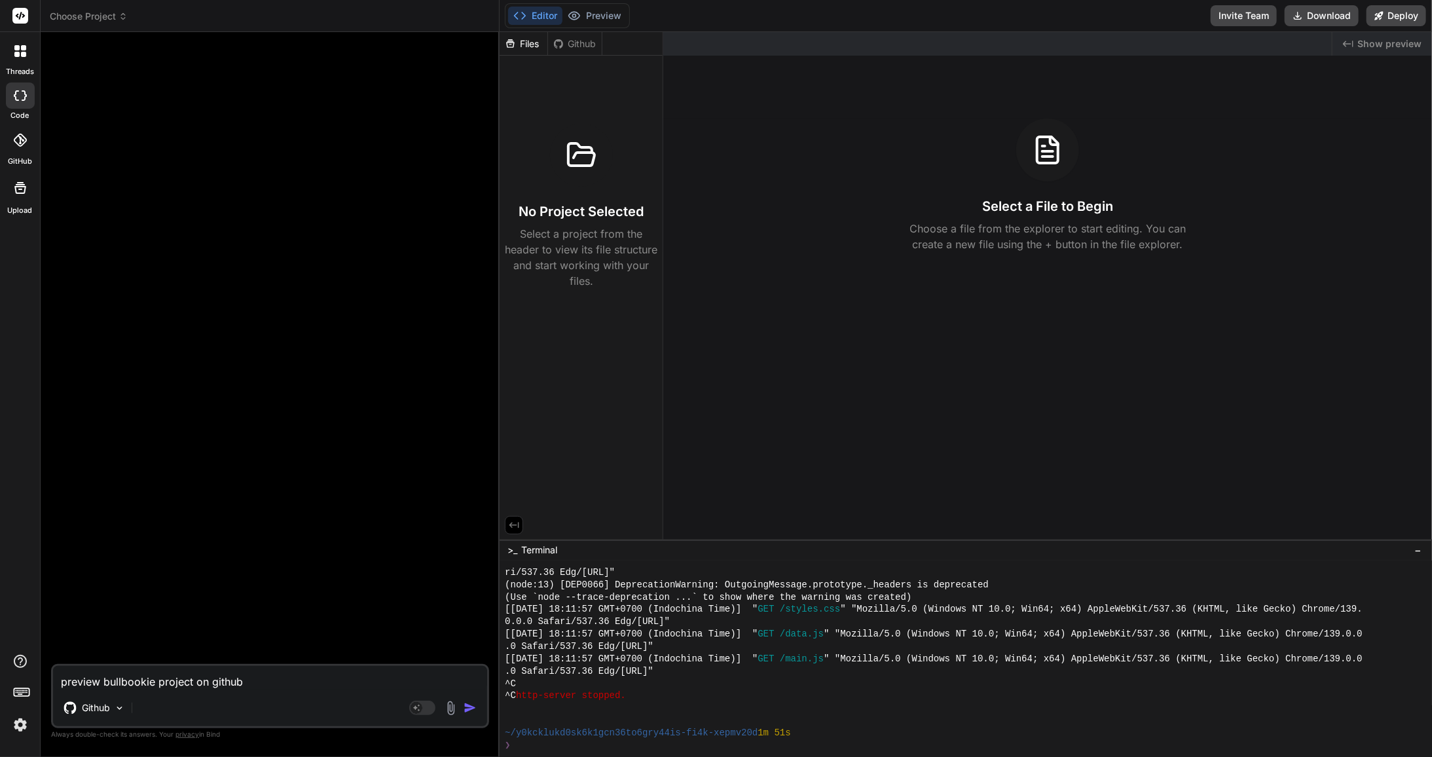
click at [312, 683] on textarea "preview bullbookie project on github" at bounding box center [270, 678] width 434 height 24
click at [476, 706] on img "button" at bounding box center [470, 707] width 13 height 13
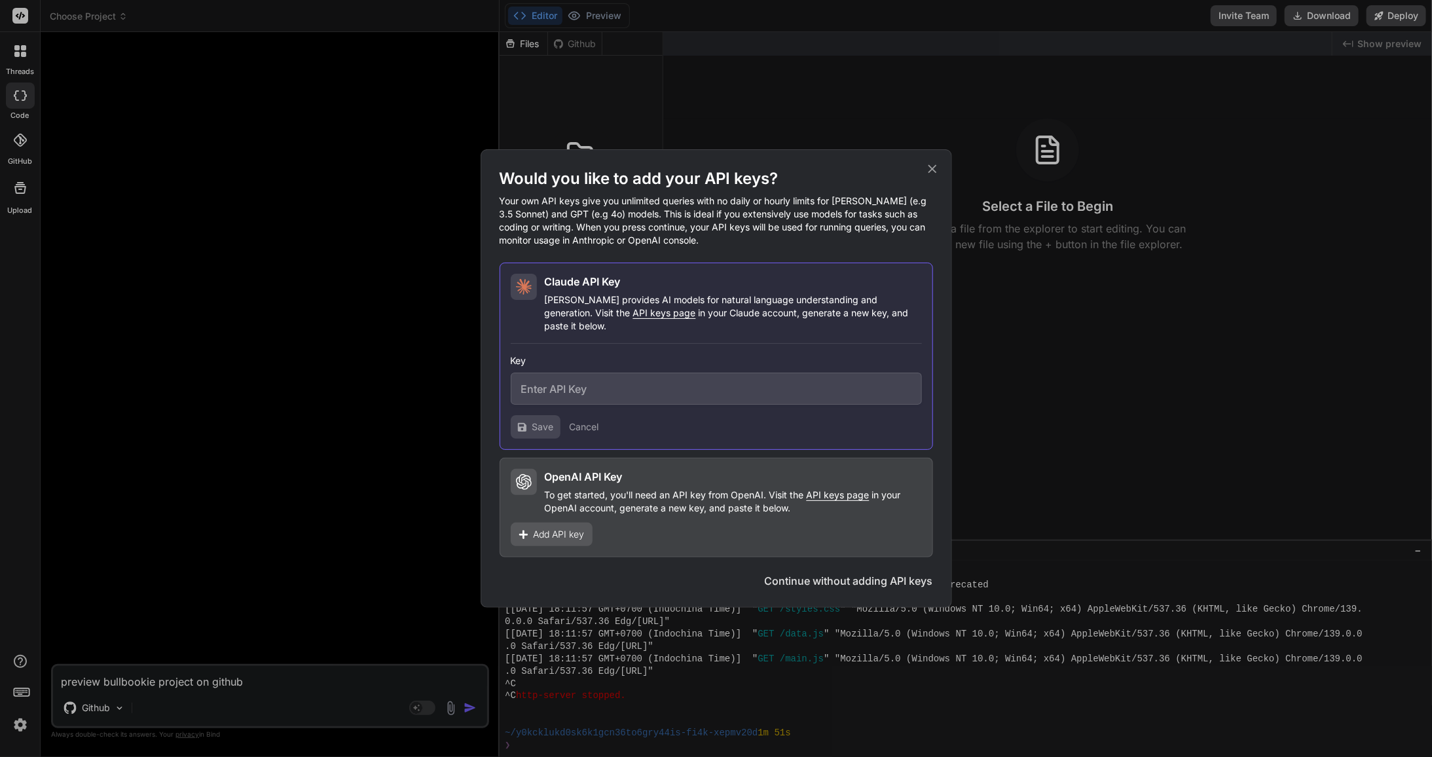
click at [846, 573] on button "Continue without adding API keys" at bounding box center [849, 581] width 168 height 16
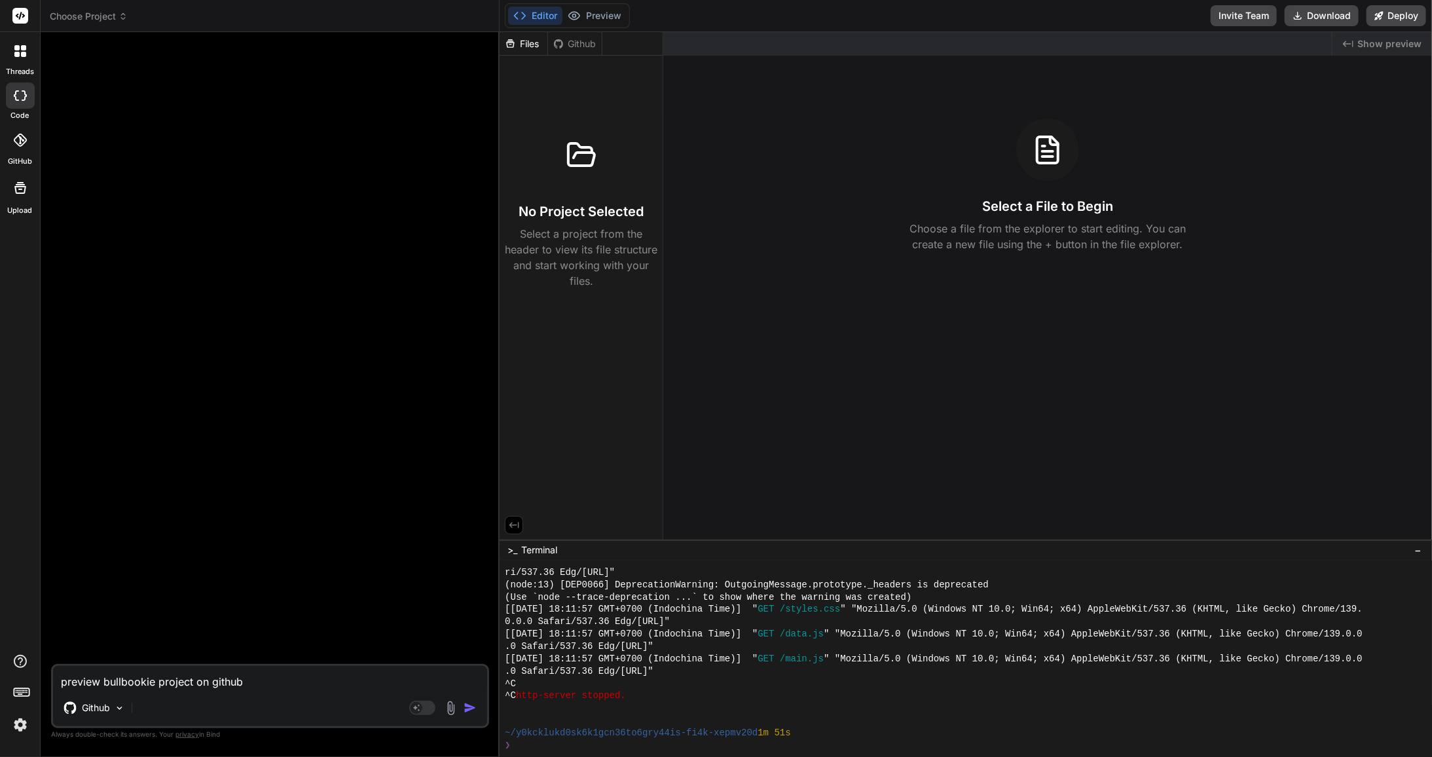
click at [572, 37] on div "Github" at bounding box center [575, 43] width 54 height 13
click at [531, 45] on div "Files" at bounding box center [524, 43] width 48 height 13
click at [592, 45] on div "Github" at bounding box center [575, 43] width 54 height 13
click at [600, 14] on button "Preview" at bounding box center [594, 16] width 64 height 18
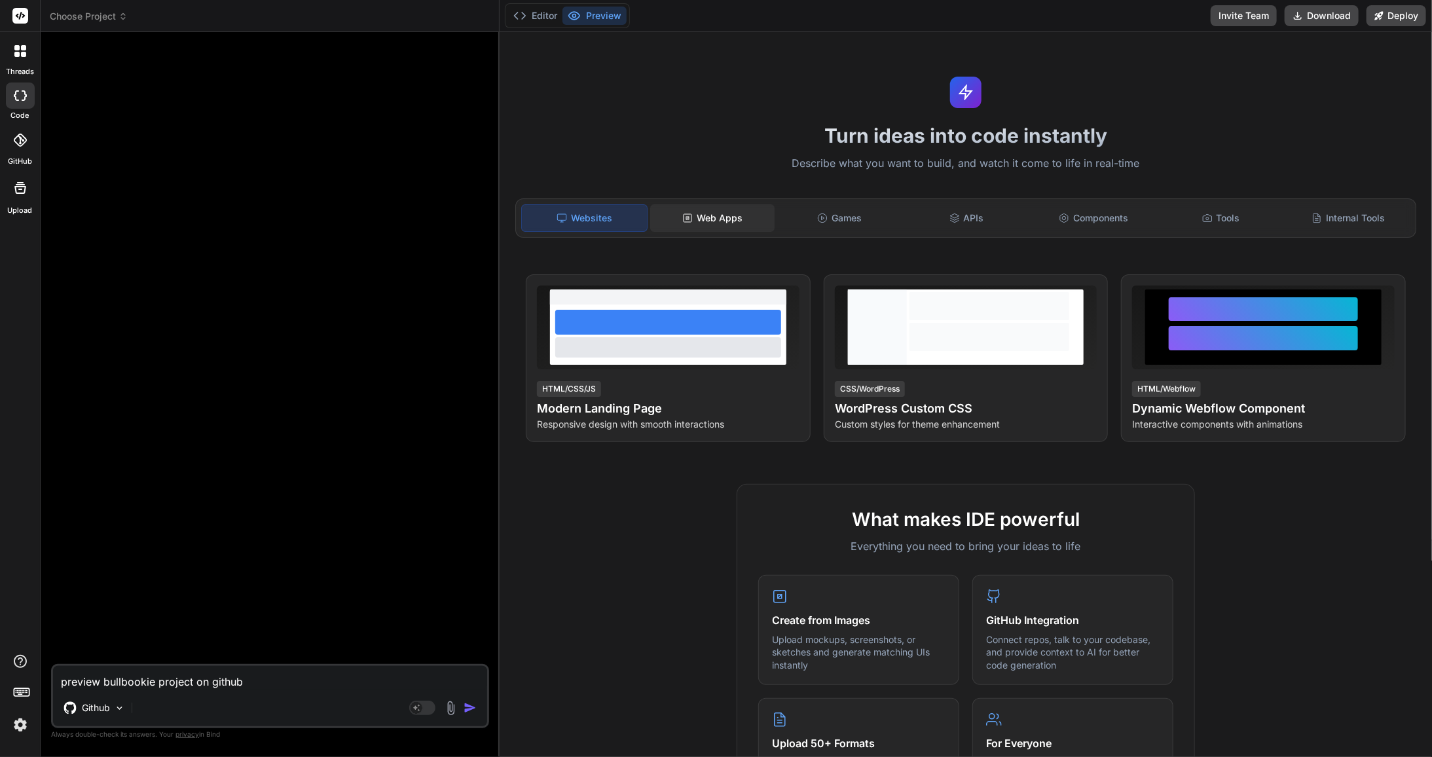
click at [728, 212] on div "Web Apps" at bounding box center [712, 218] width 124 height 28
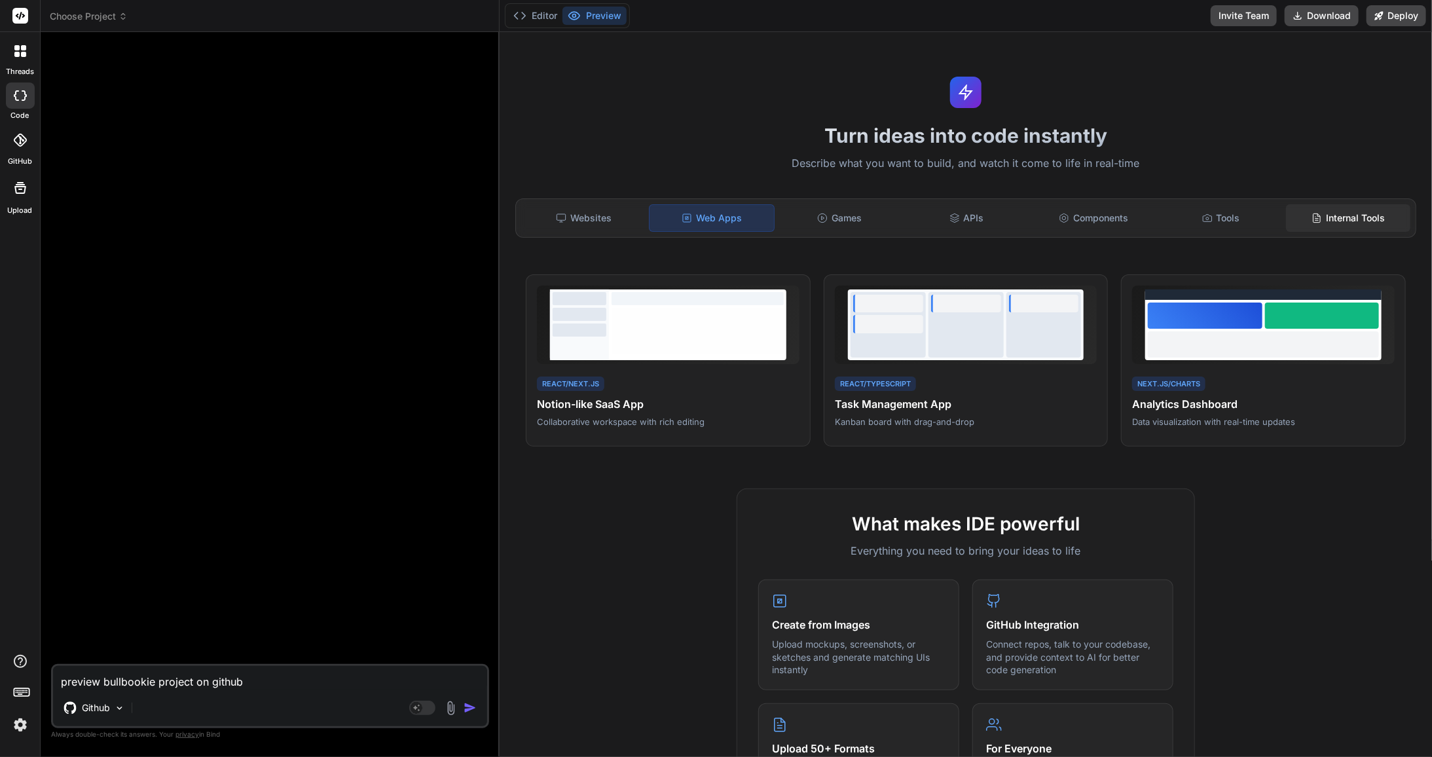
click at [1331, 223] on div "Internal Tools" at bounding box center [1348, 218] width 124 height 28
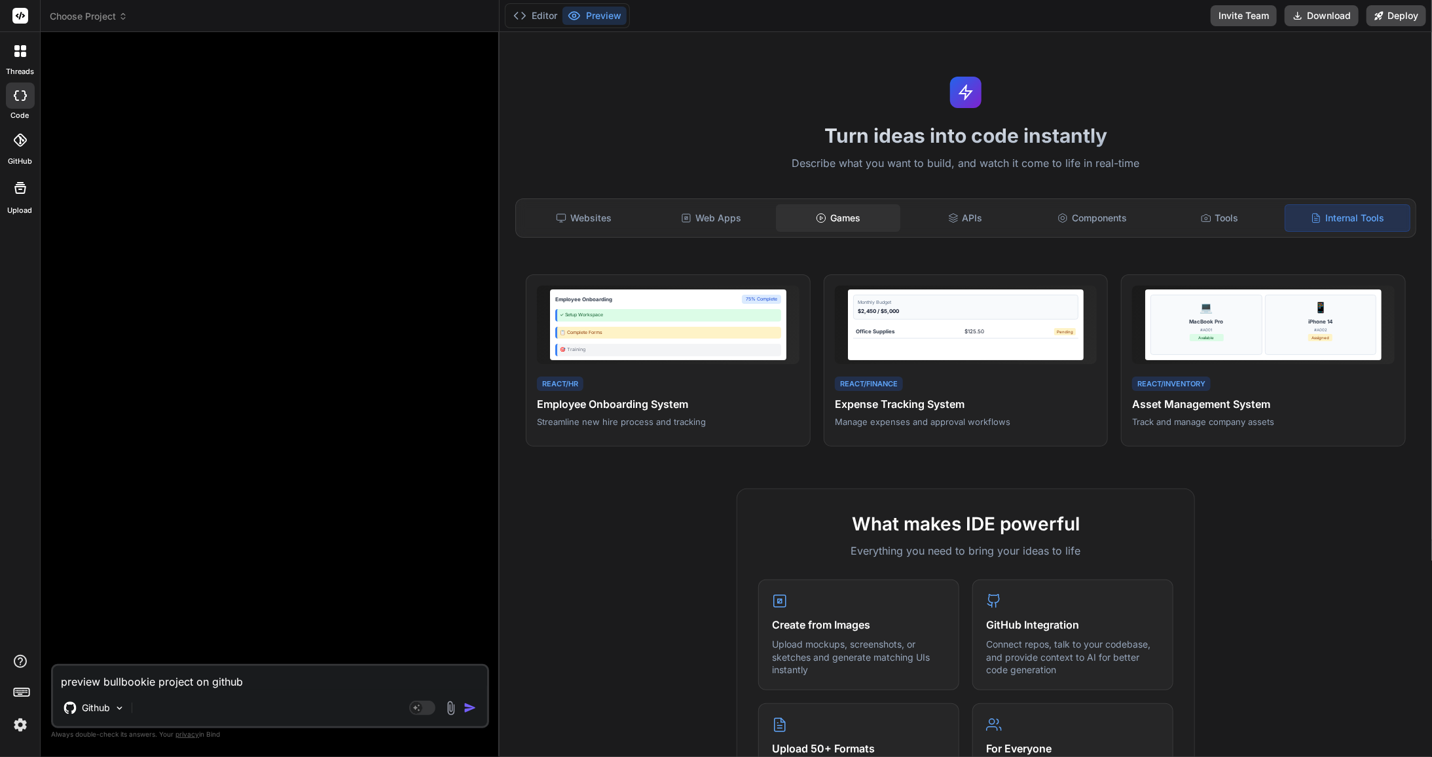
click at [852, 226] on div "Games" at bounding box center [838, 218] width 124 height 28
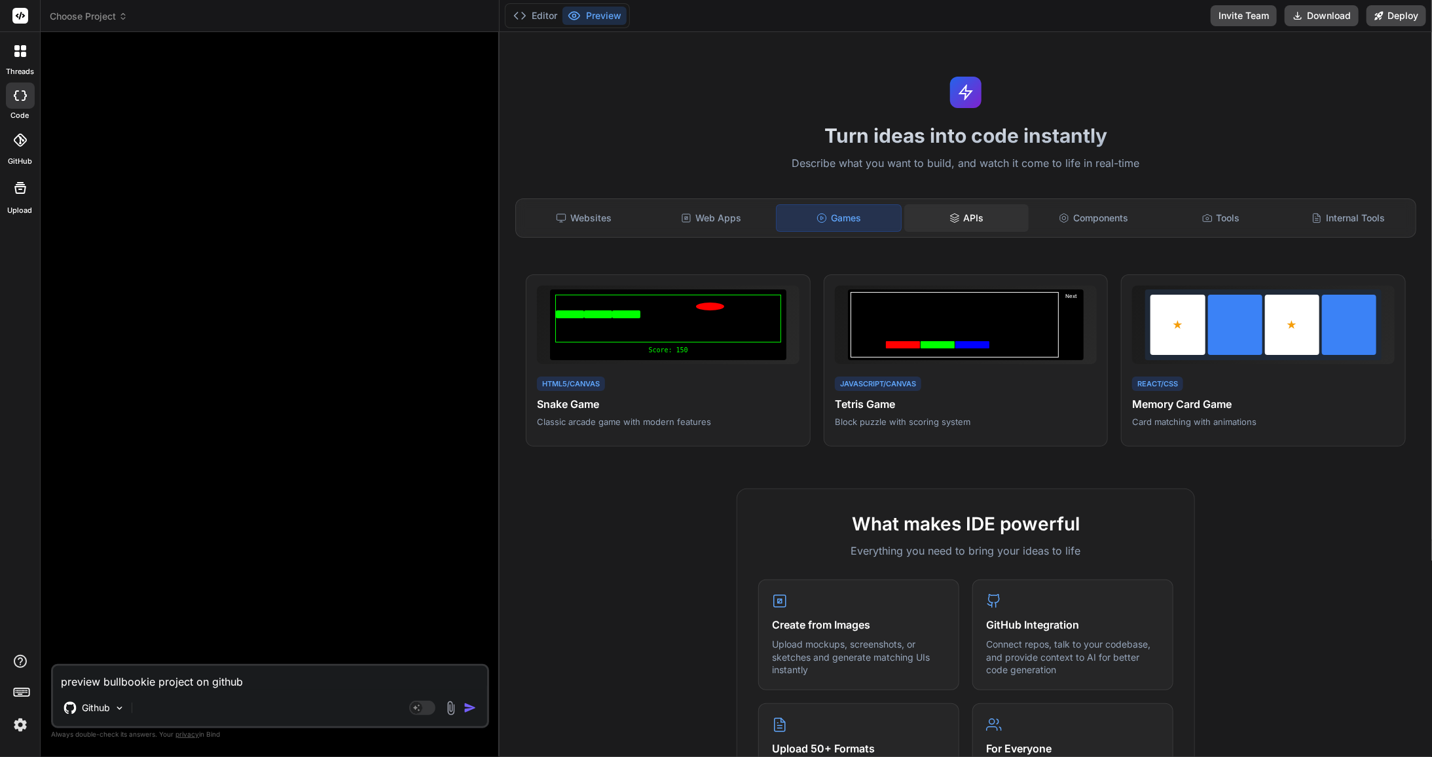
click at [905, 219] on div "APIs" at bounding box center [966, 218] width 124 height 28
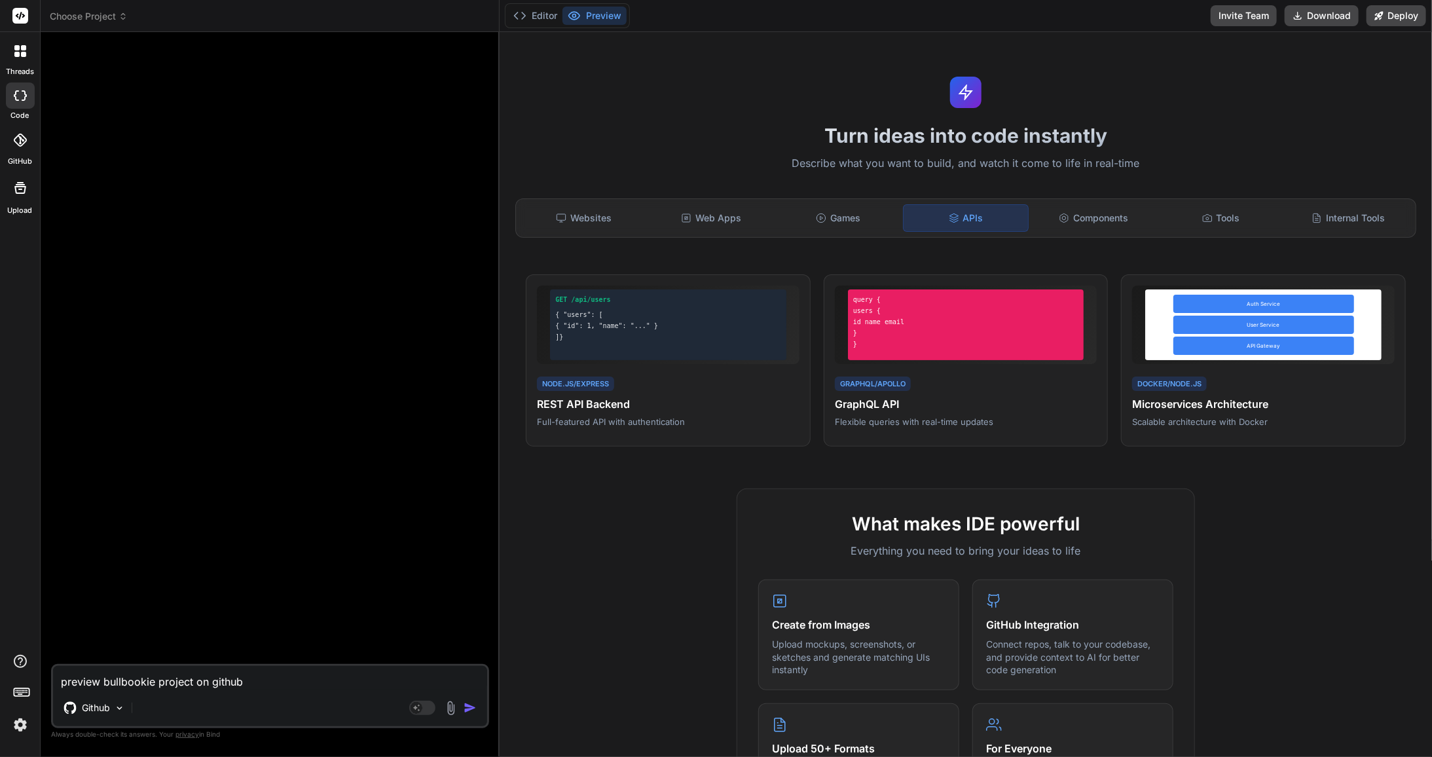
click at [111, 22] on span "Choose Project" at bounding box center [89, 16] width 78 height 13
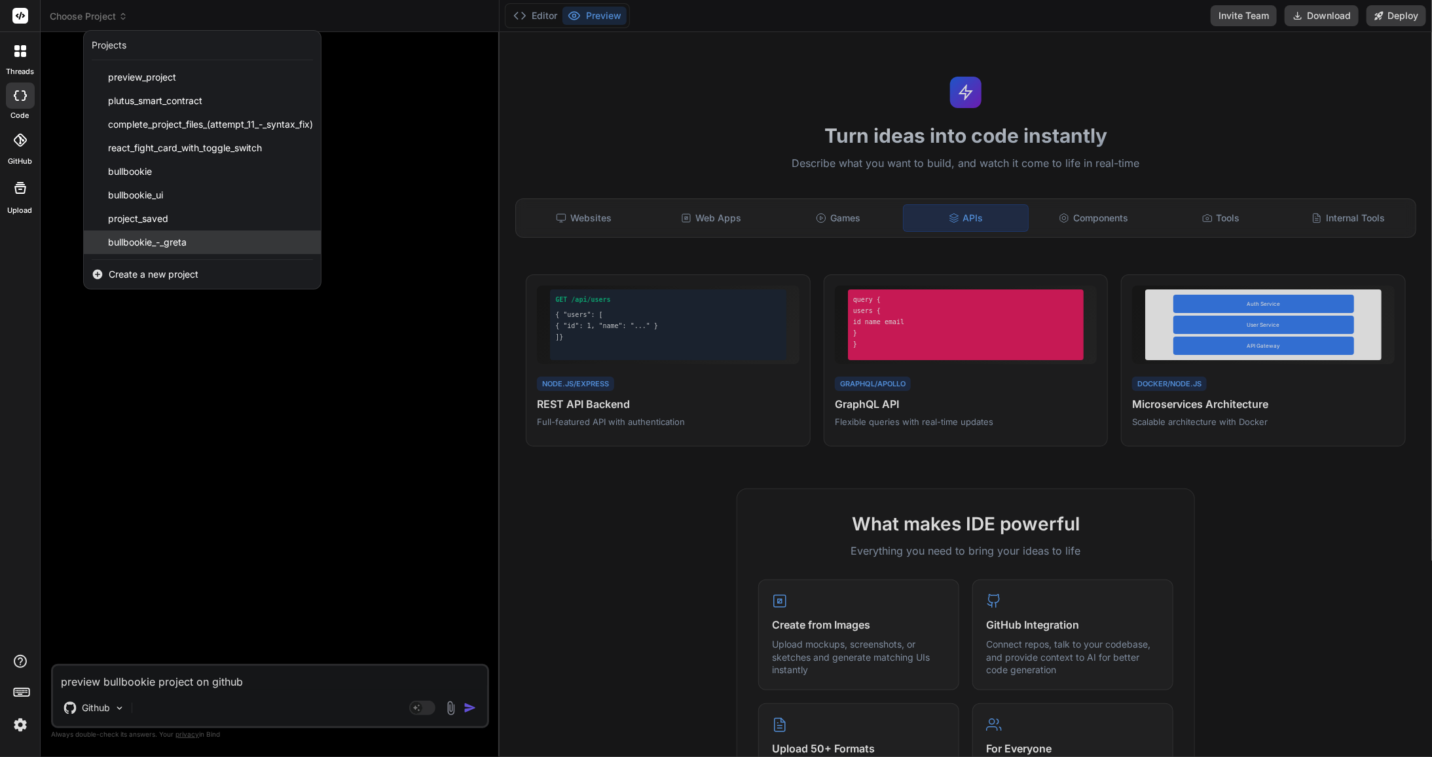
click at [147, 237] on span "bullbookie_-_greta" at bounding box center [147, 242] width 79 height 13
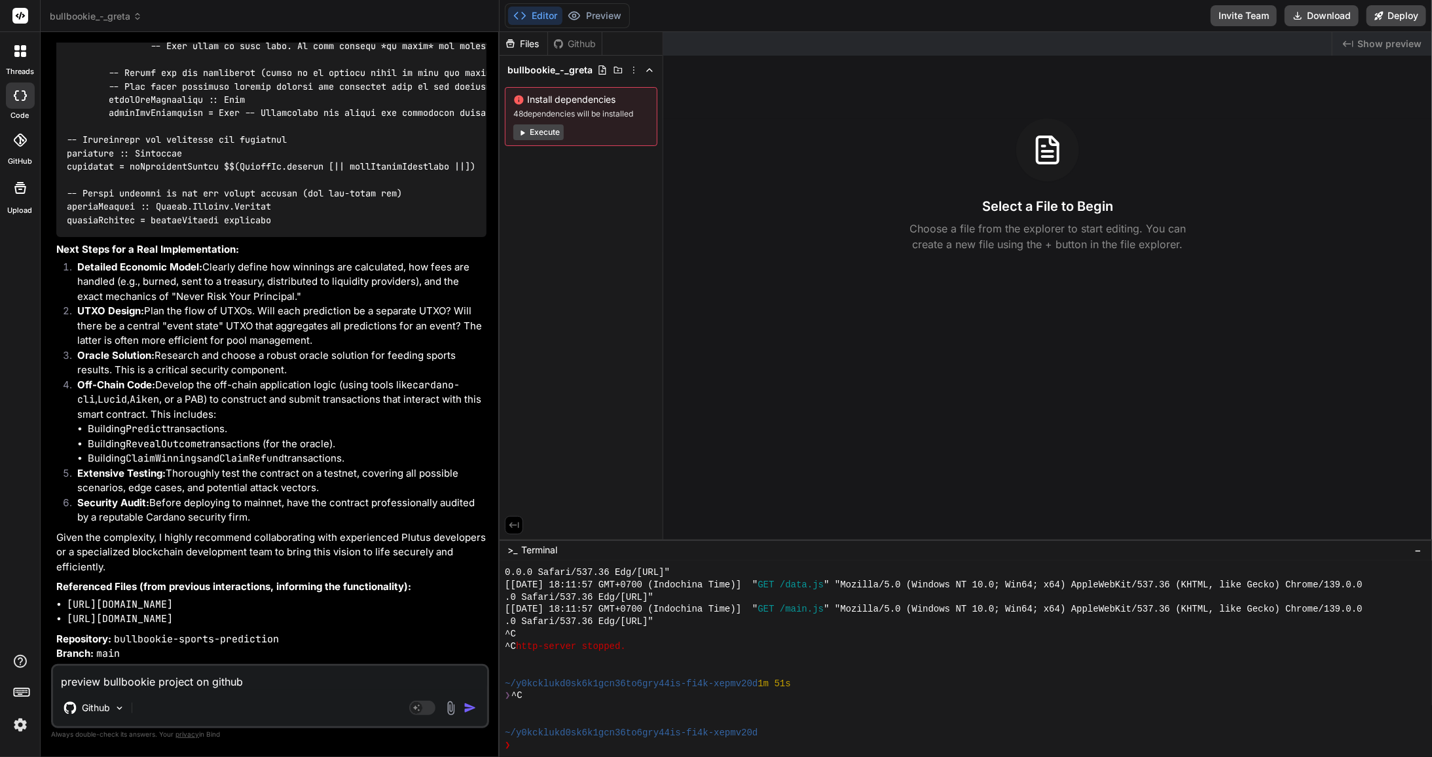
scroll to position [7017, 0]
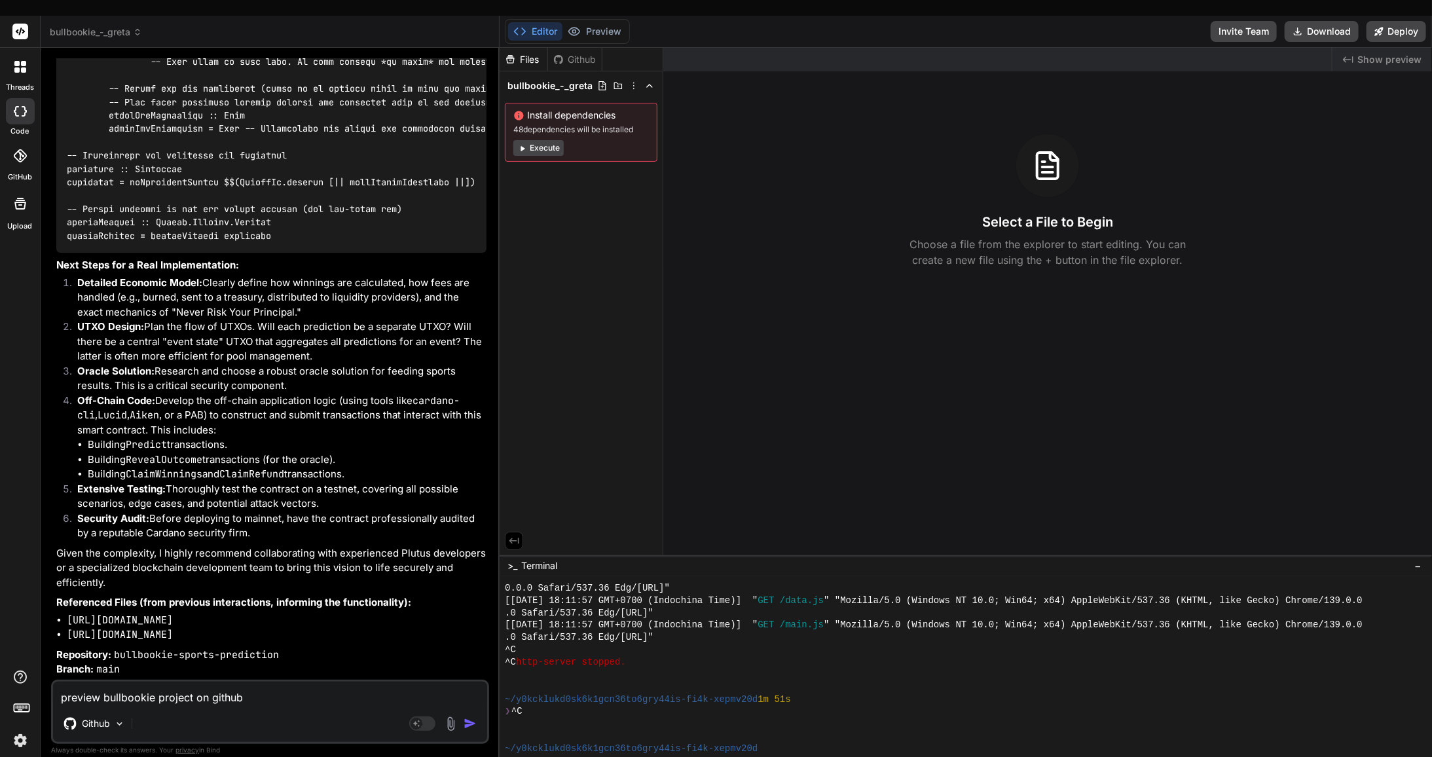
drag, startPoint x: 98, startPoint y: 684, endPoint x: 466, endPoint y: 686, distance: 368.0
click at [462, 686] on textarea "preview bullbookie project on github" at bounding box center [270, 694] width 434 height 24
type textarea "x"
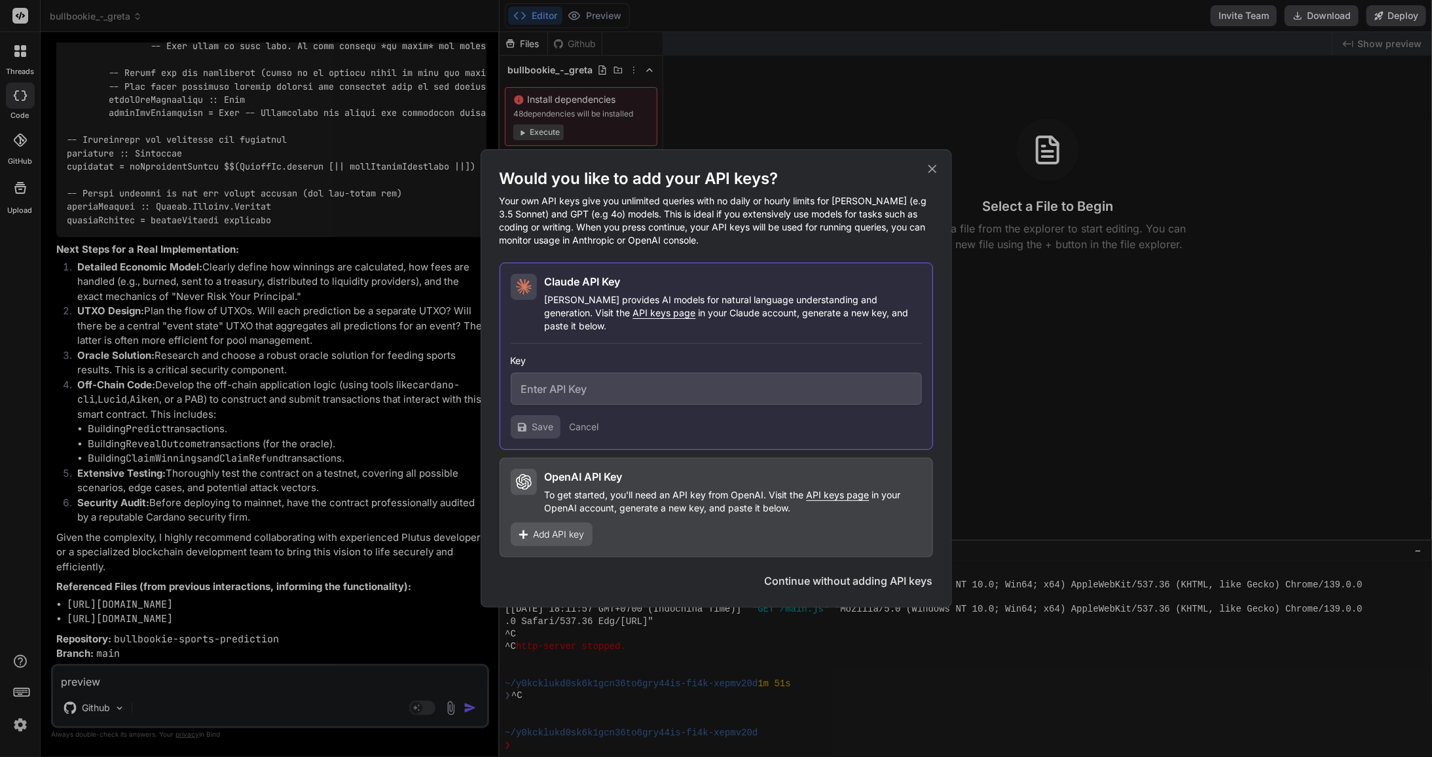
type textarea "preview"
click at [799, 579] on button "Continue without adding API keys" at bounding box center [849, 581] width 168 height 16
